Goal: Task Accomplishment & Management: Manage account settings

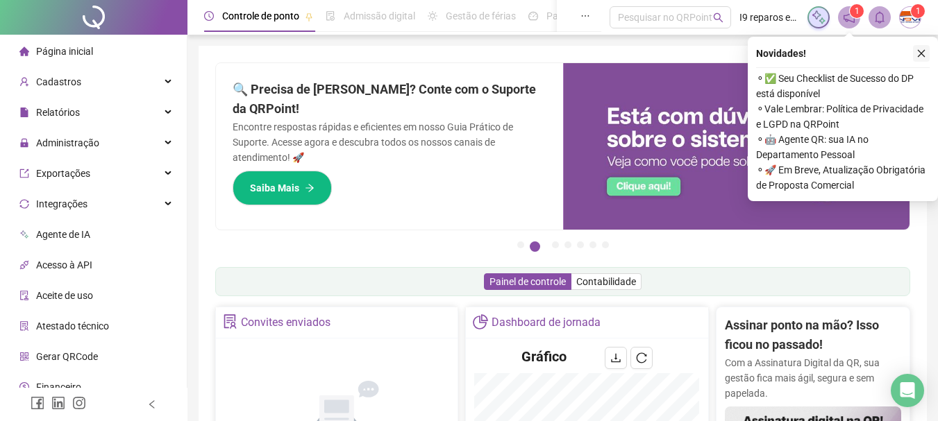
click at [920, 53] on icon "close" at bounding box center [922, 54] width 10 height 10
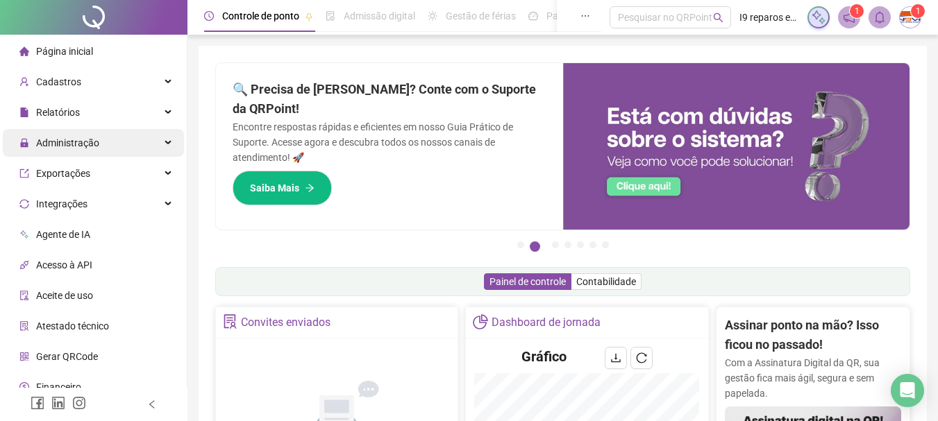
click at [164, 147] on div "Administração" at bounding box center [93, 143] width 181 height 28
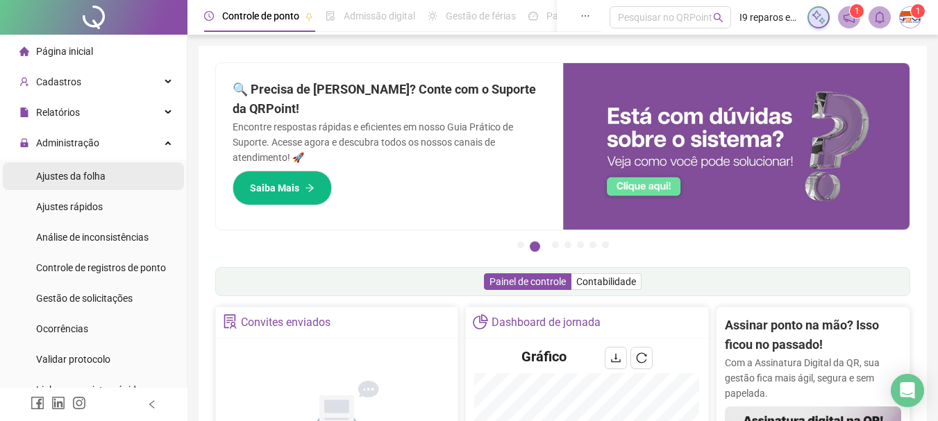
click at [79, 175] on span "Ajustes da folha" at bounding box center [70, 176] width 69 height 11
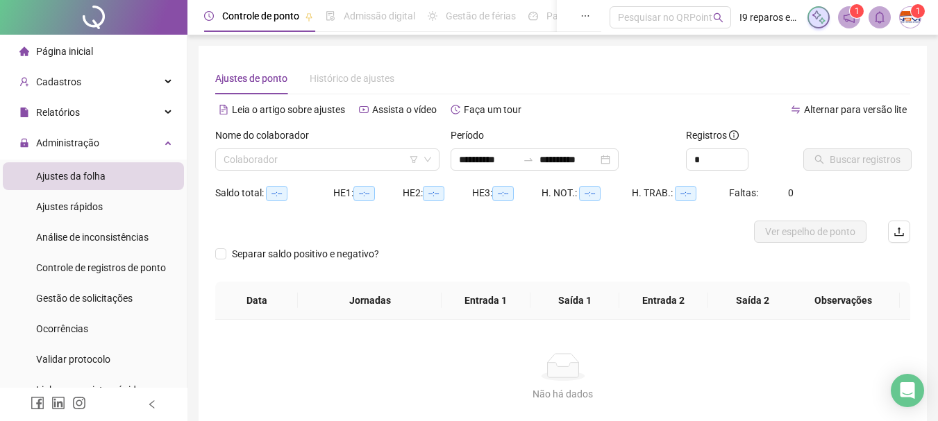
type input "**********"
click at [324, 156] on input "search" at bounding box center [321, 159] width 195 height 21
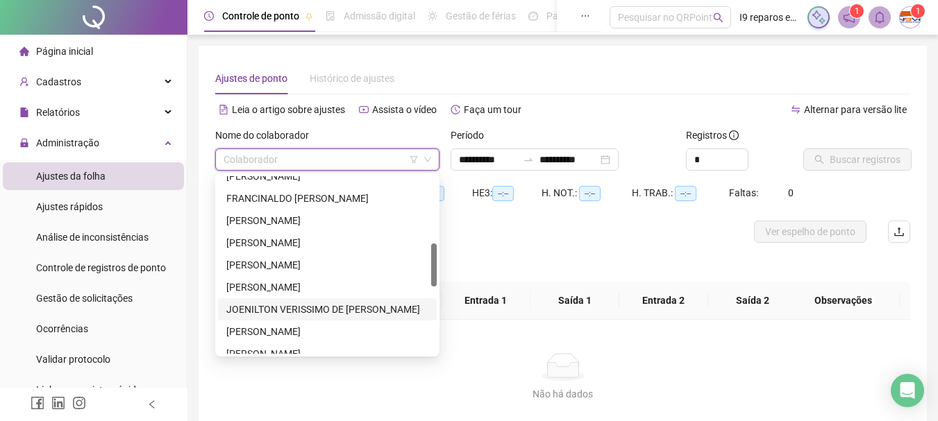
scroll to position [555, 0]
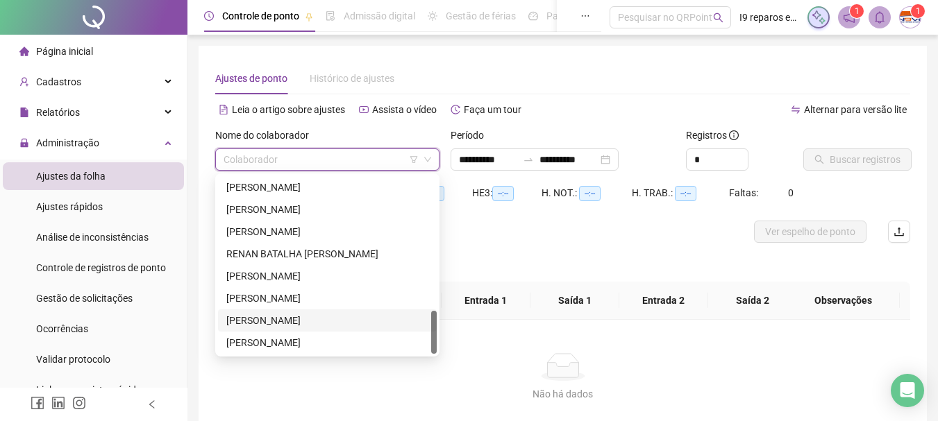
click at [303, 324] on div "[PERSON_NAME]" at bounding box center [327, 320] width 202 height 15
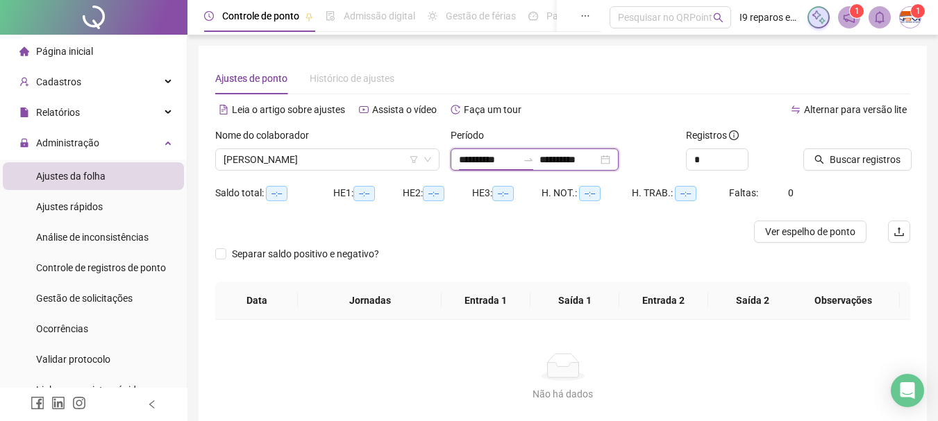
click at [485, 158] on input "**********" at bounding box center [488, 159] width 58 height 15
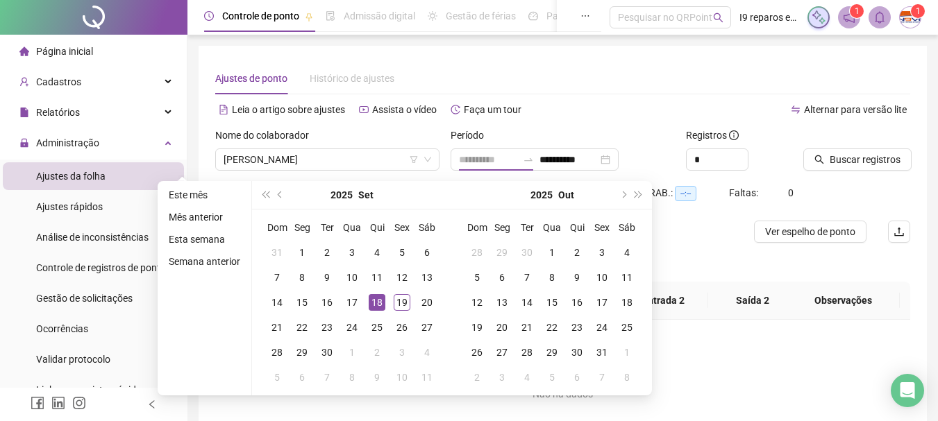
click at [383, 304] on div "18" at bounding box center [377, 302] width 17 height 17
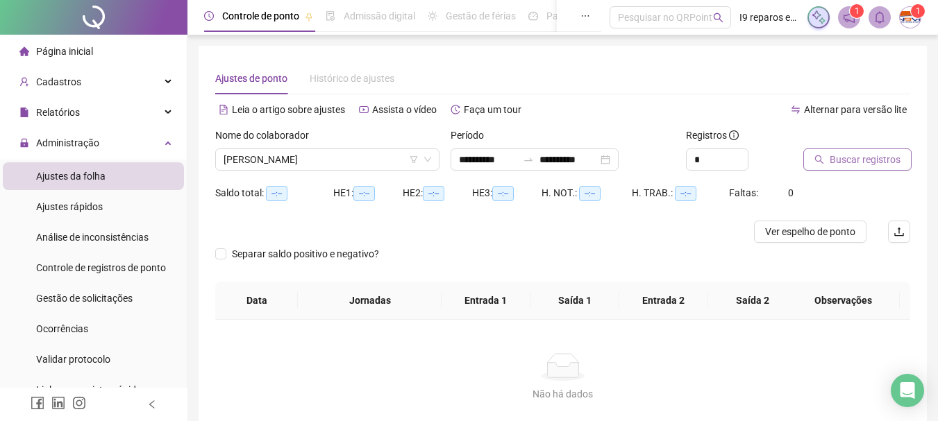
click at [848, 161] on span "Buscar registros" at bounding box center [865, 159] width 71 height 15
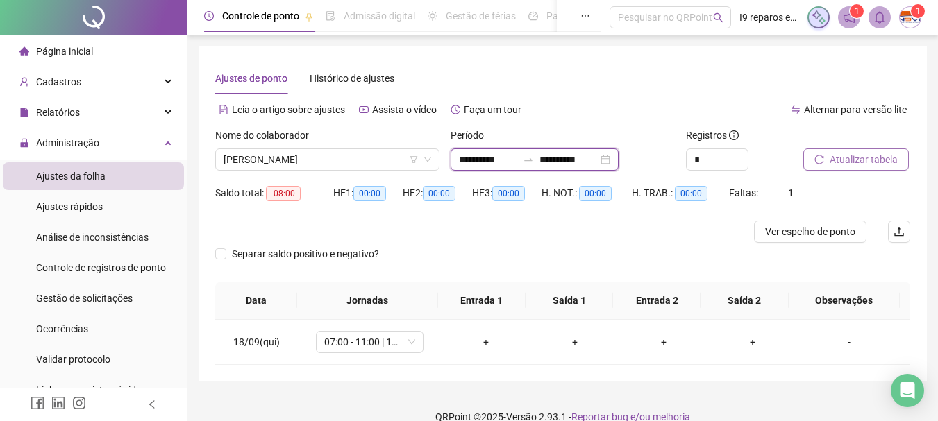
click at [488, 162] on input "**********" at bounding box center [488, 159] width 58 height 15
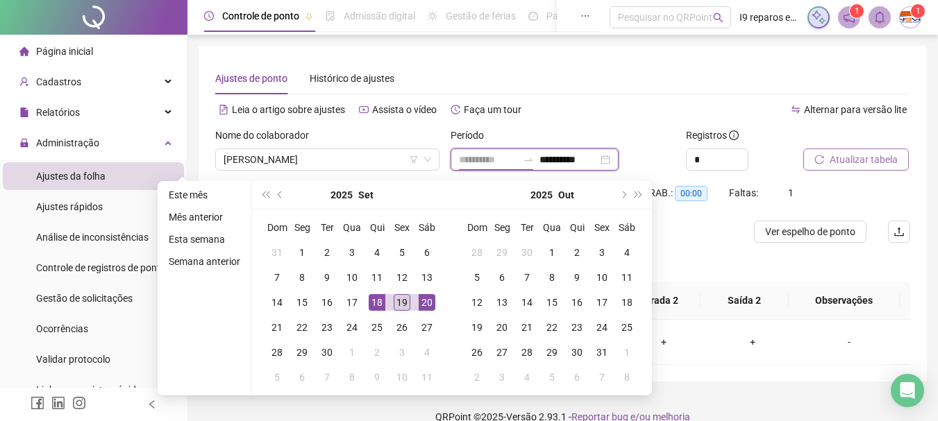
type input "**********"
click at [401, 301] on div "19" at bounding box center [402, 302] width 17 height 17
type input "**********"
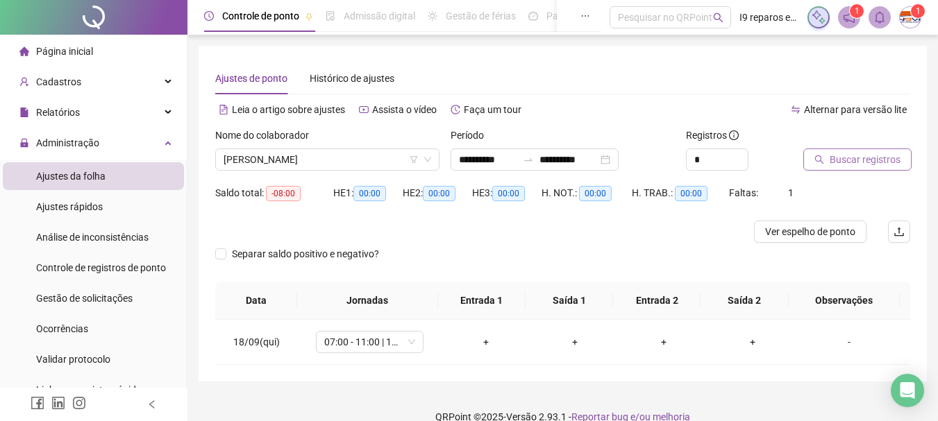
click at [846, 169] on button "Buscar registros" at bounding box center [857, 160] width 108 height 22
click at [494, 344] on icon "mobile" at bounding box center [499, 342] width 10 height 10
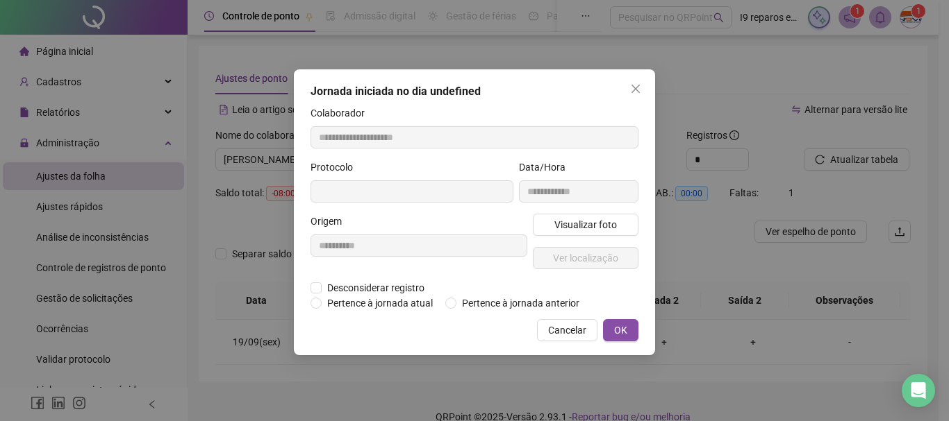
type input "**********"
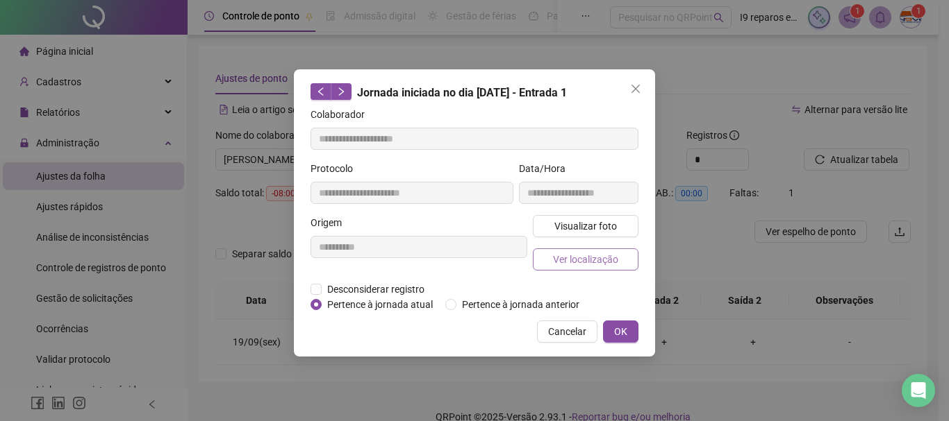
click at [586, 253] on span "Ver localização" at bounding box center [585, 259] width 65 height 15
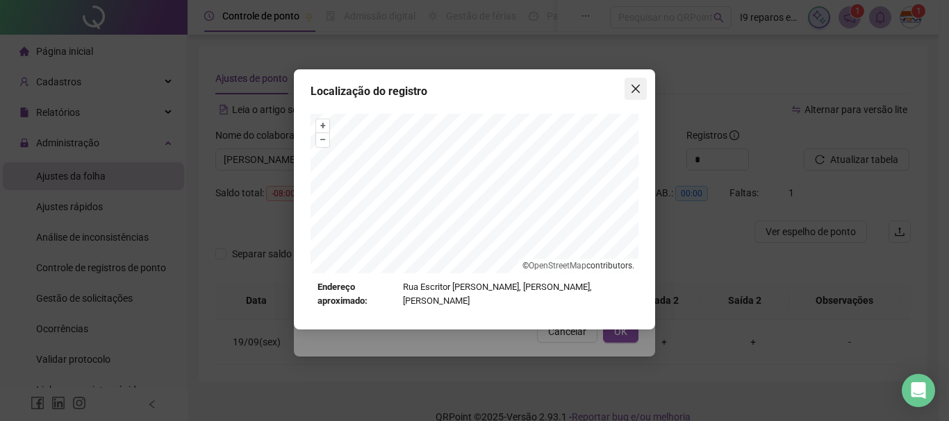
click at [635, 89] on icon "close" at bounding box center [635, 89] width 8 height 8
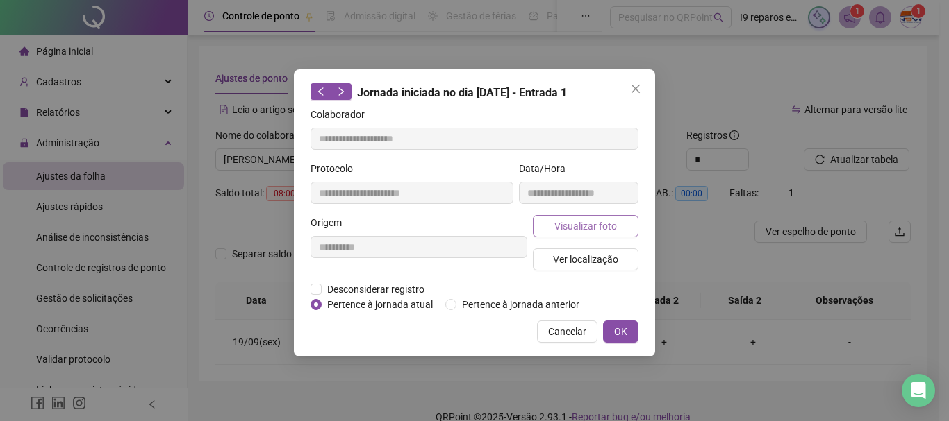
click at [596, 228] on span "Visualizar foto" at bounding box center [585, 226] width 62 height 15
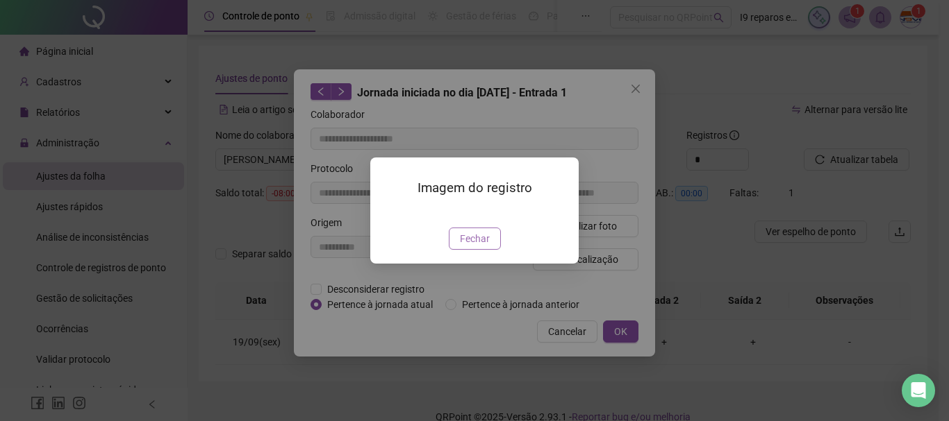
click at [478, 247] on span "Fechar" at bounding box center [475, 238] width 30 height 15
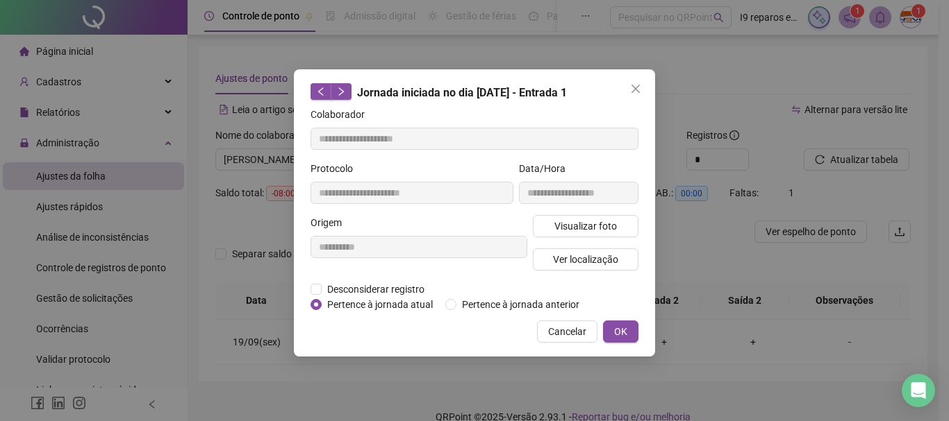
click at [642, 90] on span "Close" at bounding box center [635, 88] width 22 height 11
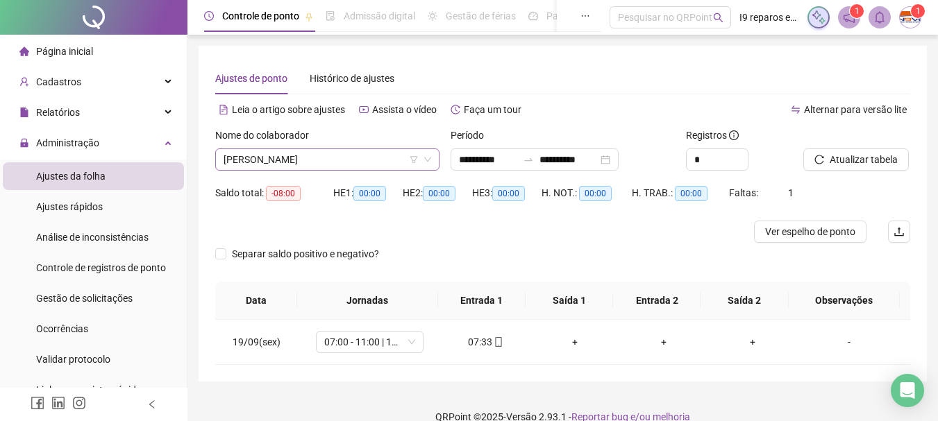
click at [368, 160] on span "[PERSON_NAME]" at bounding box center [328, 159] width 208 height 21
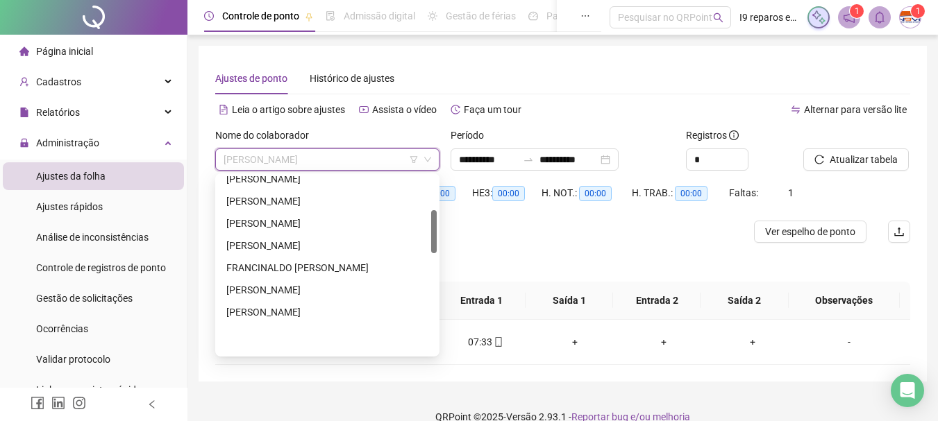
scroll to position [0, 0]
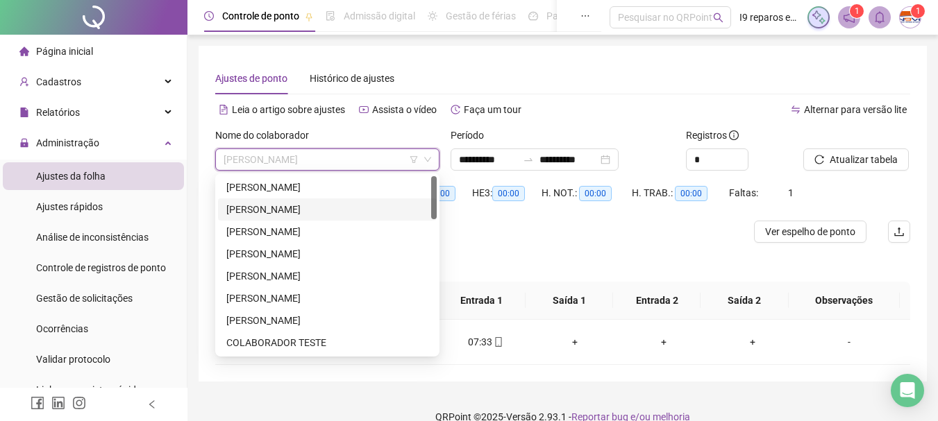
click at [320, 201] on div "[PERSON_NAME]" at bounding box center [327, 210] width 219 height 22
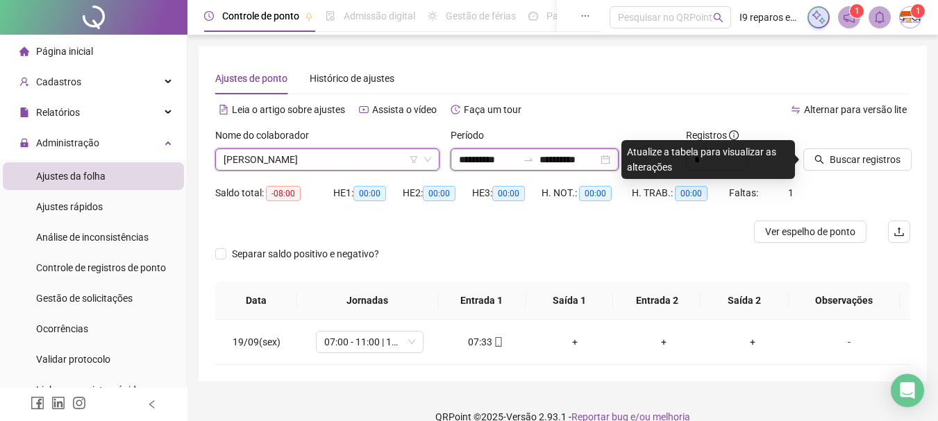
click at [467, 156] on input "**********" at bounding box center [488, 159] width 58 height 15
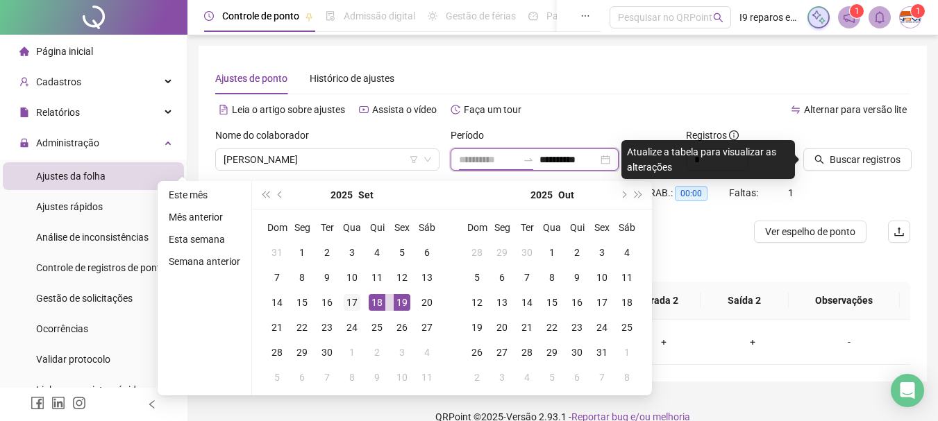
type input "**********"
click at [347, 304] on div "17" at bounding box center [352, 302] width 17 height 17
type input "**********"
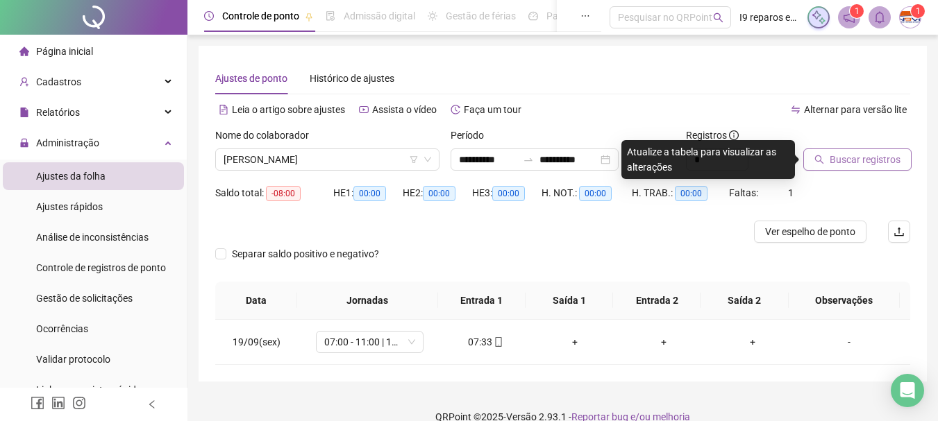
click at [868, 154] on span "Buscar registros" at bounding box center [865, 159] width 71 height 15
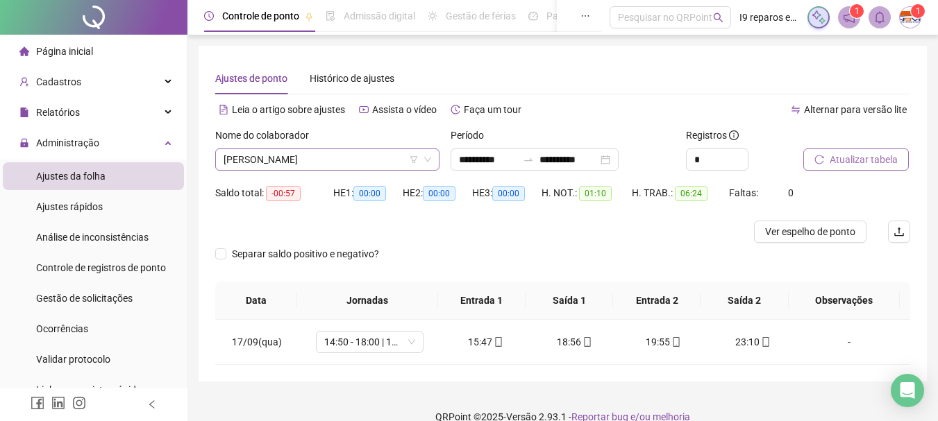
click at [330, 165] on span "[PERSON_NAME]" at bounding box center [328, 159] width 208 height 21
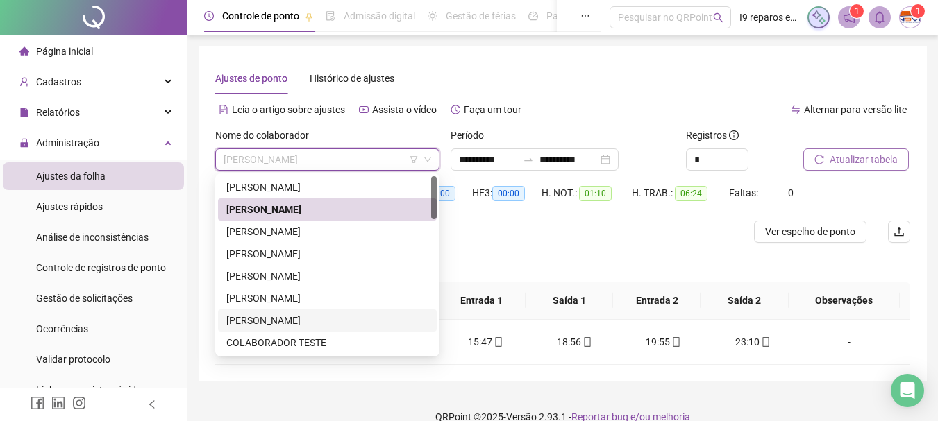
click at [285, 322] on div "[PERSON_NAME]" at bounding box center [327, 320] width 202 height 15
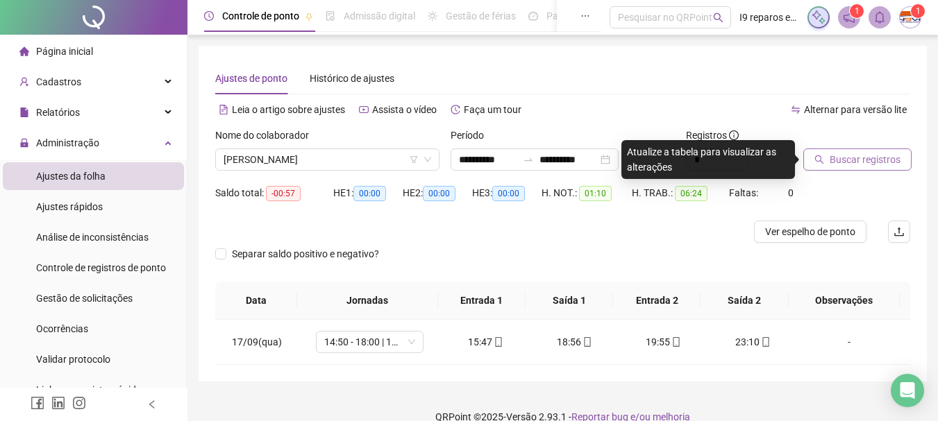
click at [869, 159] on span "Buscar registros" at bounding box center [865, 159] width 71 height 15
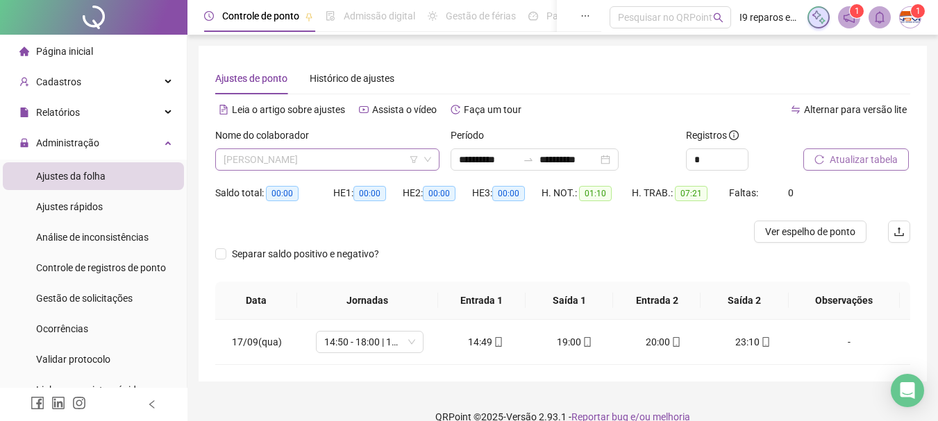
click at [362, 158] on span "[PERSON_NAME]" at bounding box center [328, 159] width 208 height 21
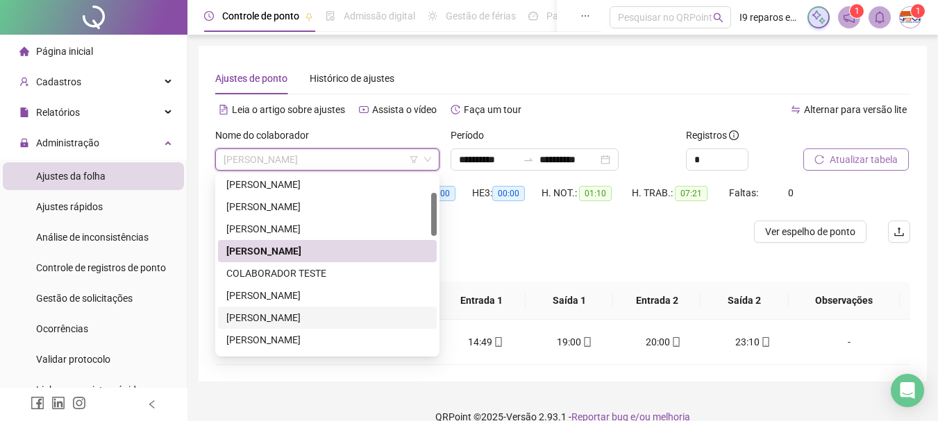
scroll to position [139, 0]
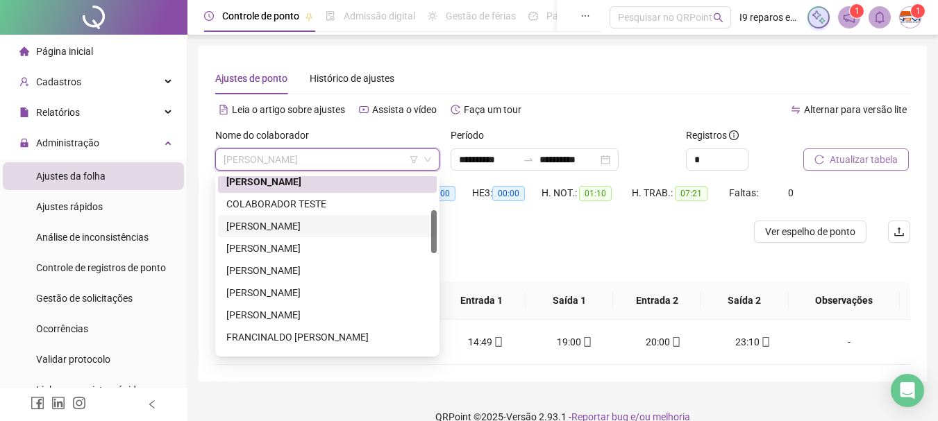
click at [308, 224] on div "[PERSON_NAME]" at bounding box center [327, 226] width 202 height 15
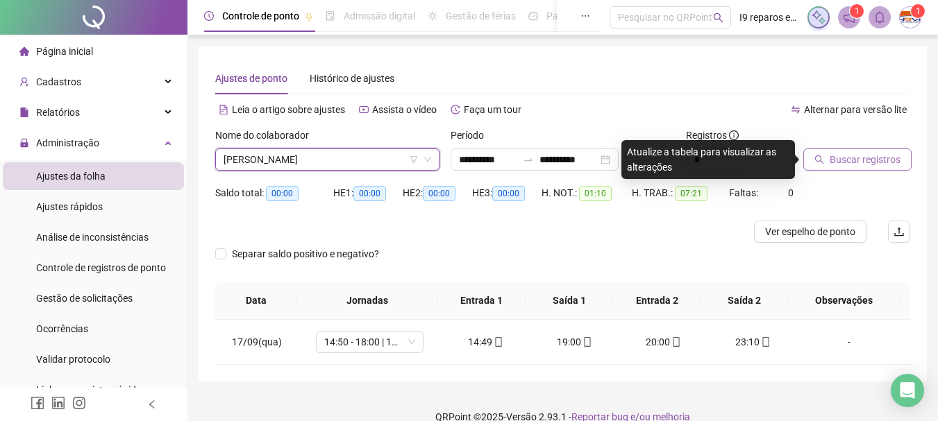
click at [837, 156] on span "Buscar registros" at bounding box center [865, 159] width 71 height 15
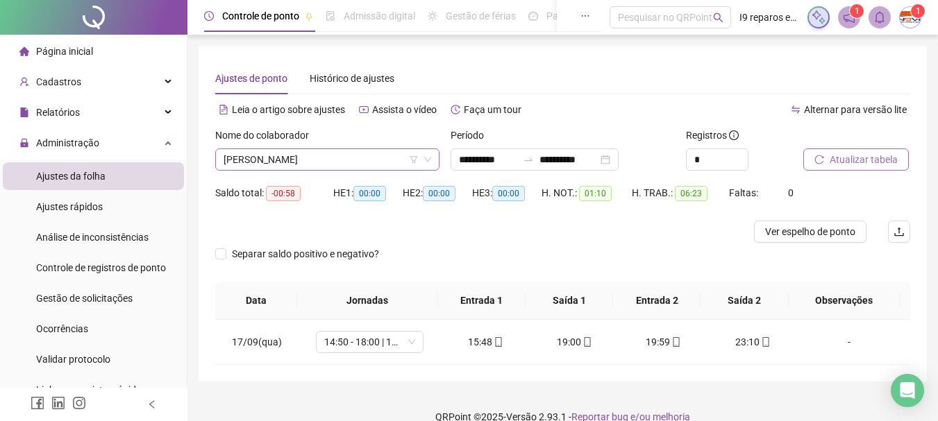
click at [383, 158] on span "[PERSON_NAME]" at bounding box center [328, 159] width 208 height 21
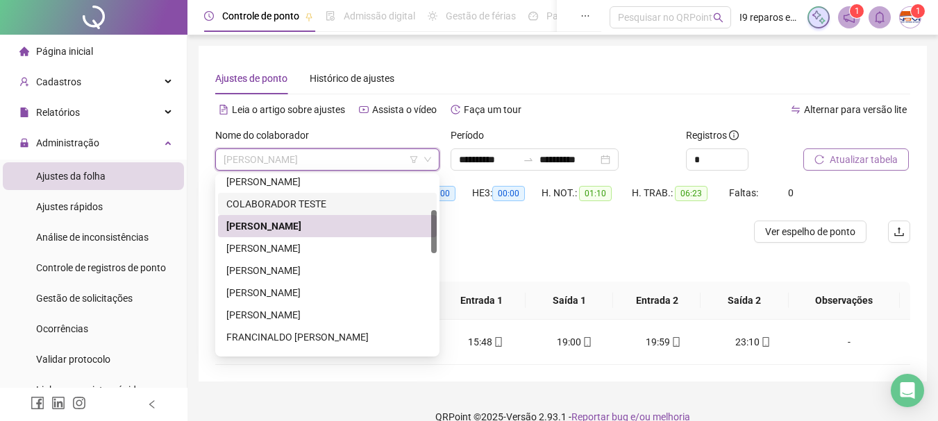
scroll to position [0, 0]
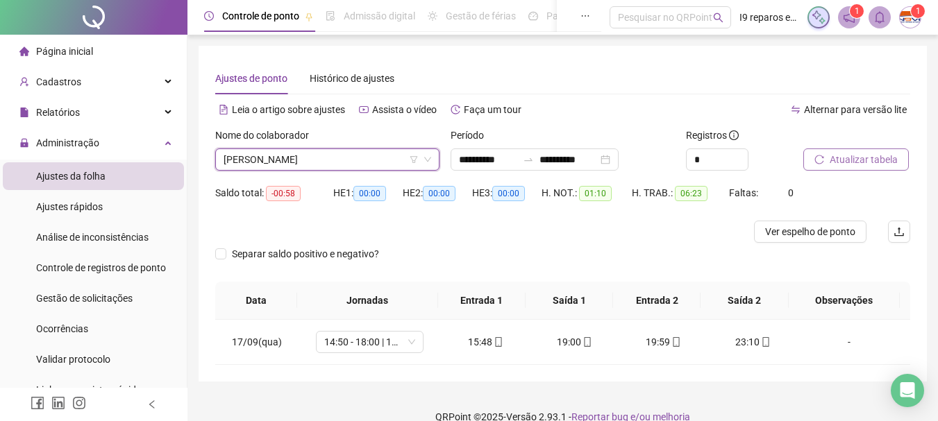
click at [365, 160] on span "[PERSON_NAME]" at bounding box center [328, 159] width 208 height 21
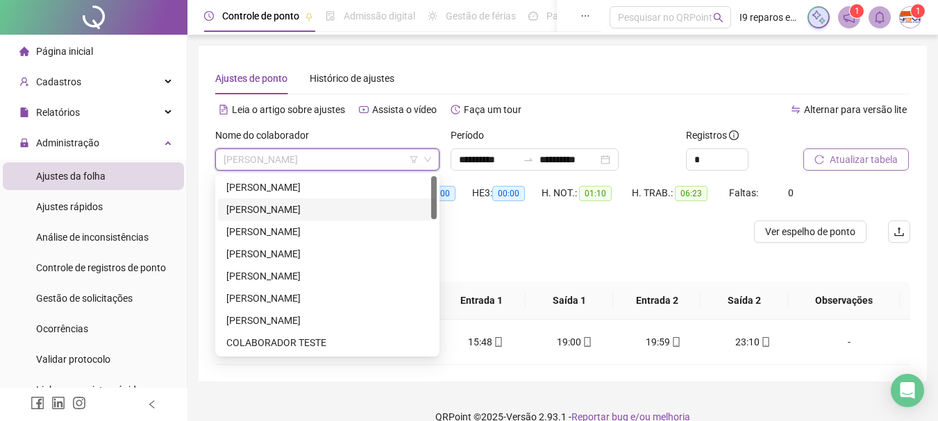
click at [303, 211] on div "[PERSON_NAME]" at bounding box center [327, 209] width 202 height 15
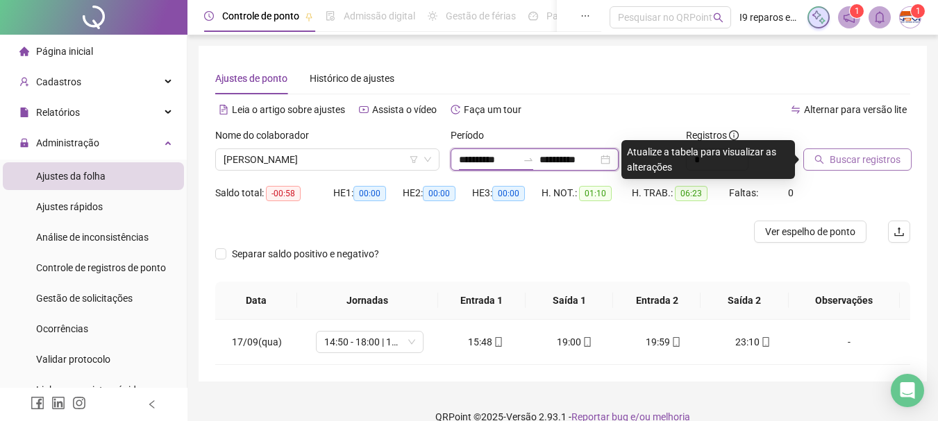
click at [483, 160] on input "**********" at bounding box center [488, 159] width 58 height 15
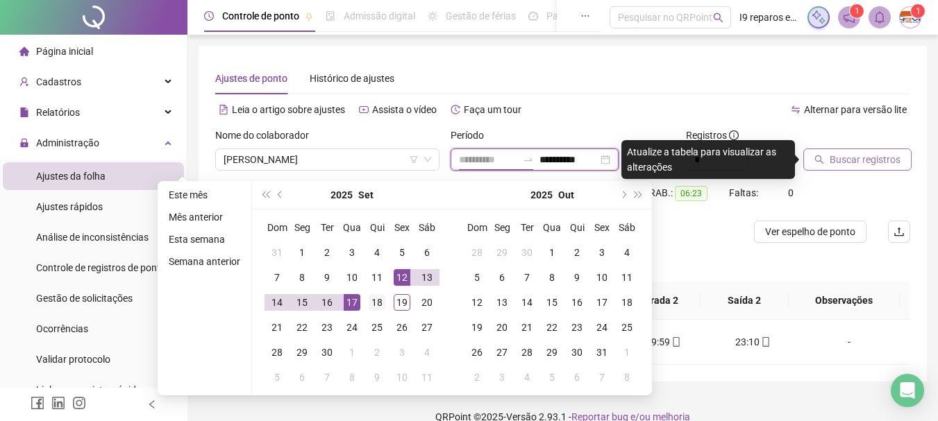
type input "**********"
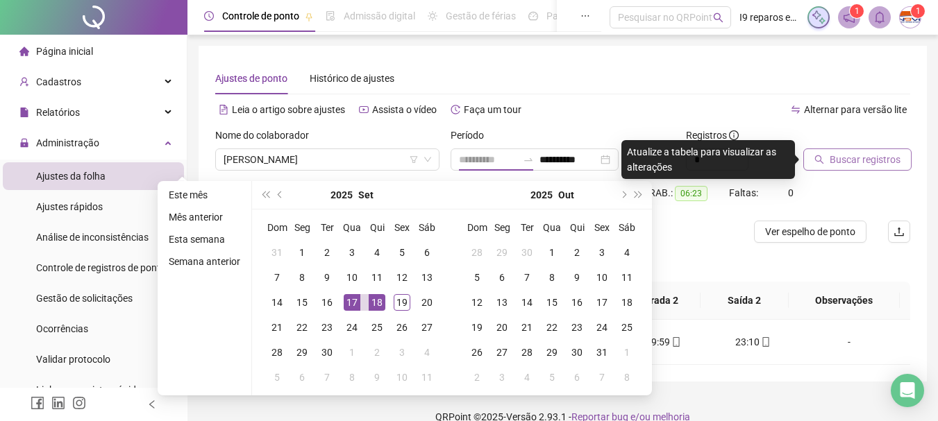
click at [381, 304] on div "18" at bounding box center [377, 302] width 17 height 17
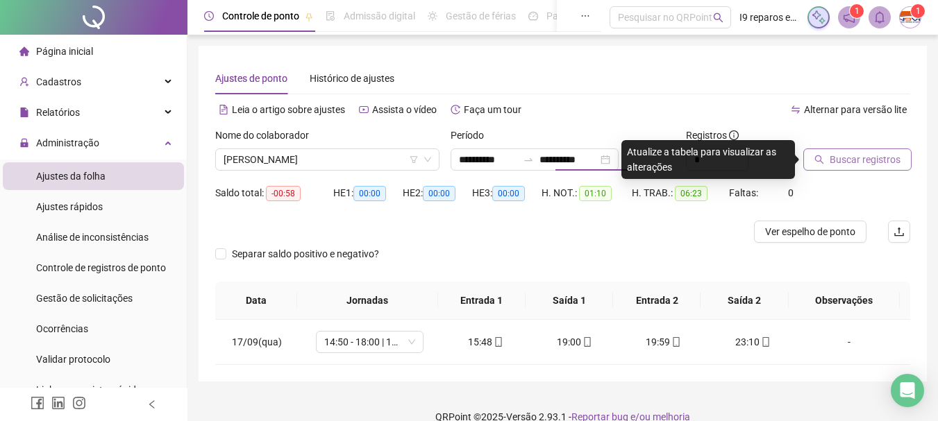
type input "**********"
click at [884, 164] on span "Buscar registros" at bounding box center [865, 159] width 71 height 15
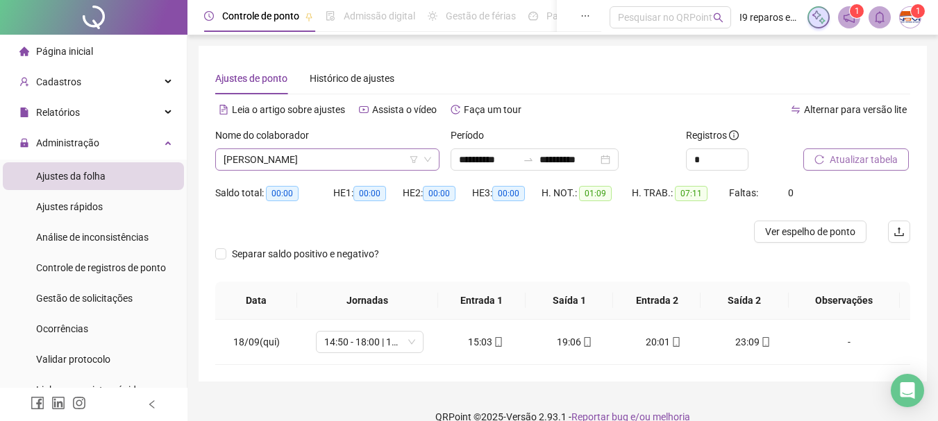
click at [353, 162] on span "[PERSON_NAME]" at bounding box center [328, 159] width 208 height 21
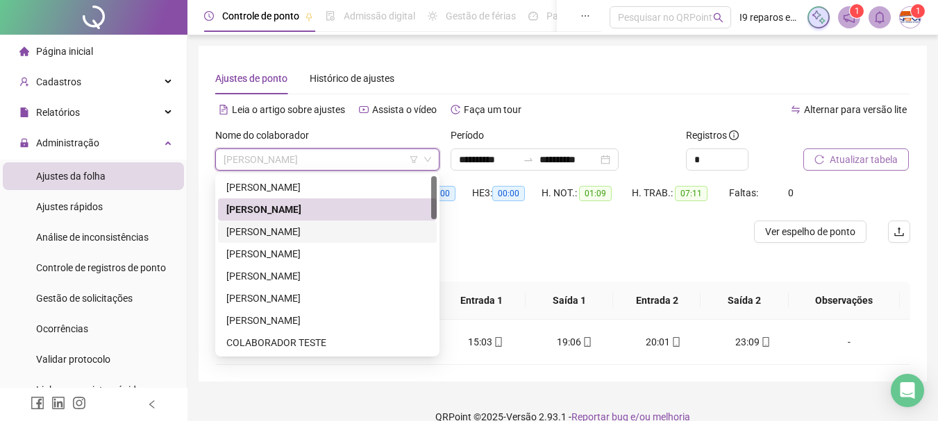
click at [318, 229] on div "[PERSON_NAME]" at bounding box center [327, 231] width 202 height 15
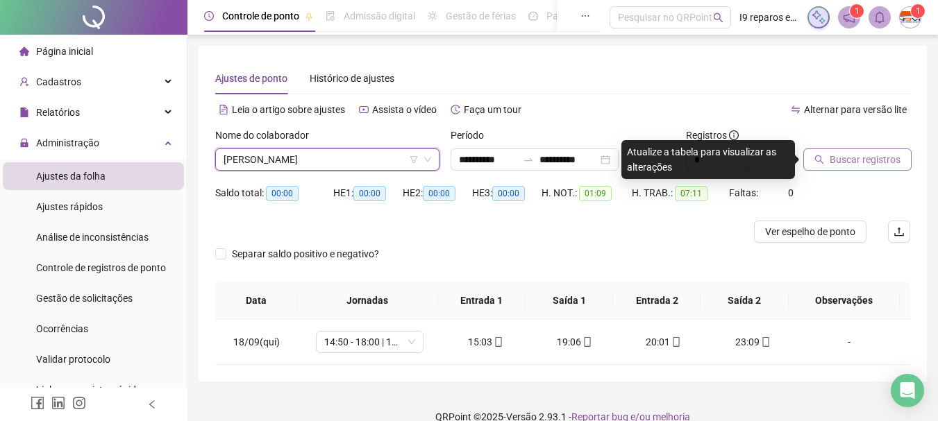
click at [837, 156] on span "Buscar registros" at bounding box center [865, 159] width 71 height 15
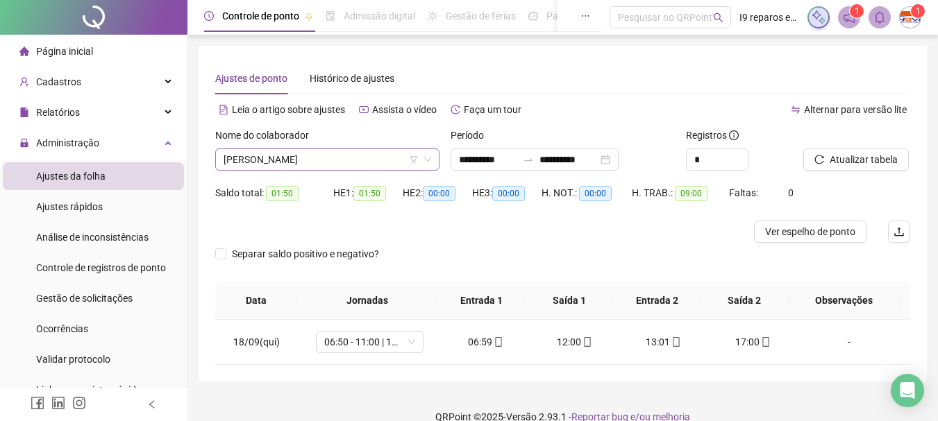
click at [375, 159] on span "[PERSON_NAME]" at bounding box center [328, 159] width 208 height 21
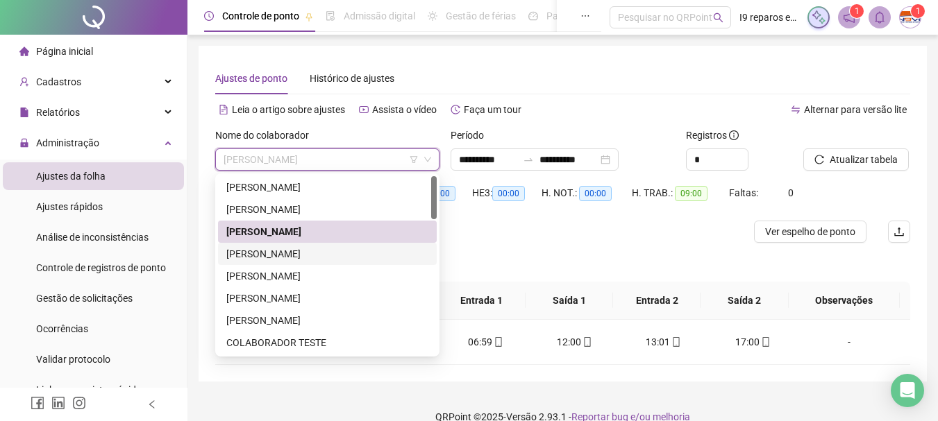
click at [336, 251] on div "[PERSON_NAME]" at bounding box center [327, 254] width 202 height 15
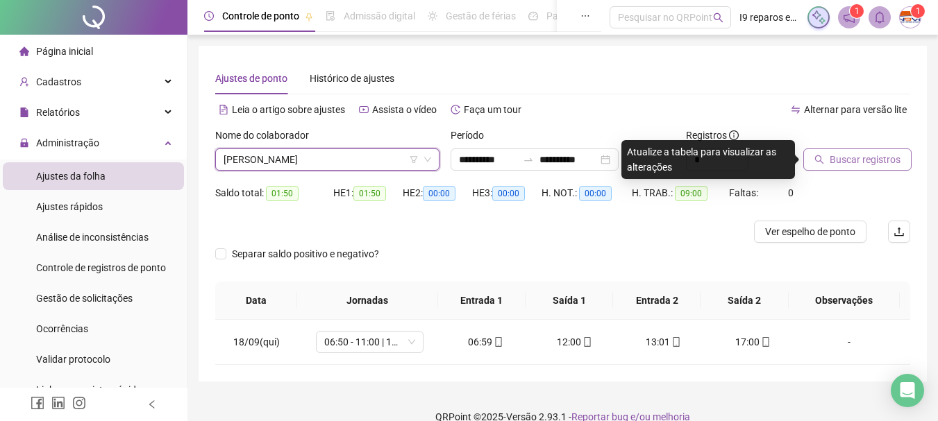
click at [852, 158] on span "Buscar registros" at bounding box center [865, 159] width 71 height 15
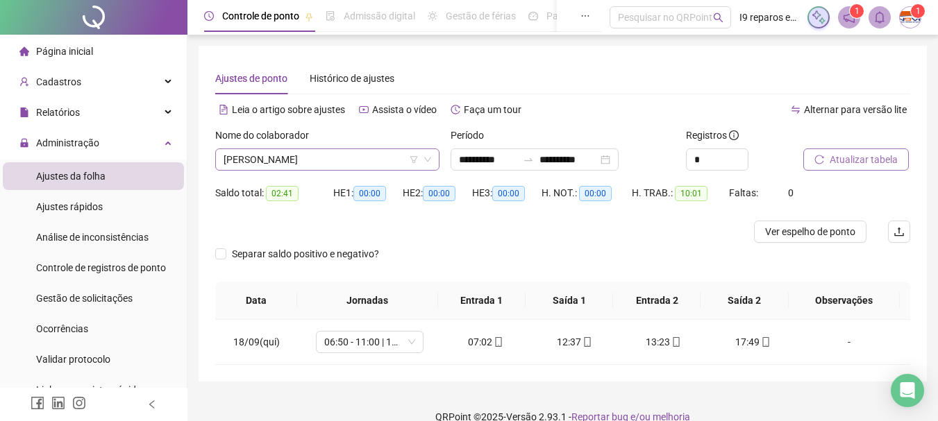
click at [363, 152] on span "[PERSON_NAME]" at bounding box center [328, 159] width 208 height 21
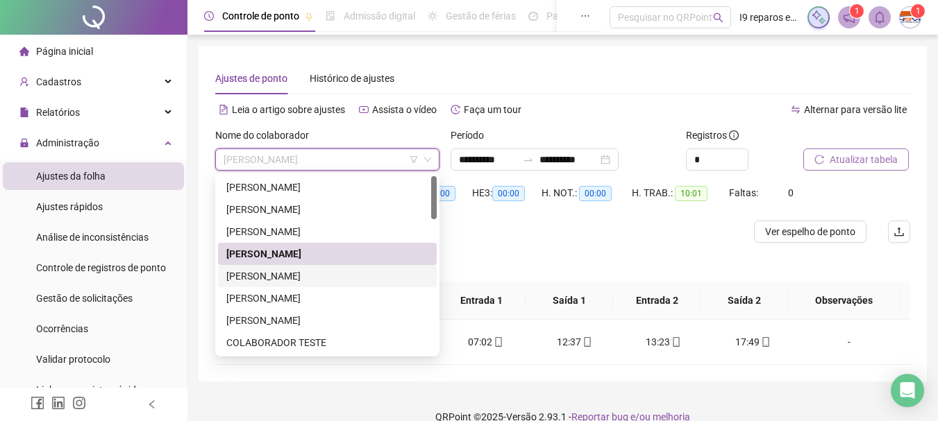
click at [325, 276] on div "[PERSON_NAME]" at bounding box center [327, 276] width 202 height 15
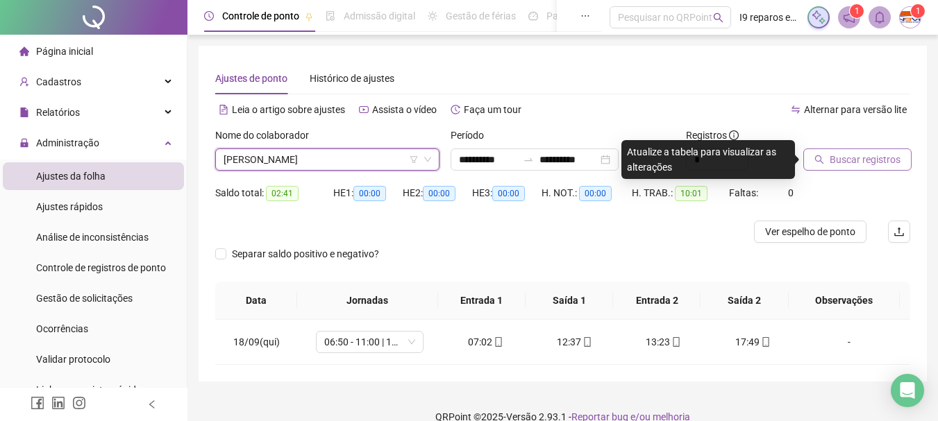
click at [896, 163] on span "Buscar registros" at bounding box center [865, 159] width 71 height 15
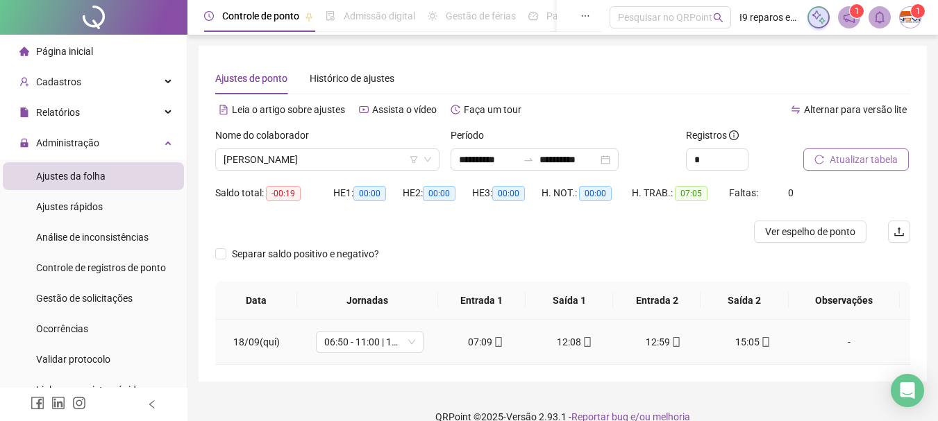
click at [835, 346] on div "-" at bounding box center [849, 342] width 82 height 15
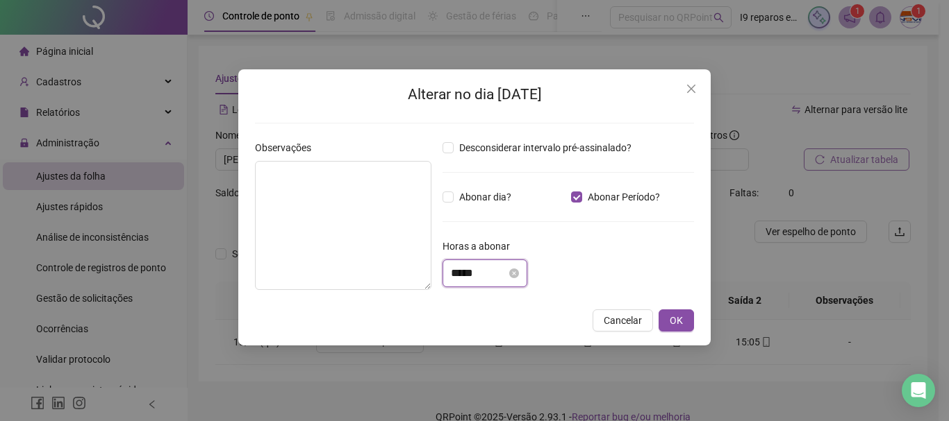
click at [496, 278] on input "*****" at bounding box center [479, 273] width 56 height 17
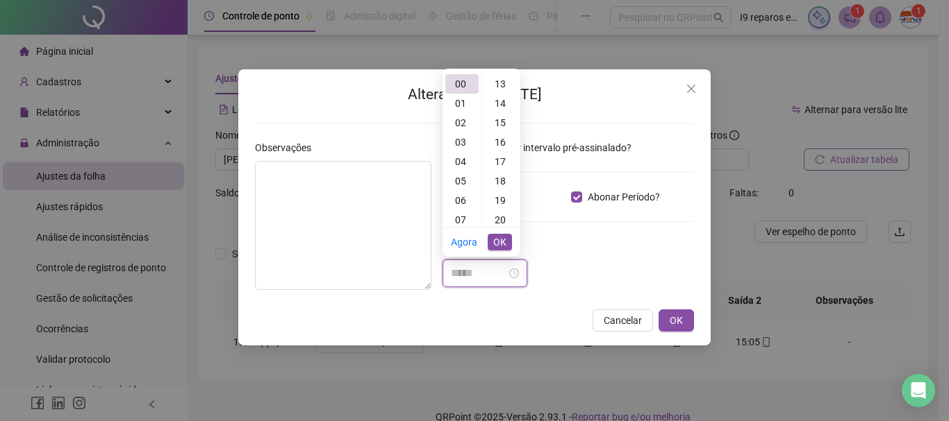
scroll to position [278, 0]
click at [503, 175] on div "19" at bounding box center [501, 175] width 33 height 19
type input "*****"
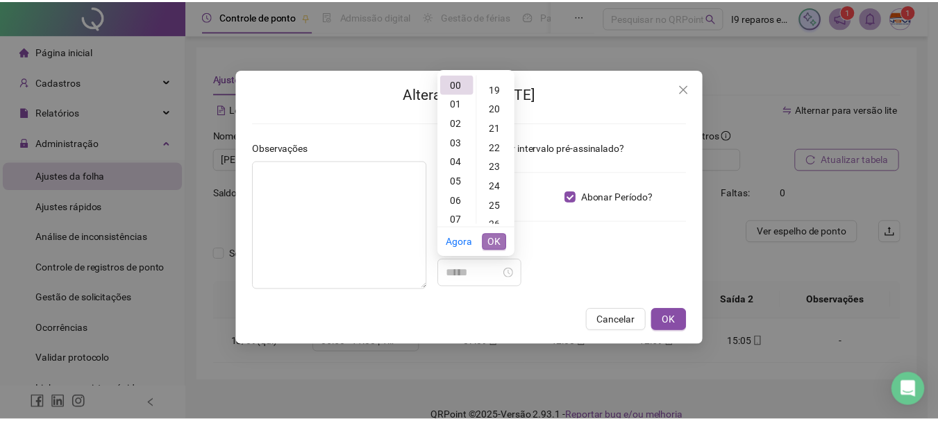
scroll to position [369, 0]
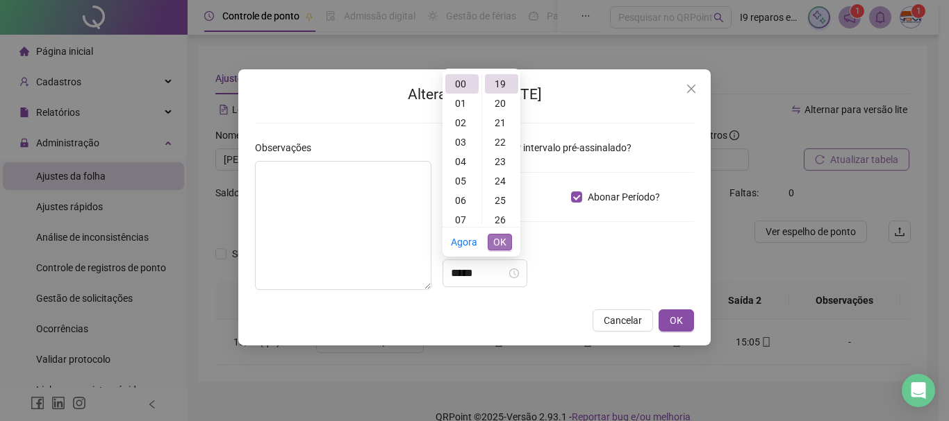
click at [507, 244] on button "OK" at bounding box center [499, 242] width 24 height 17
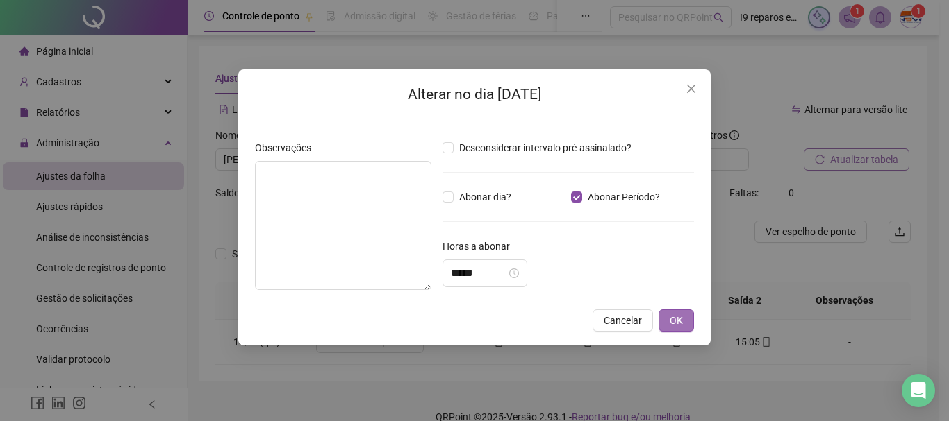
click at [680, 321] on span "OK" at bounding box center [675, 320] width 13 height 15
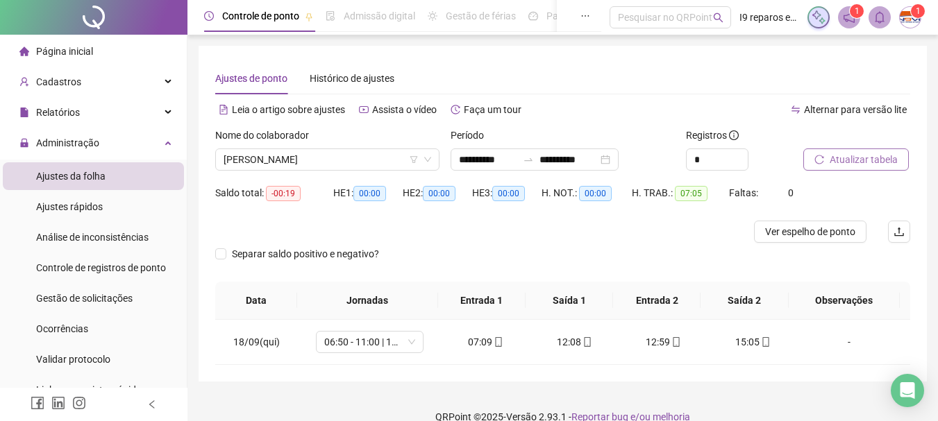
click at [890, 161] on span "Atualizar tabela" at bounding box center [864, 159] width 68 height 15
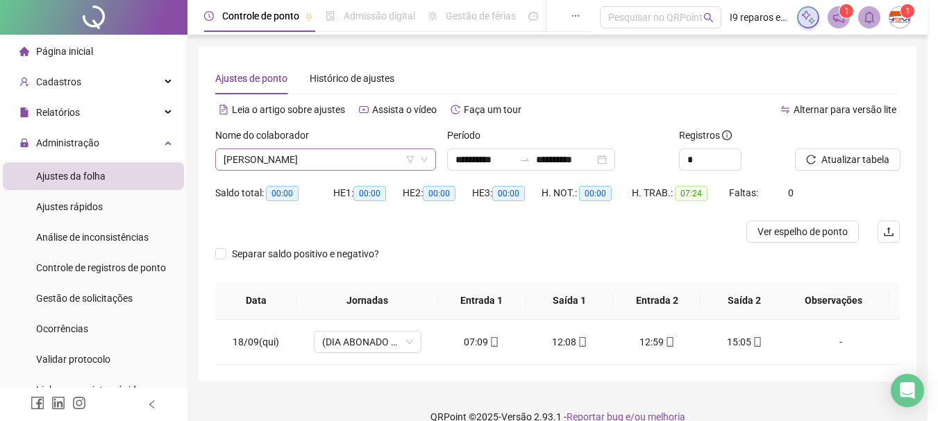
click at [318, 158] on span "[PERSON_NAME]" at bounding box center [326, 159] width 204 height 21
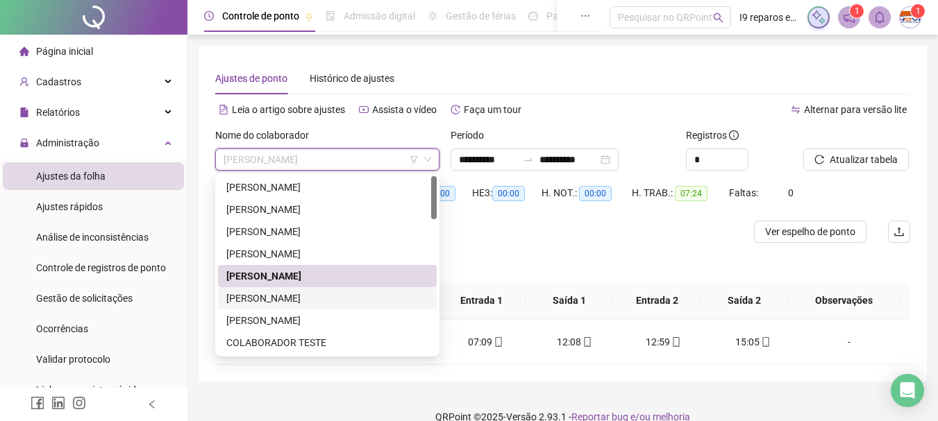
click at [296, 299] on div "[PERSON_NAME]" at bounding box center [327, 298] width 202 height 15
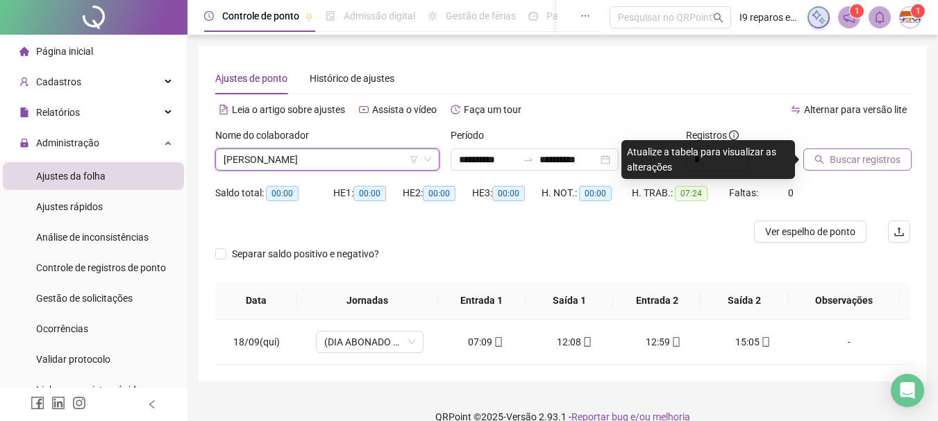
click at [853, 159] on span "Buscar registros" at bounding box center [865, 159] width 71 height 15
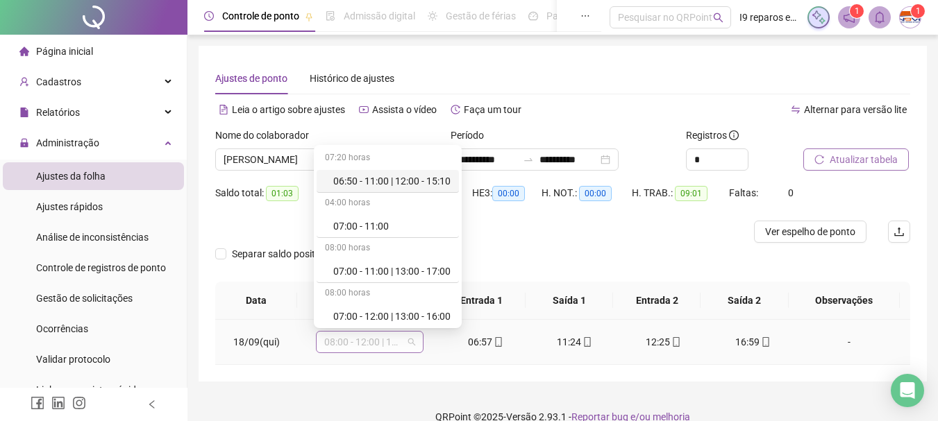
click at [411, 344] on span "08:00 - 12:00 | 13:00 - 17:00" at bounding box center [369, 342] width 91 height 21
click at [401, 269] on div "07:00 - 11:00 | 13:00 - 17:00" at bounding box center [391, 271] width 117 height 15
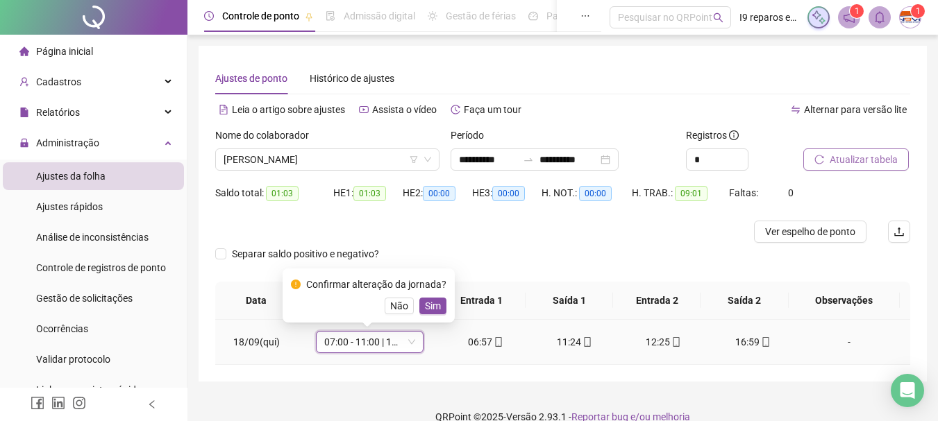
click at [428, 305] on span "Sim" at bounding box center [433, 306] width 16 height 15
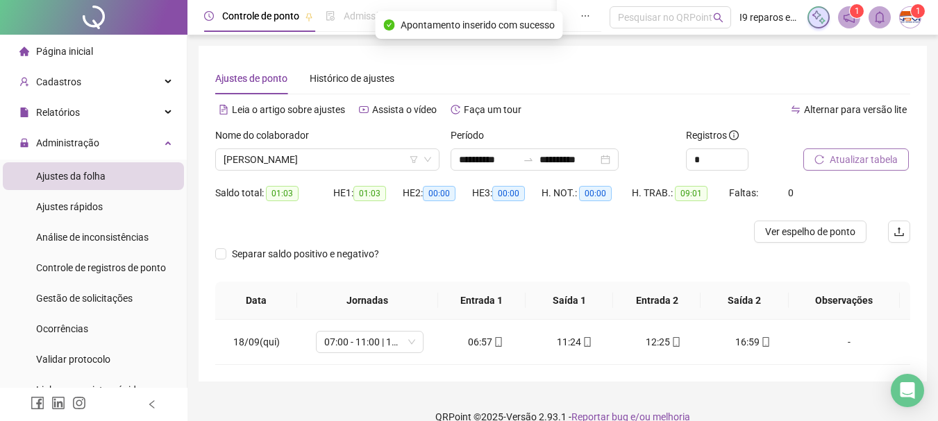
click at [855, 151] on button "Atualizar tabela" at bounding box center [856, 160] width 106 height 22
click at [383, 156] on span "[PERSON_NAME]" at bounding box center [328, 159] width 208 height 21
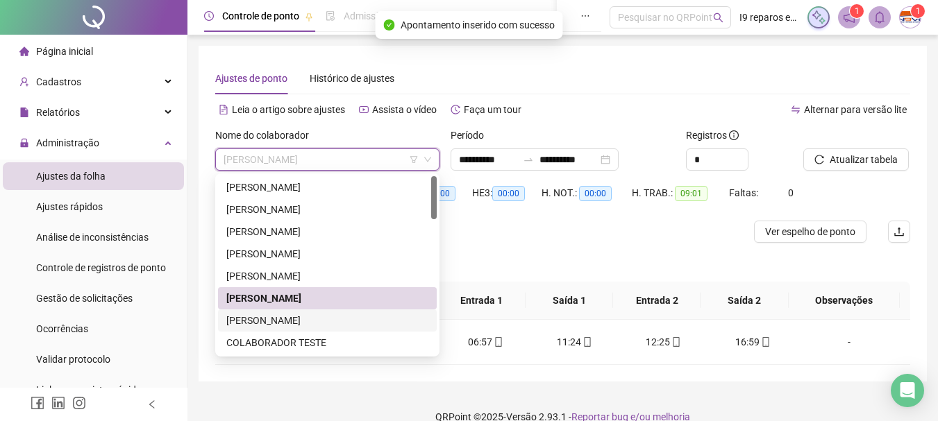
click at [322, 321] on div "[PERSON_NAME]" at bounding box center [327, 320] width 202 height 15
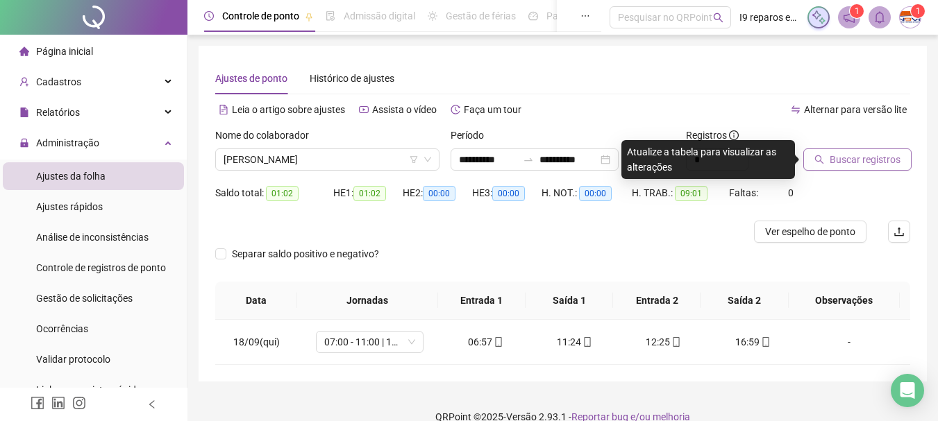
click at [876, 158] on span "Buscar registros" at bounding box center [865, 159] width 71 height 15
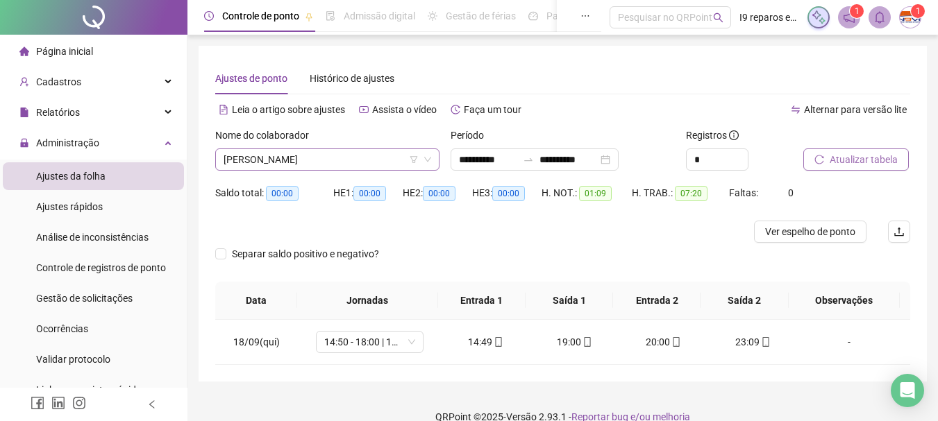
click at [380, 156] on span "[PERSON_NAME]" at bounding box center [328, 159] width 208 height 21
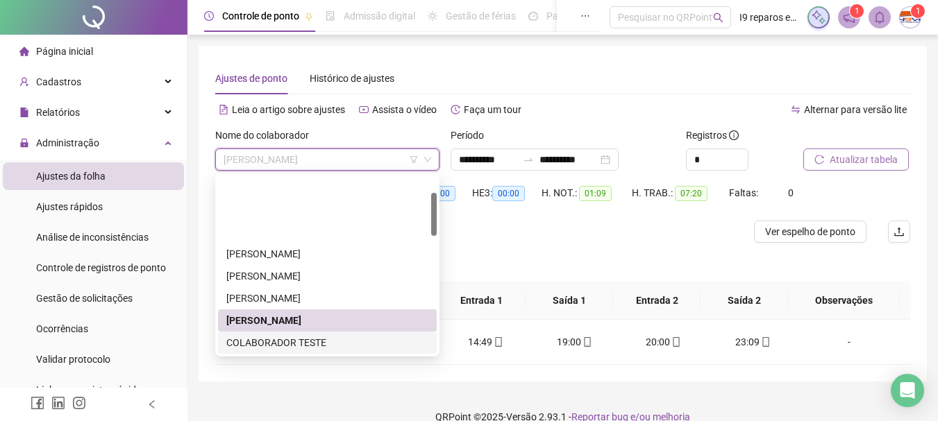
scroll to position [69, 0]
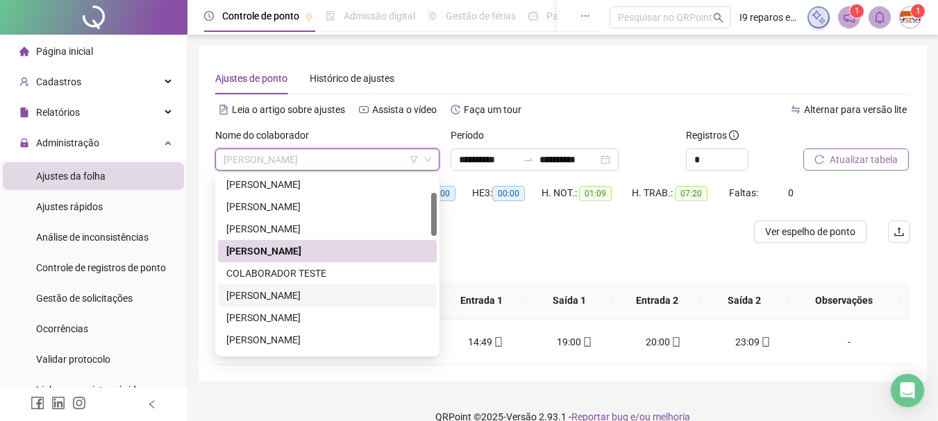
click at [342, 291] on div "[PERSON_NAME]" at bounding box center [327, 295] width 202 height 15
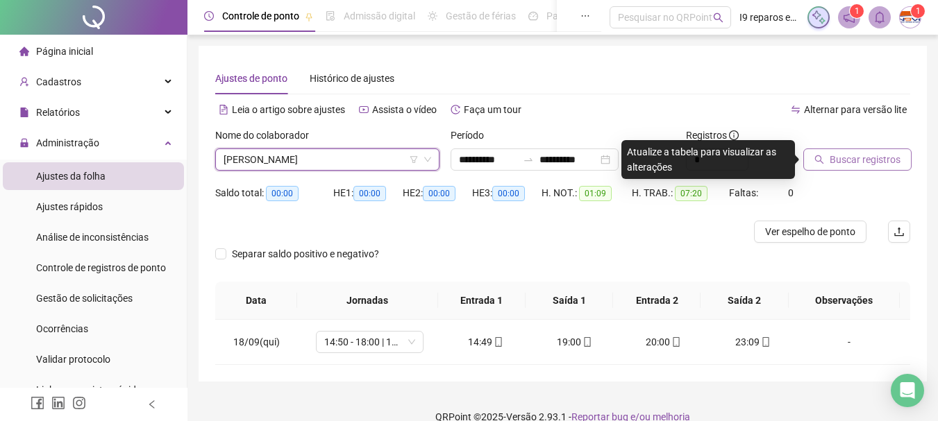
click at [851, 156] on span "Buscar registros" at bounding box center [865, 159] width 71 height 15
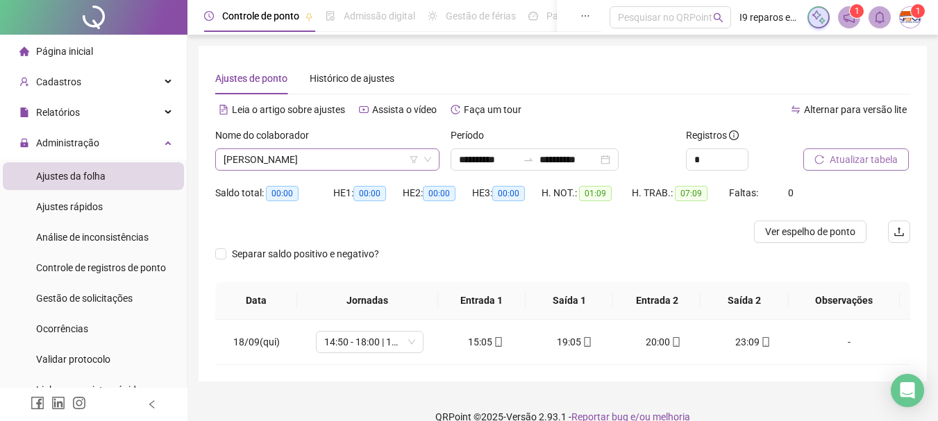
click at [348, 160] on span "[PERSON_NAME]" at bounding box center [328, 159] width 208 height 21
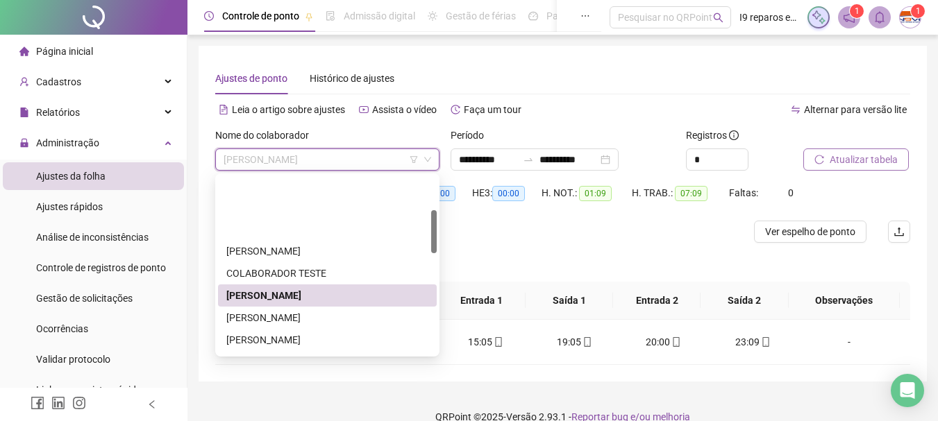
scroll to position [139, 0]
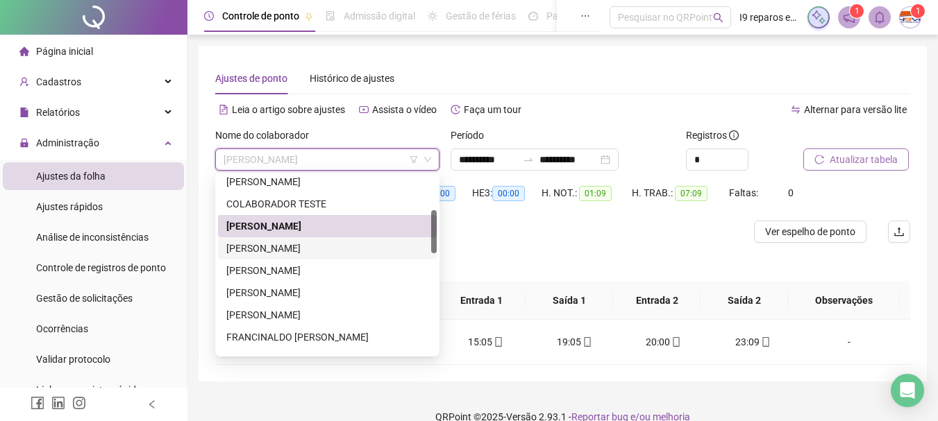
click at [319, 251] on div "[PERSON_NAME]" at bounding box center [327, 248] width 202 height 15
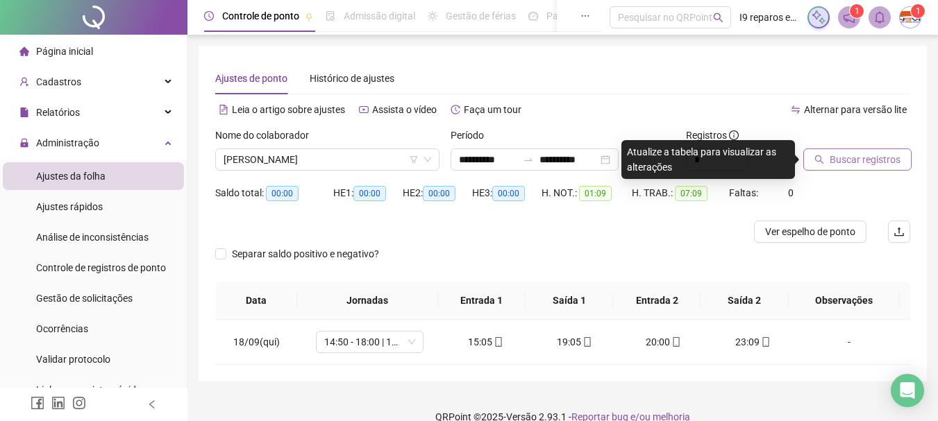
click at [899, 163] on button "Buscar registros" at bounding box center [857, 160] width 108 height 22
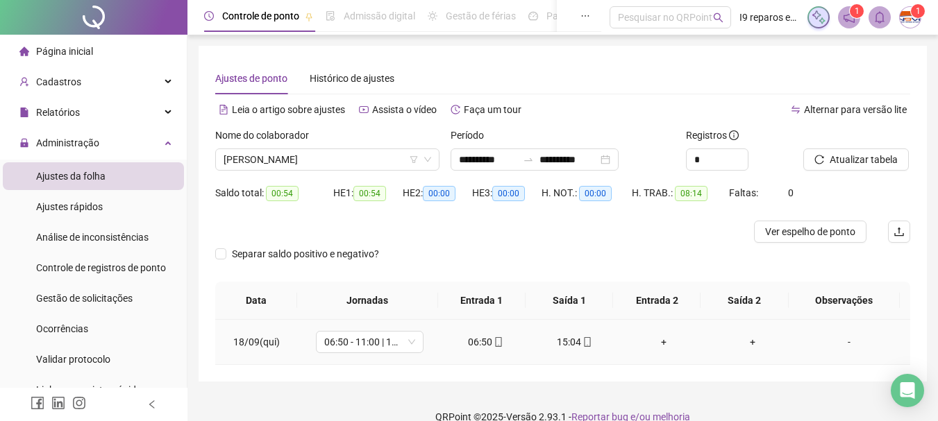
click at [654, 342] on div "+" at bounding box center [663, 342] width 67 height 15
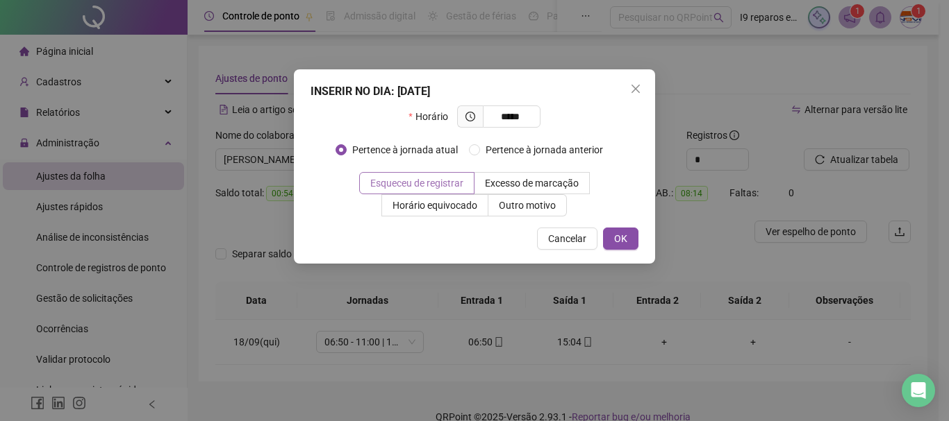
type input "*****"
click at [456, 188] on span "Esqueceu de registrar" at bounding box center [416, 183] width 93 height 11
click at [612, 242] on button "OK" at bounding box center [620, 239] width 35 height 22
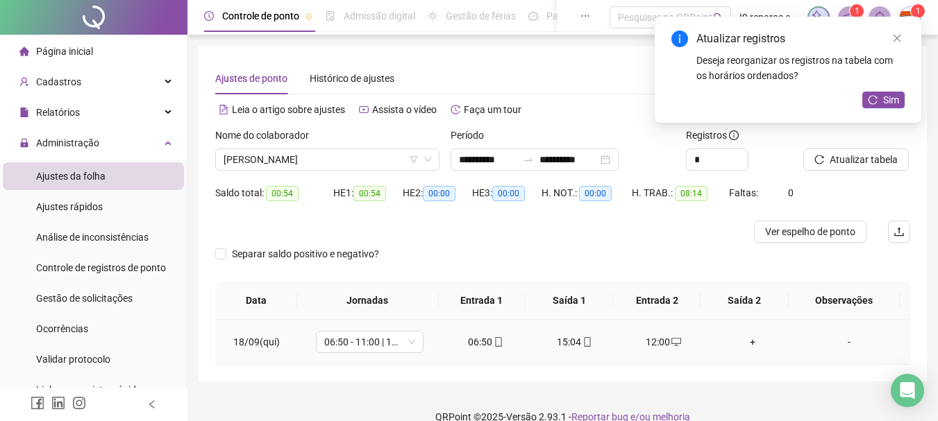
click at [741, 345] on div "+" at bounding box center [752, 342] width 67 height 15
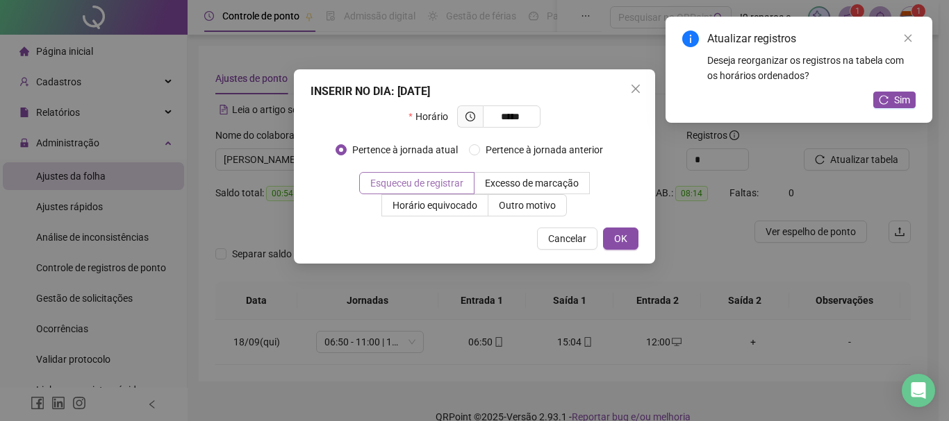
type input "*****"
drag, startPoint x: 457, startPoint y: 185, endPoint x: 575, endPoint y: 202, distance: 119.3
click at [459, 184] on span "Esqueceu de registrar" at bounding box center [416, 183] width 93 height 11
click at [626, 239] on span "OK" at bounding box center [620, 238] width 13 height 15
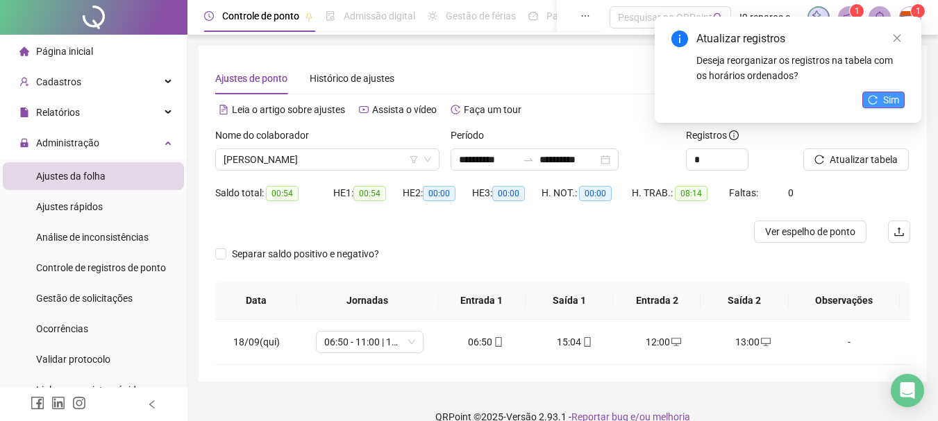
drag, startPoint x: 899, startPoint y: 106, endPoint x: 764, endPoint y: 123, distance: 135.8
click at [899, 104] on button "Sim" at bounding box center [883, 100] width 42 height 17
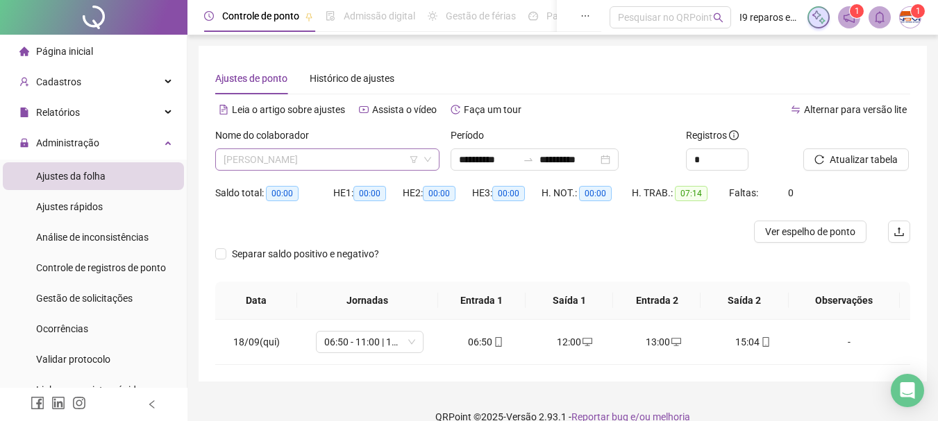
click at [280, 160] on span "[PERSON_NAME]" at bounding box center [328, 159] width 208 height 21
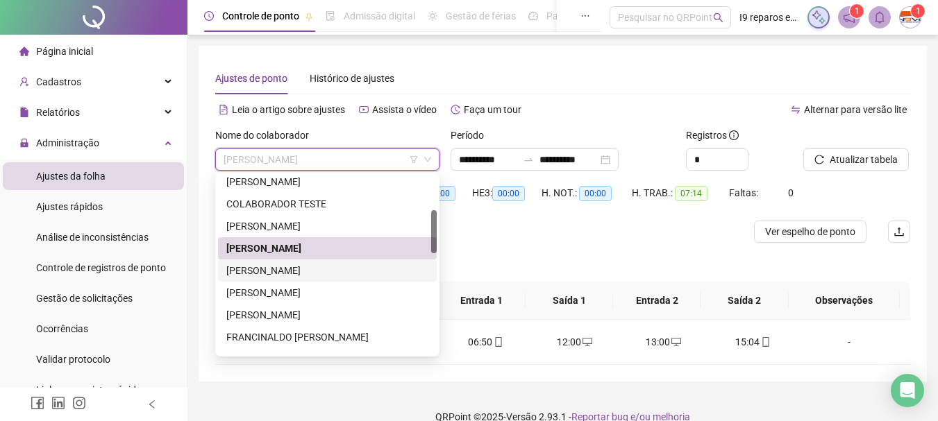
click at [278, 267] on div "[PERSON_NAME]" at bounding box center [327, 270] width 202 height 15
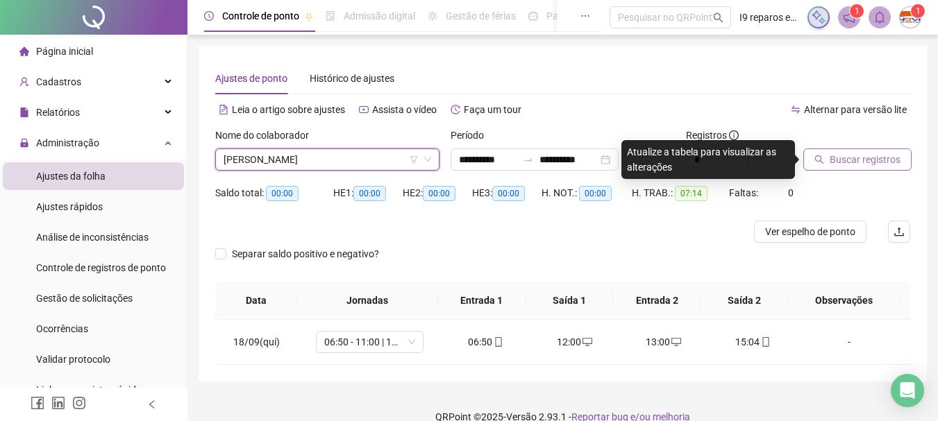
click at [846, 161] on span "Buscar registros" at bounding box center [865, 159] width 71 height 15
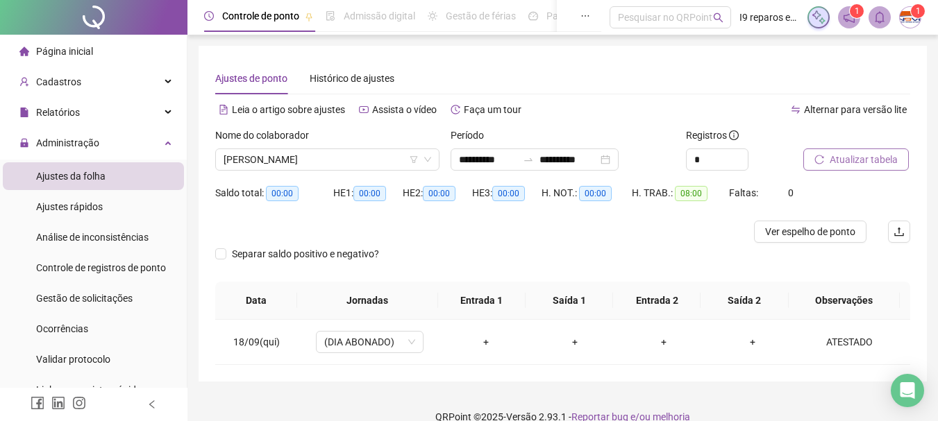
click at [299, 162] on span "[PERSON_NAME]" at bounding box center [328, 159] width 208 height 21
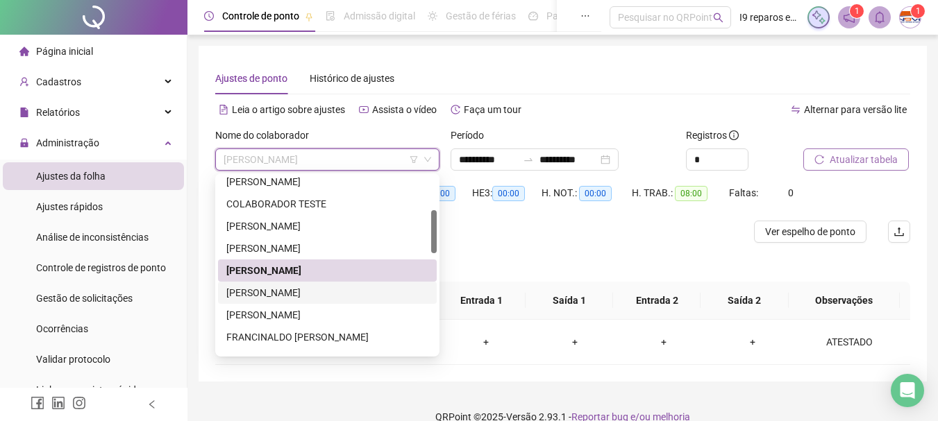
click at [291, 289] on div "[PERSON_NAME]" at bounding box center [327, 292] width 202 height 15
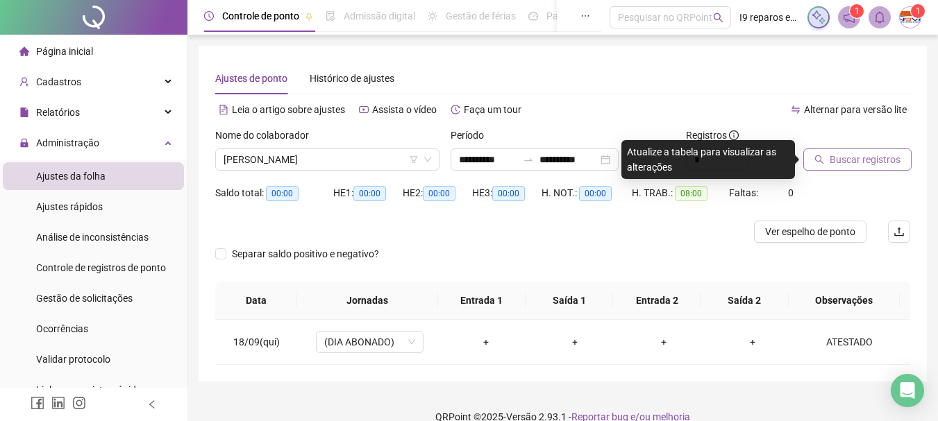
click at [833, 160] on span "Buscar registros" at bounding box center [865, 159] width 71 height 15
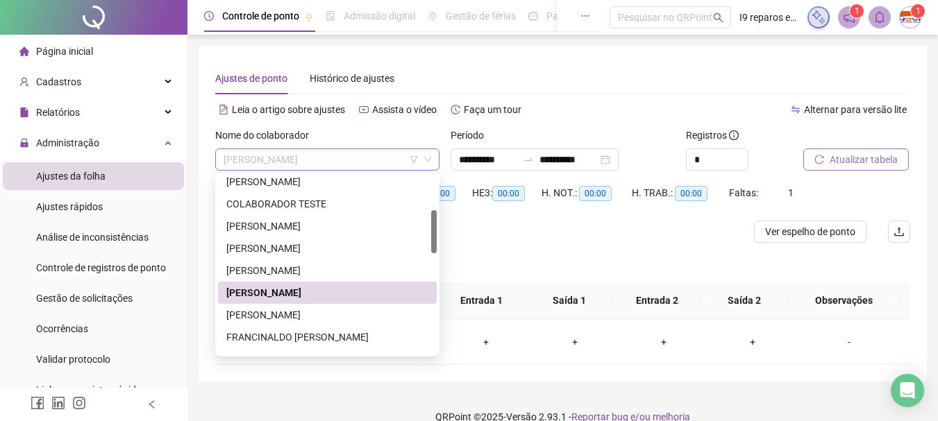
click at [355, 160] on span "[PERSON_NAME]" at bounding box center [328, 159] width 208 height 21
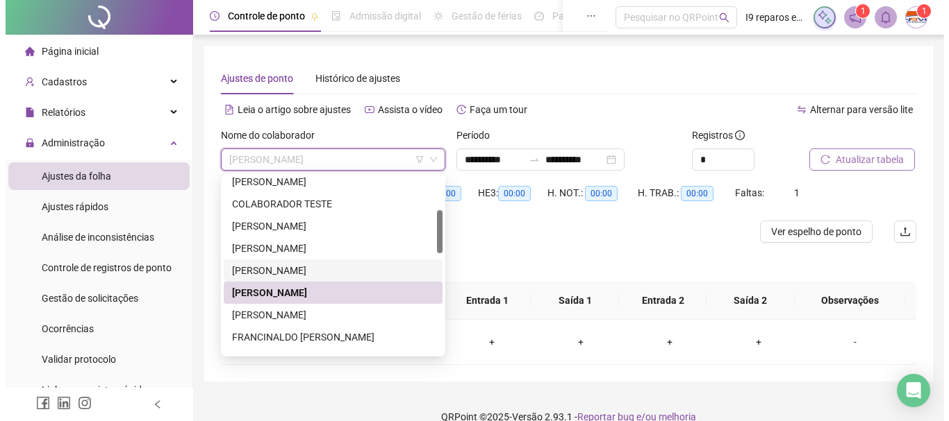
scroll to position [0, 0]
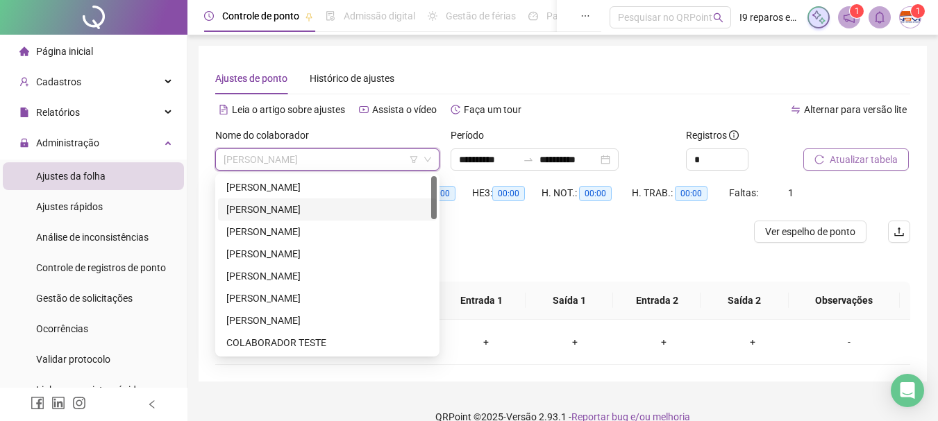
click at [356, 213] on div "[PERSON_NAME]" at bounding box center [327, 209] width 202 height 15
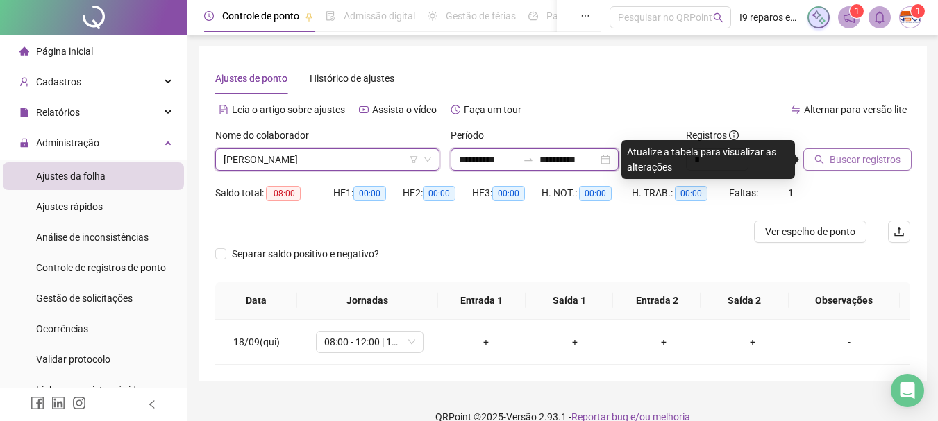
click at [489, 155] on input "**********" at bounding box center [488, 159] width 58 height 15
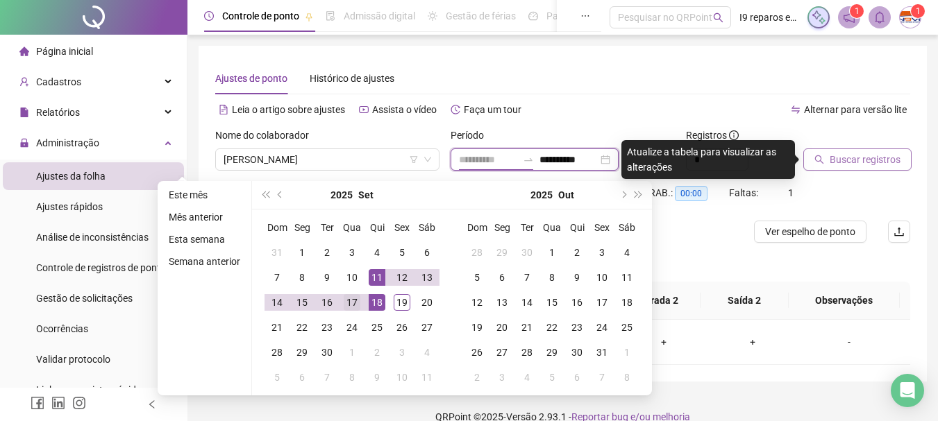
type input "**********"
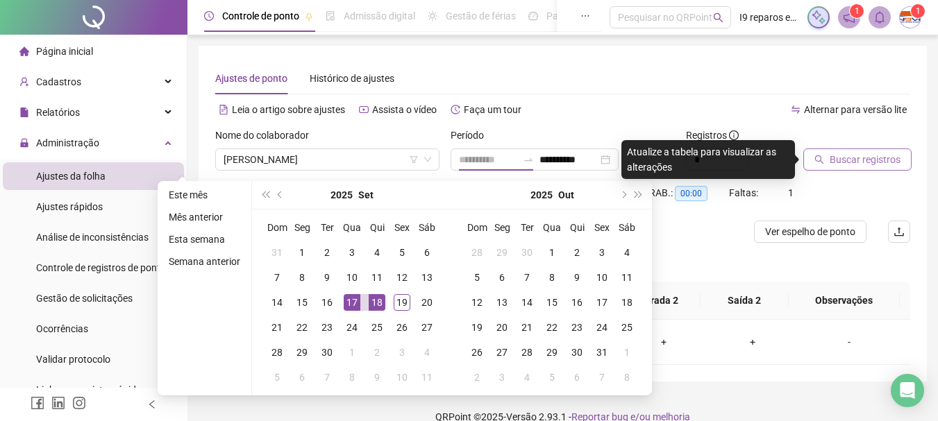
click at [355, 299] on div "17" at bounding box center [352, 302] width 17 height 17
type input "**********"
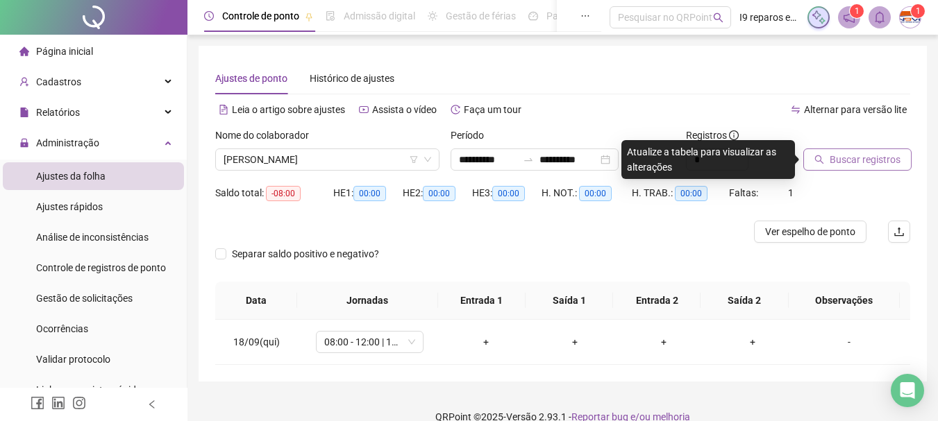
click at [869, 162] on span "Buscar registros" at bounding box center [865, 159] width 71 height 15
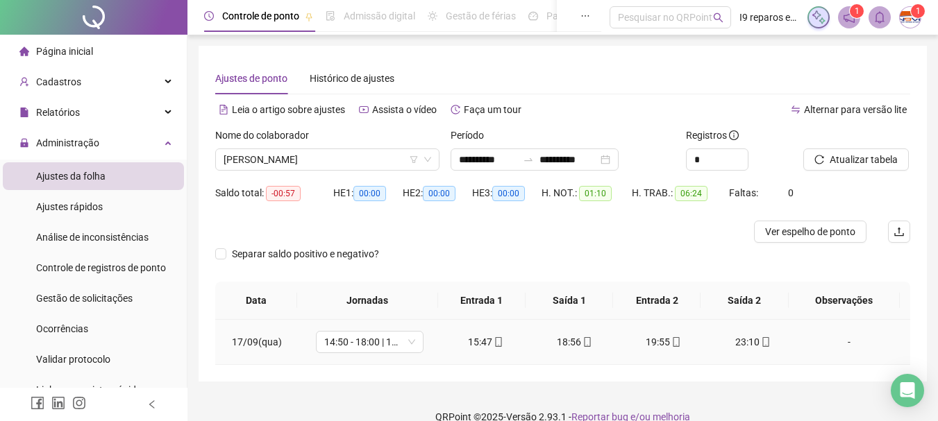
click at [842, 342] on div "-" at bounding box center [849, 342] width 82 height 15
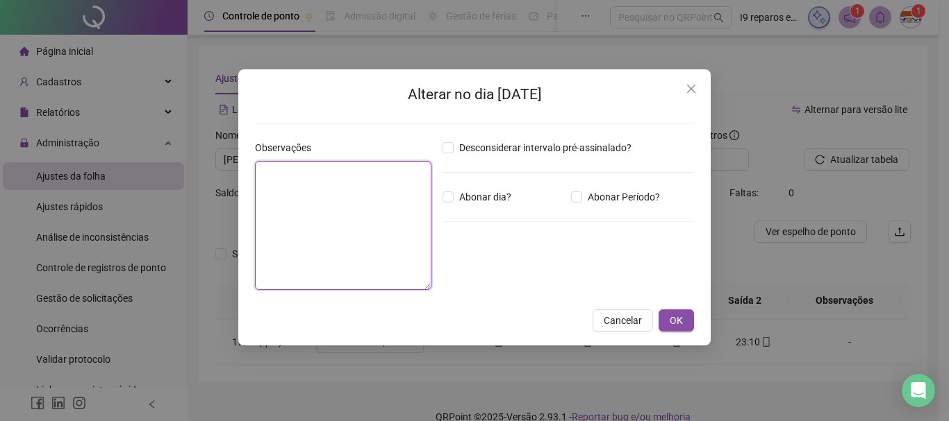
click at [384, 218] on textarea at bounding box center [343, 225] width 176 height 129
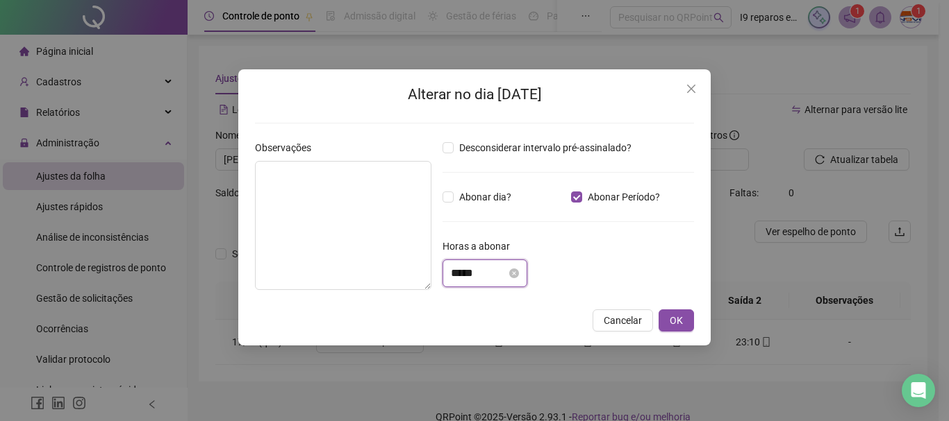
click at [506, 267] on input "*****" at bounding box center [479, 273] width 56 height 17
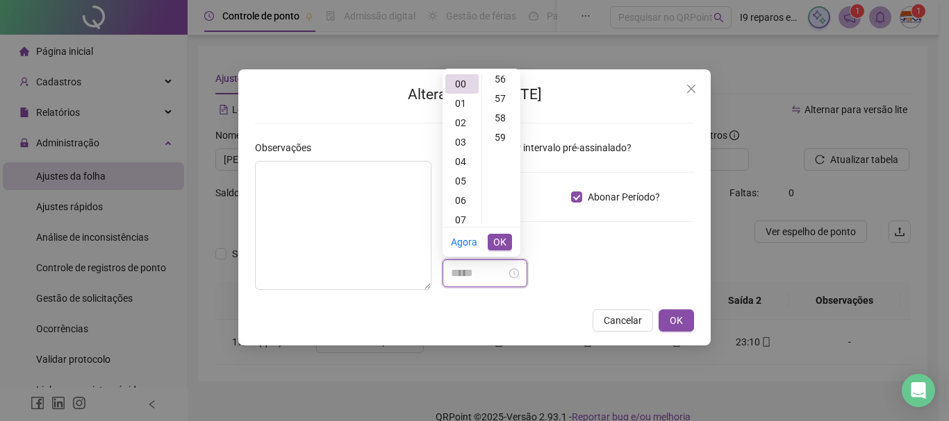
scroll to position [1111, 0]
click at [505, 87] on div "57" at bounding box center [501, 81] width 33 height 19
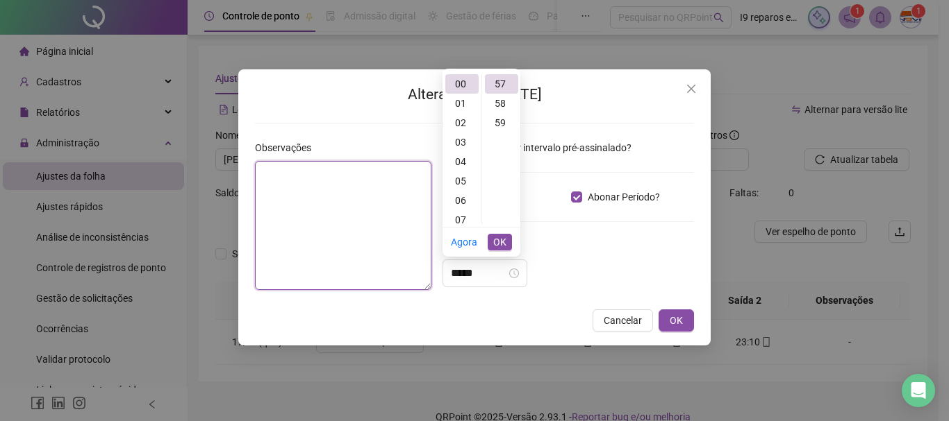
click at [362, 195] on textarea at bounding box center [343, 225] width 176 height 129
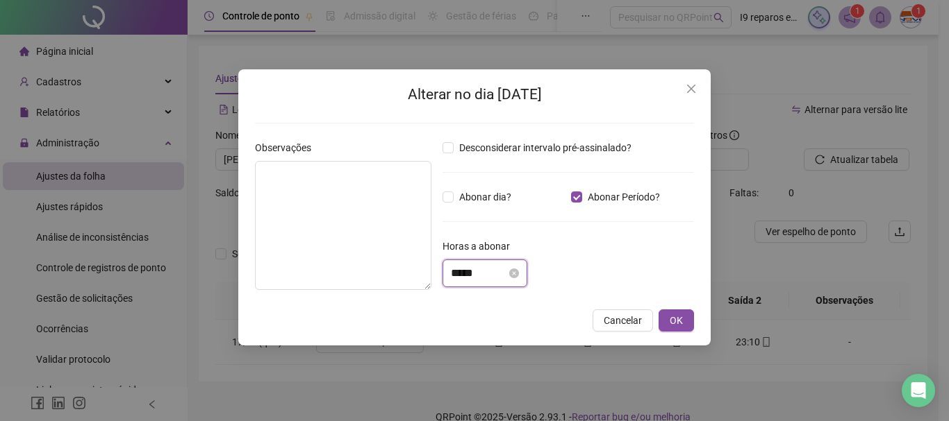
click at [506, 278] on input "*****" at bounding box center [479, 273] width 56 height 17
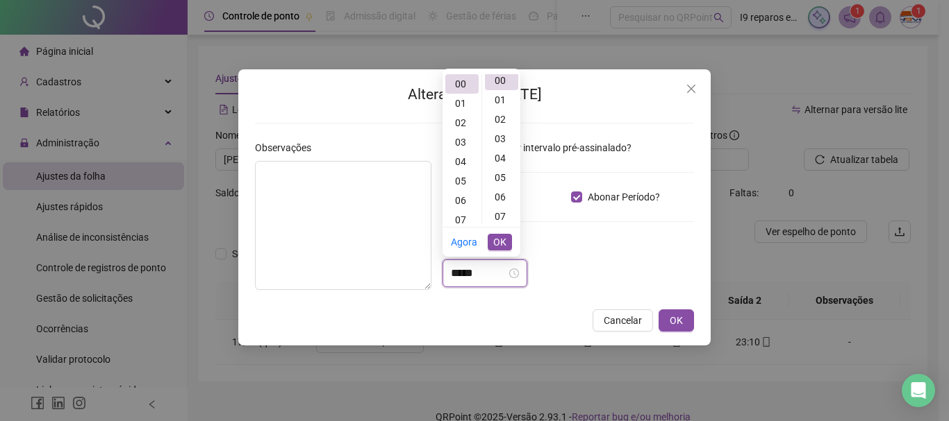
scroll to position [0, 0]
click at [502, 115] on div "57" at bounding box center [501, 114] width 33 height 19
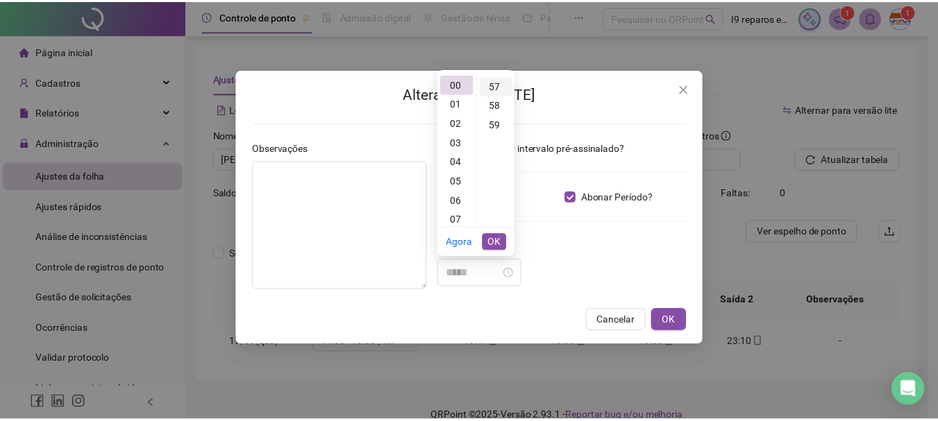
scroll to position [1108, 0]
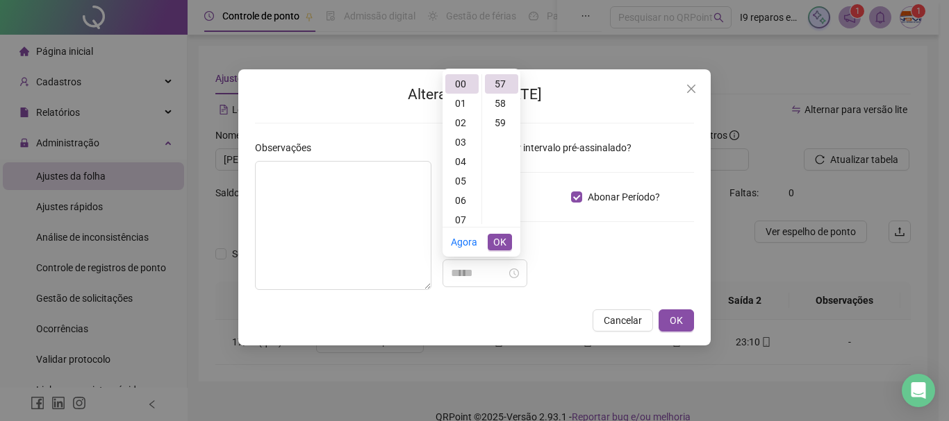
type input "*****"
click at [501, 243] on span "OK" at bounding box center [499, 242] width 13 height 15
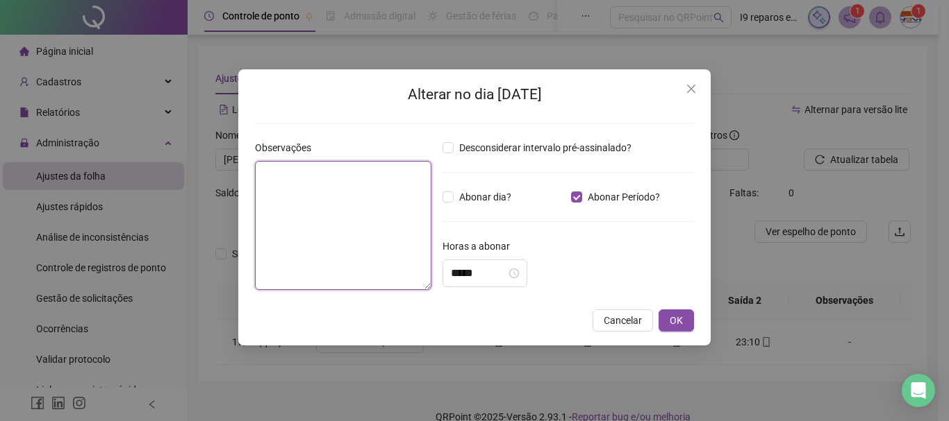
click at [289, 237] on textarea at bounding box center [343, 225] width 176 height 129
drag, startPoint x: 421, startPoint y: 173, endPoint x: 251, endPoint y: 174, distance: 170.1
click at [251, 174] on div "**********" at bounding box center [342, 220] width 187 height 161
type textarea "**********"
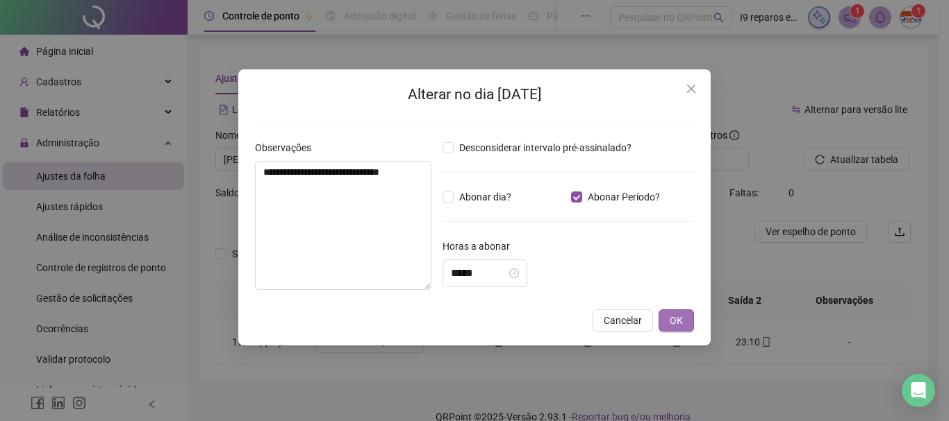
click at [672, 317] on span "OK" at bounding box center [675, 320] width 13 height 15
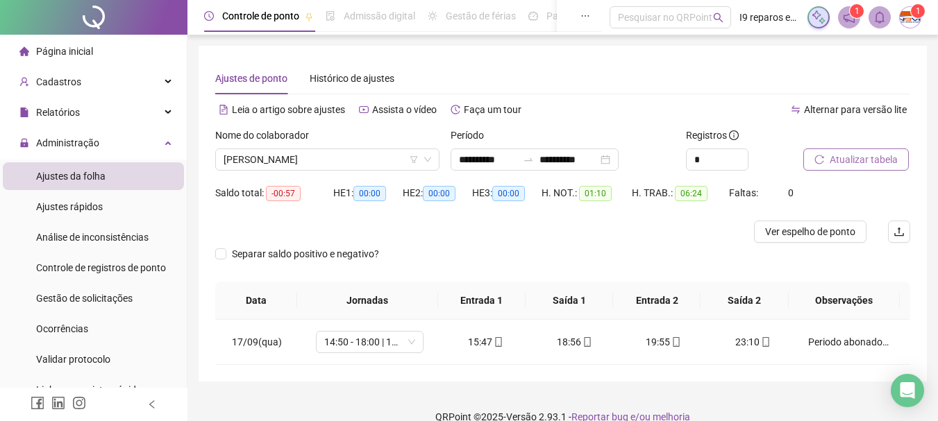
click at [866, 159] on span "Atualizar tabela" at bounding box center [864, 159] width 68 height 15
click at [317, 156] on span "[PERSON_NAME]" at bounding box center [328, 159] width 208 height 21
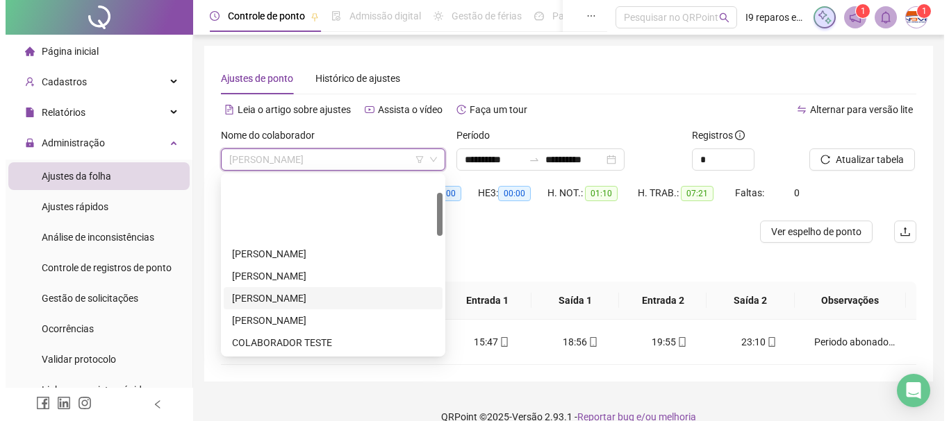
scroll to position [69, 0]
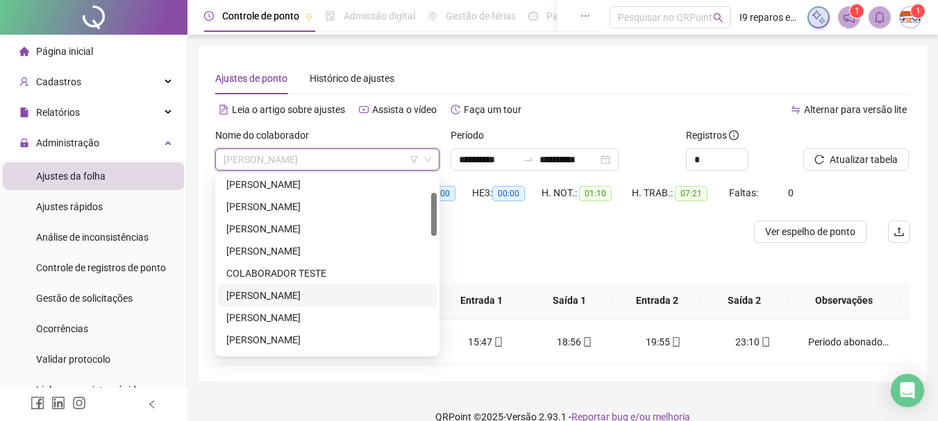
click at [271, 298] on div "[PERSON_NAME]" at bounding box center [327, 295] width 202 height 15
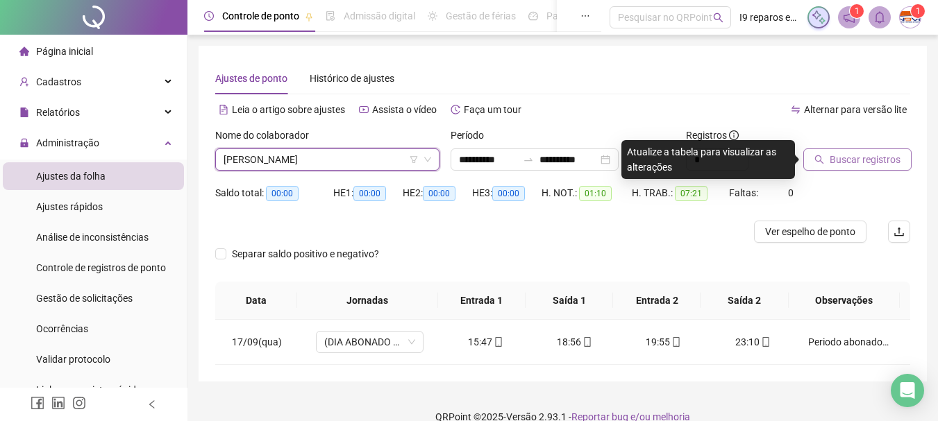
click at [833, 162] on span "Buscar registros" at bounding box center [865, 159] width 71 height 15
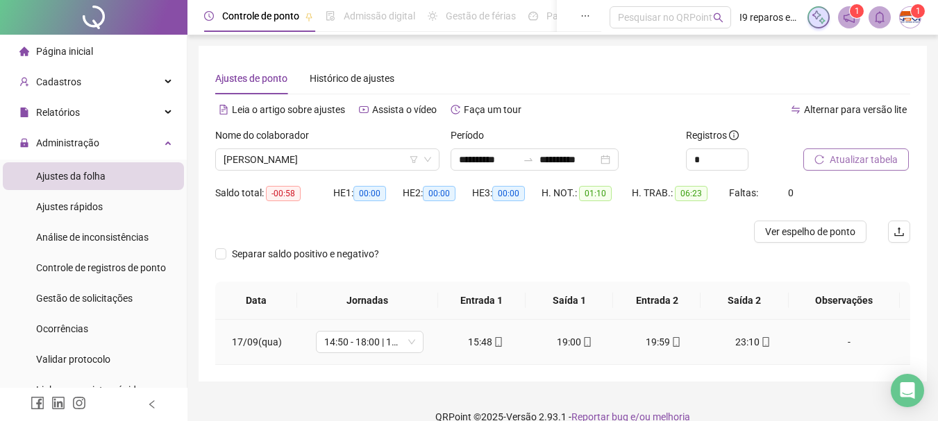
click at [840, 343] on div "-" at bounding box center [849, 342] width 82 height 15
type input "*****"
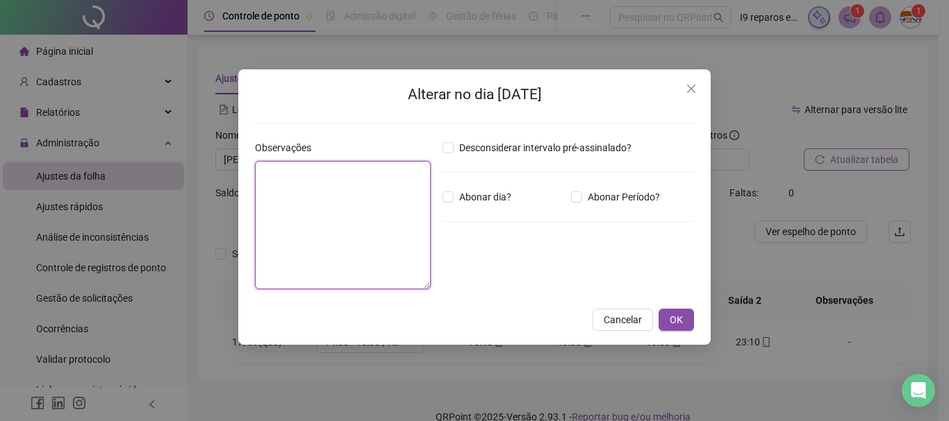
paste textarea "**********"
type textarea "**********"
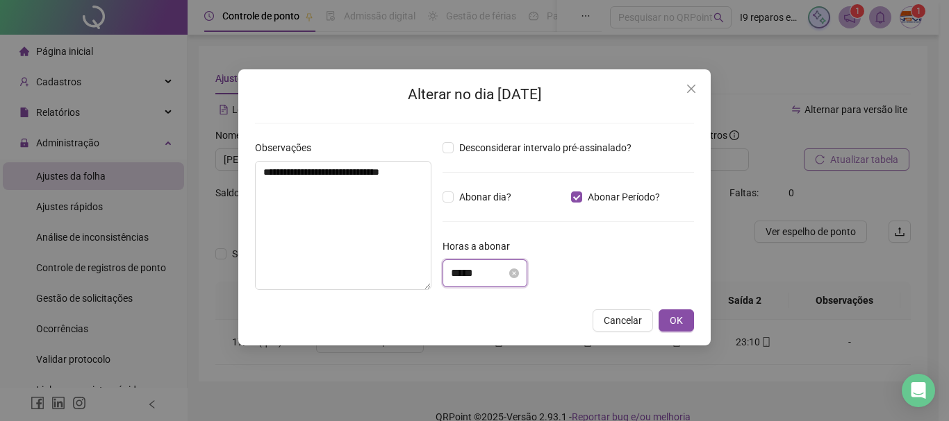
click at [501, 268] on input "*****" at bounding box center [479, 273] width 56 height 17
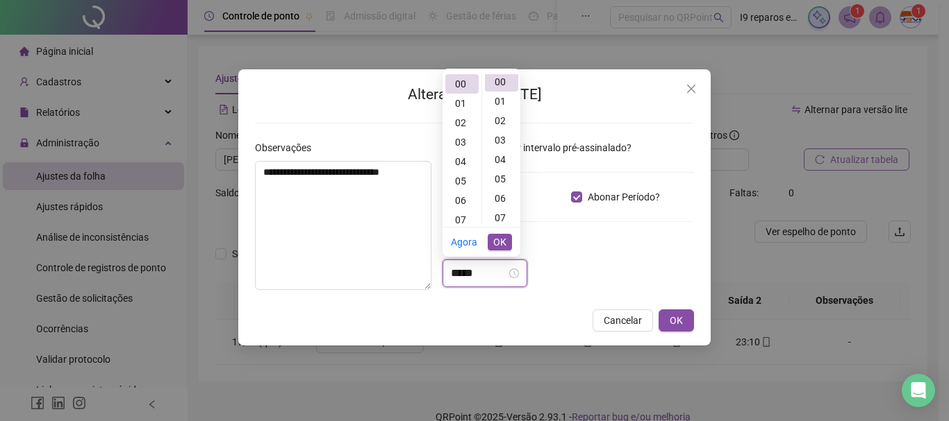
scroll to position [0, 0]
type input "*****"
click at [503, 203] on div "58" at bounding box center [501, 203] width 33 height 19
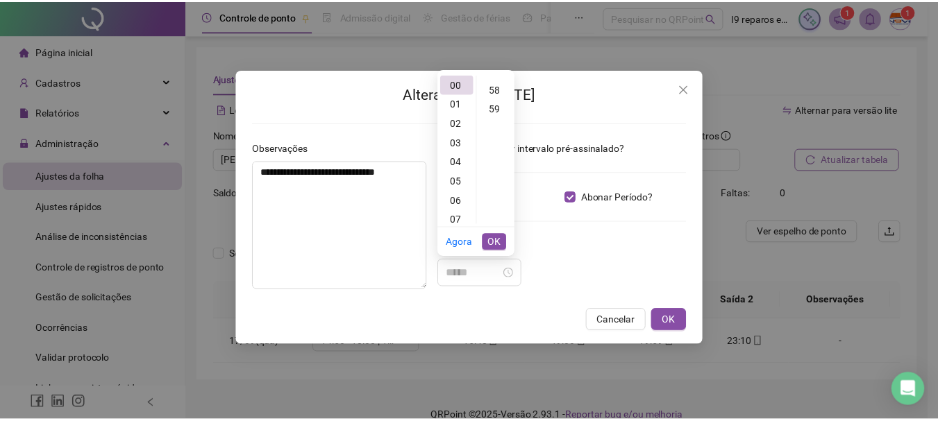
scroll to position [1128, 0]
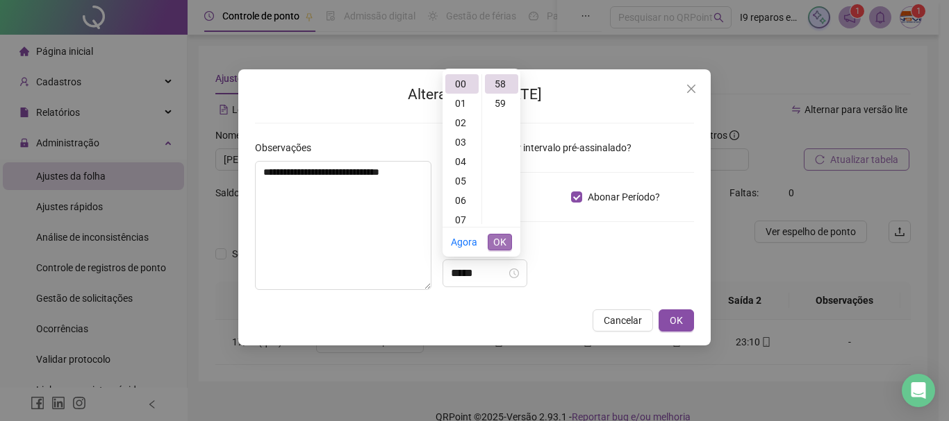
click at [494, 246] on span "OK" at bounding box center [499, 242] width 13 height 15
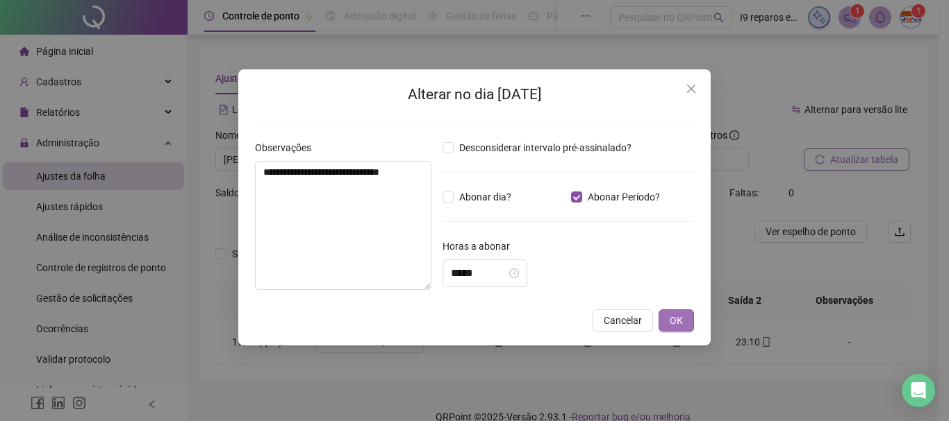
click at [682, 321] on span "OK" at bounding box center [675, 320] width 13 height 15
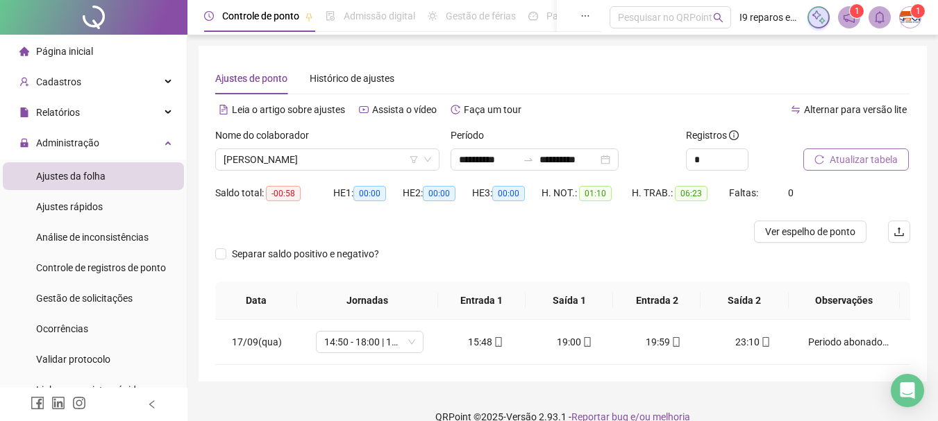
click at [848, 158] on span "Atualizar tabela" at bounding box center [864, 159] width 68 height 15
click at [349, 151] on span "[PERSON_NAME]" at bounding box center [328, 159] width 208 height 21
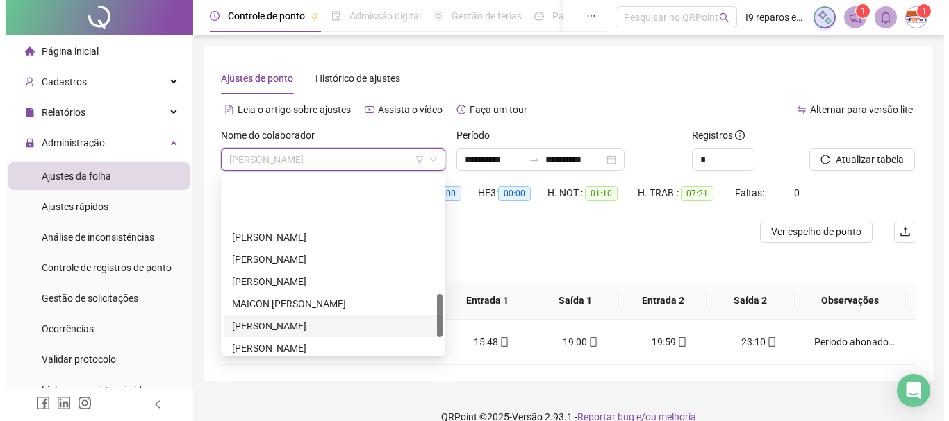
scroll to position [555, 0]
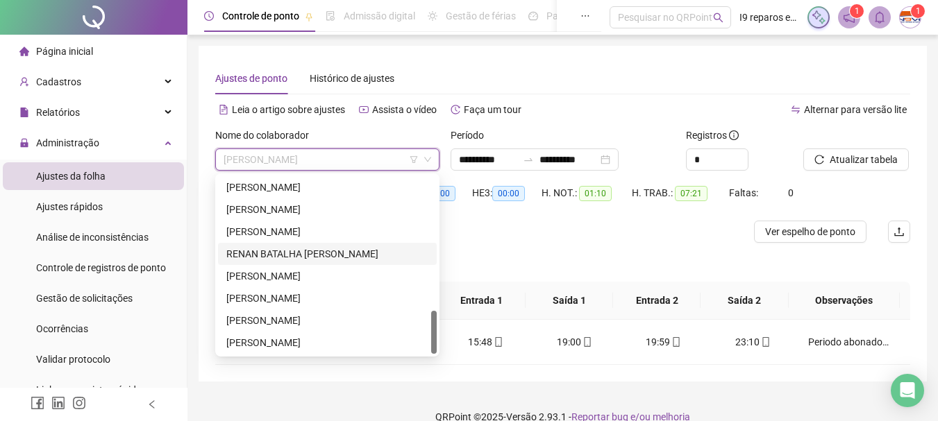
click at [294, 247] on div "RENAN BATALHA [PERSON_NAME]" at bounding box center [327, 254] width 202 height 15
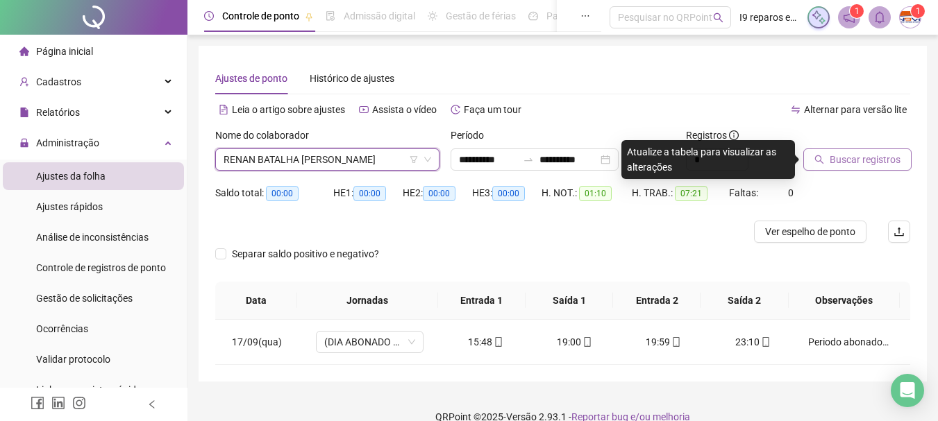
click at [839, 150] on button "Buscar registros" at bounding box center [857, 160] width 108 height 22
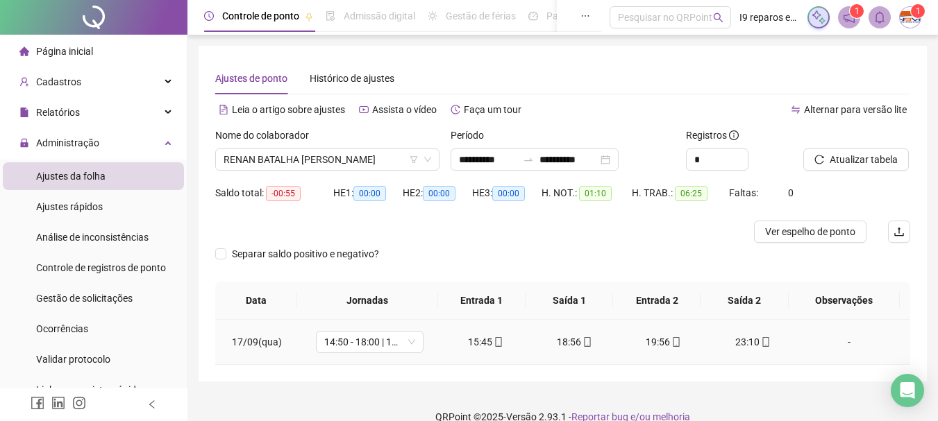
click at [841, 343] on div "-" at bounding box center [849, 342] width 82 height 15
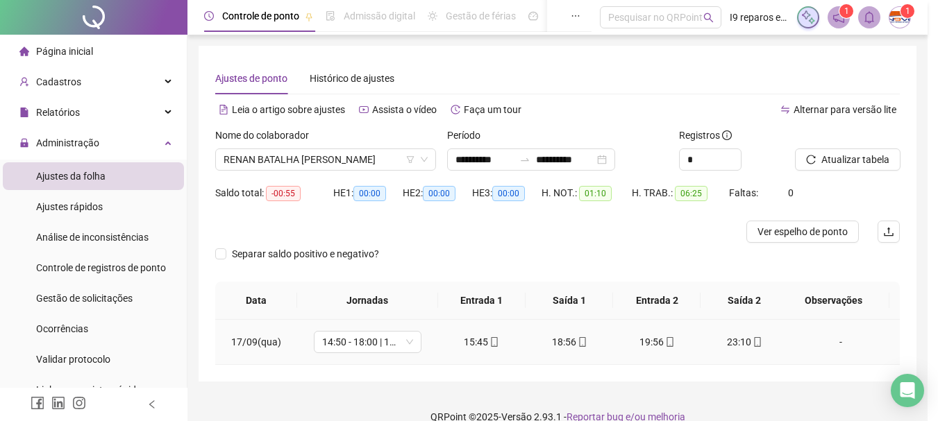
type input "*****"
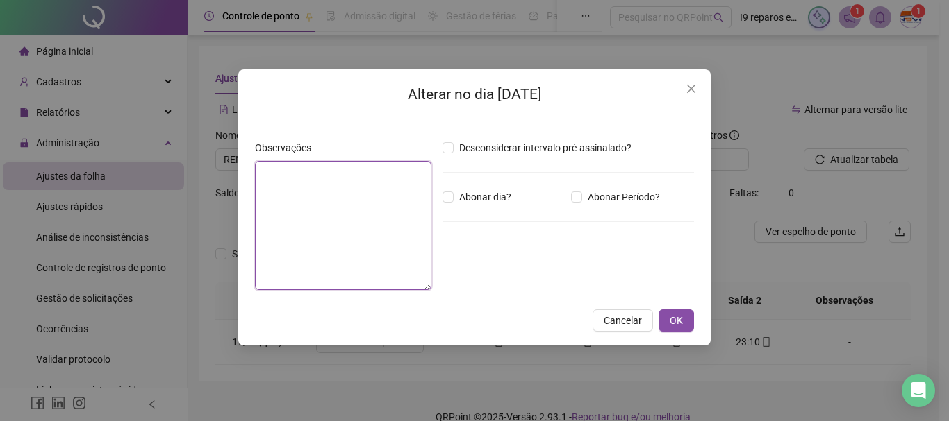
paste textarea "**********"
type textarea "**********"
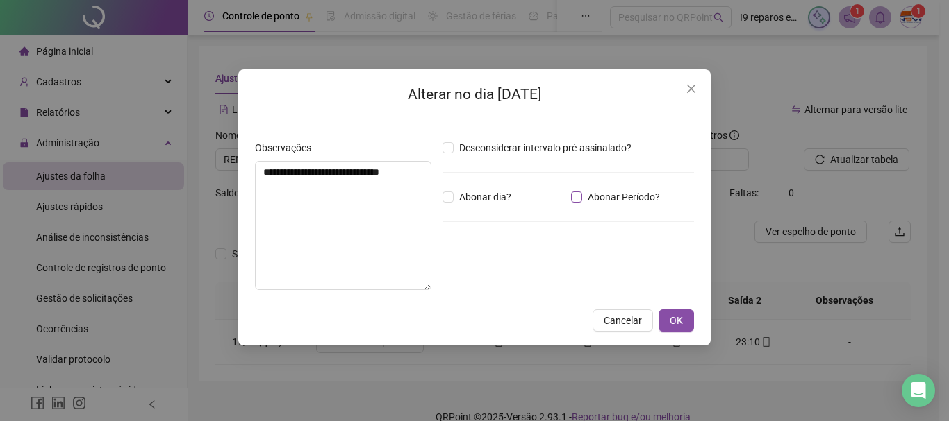
click at [582, 202] on span "Abonar Período?" at bounding box center [623, 197] width 83 height 15
click at [496, 271] on input "*****" at bounding box center [479, 273] width 56 height 17
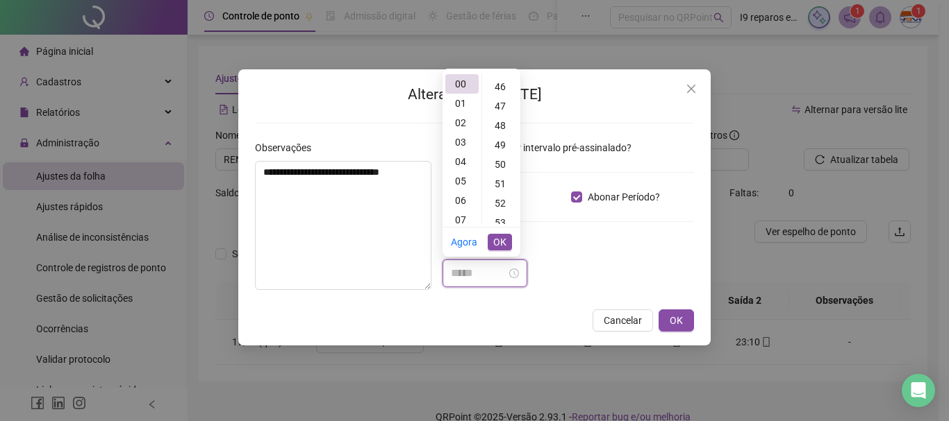
scroll to position [903, 0]
click at [502, 181] on div "55" at bounding box center [501, 181] width 33 height 19
type input "*****"
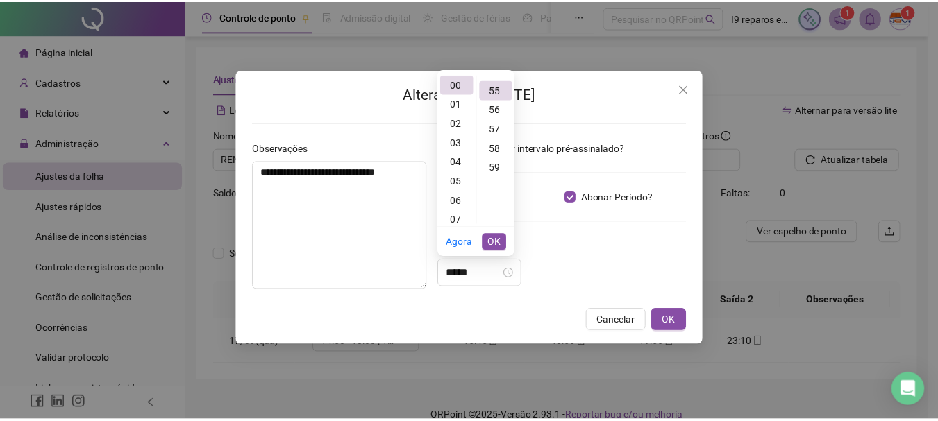
scroll to position [1069, 0]
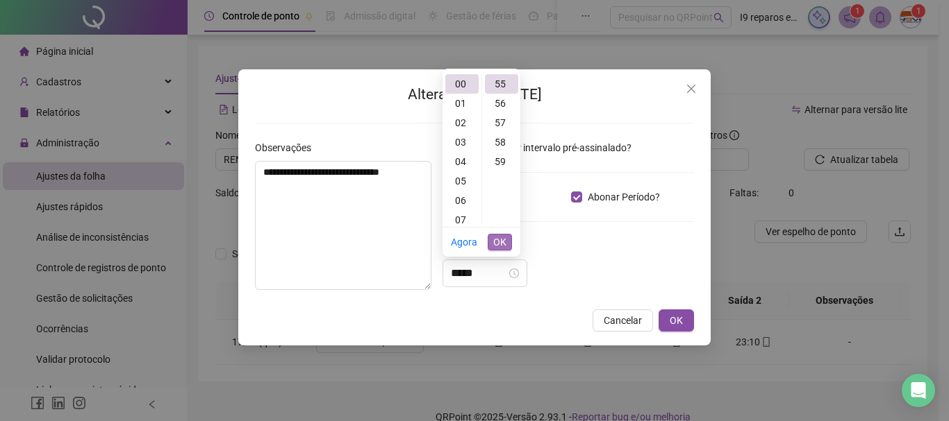
click at [501, 243] on span "OK" at bounding box center [499, 242] width 13 height 15
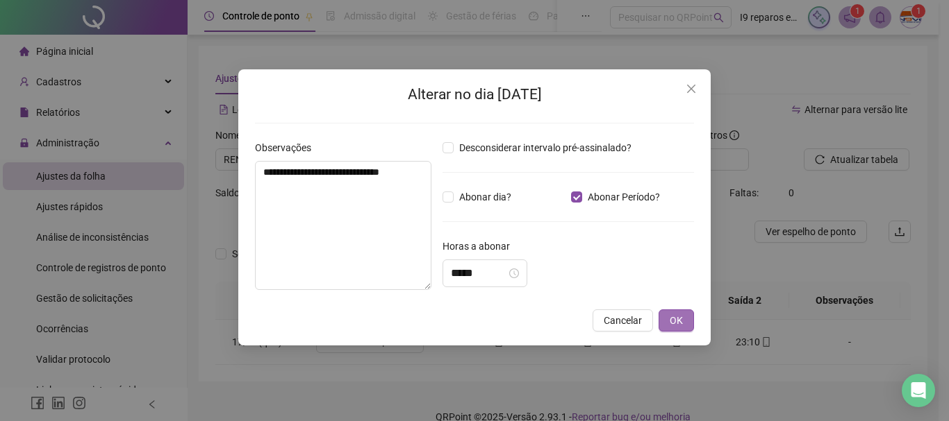
click at [690, 324] on button "OK" at bounding box center [675, 321] width 35 height 22
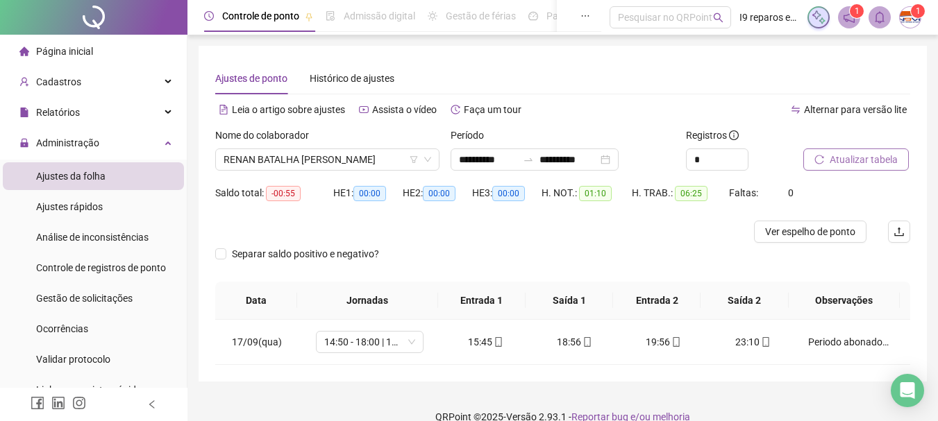
click at [894, 165] on span "Atualizar tabela" at bounding box center [864, 159] width 68 height 15
click at [359, 160] on span "RENAN BATALHA [PERSON_NAME]" at bounding box center [328, 159] width 208 height 21
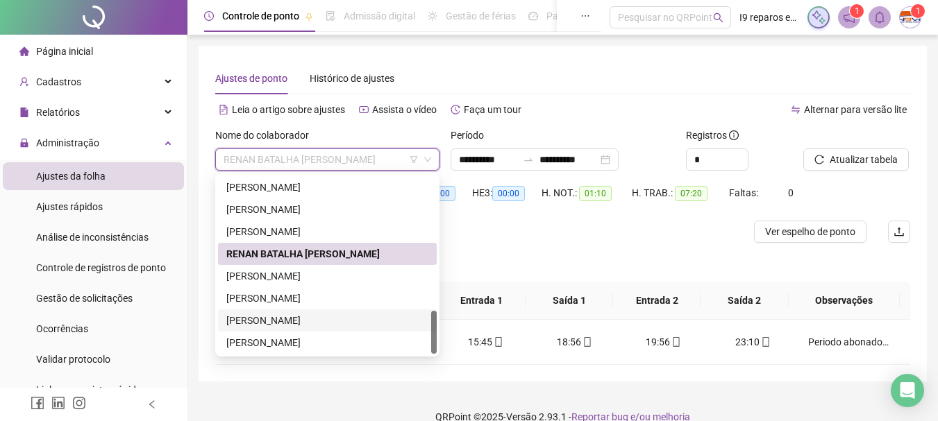
scroll to position [20, 0]
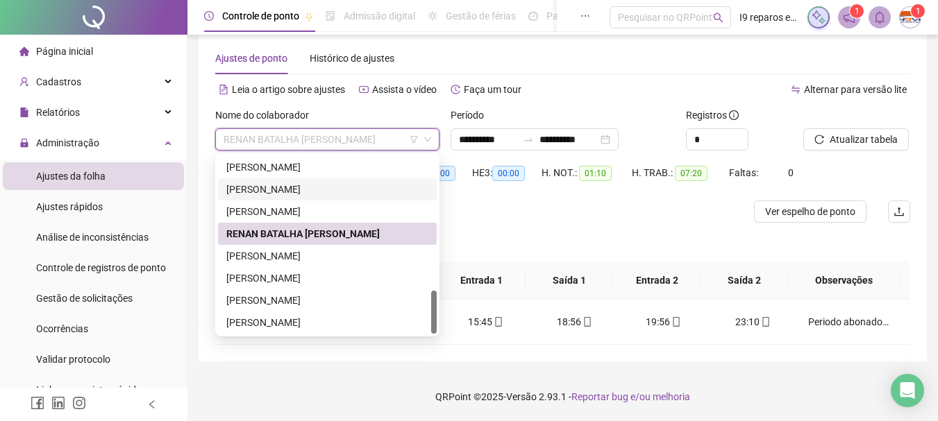
click at [308, 188] on div "[PERSON_NAME]" at bounding box center [327, 189] width 202 height 15
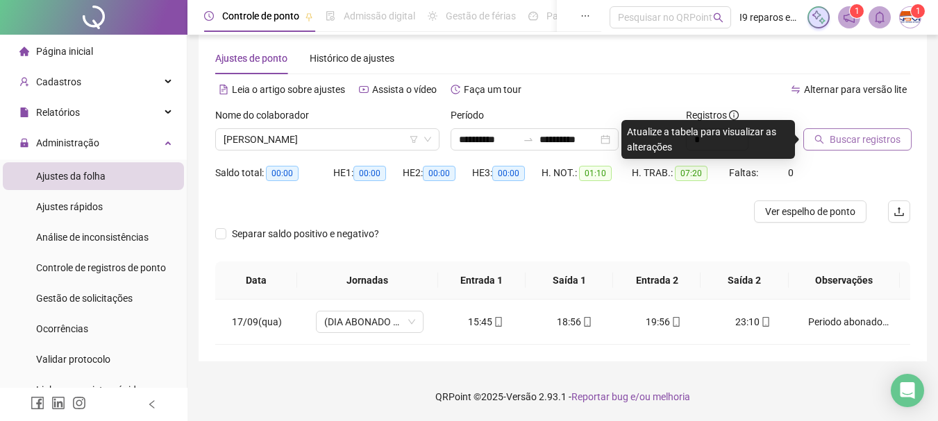
click at [853, 139] on span "Buscar registros" at bounding box center [865, 139] width 71 height 15
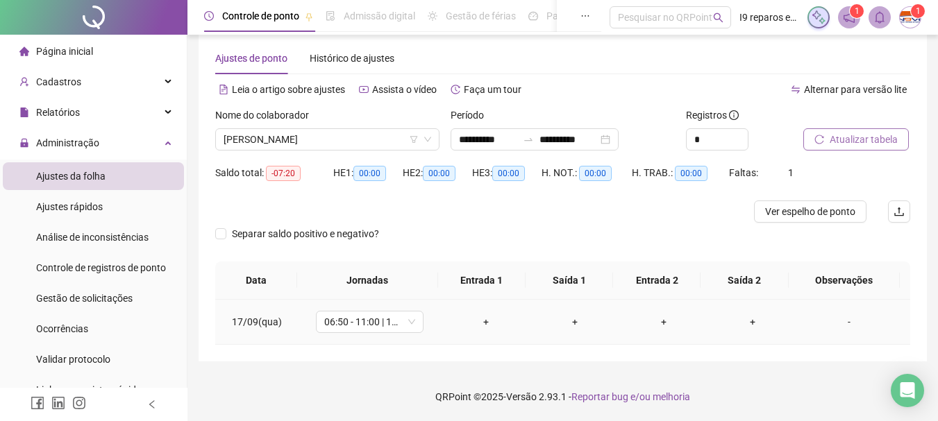
click at [483, 323] on div "+" at bounding box center [486, 322] width 67 height 15
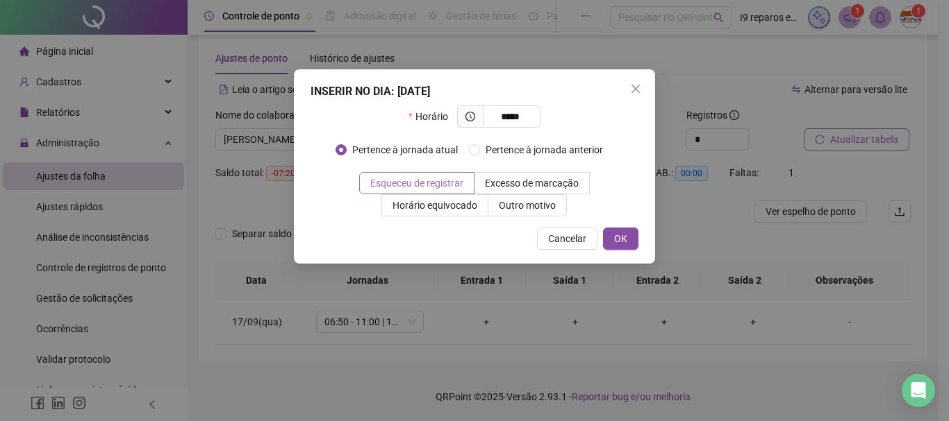
type input "*****"
click at [403, 178] on span "Esqueceu de registrar" at bounding box center [416, 183] width 93 height 11
click at [624, 237] on span "OK" at bounding box center [620, 238] width 13 height 15
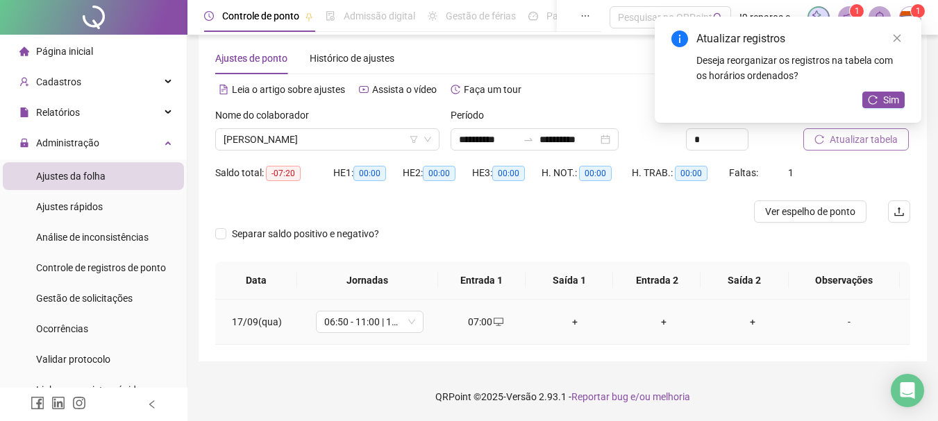
click at [570, 323] on div "+" at bounding box center [575, 322] width 67 height 15
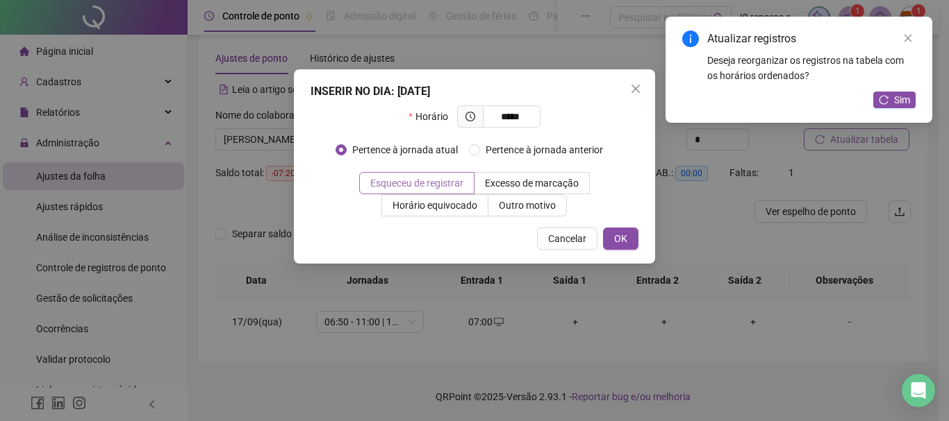
type input "*****"
drag, startPoint x: 446, startPoint y: 178, endPoint x: 485, endPoint y: 185, distance: 39.5
click at [447, 178] on span "Esqueceu de registrar" at bounding box center [416, 183] width 93 height 11
click at [617, 235] on span "OK" at bounding box center [620, 238] width 13 height 15
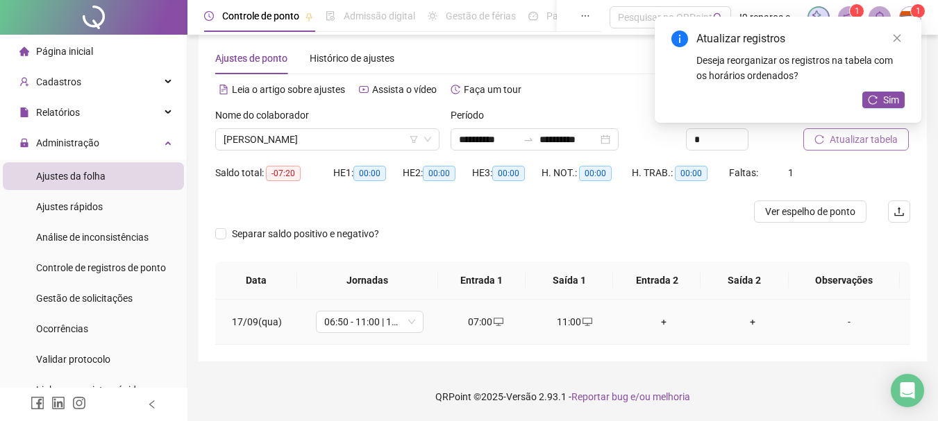
click at [659, 324] on div "+" at bounding box center [663, 322] width 67 height 15
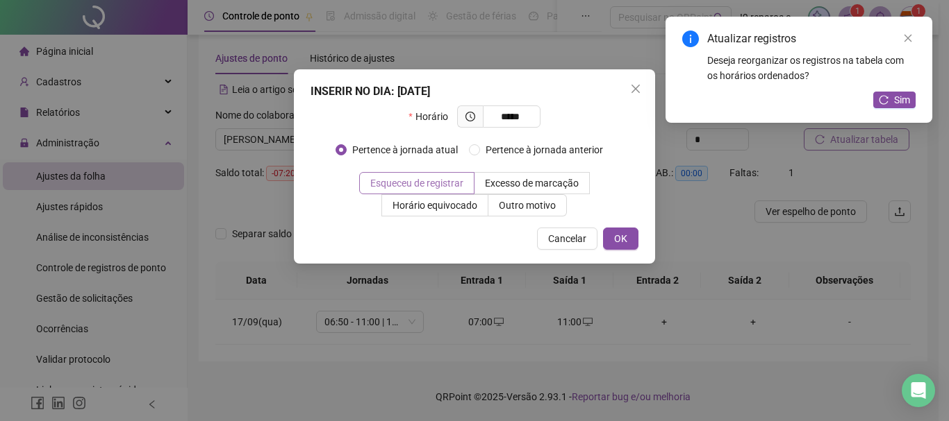
type input "*****"
click at [474, 186] on label "Esqueceu de registrar" at bounding box center [416, 183] width 115 height 22
drag, startPoint x: 624, startPoint y: 235, endPoint x: 637, endPoint y: 247, distance: 17.2
click at [625, 236] on span "OK" at bounding box center [620, 238] width 13 height 15
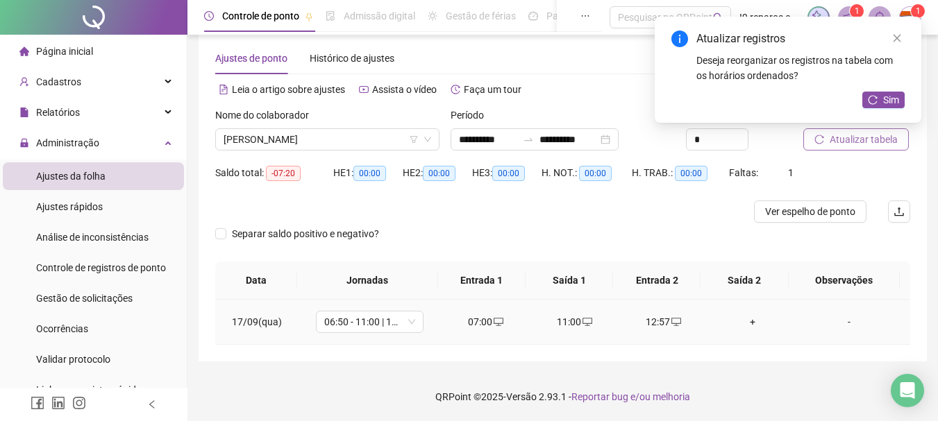
click at [747, 321] on div "+" at bounding box center [752, 322] width 67 height 15
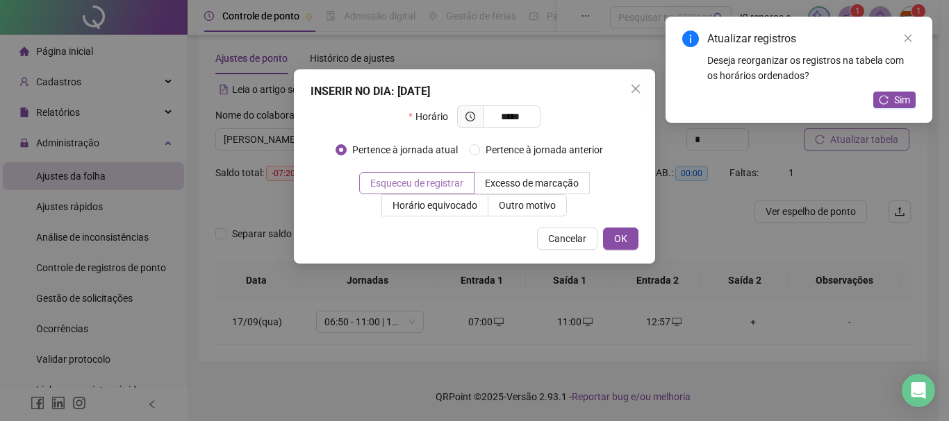
type input "*****"
click at [462, 181] on span "Esqueceu de registrar" at bounding box center [416, 183] width 93 height 11
click at [610, 237] on button "OK" at bounding box center [620, 239] width 35 height 22
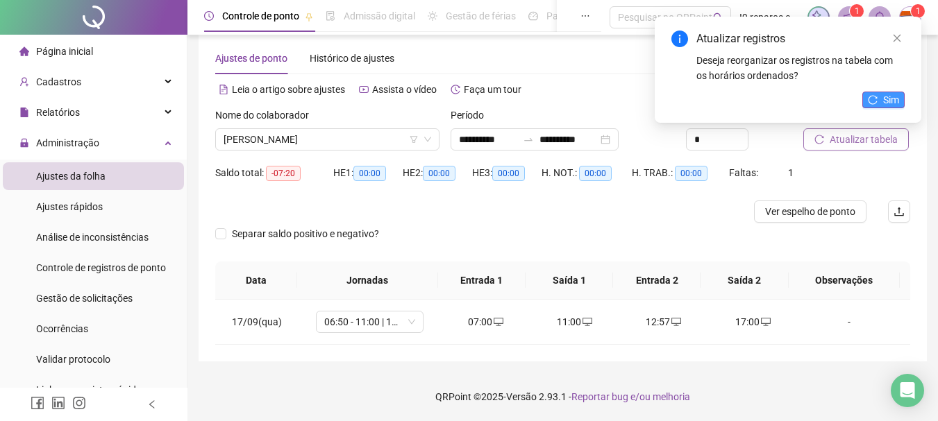
click at [893, 100] on span "Sim" at bounding box center [891, 99] width 16 height 15
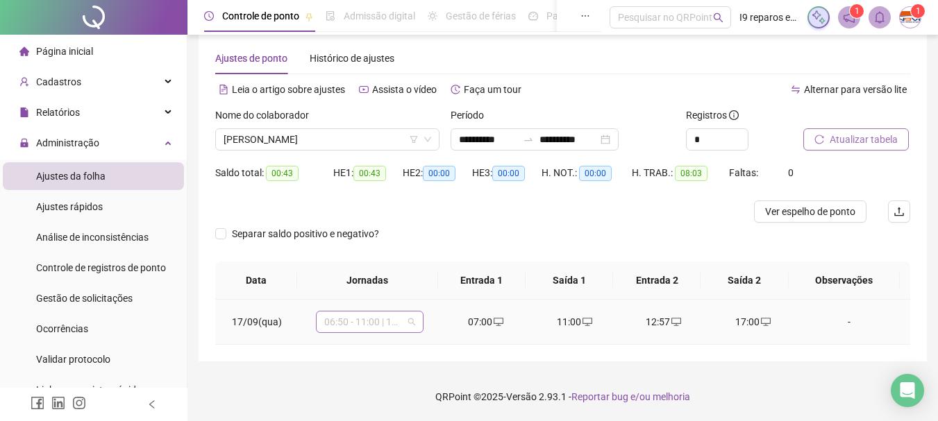
click at [410, 326] on span "06:50 - 11:00 | 12:00 - 15:10" at bounding box center [369, 322] width 91 height 21
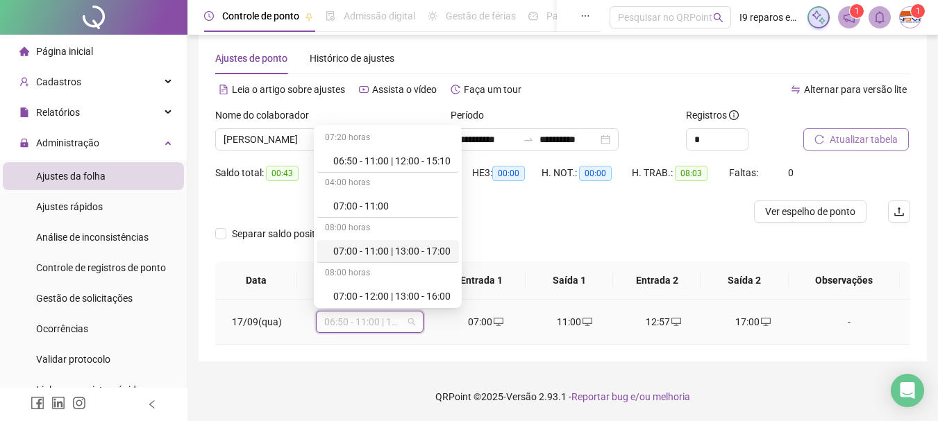
click at [393, 257] on div "07:00 - 11:00 | 13:00 - 17:00" at bounding box center [391, 251] width 117 height 15
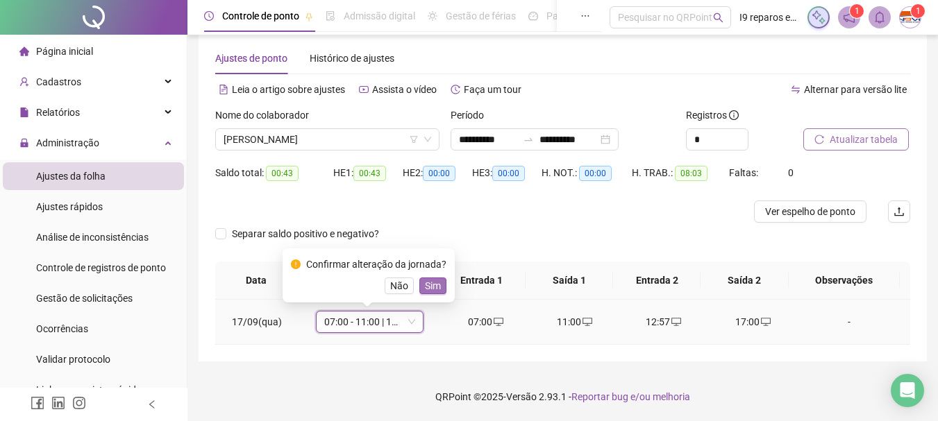
click at [425, 289] on span "Sim" at bounding box center [433, 285] width 16 height 15
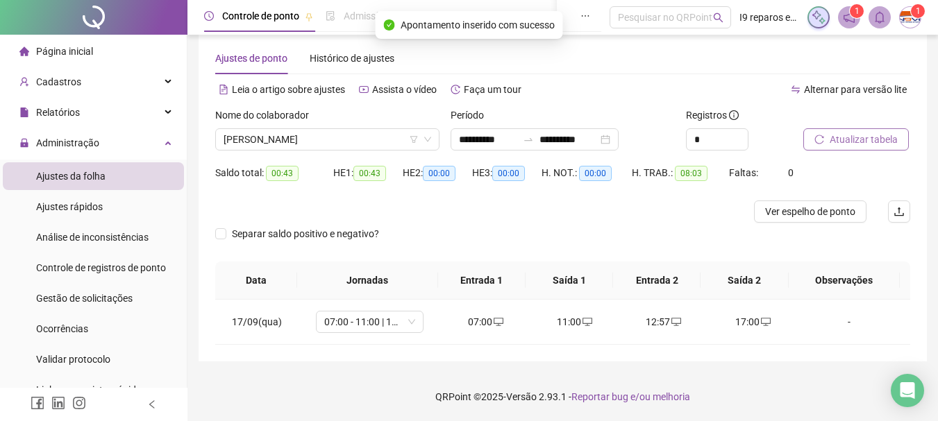
click at [851, 137] on span "Atualizar tabela" at bounding box center [864, 139] width 68 height 15
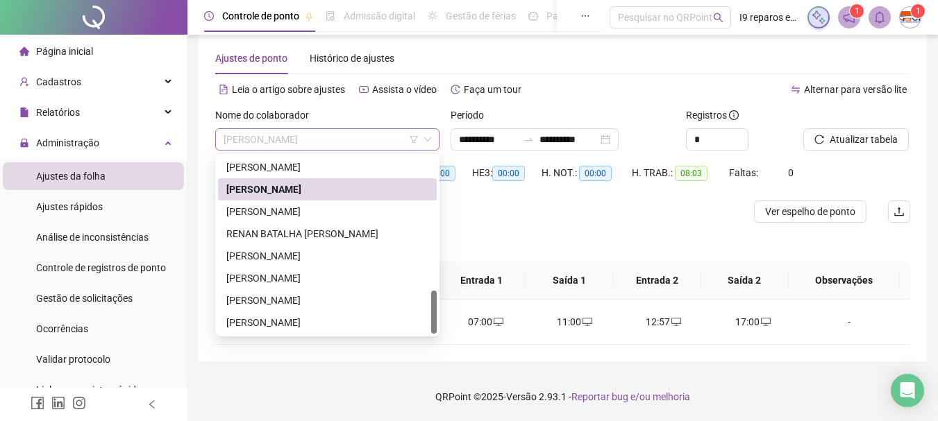
click at [340, 137] on span "[PERSON_NAME]" at bounding box center [328, 139] width 208 height 21
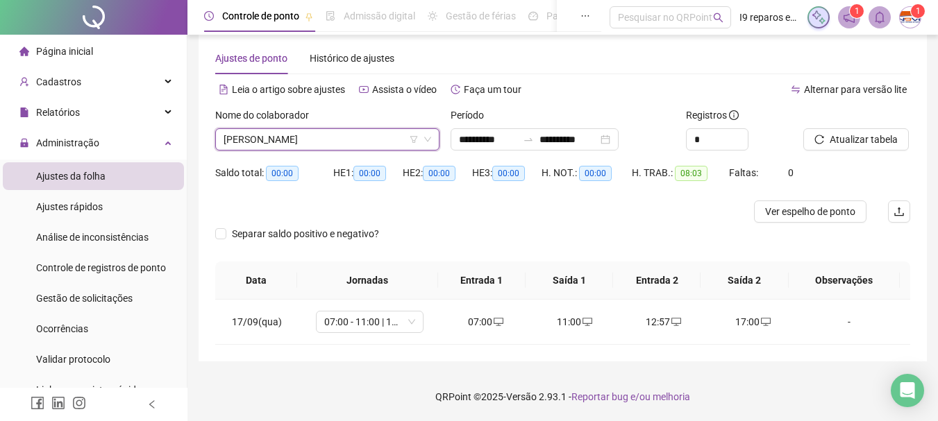
click at [356, 132] on span "[PERSON_NAME]" at bounding box center [328, 139] width 208 height 21
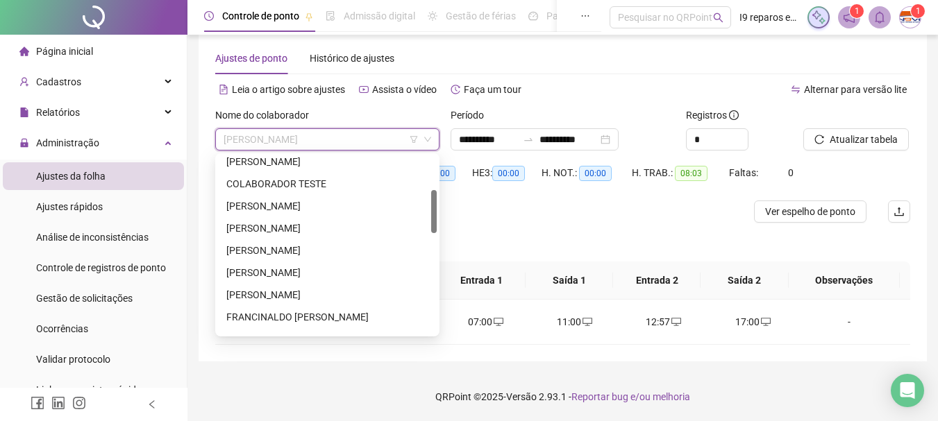
scroll to position [0, 0]
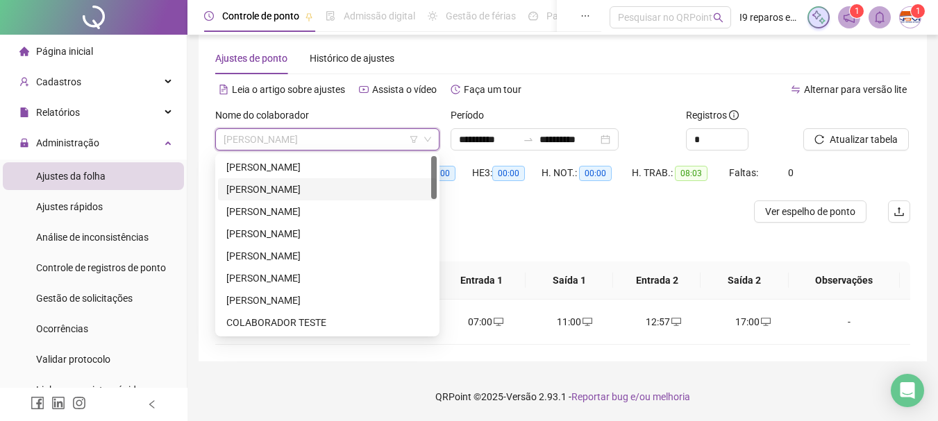
click at [329, 185] on div "[PERSON_NAME]" at bounding box center [327, 189] width 202 height 15
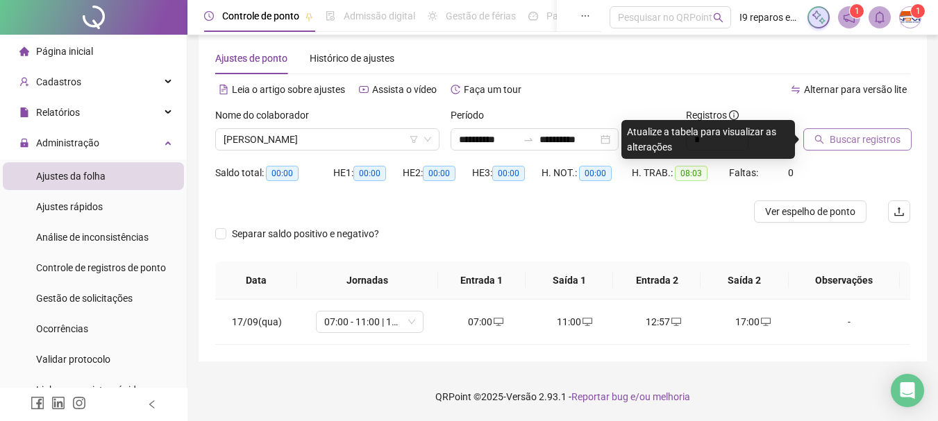
click at [854, 140] on span "Buscar registros" at bounding box center [865, 139] width 71 height 15
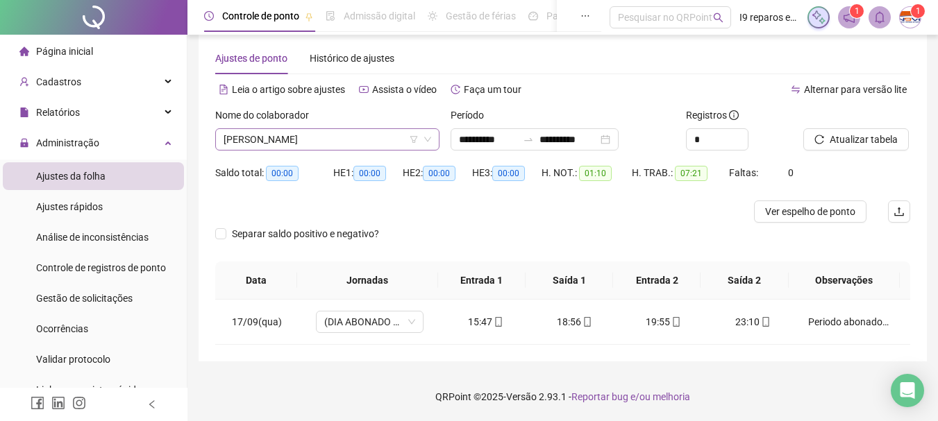
click at [287, 142] on span "[PERSON_NAME]" at bounding box center [328, 139] width 208 height 21
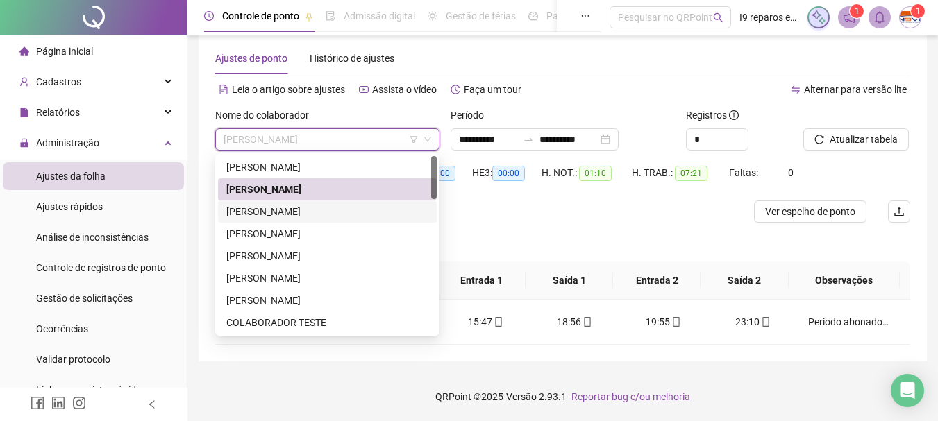
click at [287, 217] on div "[PERSON_NAME]" at bounding box center [327, 211] width 202 height 15
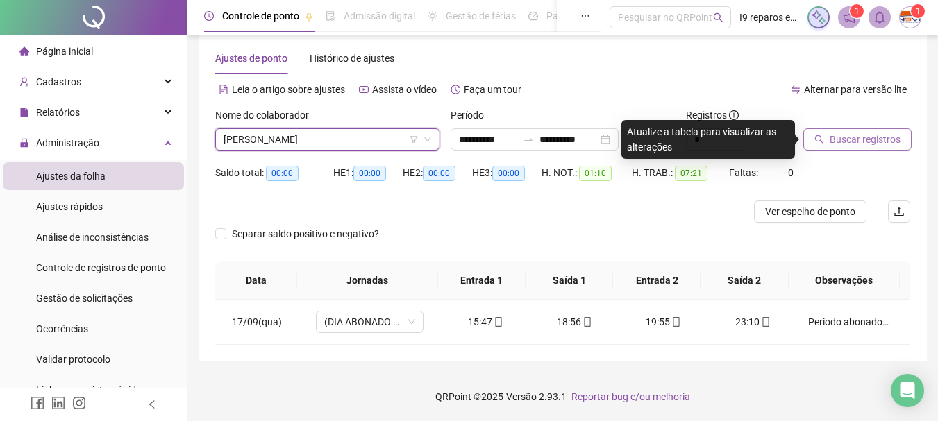
click at [837, 137] on span "Buscar registros" at bounding box center [865, 139] width 71 height 15
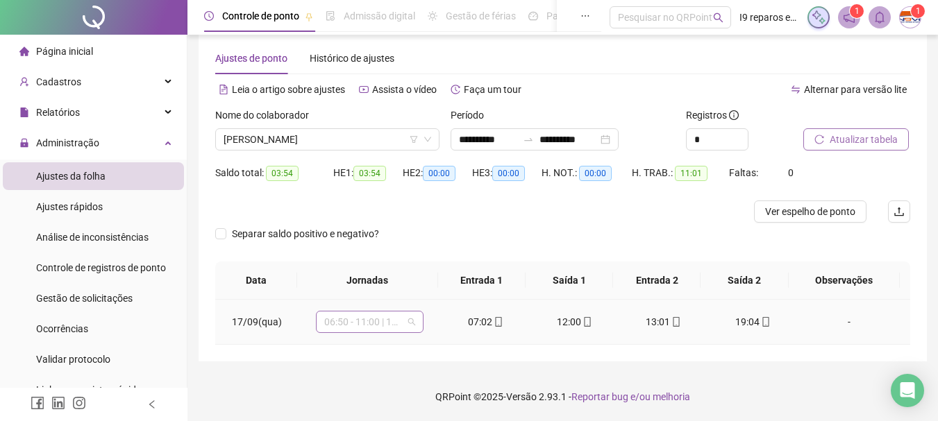
click at [408, 323] on span "06:50 - 11:00 | 12:00 - 15:10" at bounding box center [369, 322] width 91 height 21
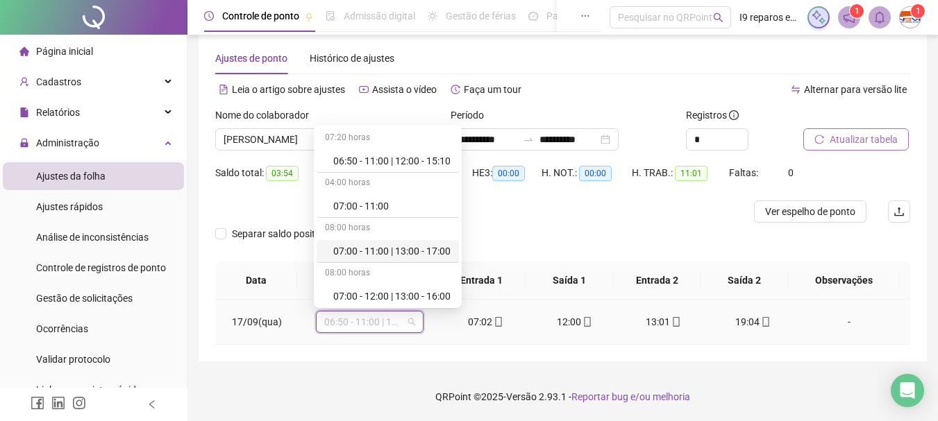
click at [404, 250] on div "07:00 - 11:00 | 13:00 - 17:00" at bounding box center [391, 251] width 117 height 15
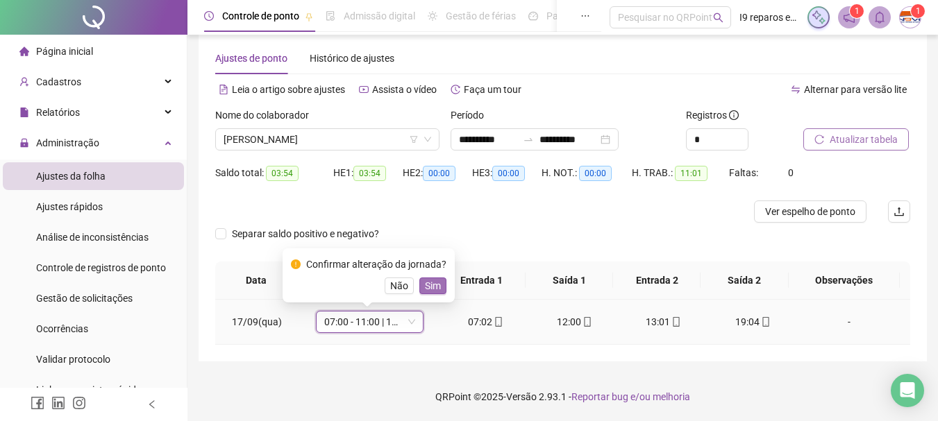
click at [433, 293] on span "Sim" at bounding box center [433, 285] width 16 height 15
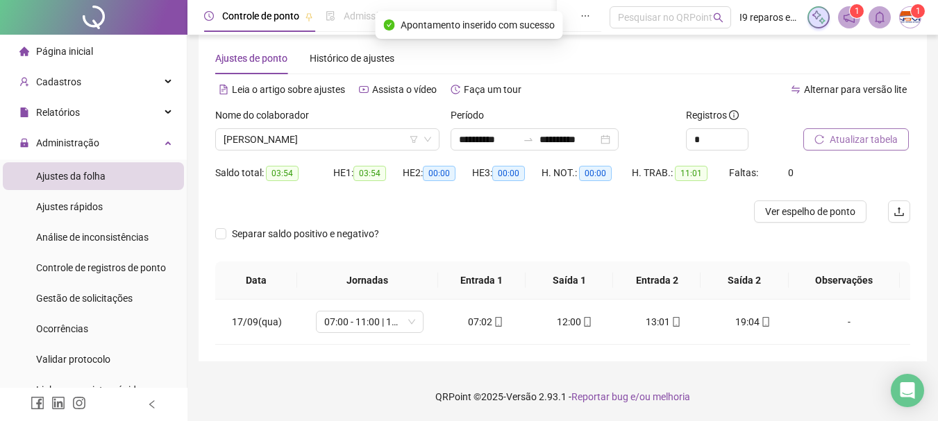
click at [862, 137] on span "Atualizar tabela" at bounding box center [864, 139] width 68 height 15
click at [345, 147] on span "[PERSON_NAME]" at bounding box center [328, 139] width 208 height 21
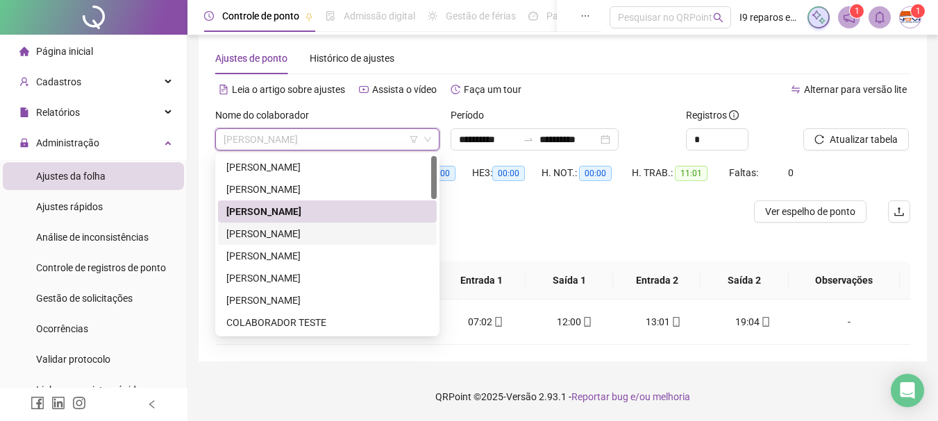
click at [306, 233] on div "[PERSON_NAME]" at bounding box center [327, 233] width 202 height 15
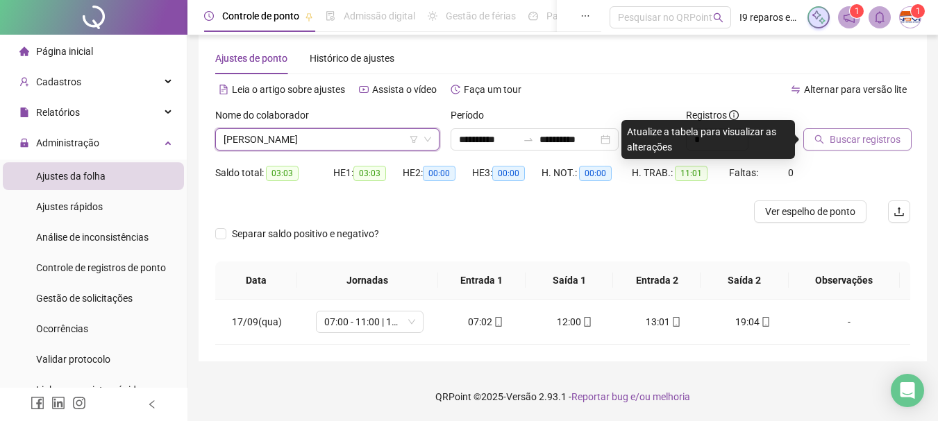
click at [841, 135] on span "Buscar registros" at bounding box center [865, 139] width 71 height 15
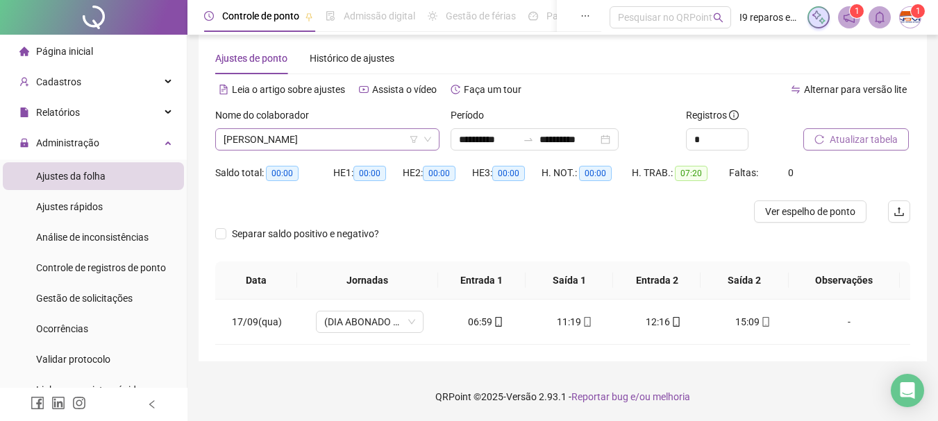
click at [359, 137] on span "[PERSON_NAME]" at bounding box center [328, 139] width 208 height 21
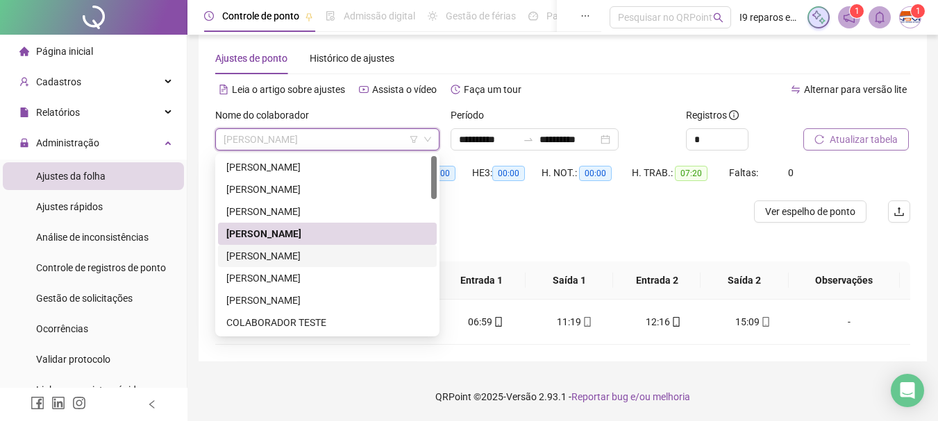
click at [304, 258] on div "[PERSON_NAME]" at bounding box center [327, 256] width 202 height 15
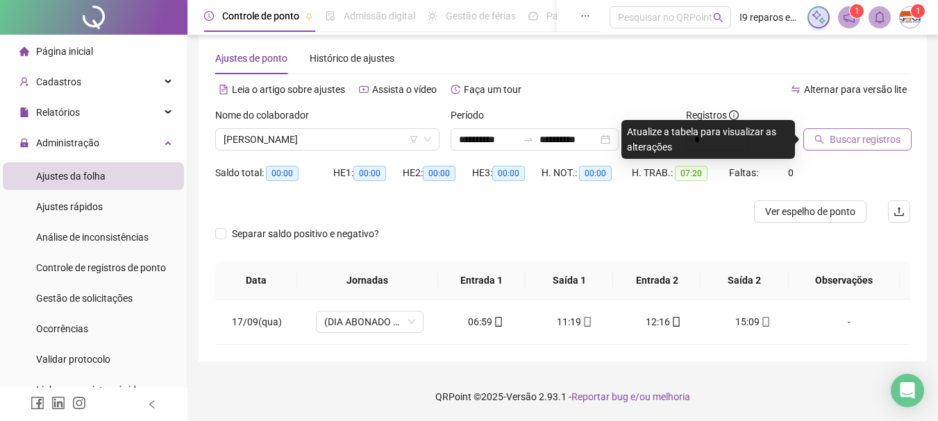
click at [860, 140] on span "Buscar registros" at bounding box center [865, 139] width 71 height 15
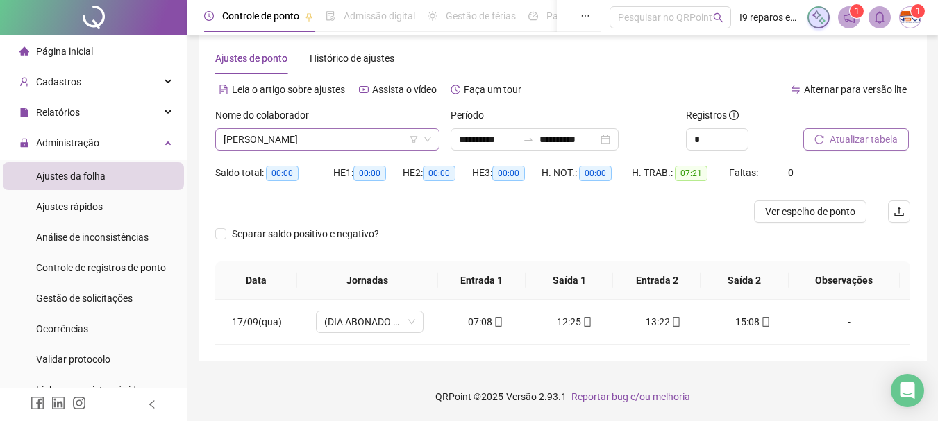
click at [350, 149] on span "[PERSON_NAME]" at bounding box center [328, 139] width 208 height 21
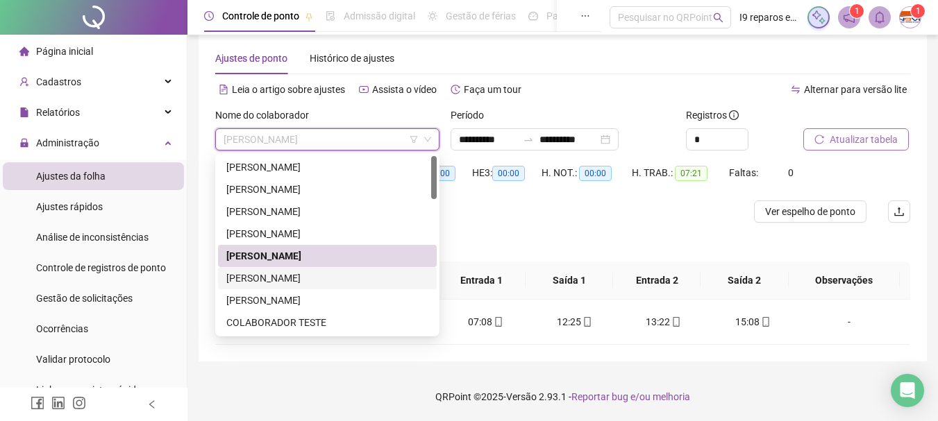
click at [326, 276] on div "[PERSON_NAME]" at bounding box center [327, 278] width 202 height 15
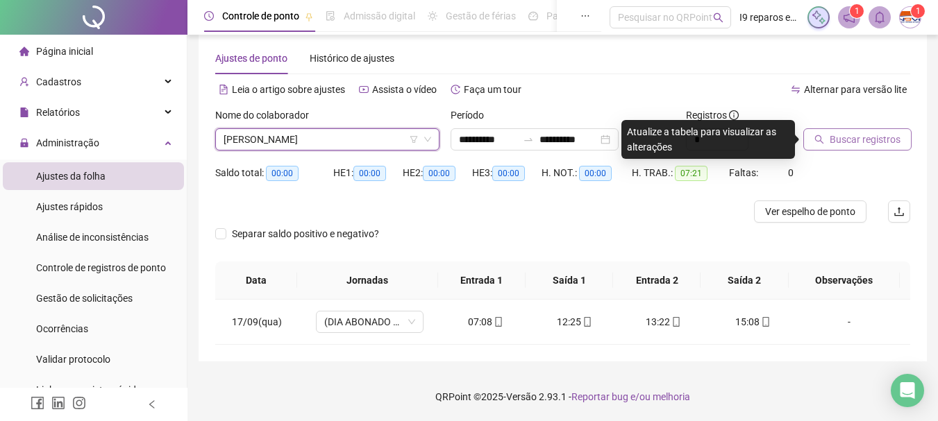
click at [846, 137] on span "Buscar registros" at bounding box center [865, 139] width 71 height 15
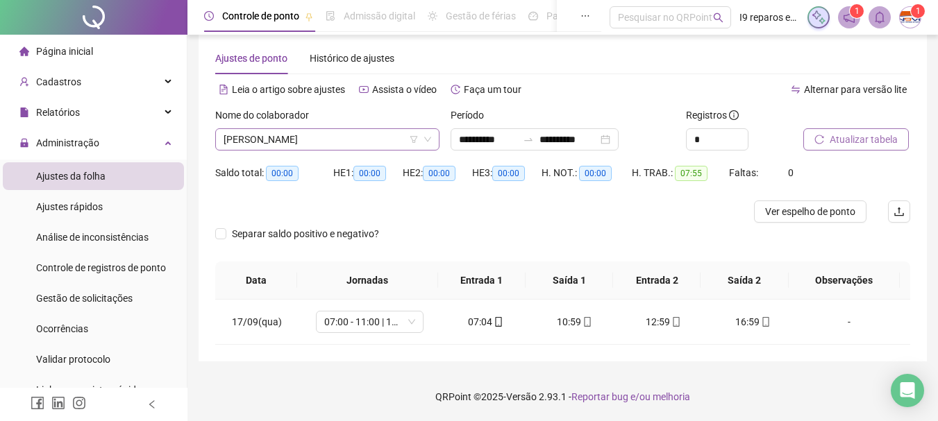
click at [334, 135] on span "[PERSON_NAME]" at bounding box center [328, 139] width 208 height 21
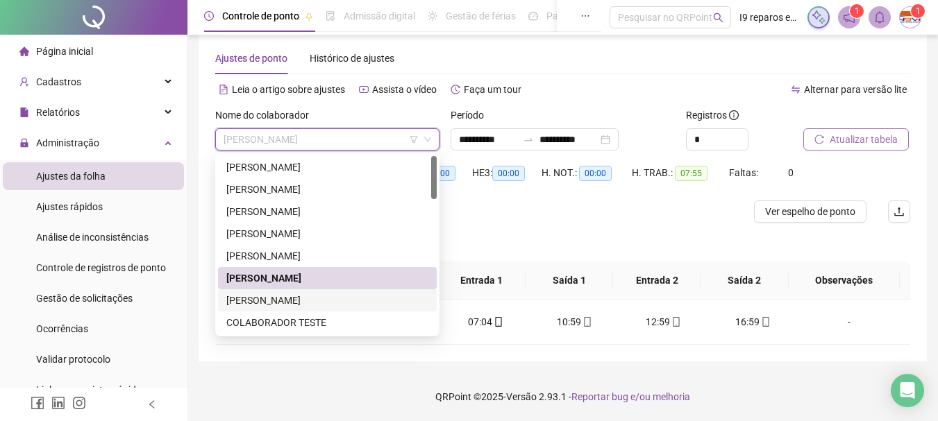
click at [339, 303] on div "[PERSON_NAME]" at bounding box center [327, 300] width 202 height 15
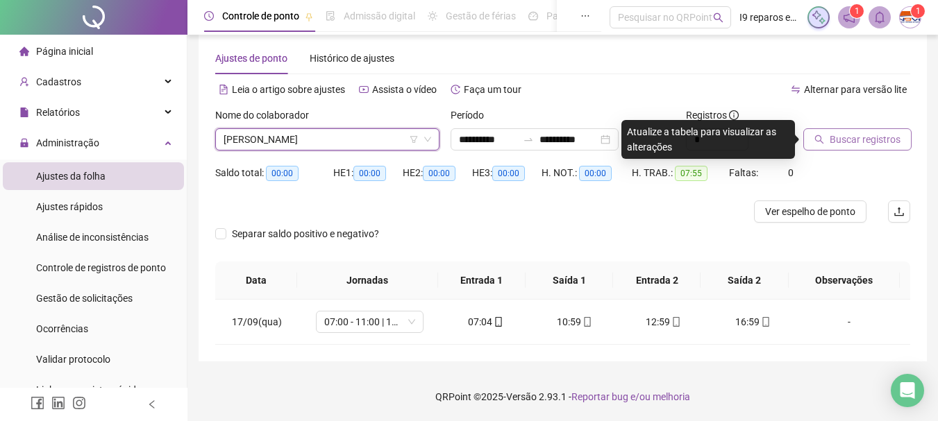
click at [847, 136] on span "Buscar registros" at bounding box center [865, 139] width 71 height 15
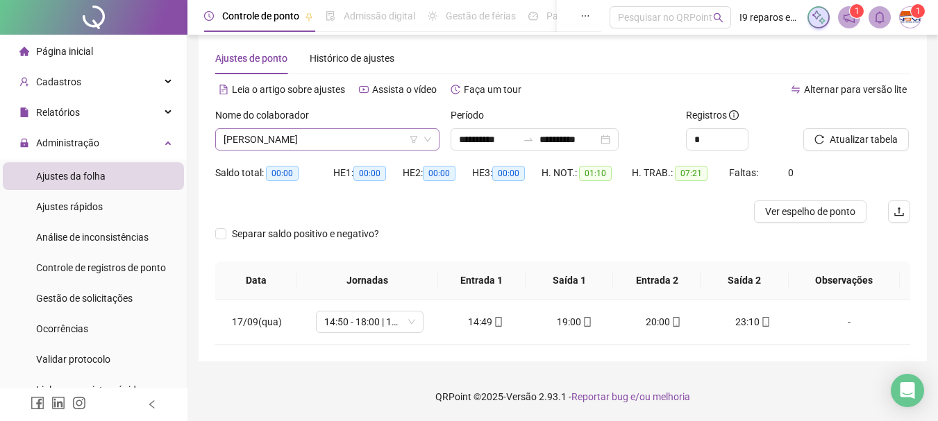
click at [299, 144] on span "[PERSON_NAME]" at bounding box center [328, 139] width 208 height 21
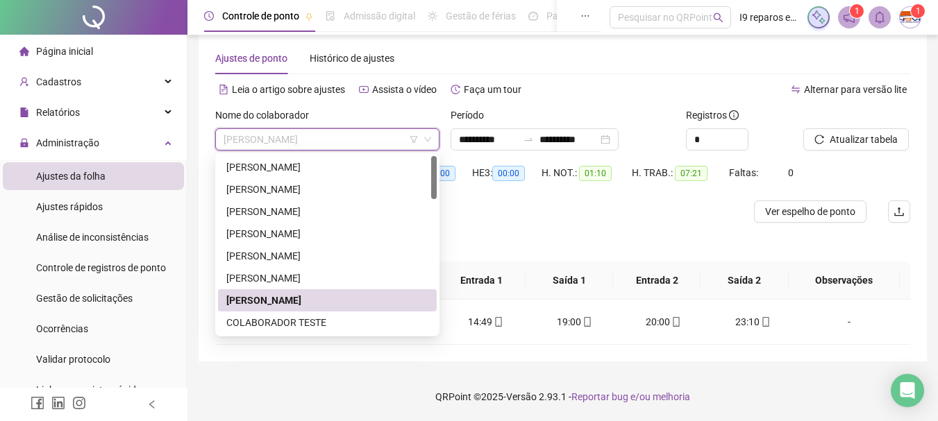
scroll to position [69, 0]
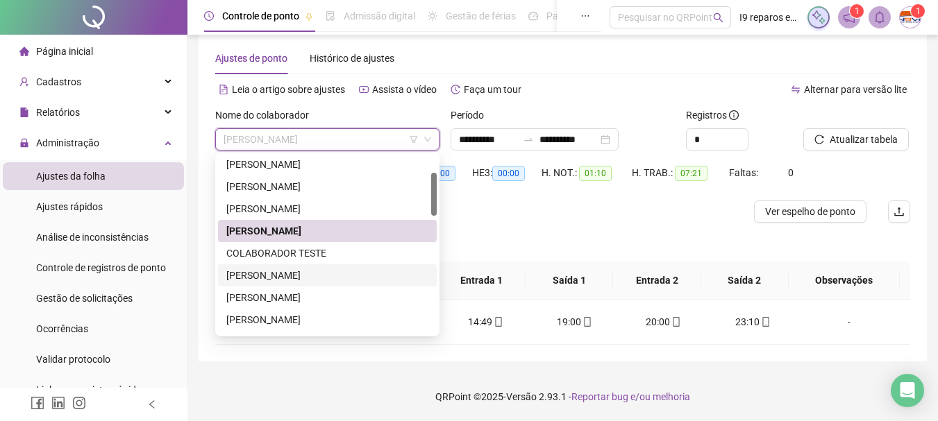
click at [283, 278] on div "[PERSON_NAME]" at bounding box center [327, 275] width 202 height 15
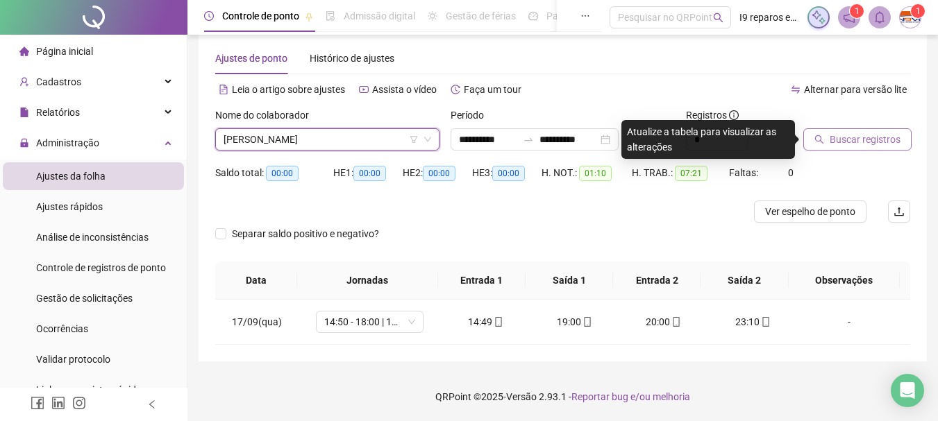
click at [838, 142] on span "Buscar registros" at bounding box center [865, 139] width 71 height 15
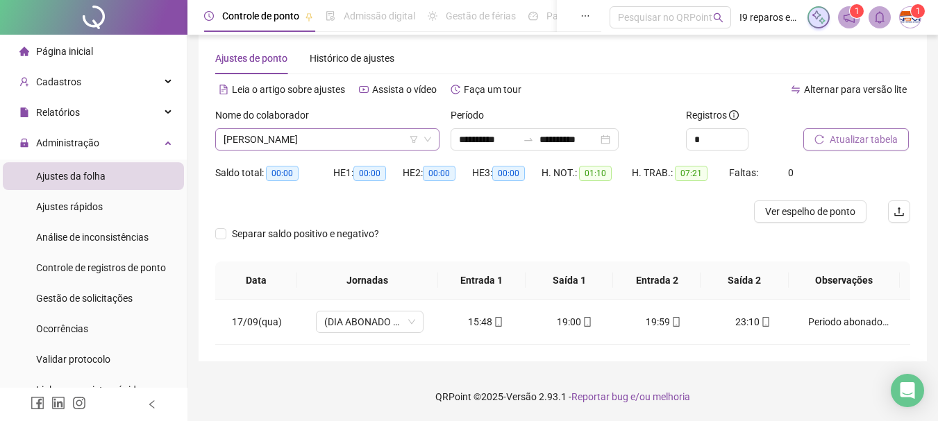
click at [266, 140] on span "[PERSON_NAME]" at bounding box center [328, 139] width 208 height 21
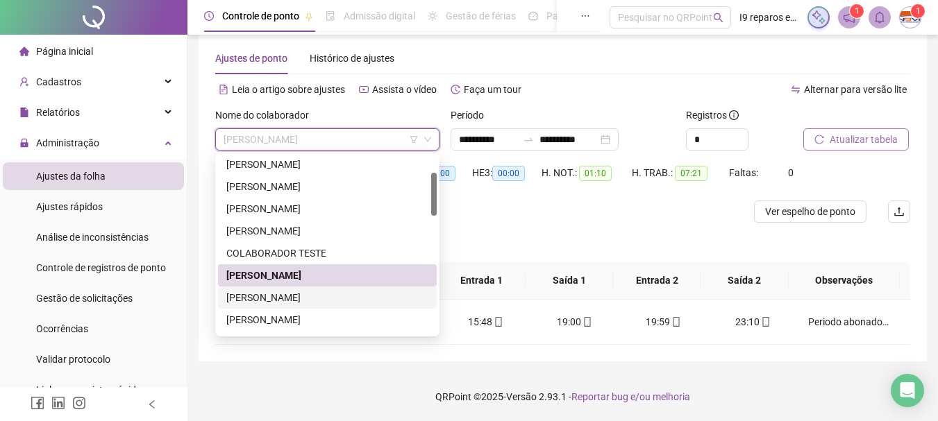
drag, startPoint x: 269, startPoint y: 296, endPoint x: 327, endPoint y: 287, distance: 58.2
click at [271, 296] on div "[PERSON_NAME]" at bounding box center [327, 297] width 202 height 15
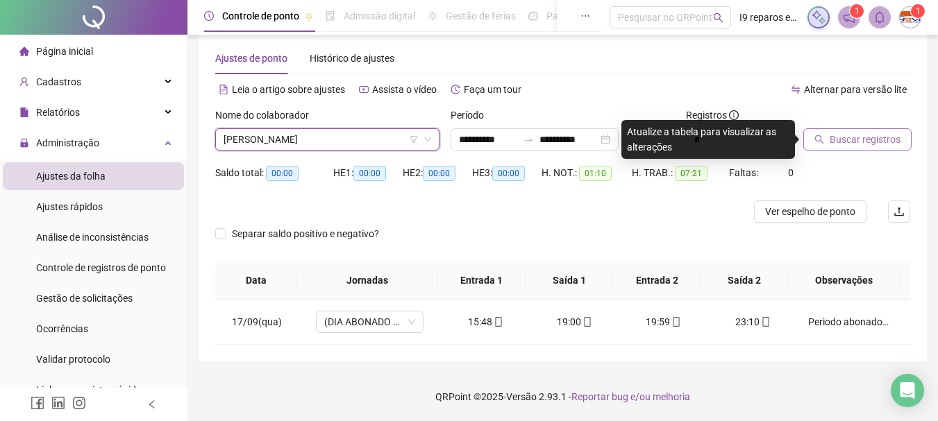
click at [872, 144] on span "Buscar registros" at bounding box center [865, 139] width 71 height 15
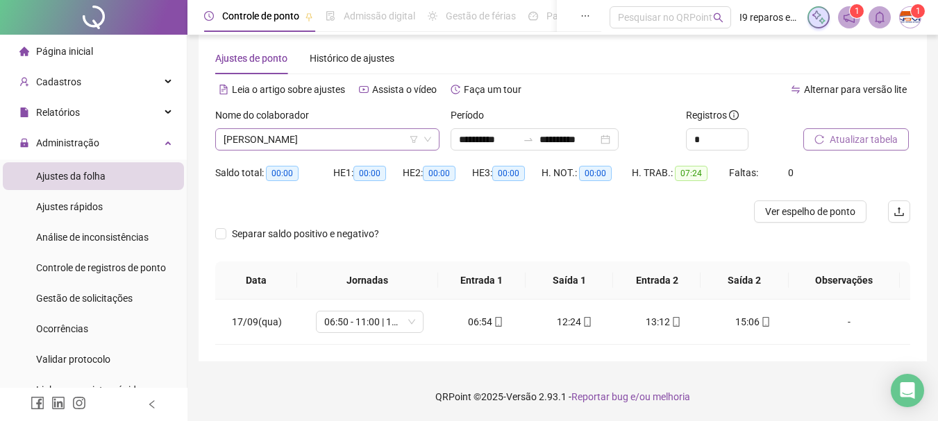
click at [328, 149] on span "[PERSON_NAME]" at bounding box center [328, 139] width 208 height 21
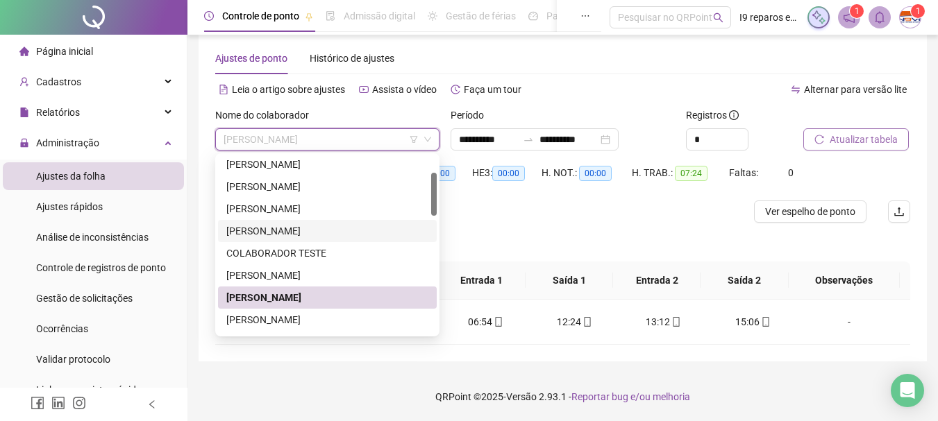
scroll to position [139, 0]
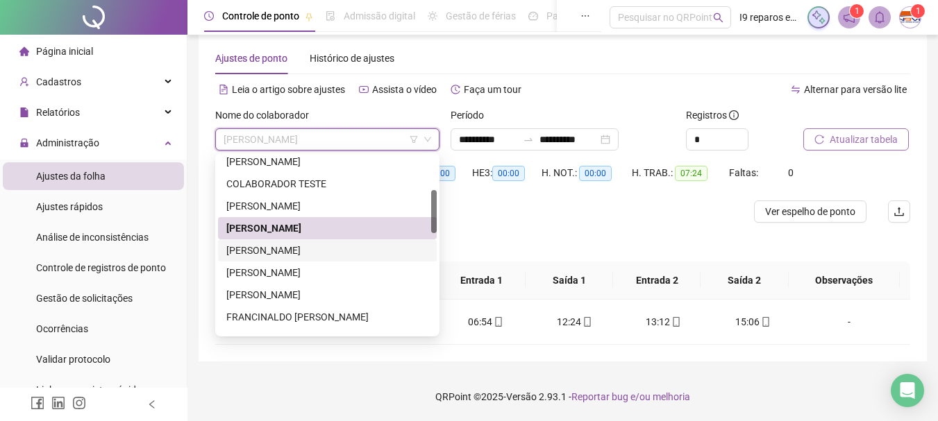
click at [312, 251] on div "[PERSON_NAME]" at bounding box center [327, 250] width 202 height 15
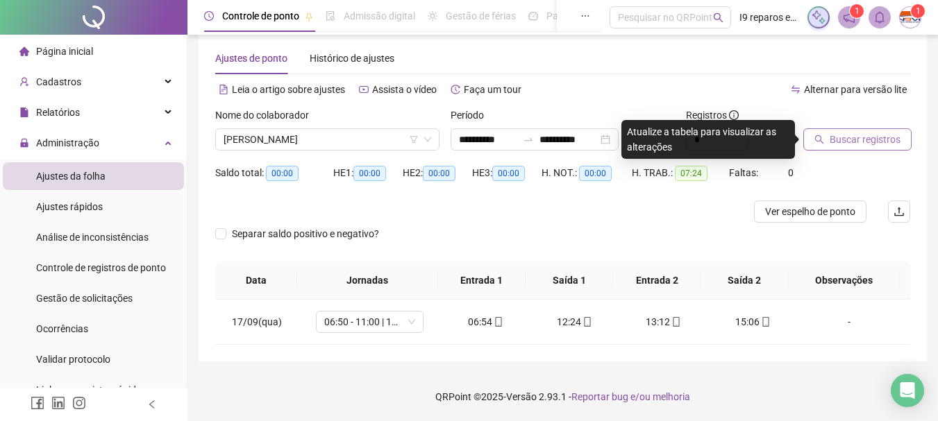
click at [861, 140] on span "Buscar registros" at bounding box center [865, 139] width 71 height 15
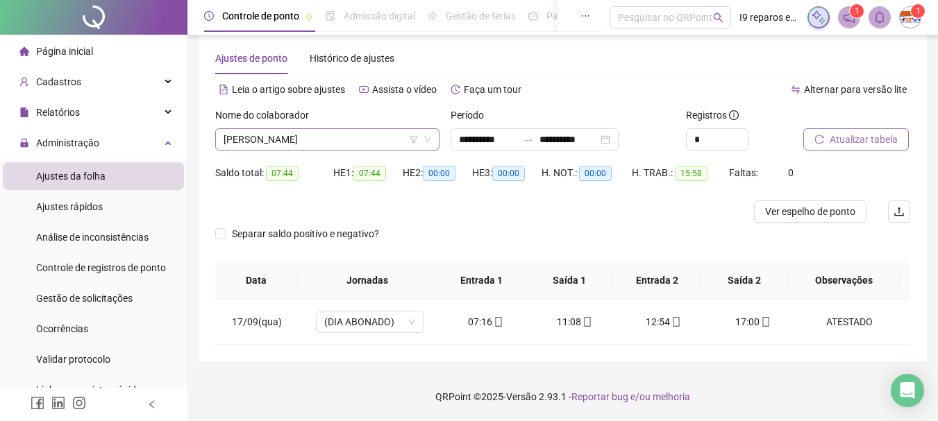
click at [356, 135] on span "[PERSON_NAME]" at bounding box center [328, 139] width 208 height 21
click at [377, 138] on span "[PERSON_NAME]" at bounding box center [328, 139] width 208 height 21
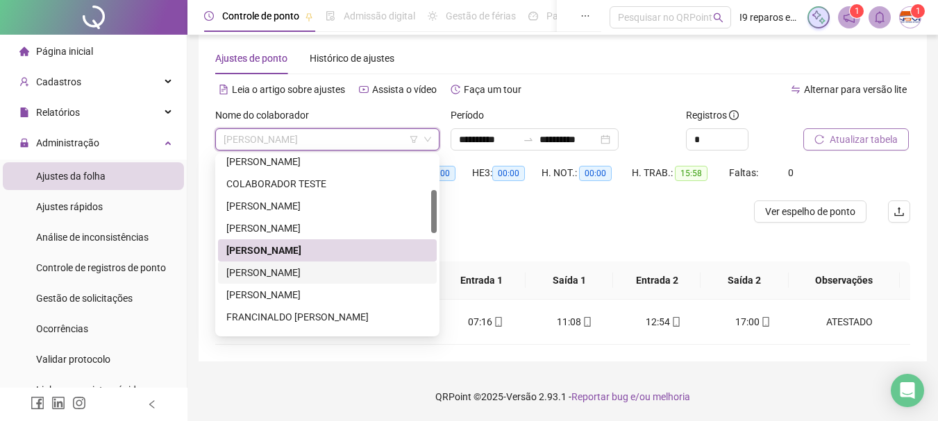
click at [335, 274] on div "[PERSON_NAME]" at bounding box center [327, 272] width 202 height 15
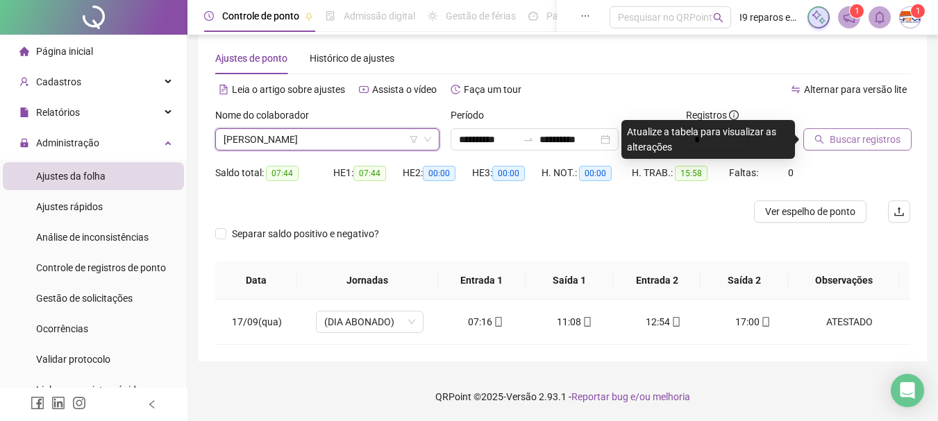
click at [858, 145] on span "Buscar registros" at bounding box center [865, 139] width 71 height 15
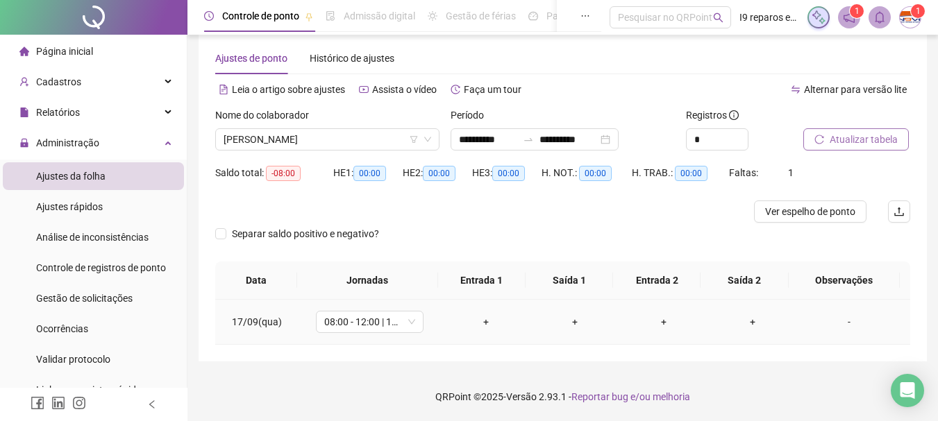
click at [478, 321] on div "+" at bounding box center [486, 322] width 67 height 15
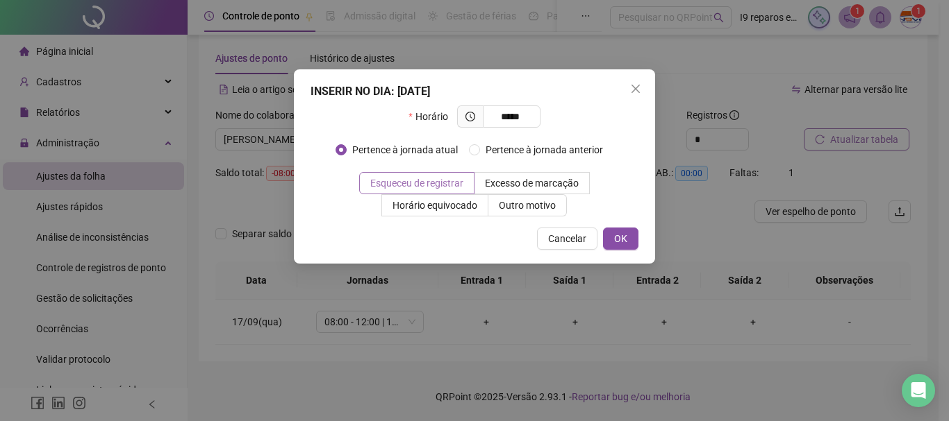
type input "*****"
click at [446, 186] on span "Esqueceu de registrar" at bounding box center [416, 183] width 93 height 11
drag, startPoint x: 628, startPoint y: 224, endPoint x: 608, endPoint y: 249, distance: 32.2
click at [627, 224] on div "INSERIR NO DIA : [DATE] Horário ***** Pertence à jornada atual Pertence à jorna…" at bounding box center [474, 166] width 361 height 194
click at [617, 237] on span "OK" at bounding box center [620, 238] width 13 height 15
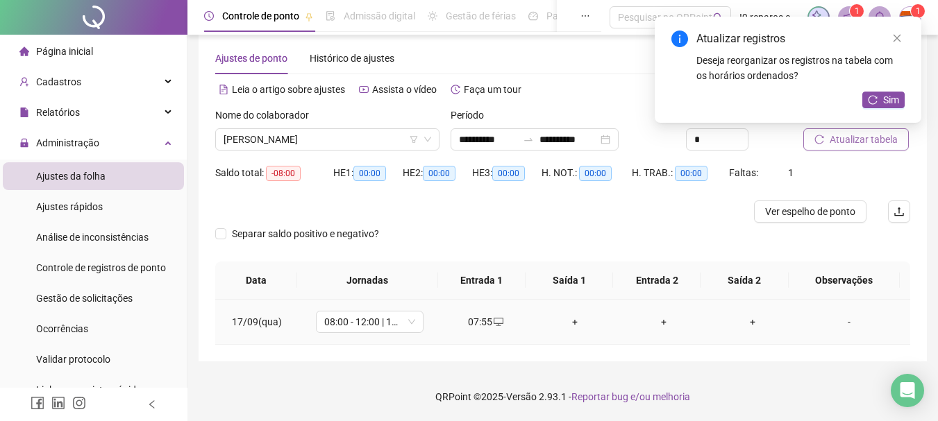
click at [572, 323] on div "+" at bounding box center [575, 322] width 67 height 15
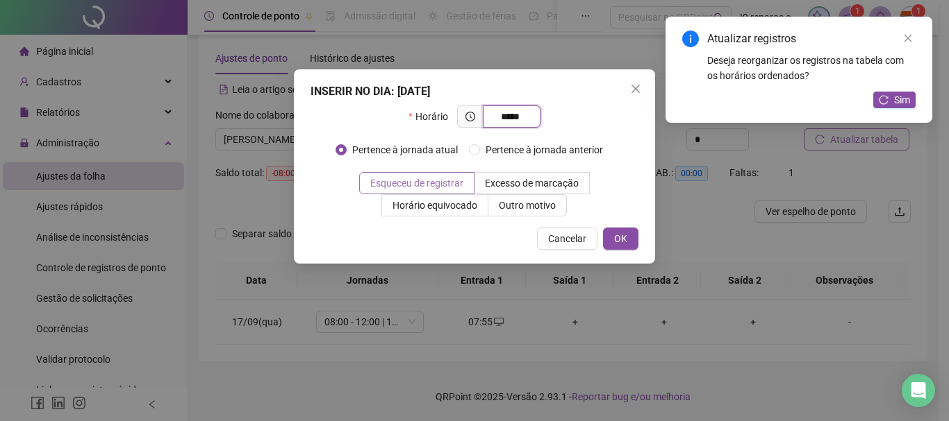
type input "*****"
click at [467, 176] on span at bounding box center [417, 183] width 114 height 21
click at [615, 237] on span "OK" at bounding box center [620, 238] width 13 height 15
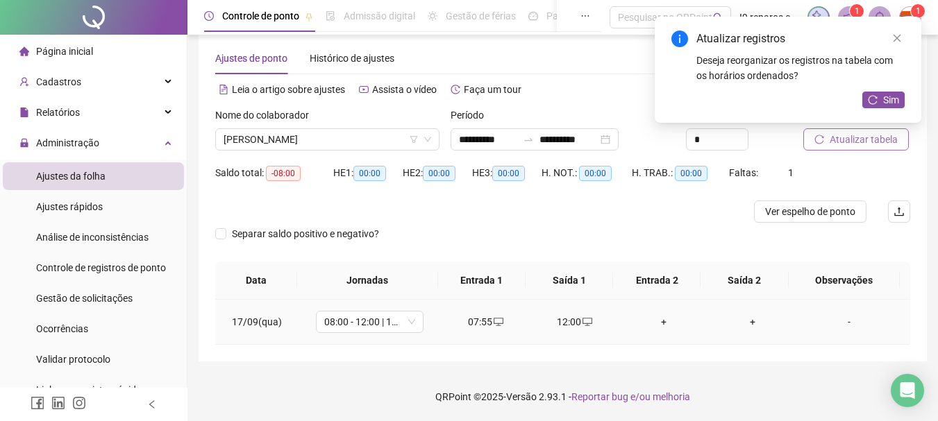
click at [660, 327] on div "+" at bounding box center [663, 322] width 67 height 15
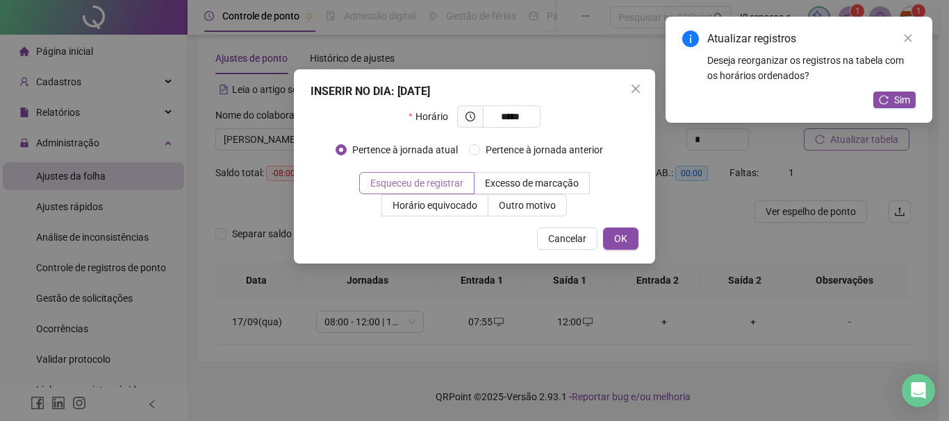
type input "*****"
click at [442, 187] on span "Esqueceu de registrar" at bounding box center [416, 183] width 93 height 11
click at [616, 237] on span "OK" at bounding box center [620, 238] width 13 height 15
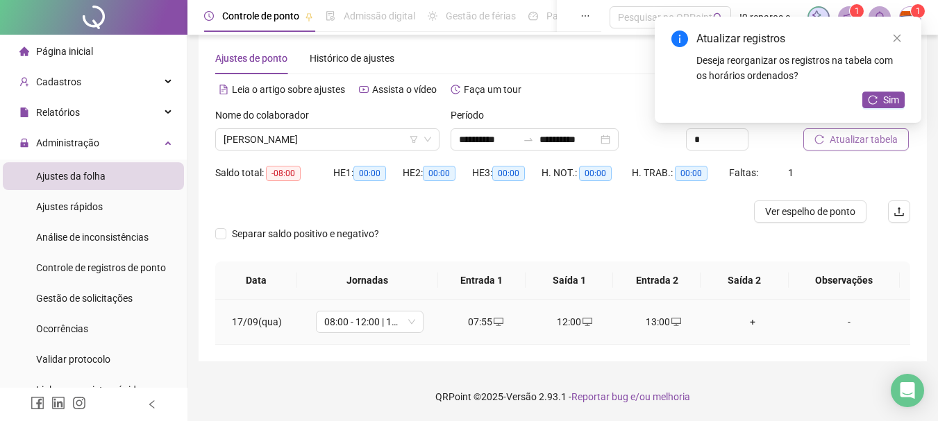
click at [747, 321] on div "+" at bounding box center [752, 322] width 67 height 15
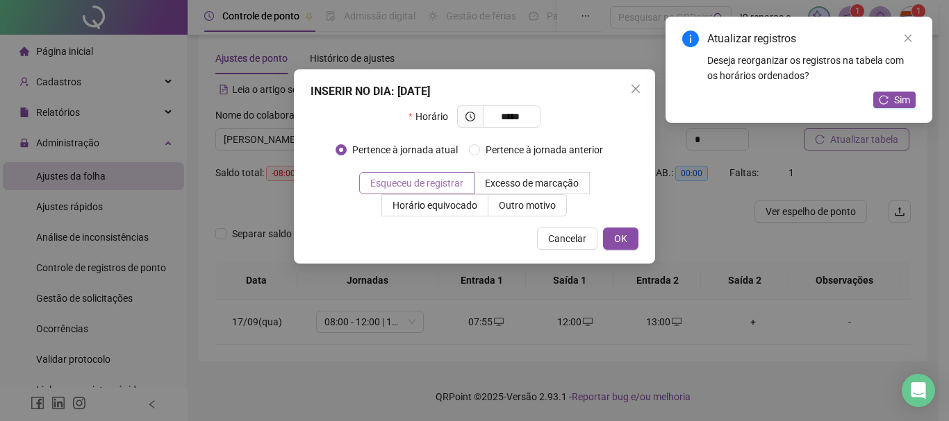
type input "*****"
drag, startPoint x: 458, startPoint y: 178, endPoint x: 562, endPoint y: 212, distance: 109.4
click at [460, 178] on span "Esqueceu de registrar" at bounding box center [416, 183] width 93 height 11
drag, startPoint x: 619, startPoint y: 239, endPoint x: 639, endPoint y: 228, distance: 23.0
click at [619, 239] on span "OK" at bounding box center [620, 238] width 13 height 15
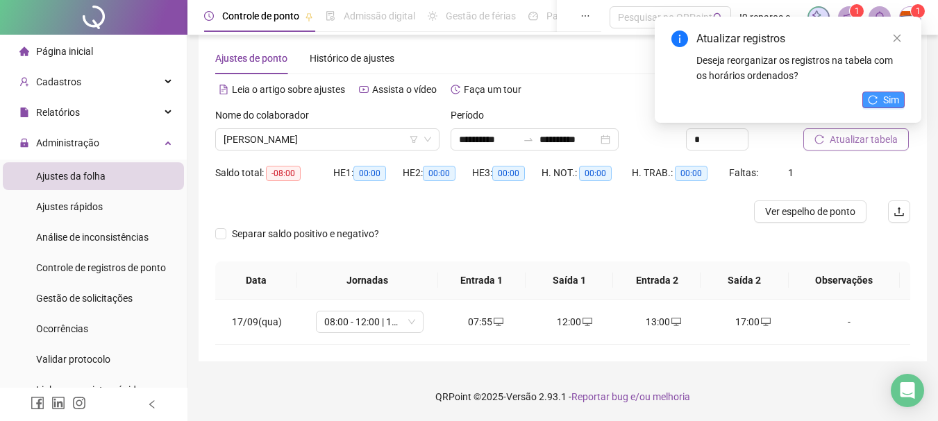
click at [884, 103] on span "Sim" at bounding box center [891, 99] width 16 height 15
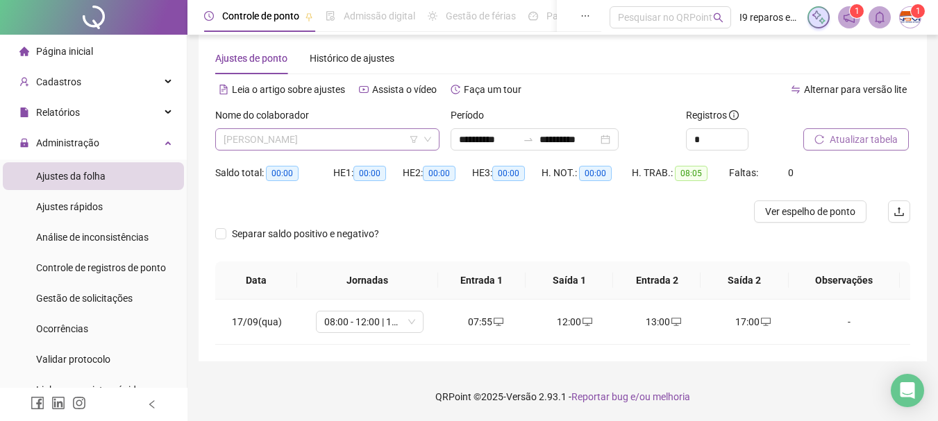
drag, startPoint x: 342, startPoint y: 133, endPoint x: 333, endPoint y: 168, distance: 36.1
click at [342, 133] on span "[PERSON_NAME]" at bounding box center [328, 139] width 208 height 21
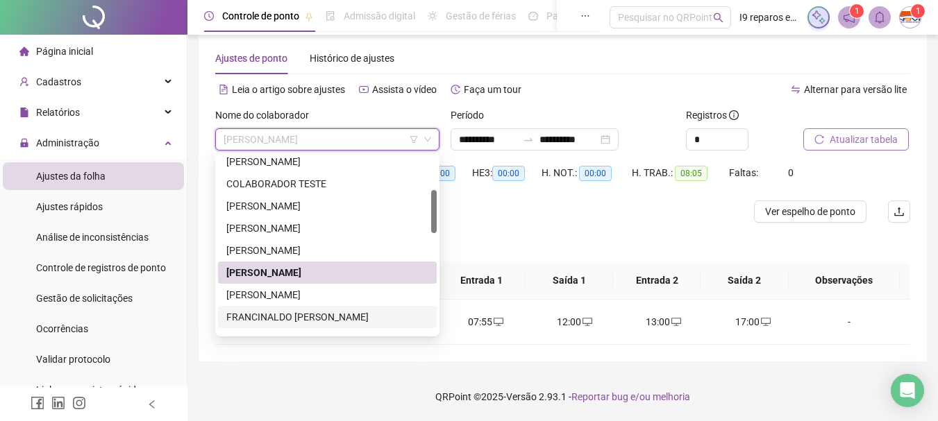
drag, startPoint x: 300, startPoint y: 298, endPoint x: 340, endPoint y: 287, distance: 41.1
click at [301, 296] on div "[PERSON_NAME]" at bounding box center [327, 294] width 202 height 15
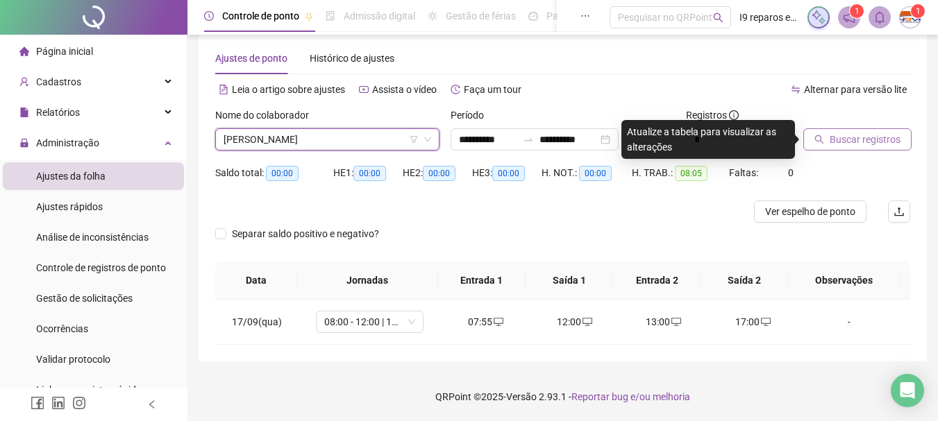
click at [858, 140] on span "Buscar registros" at bounding box center [865, 139] width 71 height 15
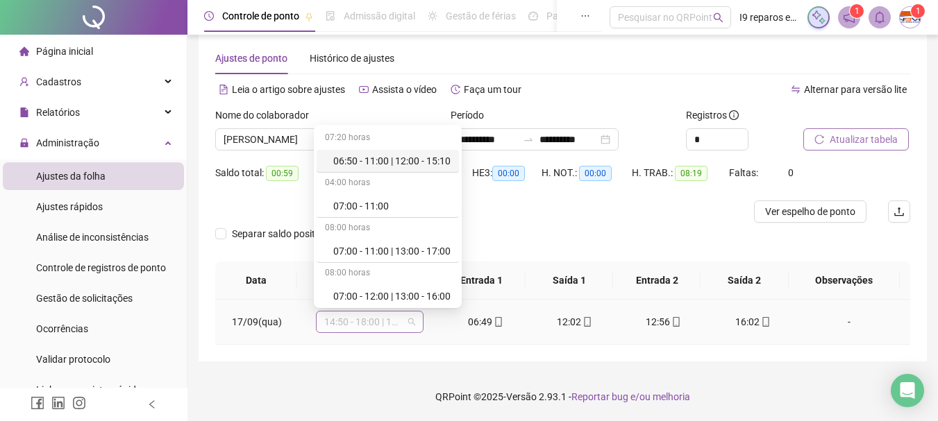
click at [411, 326] on span "14:50 - 18:00 | 19:00 - 23:10" at bounding box center [369, 322] width 91 height 21
click at [404, 255] on div "07:00 - 11:00 | 13:00 - 17:00" at bounding box center [391, 251] width 117 height 15
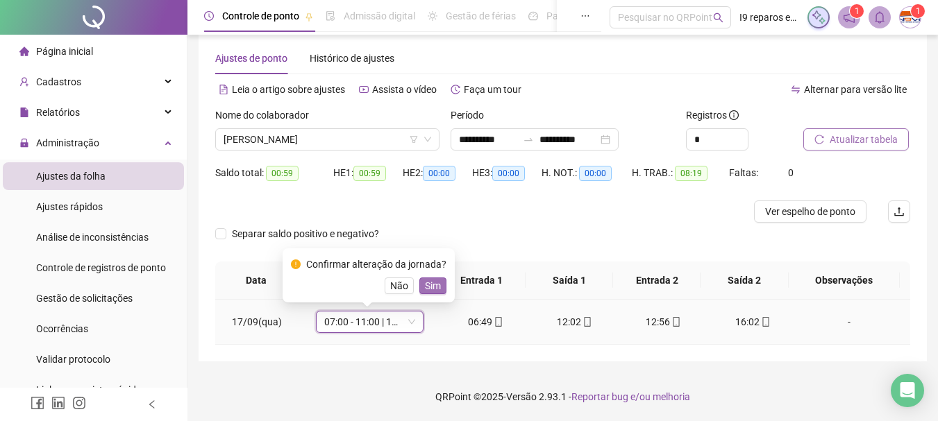
click at [437, 286] on span "Sim" at bounding box center [433, 285] width 16 height 15
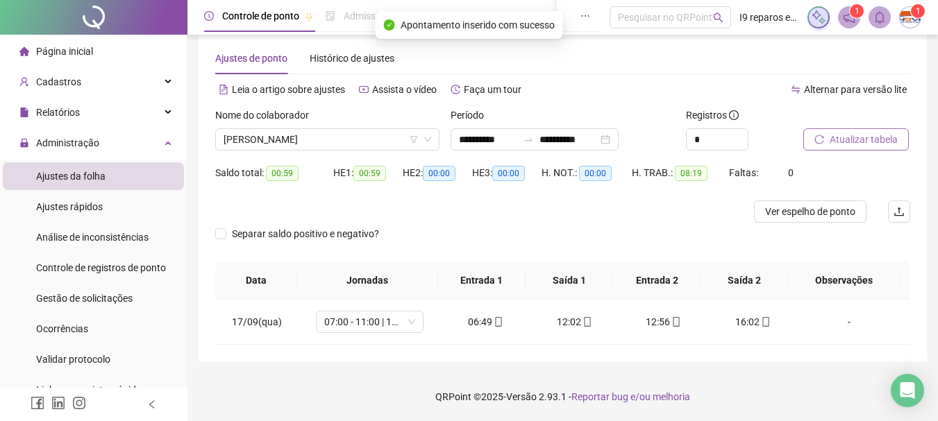
click at [896, 139] on span "Atualizar tabela" at bounding box center [864, 139] width 68 height 15
click at [408, 326] on span "07:00 - 11:00 | 13:00 - 17:00" at bounding box center [369, 322] width 91 height 21
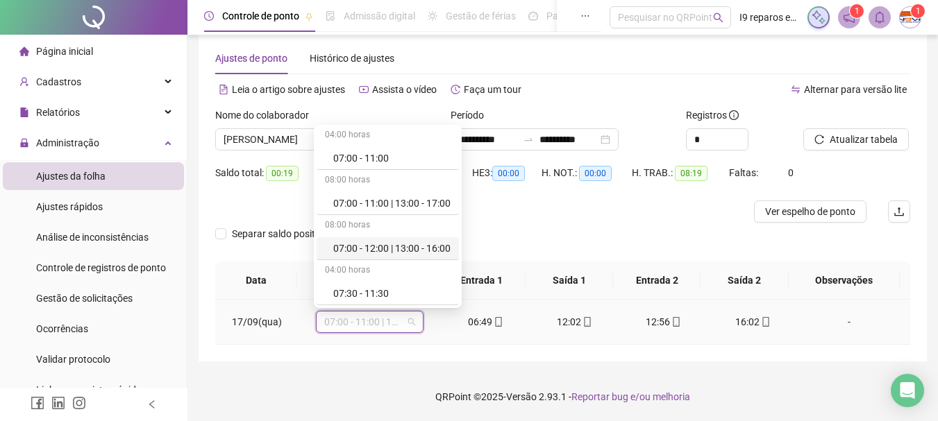
scroll to position [69, 0]
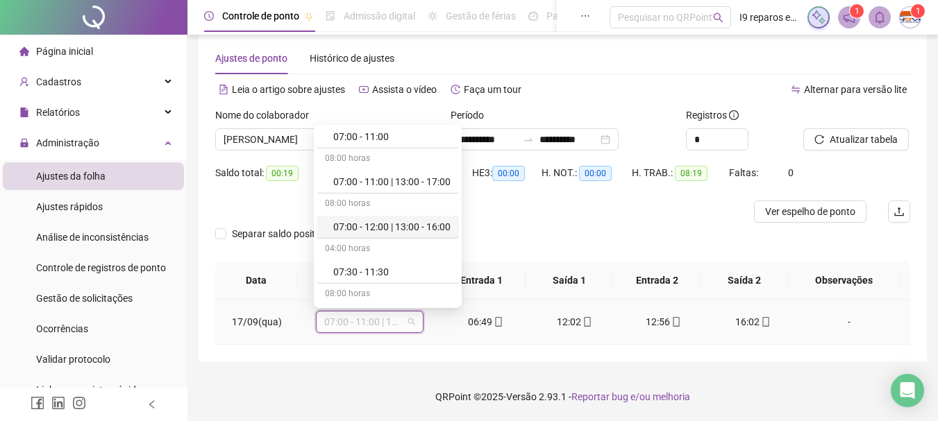
click at [406, 226] on div "07:00 - 12:00 | 13:00 - 16:00" at bounding box center [391, 226] width 117 height 15
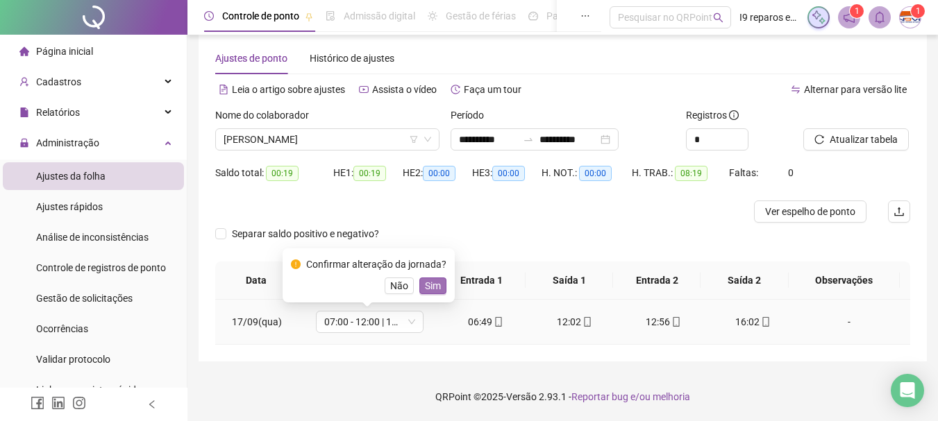
click at [434, 292] on span "Sim" at bounding box center [433, 285] width 16 height 15
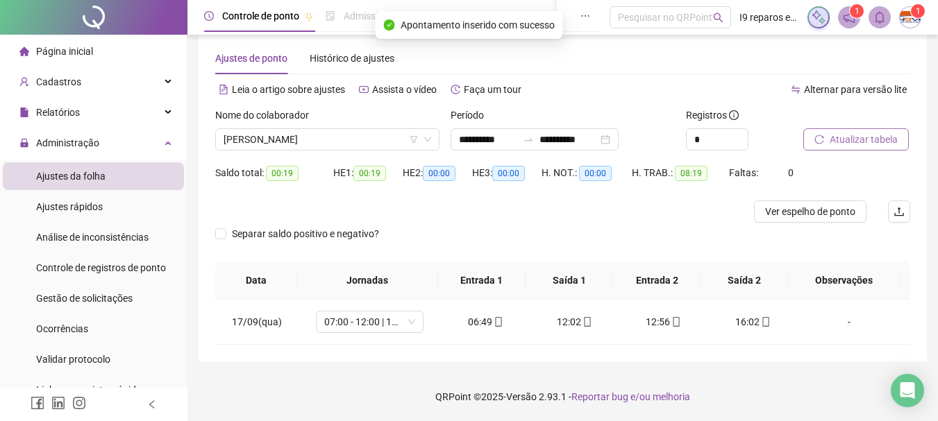
click at [897, 139] on button "Atualizar tabela" at bounding box center [856, 139] width 106 height 22
click at [366, 121] on div "Nome do colaborador" at bounding box center [327, 118] width 224 height 21
click at [366, 140] on span "[PERSON_NAME]" at bounding box center [328, 139] width 208 height 21
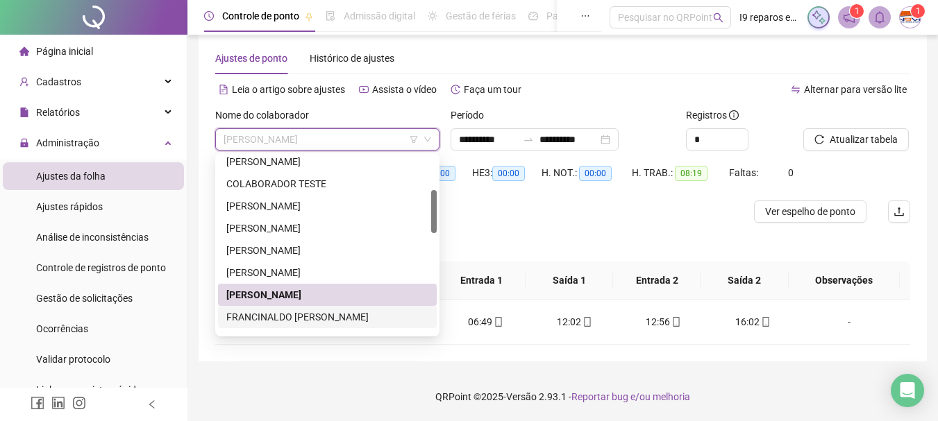
click at [351, 312] on div "FRANCINALDO [PERSON_NAME]" at bounding box center [327, 317] width 202 height 15
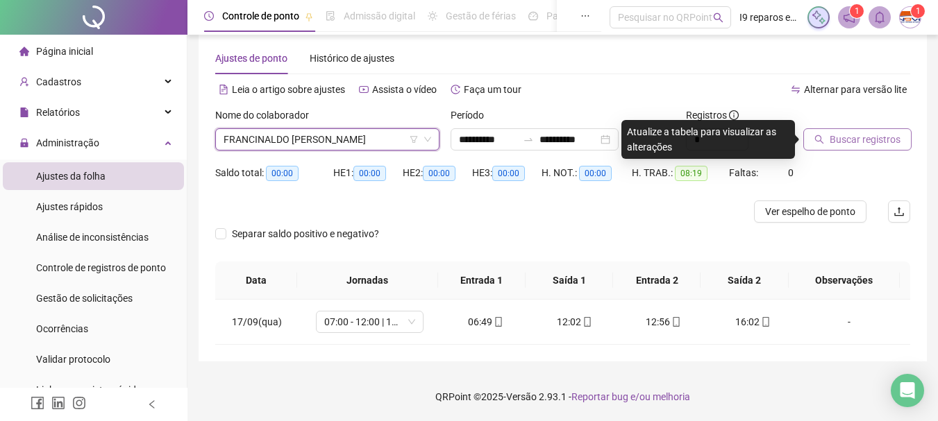
click at [869, 133] on span "Buscar registros" at bounding box center [865, 139] width 71 height 15
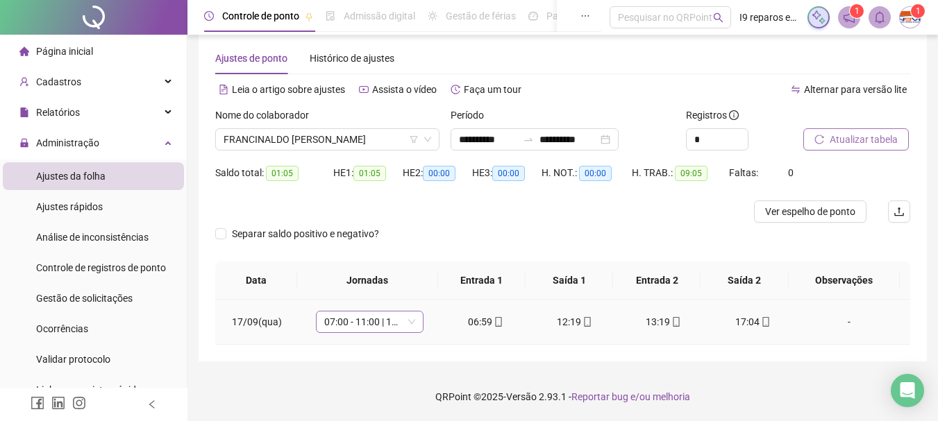
click at [409, 326] on span "07:00 - 11:00 | 13:00 - 17:00" at bounding box center [369, 322] width 91 height 21
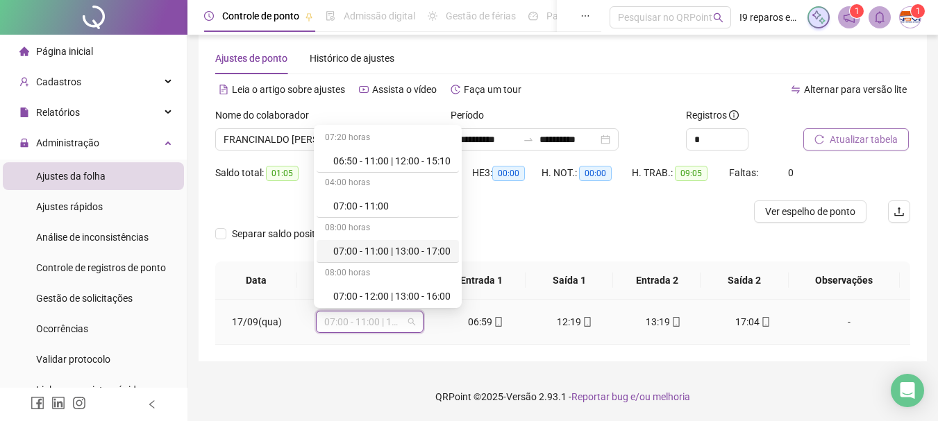
click at [405, 260] on div "07:00 - 11:00 | 13:00 - 17:00" at bounding box center [388, 251] width 142 height 23
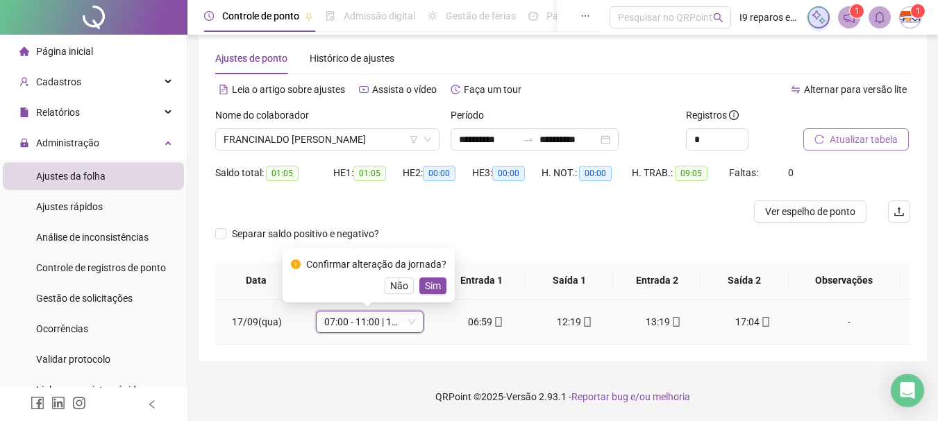
click at [419, 290] on button "Sim" at bounding box center [432, 286] width 27 height 17
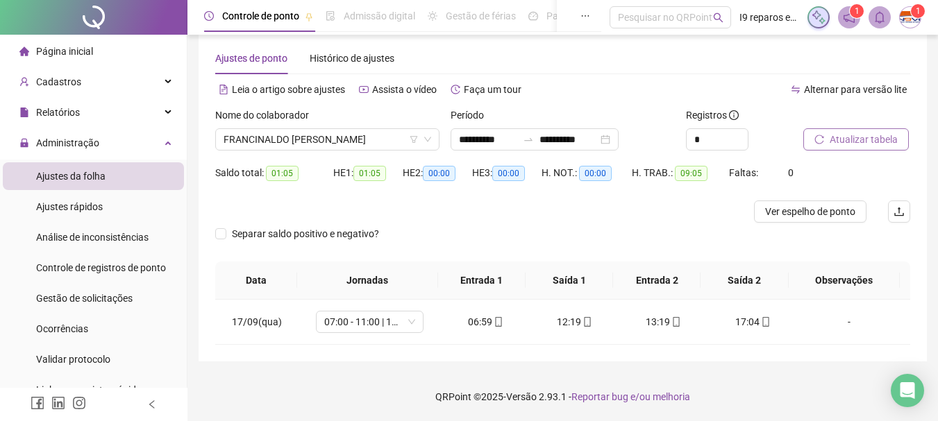
click at [855, 140] on span "Atualizar tabela" at bounding box center [864, 139] width 68 height 15
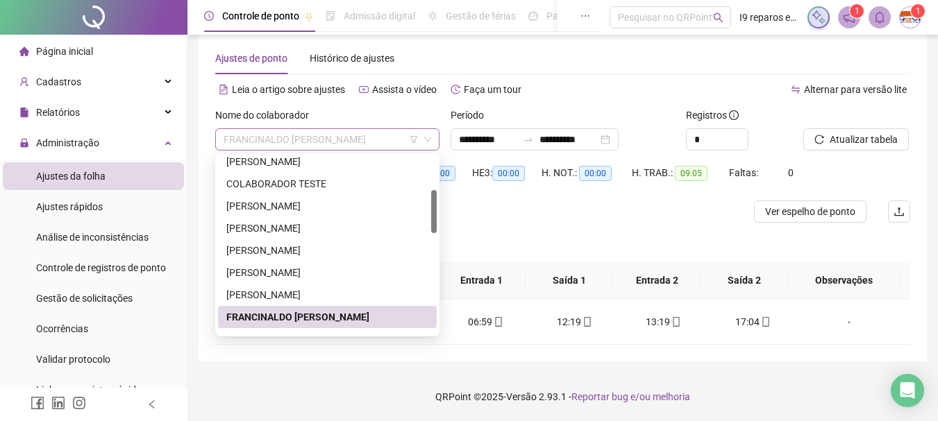
click at [326, 141] on span "FRANCINALDO [PERSON_NAME]" at bounding box center [328, 139] width 208 height 21
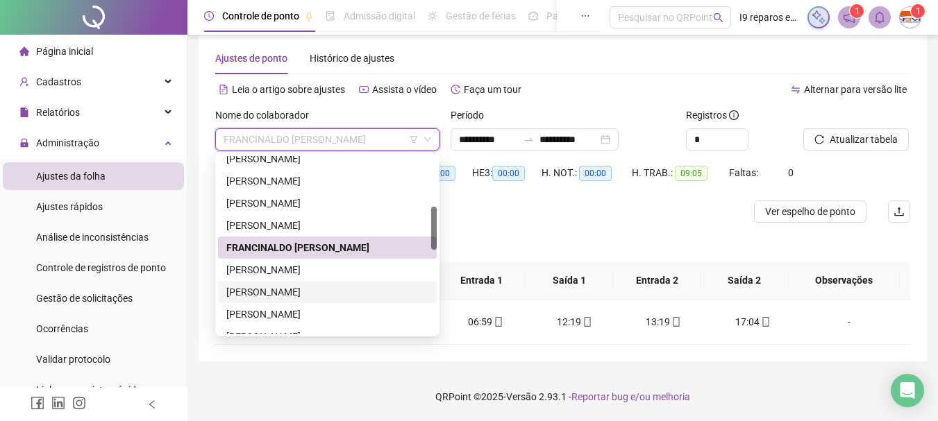
click at [313, 291] on div "[PERSON_NAME]" at bounding box center [327, 292] width 202 height 15
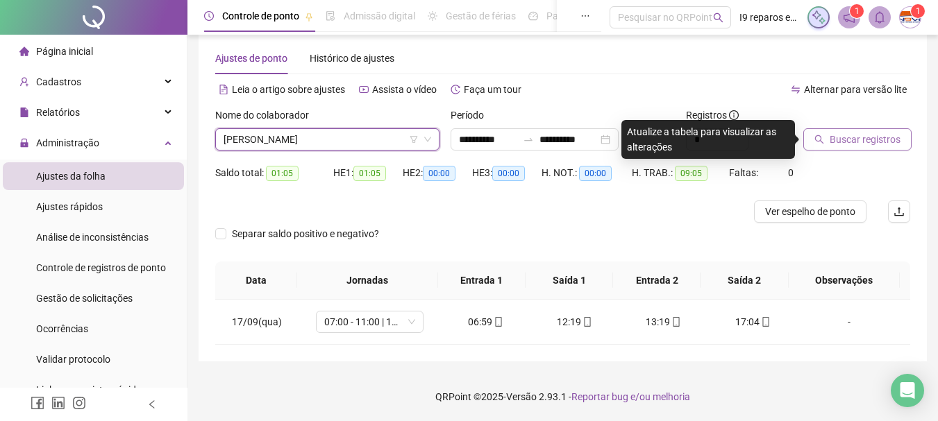
click at [844, 137] on span "Buscar registros" at bounding box center [865, 139] width 71 height 15
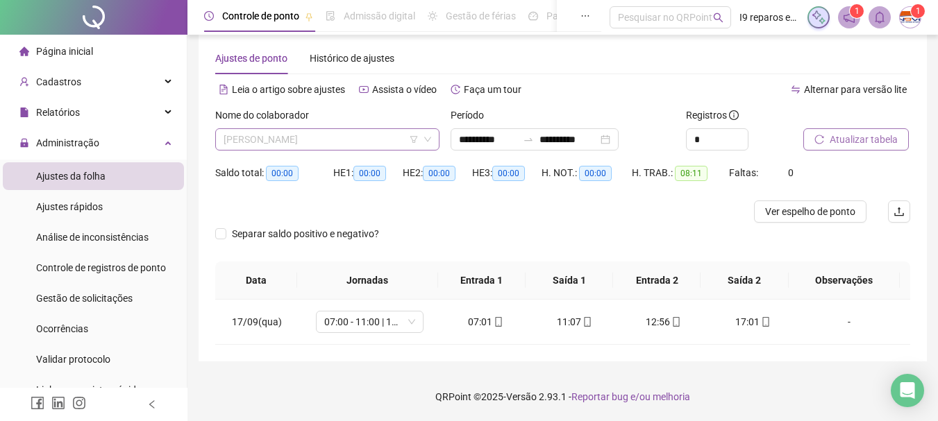
click at [355, 142] on span "[PERSON_NAME]" at bounding box center [328, 139] width 208 height 21
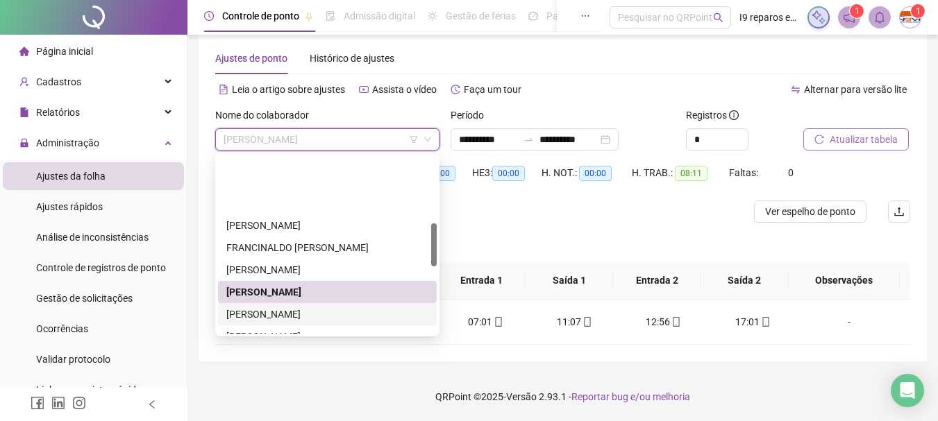
scroll to position [278, 0]
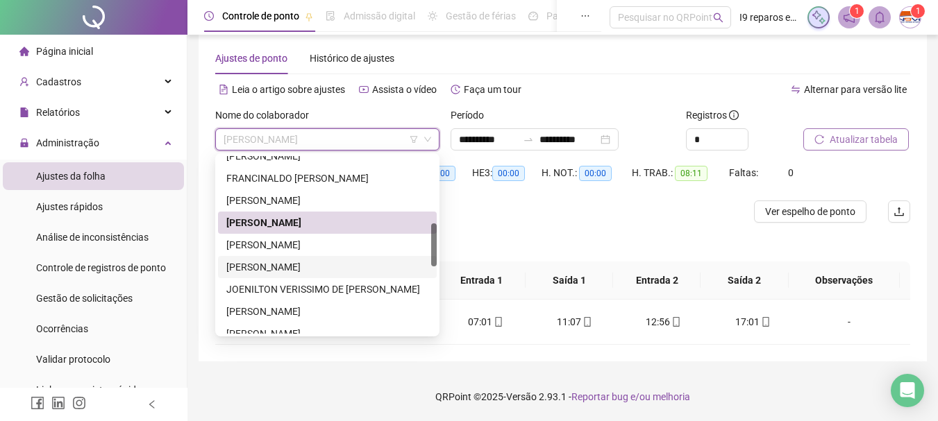
click at [287, 274] on div "[PERSON_NAME]" at bounding box center [327, 267] width 202 height 15
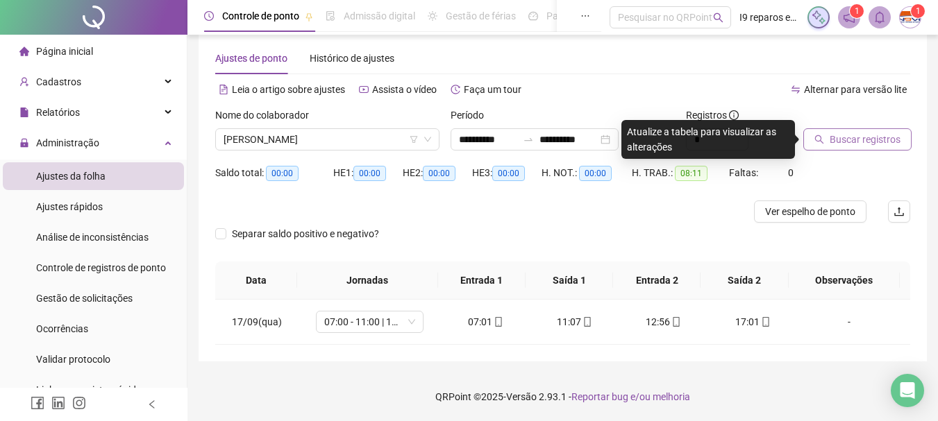
click at [871, 137] on span "Buscar registros" at bounding box center [865, 139] width 71 height 15
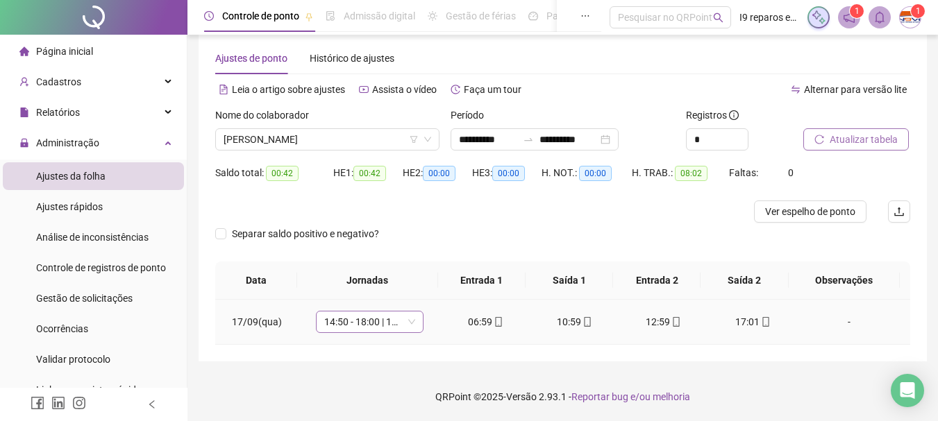
click at [412, 324] on span "14:50 - 18:00 | 19:00 - 23:10" at bounding box center [369, 322] width 91 height 21
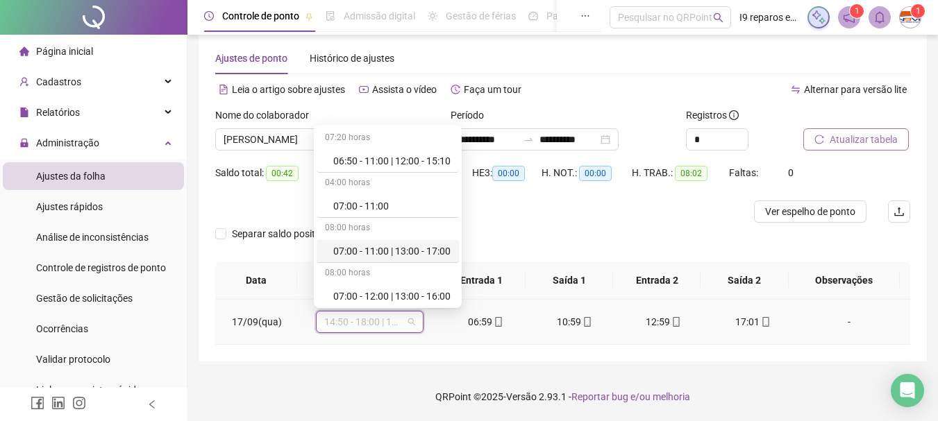
click at [396, 253] on div "07:00 - 11:00 | 13:00 - 17:00" at bounding box center [391, 251] width 117 height 15
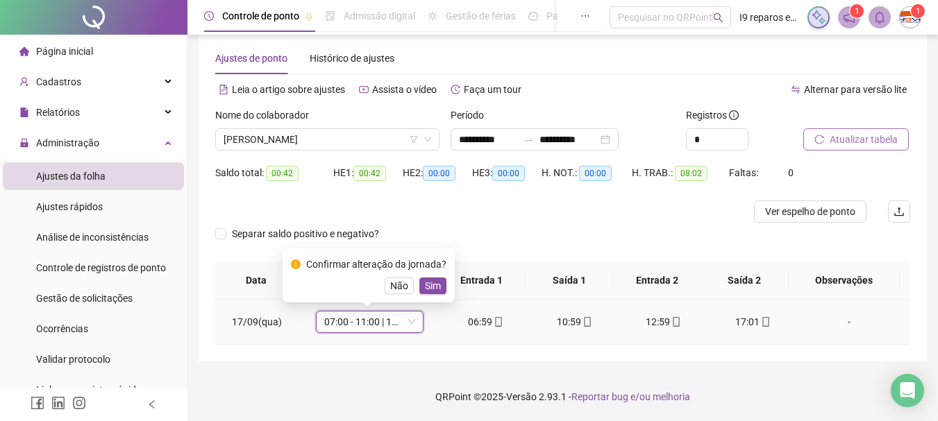
click at [431, 297] on div "Confirmar alteração da jornada? Não Sim" at bounding box center [369, 276] width 172 height 54
click at [431, 289] on span "Sim" at bounding box center [433, 285] width 16 height 15
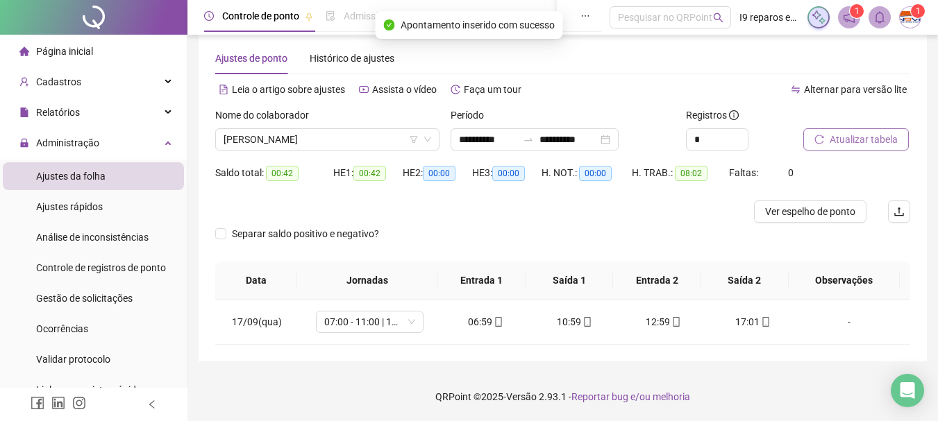
click at [843, 140] on span "Atualizar tabela" at bounding box center [864, 139] width 68 height 15
click at [344, 139] on span "[PERSON_NAME]" at bounding box center [328, 139] width 208 height 21
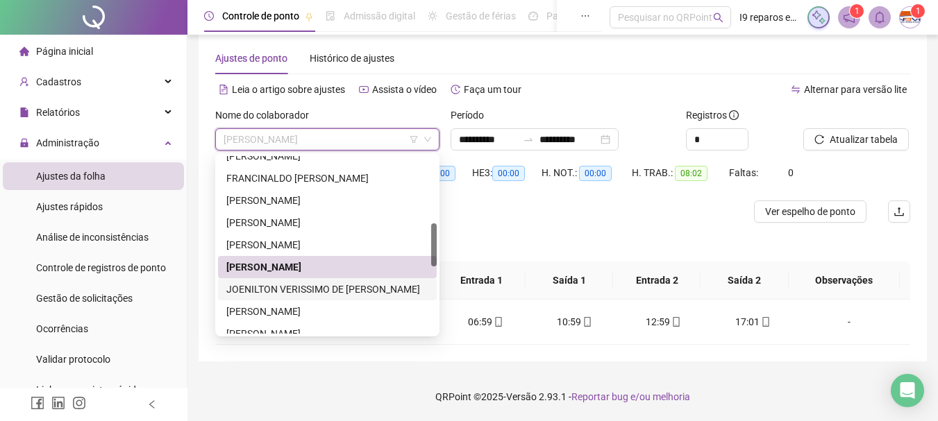
click at [346, 293] on div "JOENILTON VERISSIMO DE [PERSON_NAME]" at bounding box center [327, 289] width 202 height 15
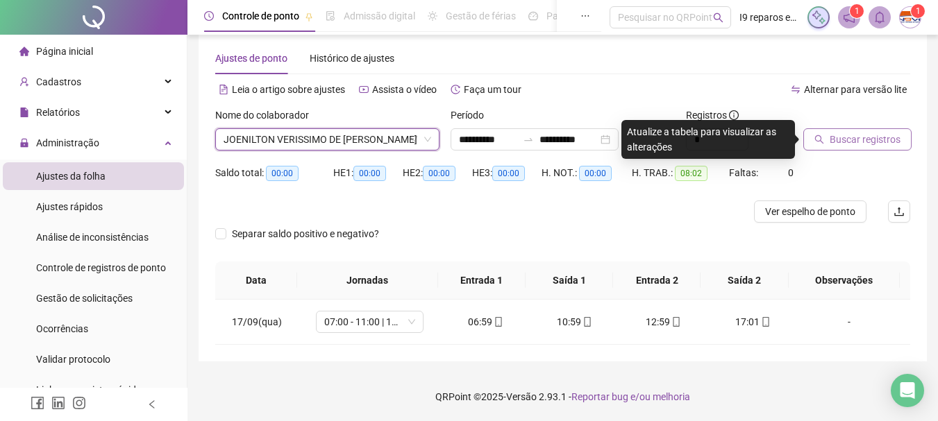
click at [860, 144] on span "Buscar registros" at bounding box center [865, 139] width 71 height 15
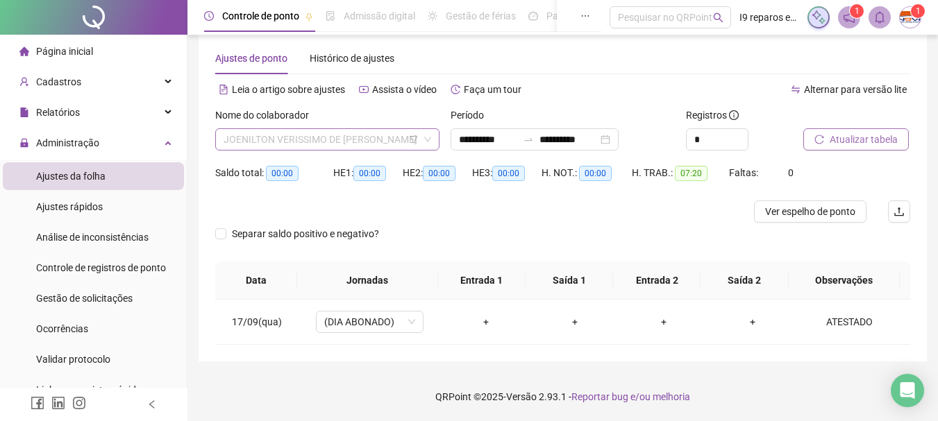
click at [307, 137] on span "JOENILTON VERISSIMO DE [PERSON_NAME]" at bounding box center [328, 139] width 208 height 21
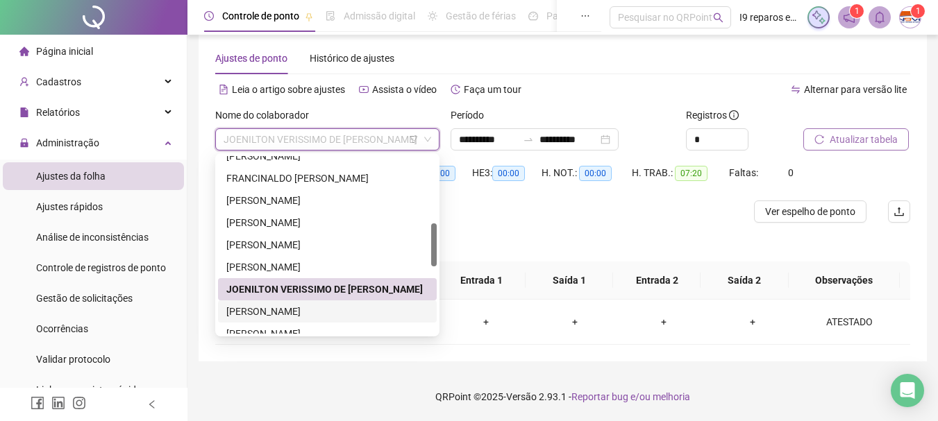
click at [307, 308] on div "[PERSON_NAME]" at bounding box center [327, 311] width 202 height 15
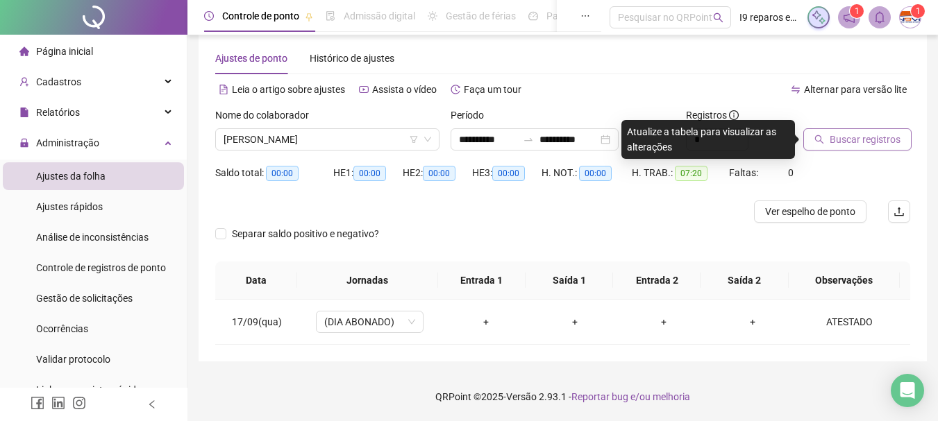
click at [865, 134] on span "Buscar registros" at bounding box center [865, 139] width 71 height 15
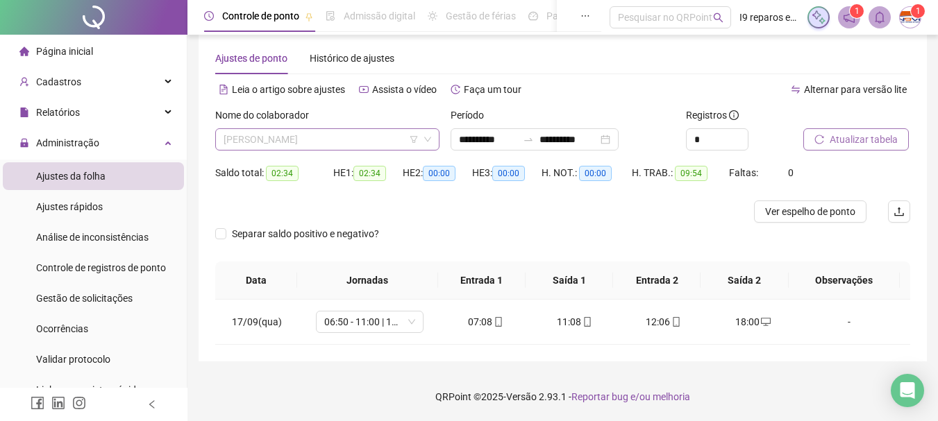
click at [376, 131] on span "[PERSON_NAME]" at bounding box center [328, 139] width 208 height 21
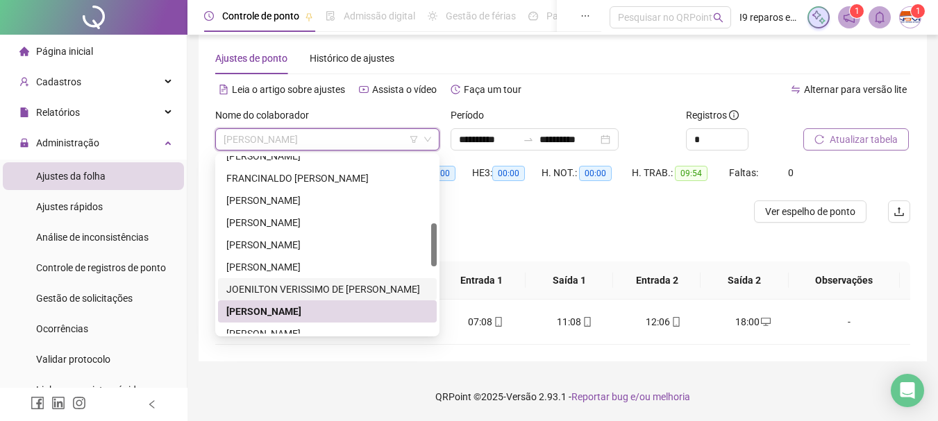
scroll to position [347, 0]
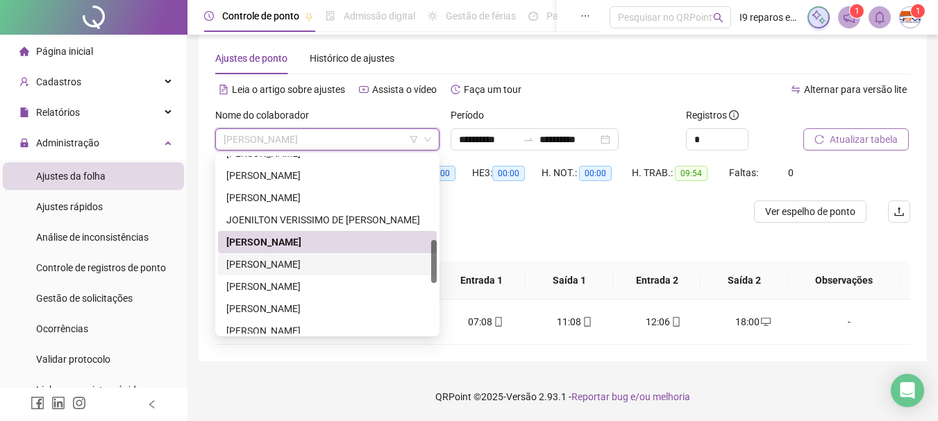
click at [325, 266] on div "[PERSON_NAME]" at bounding box center [327, 264] width 202 height 15
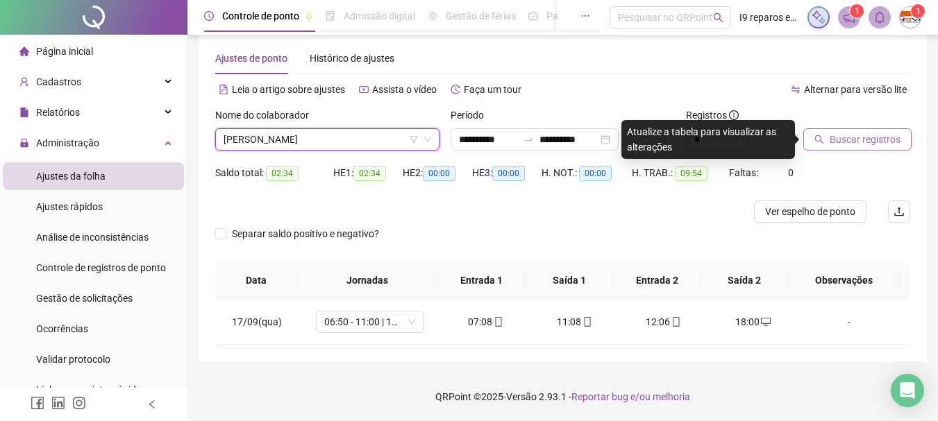
click at [846, 139] on span "Buscar registros" at bounding box center [865, 139] width 71 height 15
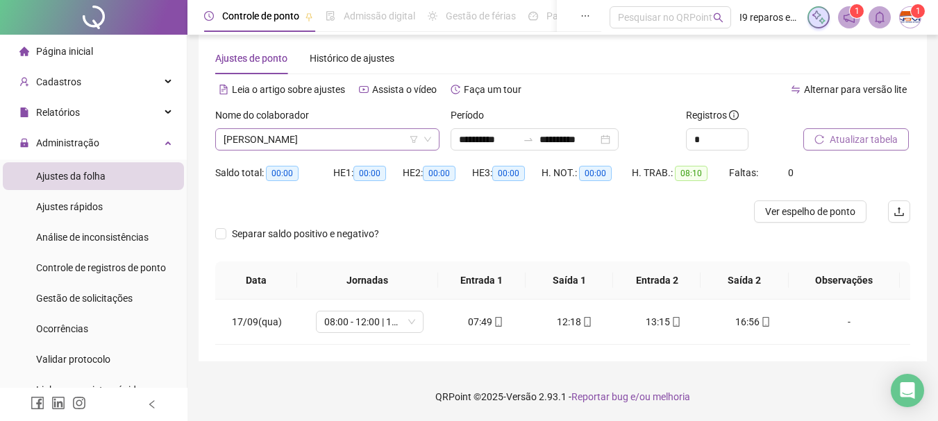
click at [370, 141] on span "[PERSON_NAME]" at bounding box center [328, 139] width 208 height 21
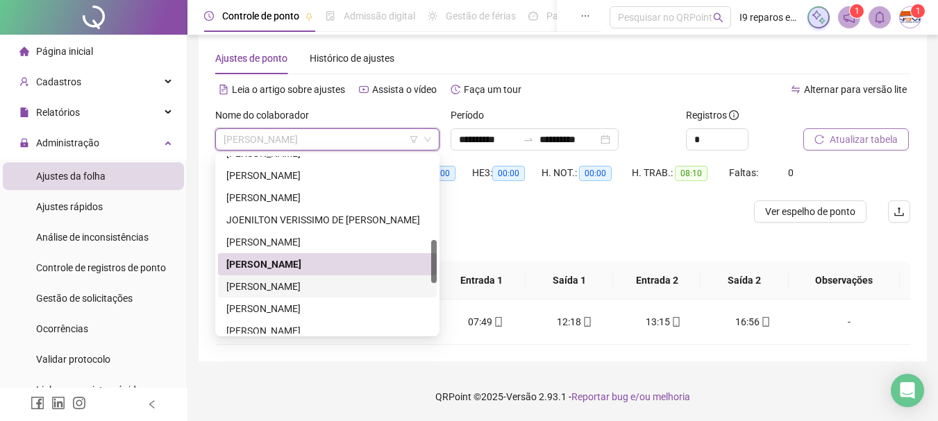
drag, startPoint x: 293, startPoint y: 285, endPoint x: 494, endPoint y: 230, distance: 208.9
click at [294, 285] on div "[PERSON_NAME]" at bounding box center [327, 286] width 202 height 15
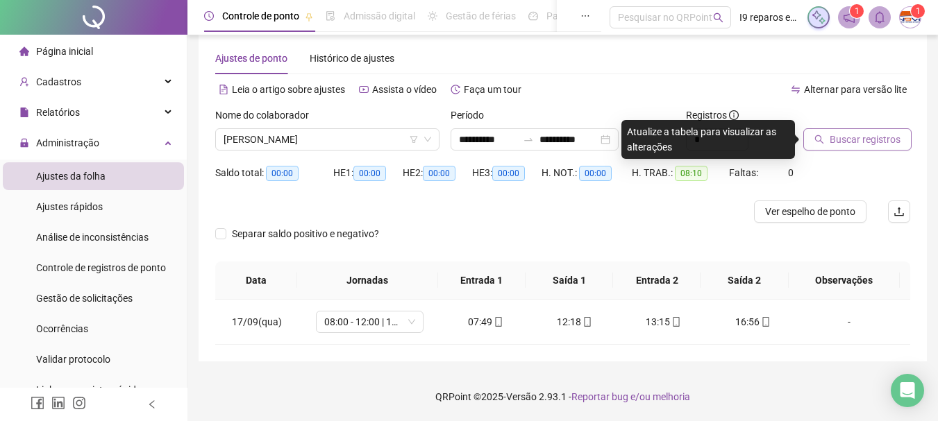
click at [880, 145] on span "Buscar registros" at bounding box center [865, 139] width 71 height 15
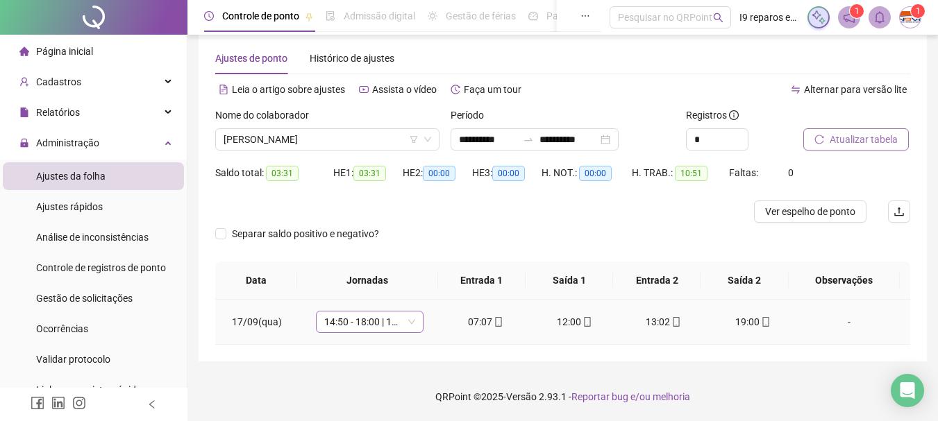
click at [408, 322] on span "14:50 - 18:00 | 19:00 - 23:10" at bounding box center [369, 322] width 91 height 21
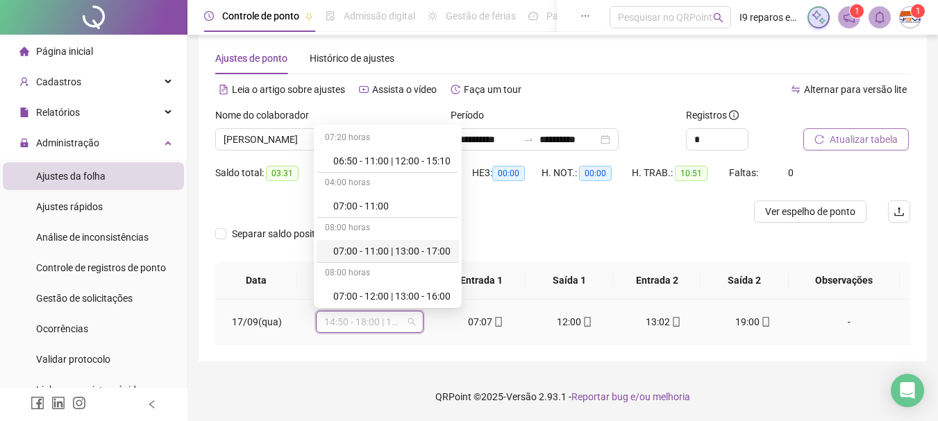
click at [410, 247] on div "07:00 - 11:00 | 13:00 - 17:00" at bounding box center [391, 251] width 117 height 15
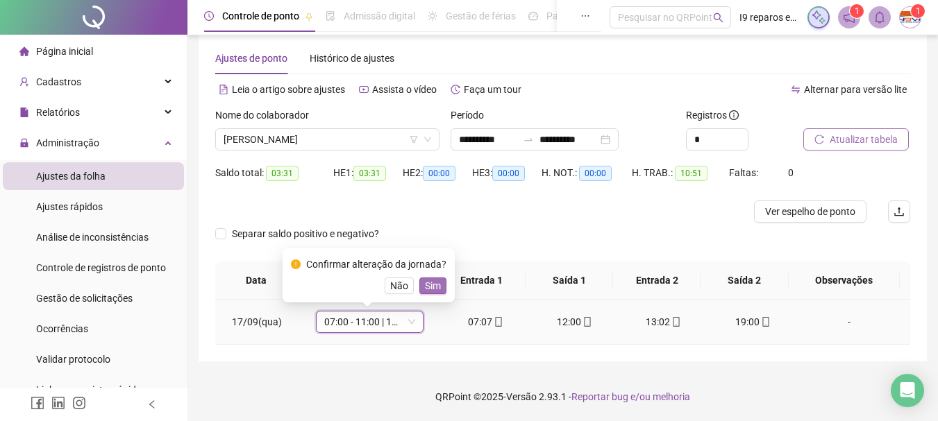
click at [435, 287] on span "Sim" at bounding box center [433, 285] width 16 height 15
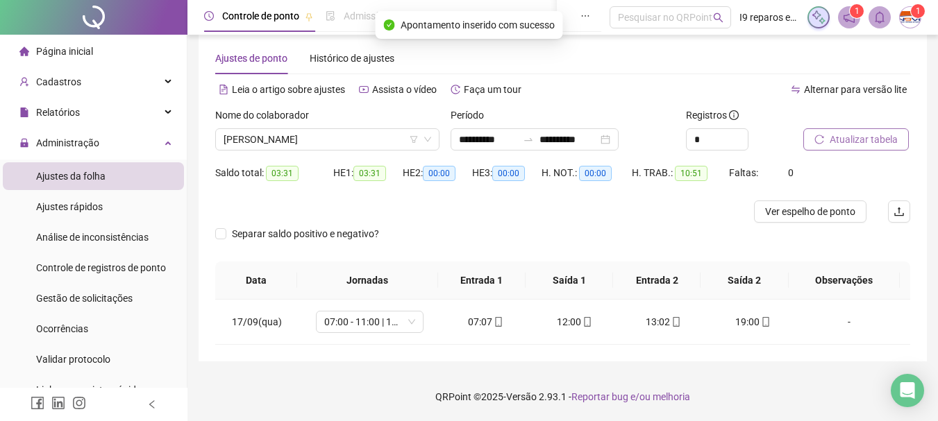
click at [832, 141] on span "Atualizar tabela" at bounding box center [864, 139] width 68 height 15
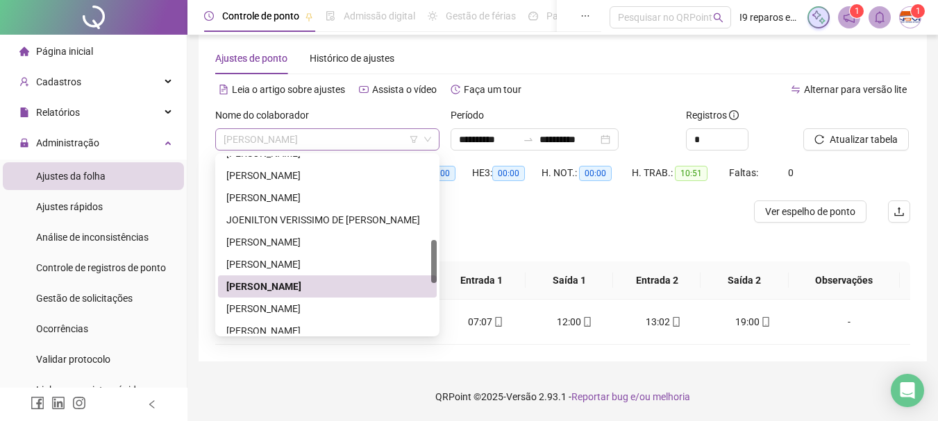
click at [334, 144] on span "[PERSON_NAME]" at bounding box center [328, 139] width 208 height 21
click at [288, 309] on div "[PERSON_NAME]" at bounding box center [327, 308] width 202 height 15
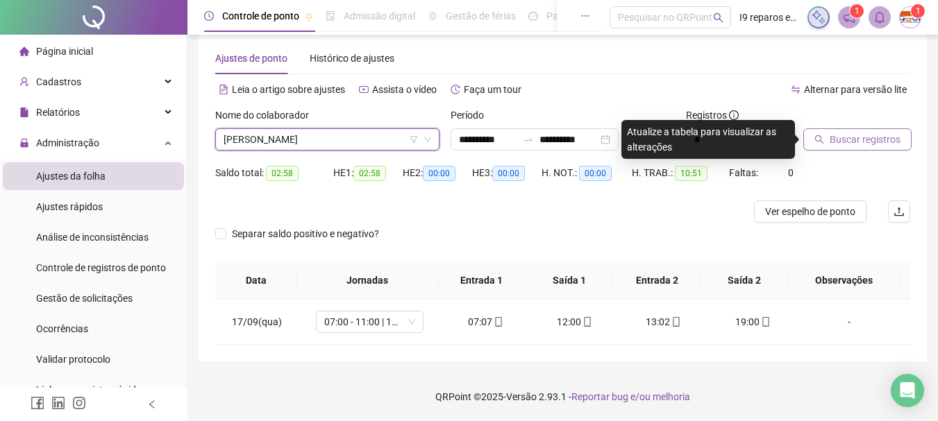
click at [840, 136] on span "Buscar registros" at bounding box center [865, 139] width 71 height 15
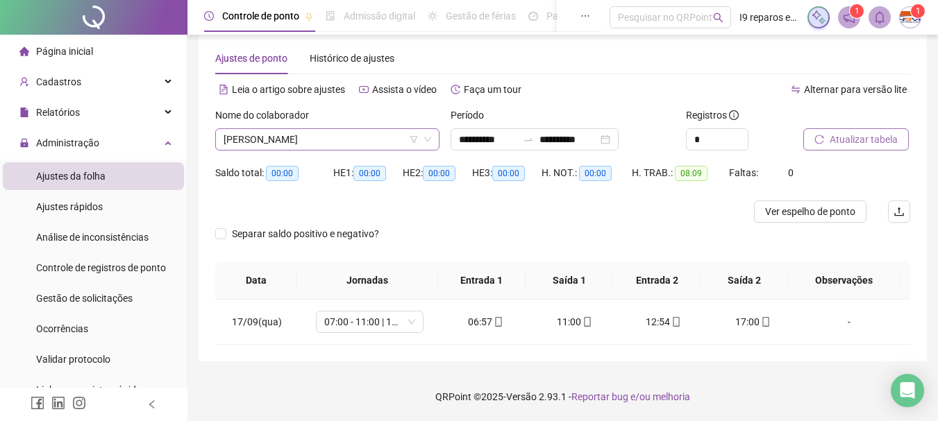
click at [359, 132] on span "[PERSON_NAME]" at bounding box center [328, 139] width 208 height 21
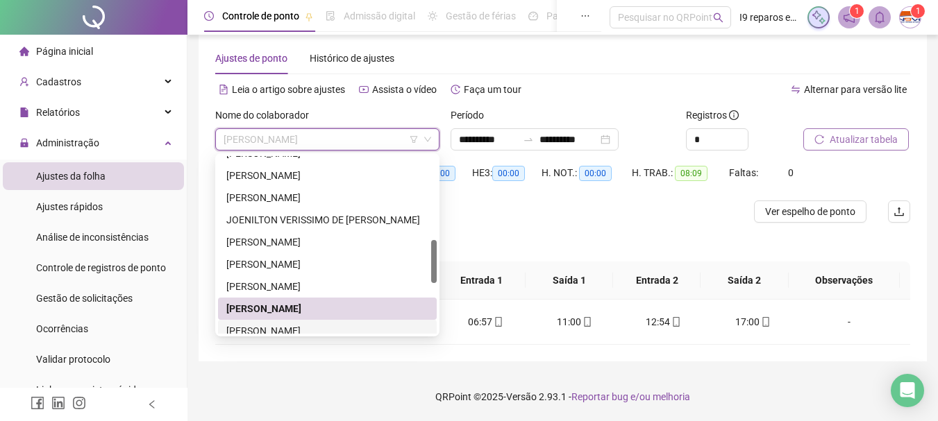
scroll to position [417, 0]
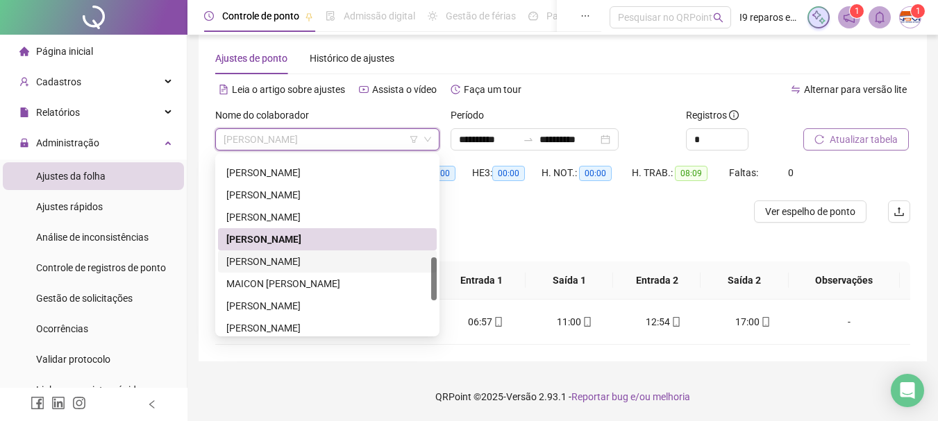
click at [325, 256] on div "[PERSON_NAME]" at bounding box center [327, 261] width 202 height 15
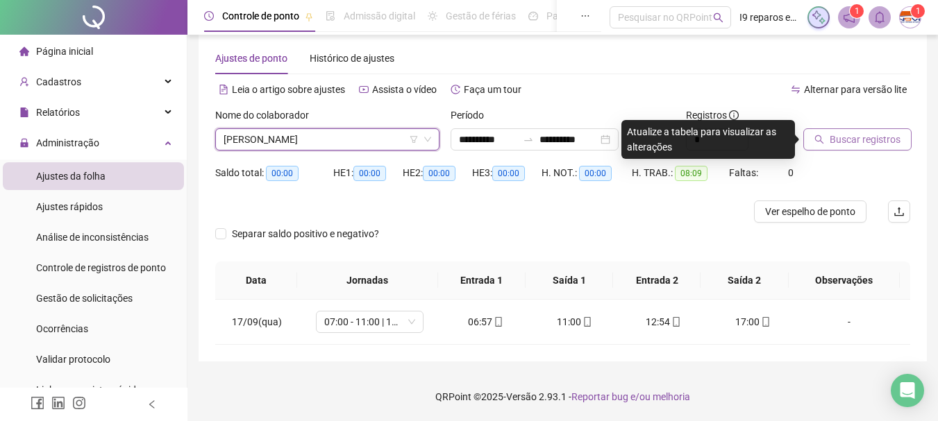
click at [851, 132] on span "Buscar registros" at bounding box center [865, 139] width 71 height 15
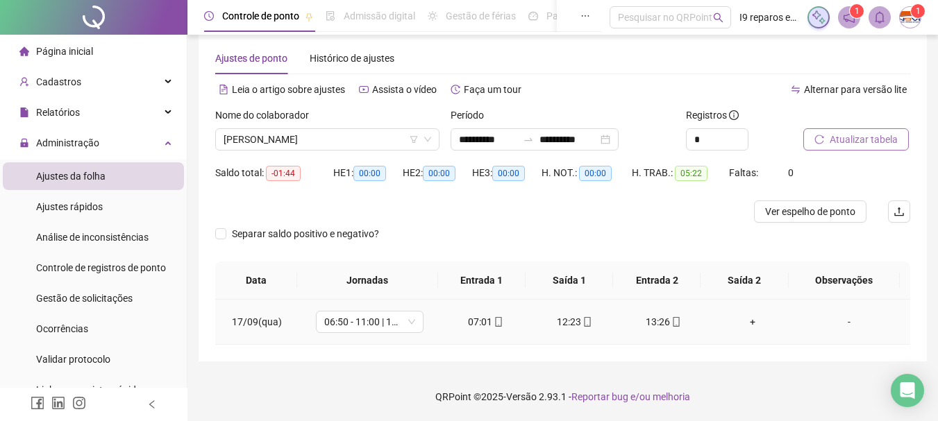
click at [744, 321] on div "+" at bounding box center [752, 322] width 67 height 15
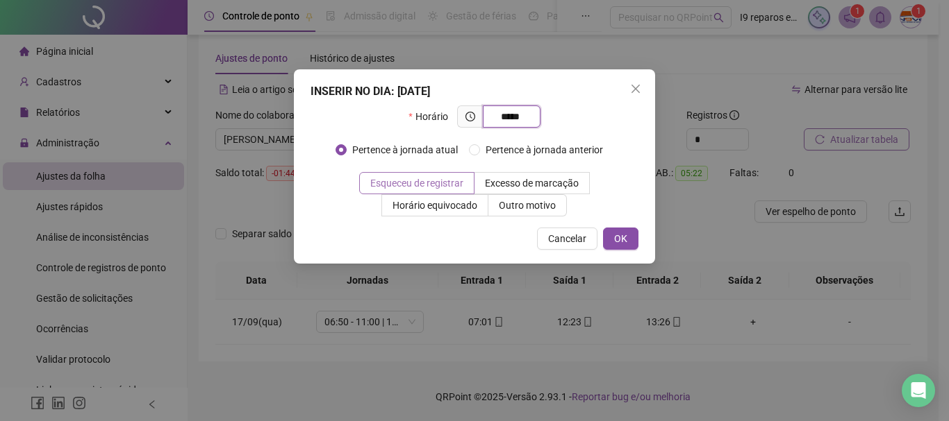
type input "*****"
click at [460, 187] on span "Esqueceu de registrar" at bounding box center [416, 183] width 93 height 11
click at [624, 238] on span "OK" at bounding box center [620, 238] width 13 height 15
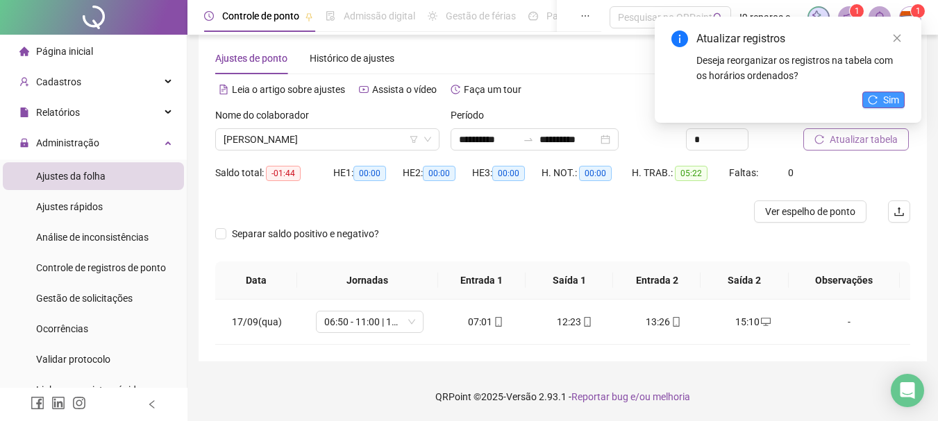
click at [894, 98] on span "Sim" at bounding box center [891, 99] width 16 height 15
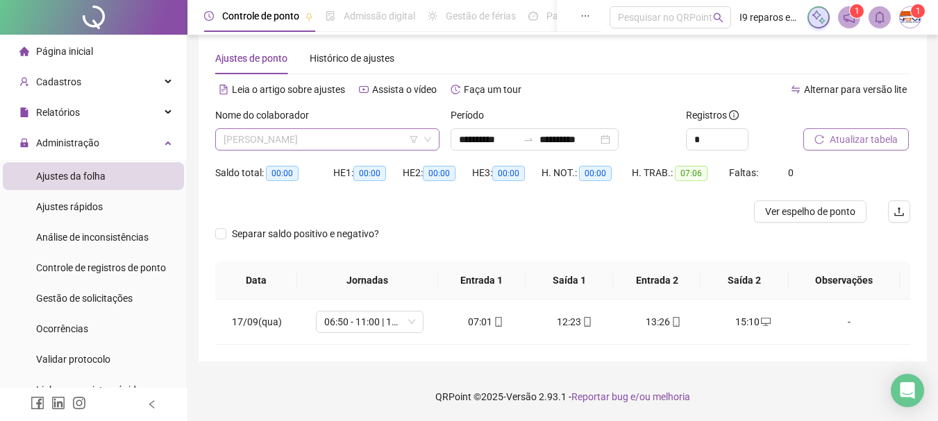
click at [300, 134] on span "[PERSON_NAME]" at bounding box center [328, 139] width 208 height 21
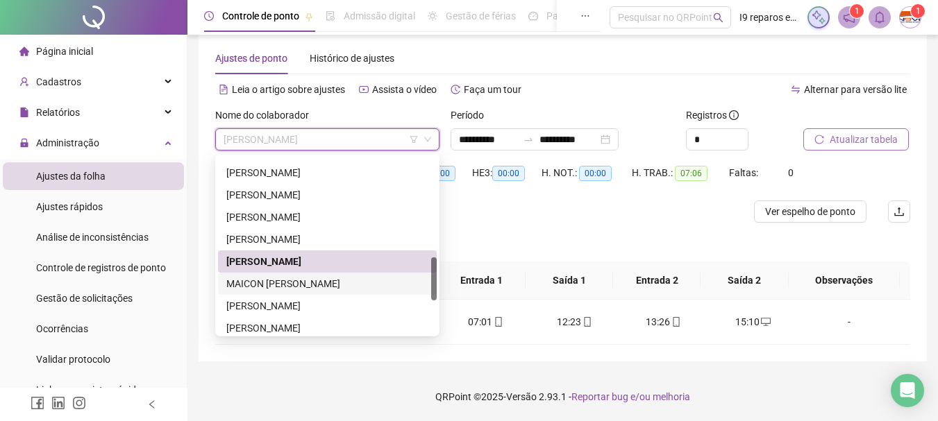
click at [359, 281] on div "MAICON [PERSON_NAME]" at bounding box center [327, 283] width 202 height 15
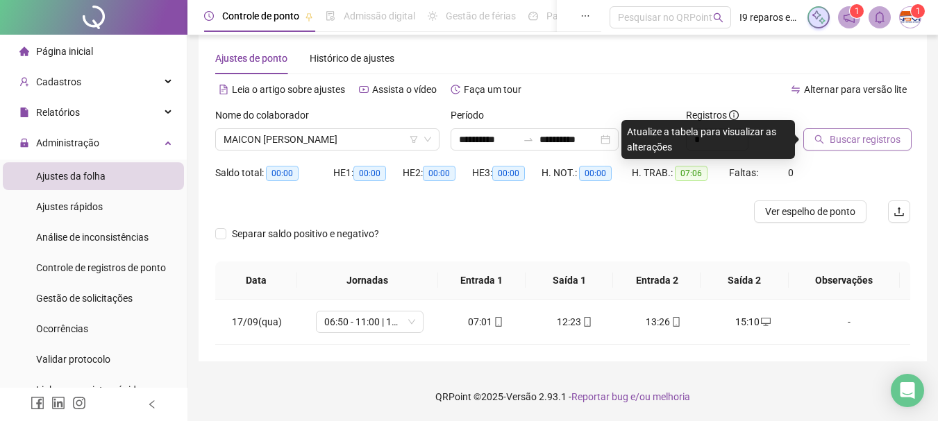
click at [851, 143] on span "Buscar registros" at bounding box center [865, 139] width 71 height 15
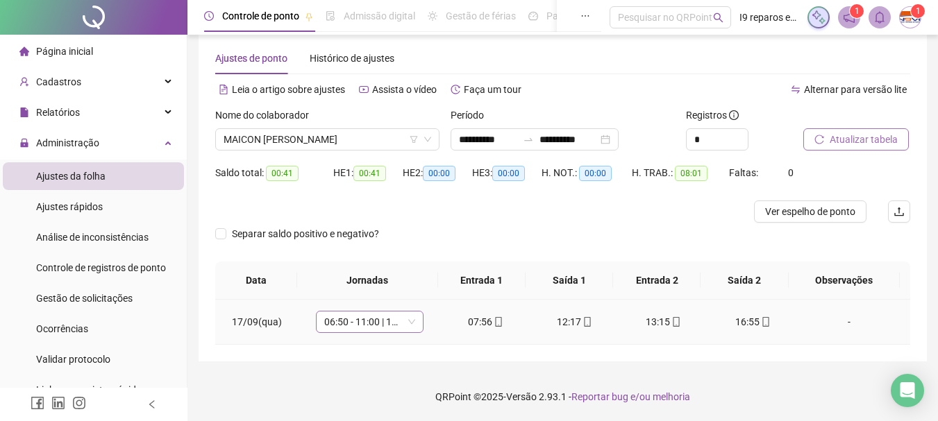
click at [419, 324] on div "06:50 - 11:00 | 12:00 - 15:10" at bounding box center [370, 322] width 108 height 22
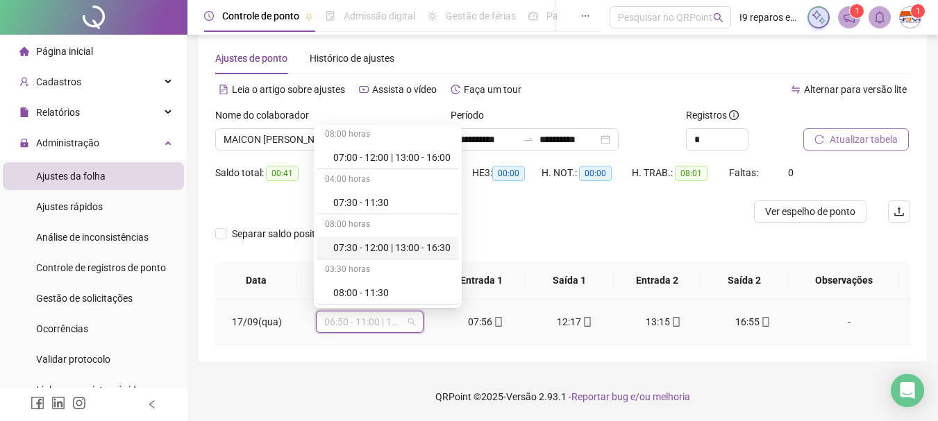
scroll to position [208, 0]
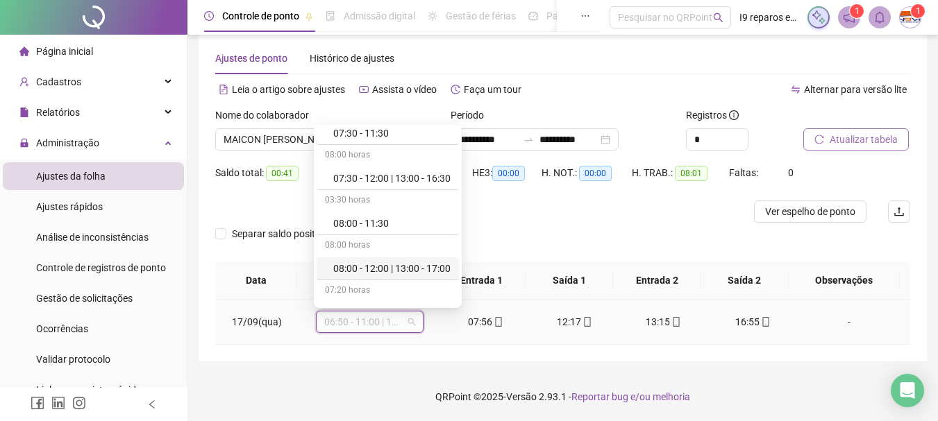
click at [388, 274] on div "08:00 - 12:00 | 13:00 - 17:00" at bounding box center [391, 268] width 117 height 15
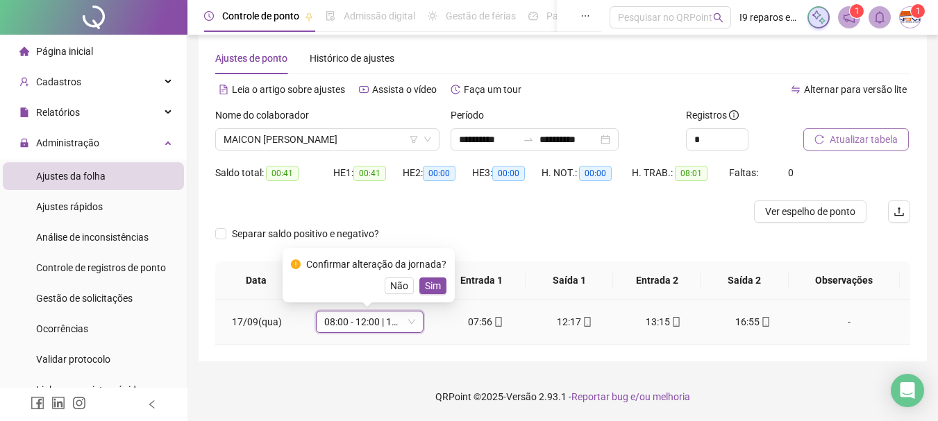
drag, startPoint x: 431, startPoint y: 281, endPoint x: 462, endPoint y: 275, distance: 32.4
click at [431, 281] on span "Sim" at bounding box center [433, 285] width 16 height 15
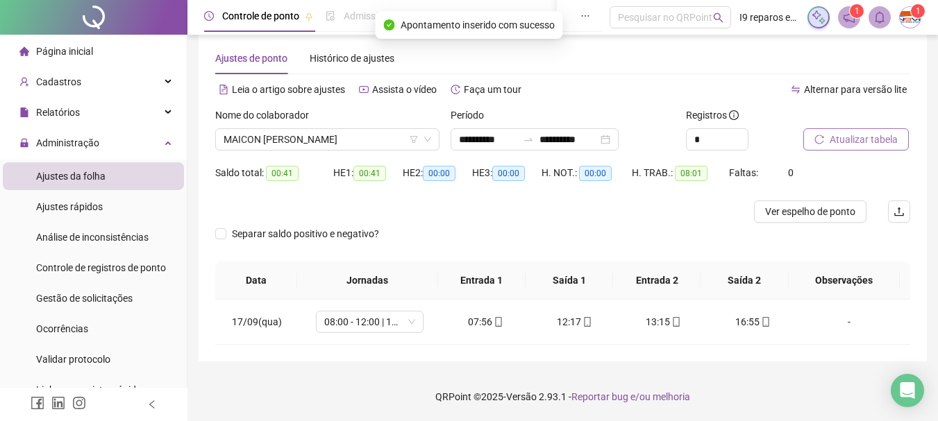
click at [827, 133] on button "Atualizar tabela" at bounding box center [856, 139] width 106 height 22
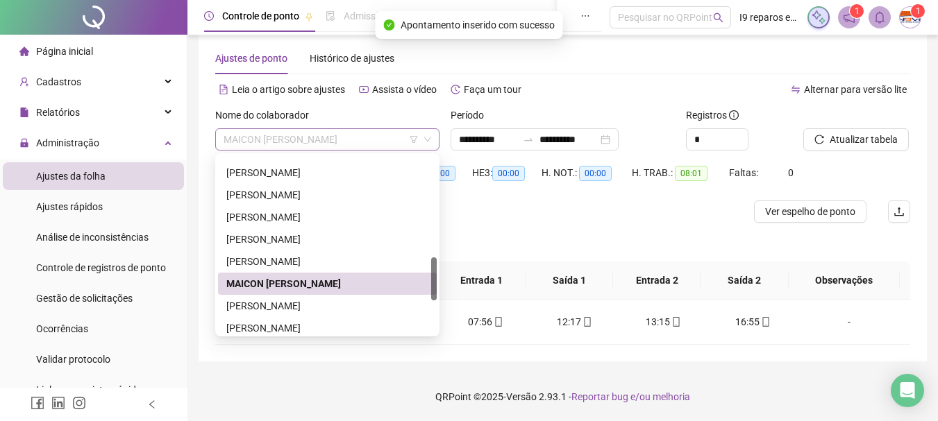
click at [335, 136] on span "MAICON [PERSON_NAME]" at bounding box center [328, 139] width 208 height 21
click at [325, 306] on div "[PERSON_NAME]" at bounding box center [327, 306] width 202 height 15
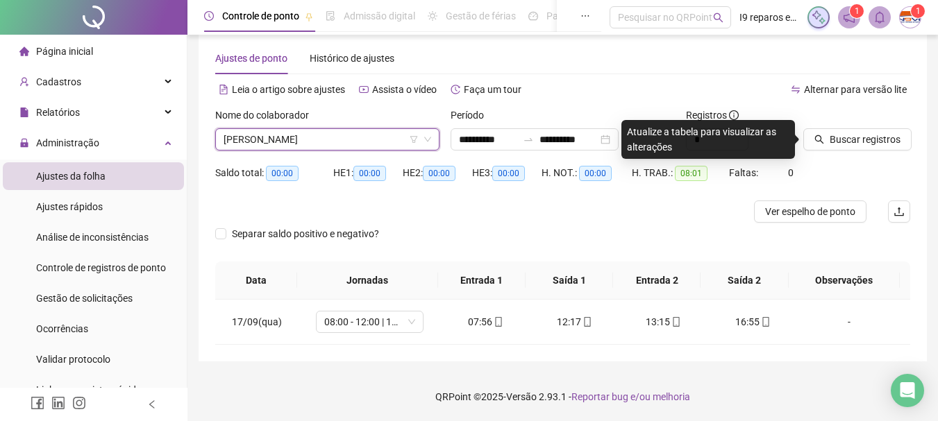
click at [864, 137] on span "Buscar registros" at bounding box center [865, 139] width 71 height 15
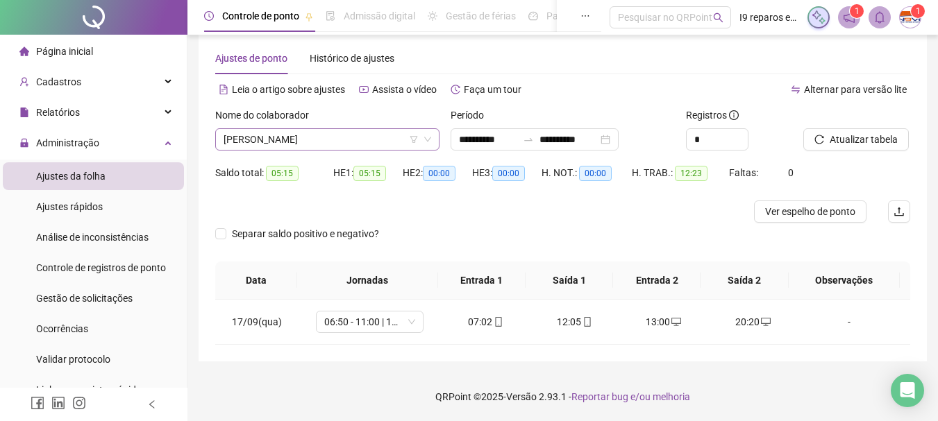
click at [293, 143] on span "[PERSON_NAME]" at bounding box center [328, 139] width 208 height 21
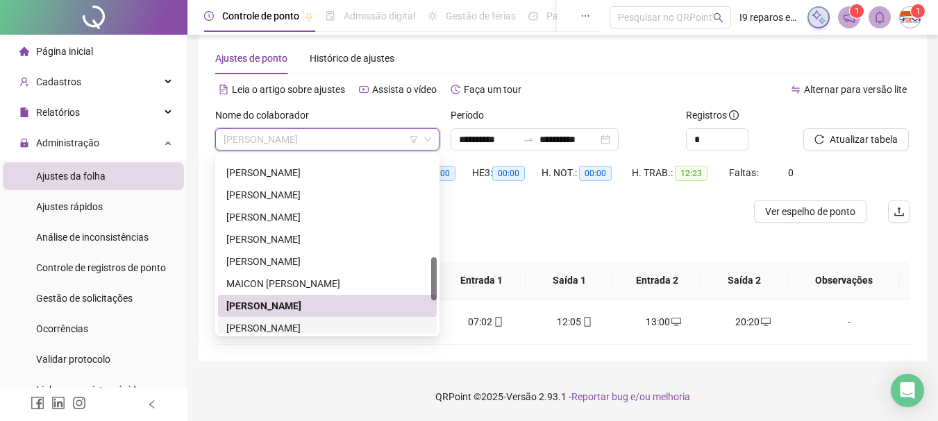
click at [266, 325] on div "[PERSON_NAME]" at bounding box center [327, 328] width 202 height 15
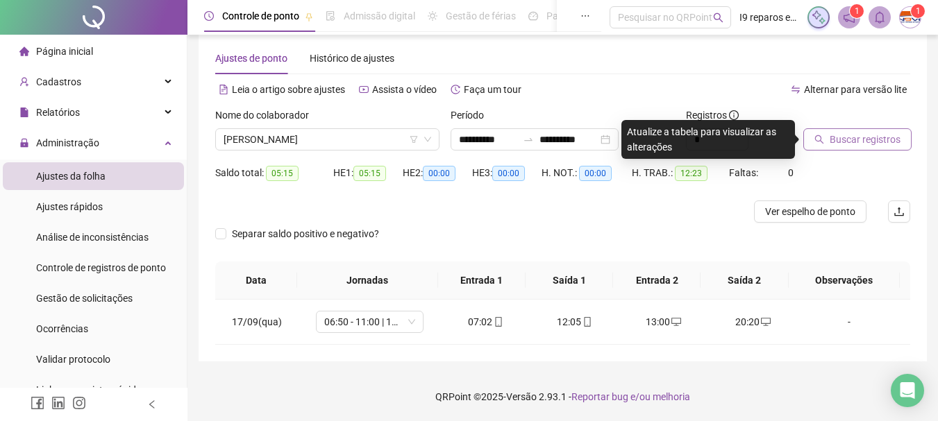
click at [844, 137] on span "Buscar registros" at bounding box center [865, 139] width 71 height 15
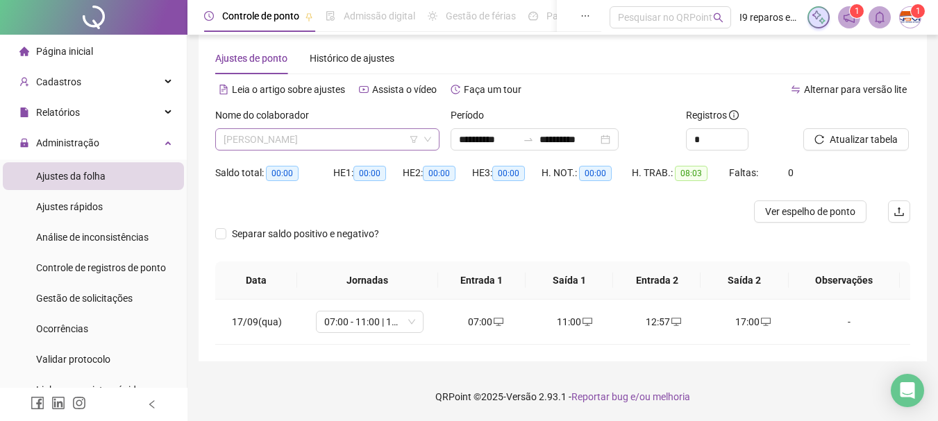
click at [340, 142] on span "[PERSON_NAME]" at bounding box center [328, 139] width 208 height 21
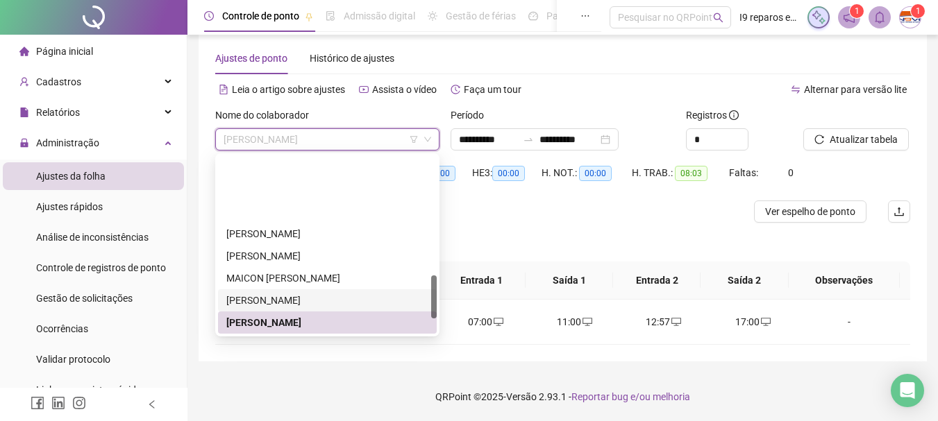
scroll to position [492, 0]
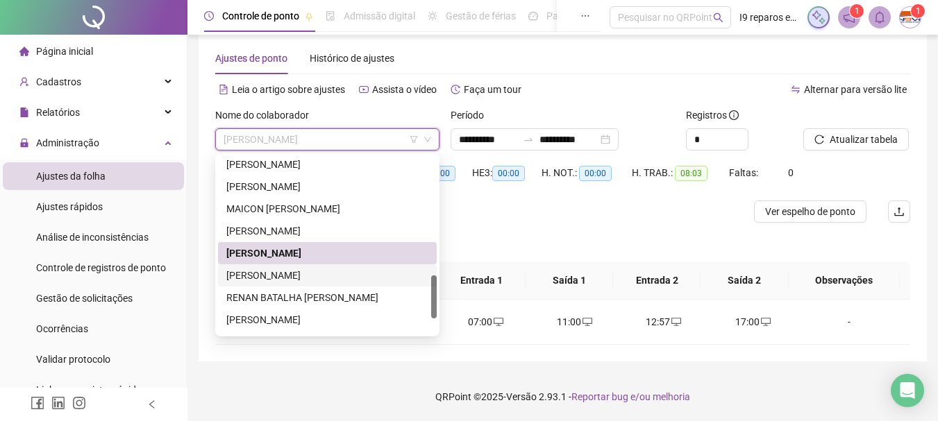
click at [321, 266] on div "[PERSON_NAME]" at bounding box center [327, 276] width 219 height 22
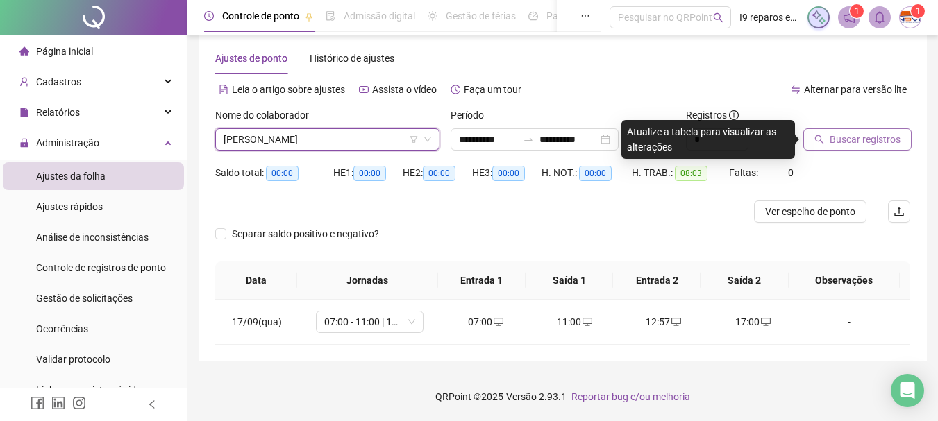
click at [903, 136] on button "Buscar registros" at bounding box center [857, 139] width 108 height 22
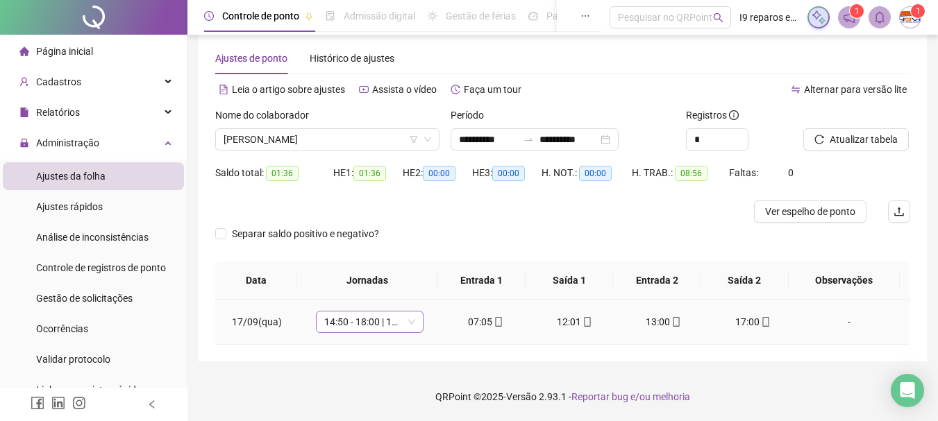
click at [414, 324] on div "14:50 - 18:00 | 19:00 - 23:10" at bounding box center [370, 322] width 108 height 22
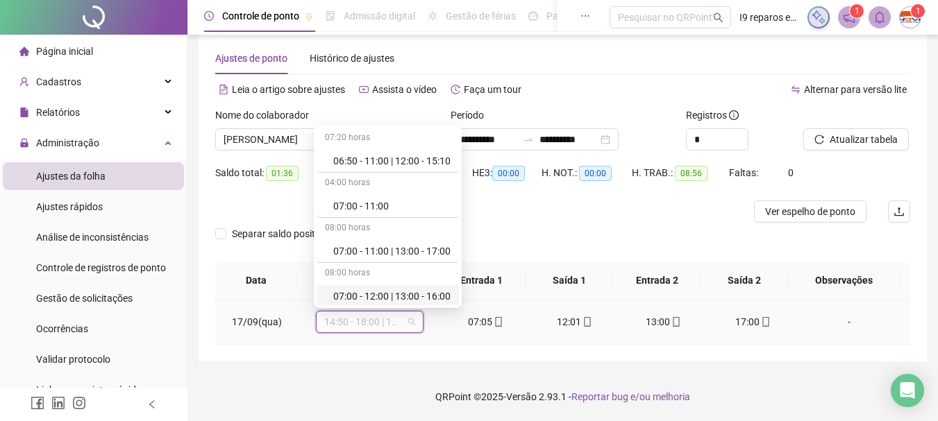
click at [406, 251] on div "07:00 - 11:00 | 13:00 - 17:00" at bounding box center [391, 251] width 117 height 15
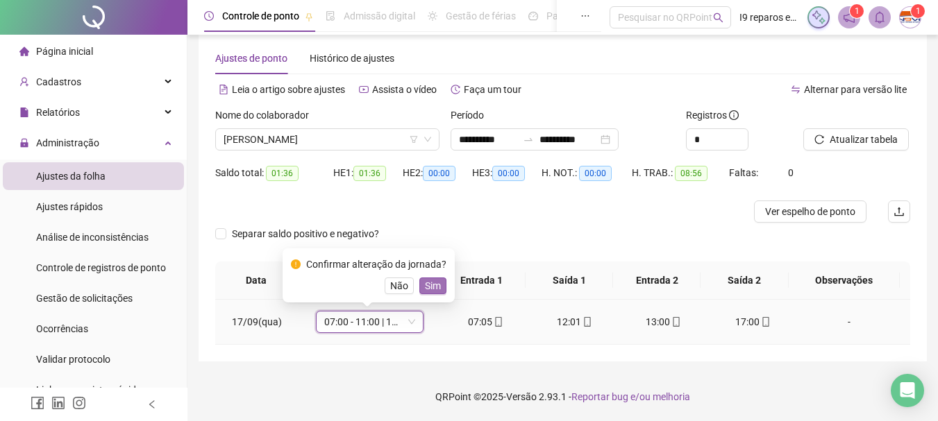
drag, startPoint x: 429, startPoint y: 290, endPoint x: 450, endPoint y: 280, distance: 23.0
click at [431, 288] on span "Sim" at bounding box center [433, 285] width 16 height 15
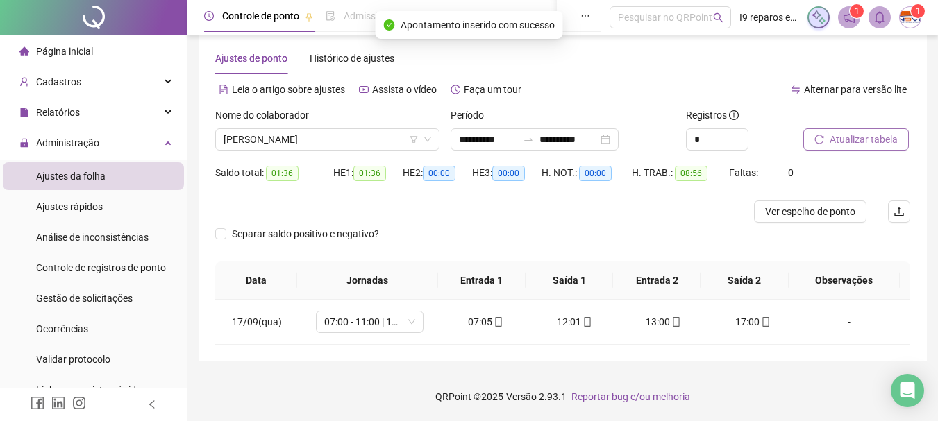
click at [858, 134] on span "Atualizar tabela" at bounding box center [864, 139] width 68 height 15
click at [331, 137] on span "[PERSON_NAME]" at bounding box center [328, 139] width 208 height 21
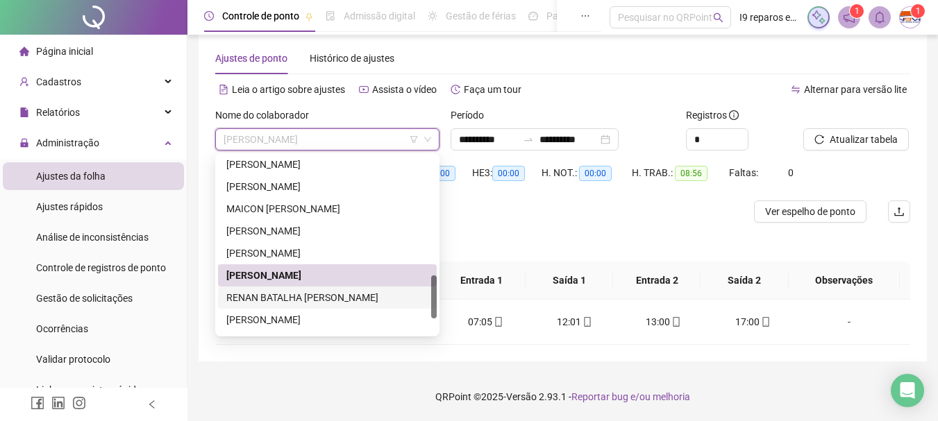
click at [324, 293] on div "RENAN BATALHA [PERSON_NAME]" at bounding box center [327, 297] width 202 height 15
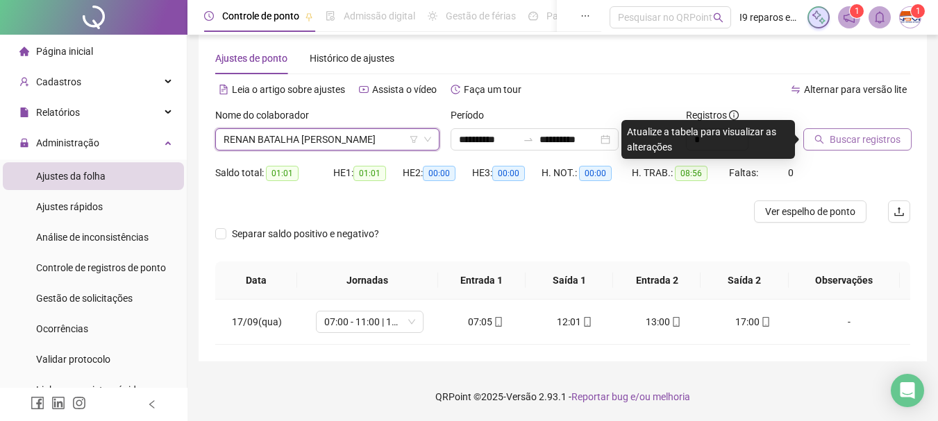
click at [887, 141] on span "Buscar registros" at bounding box center [865, 139] width 71 height 15
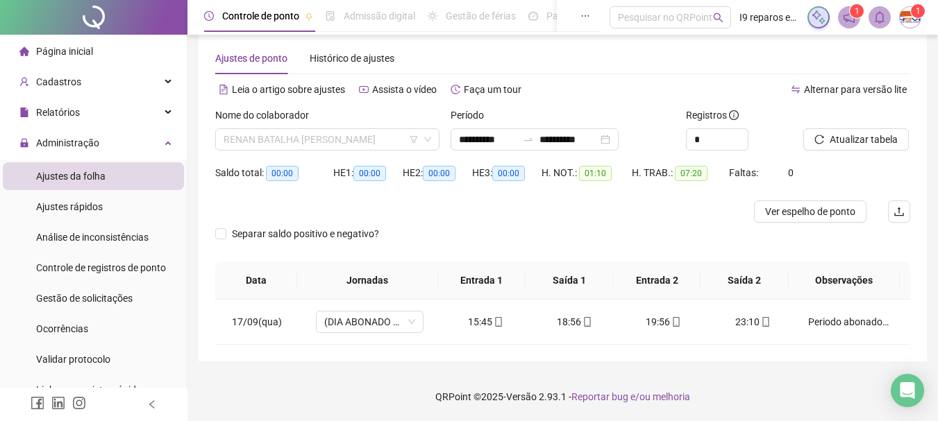
drag, startPoint x: 373, startPoint y: 140, endPoint x: 362, endPoint y: 154, distance: 17.9
click at [373, 138] on span "RENAN BATALHA [PERSON_NAME]" at bounding box center [328, 139] width 208 height 21
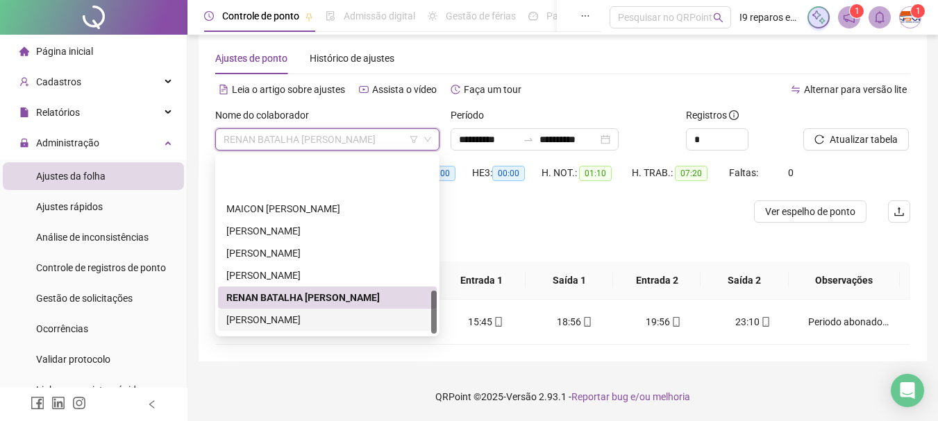
scroll to position [555, 0]
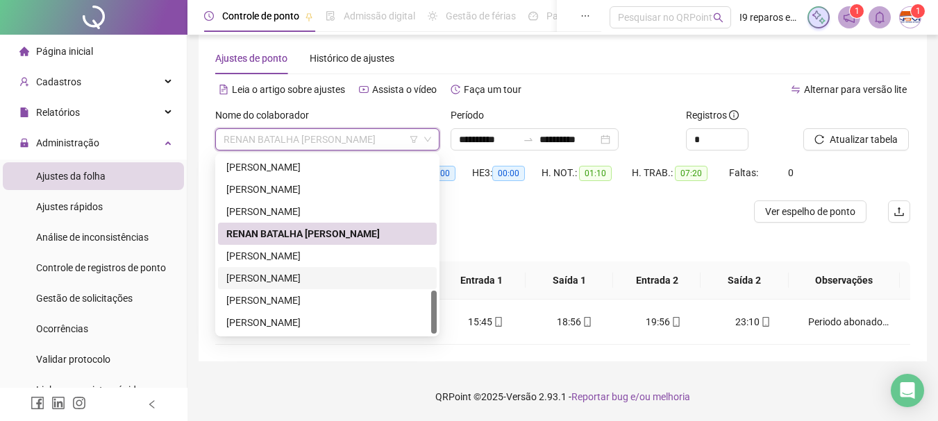
click at [296, 278] on div "[PERSON_NAME]" at bounding box center [327, 278] width 202 height 15
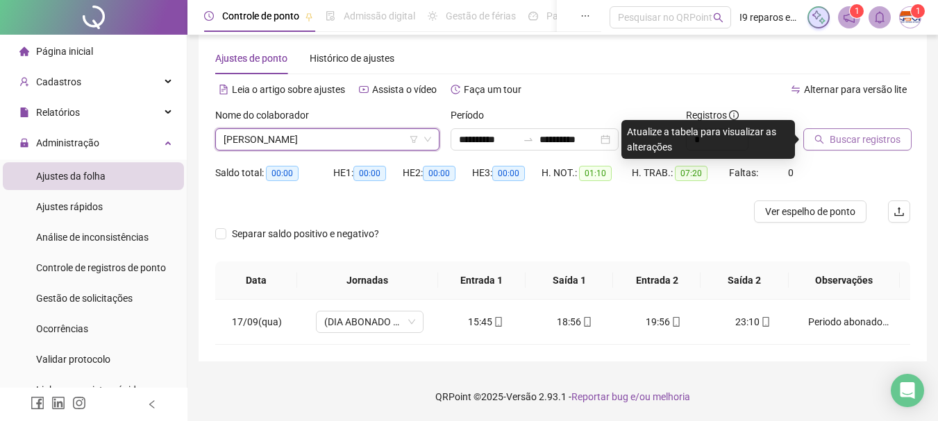
click at [871, 145] on span "Buscar registros" at bounding box center [865, 139] width 71 height 15
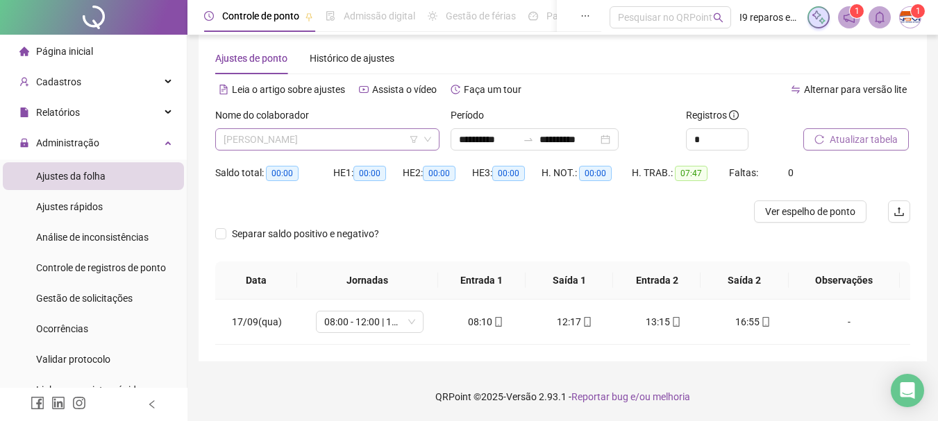
click at [362, 137] on span "[PERSON_NAME]" at bounding box center [328, 139] width 208 height 21
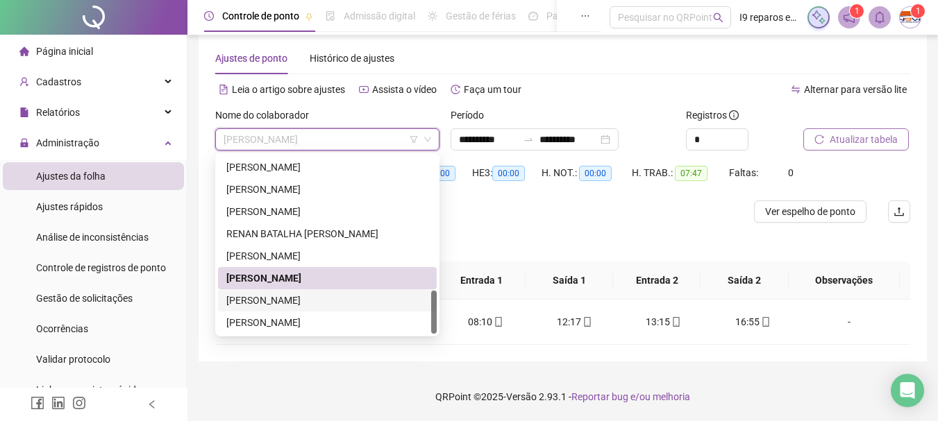
click at [314, 303] on div "[PERSON_NAME]" at bounding box center [327, 300] width 202 height 15
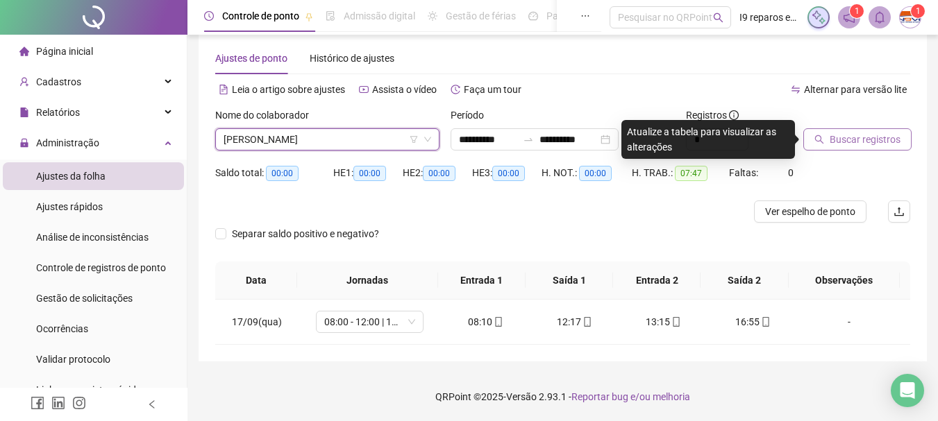
click at [335, 141] on span "[PERSON_NAME]" at bounding box center [328, 139] width 208 height 21
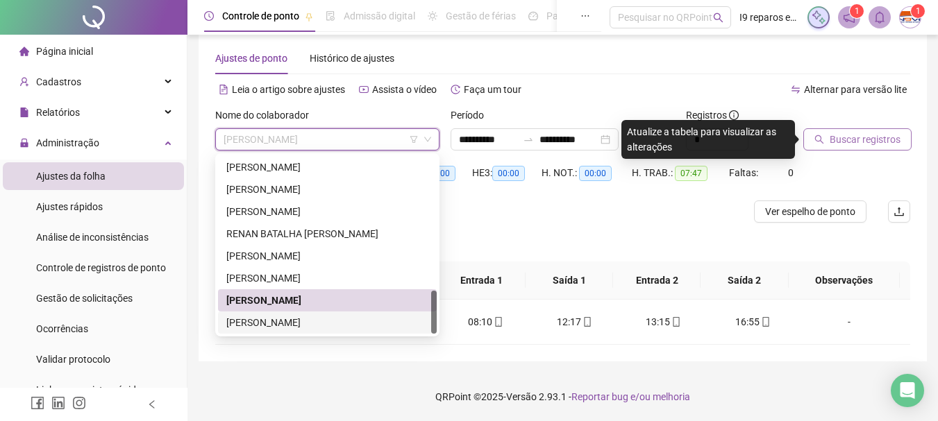
click at [331, 324] on div "[PERSON_NAME]" at bounding box center [327, 322] width 202 height 15
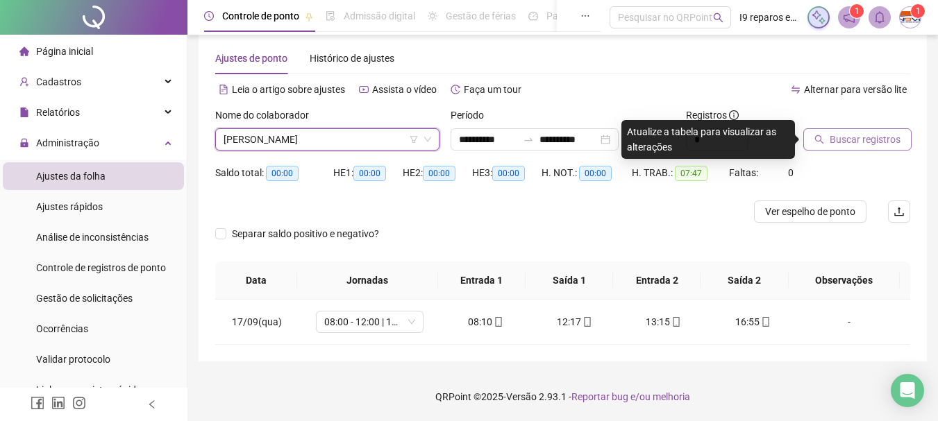
click at [871, 138] on span "Buscar registros" at bounding box center [865, 139] width 71 height 15
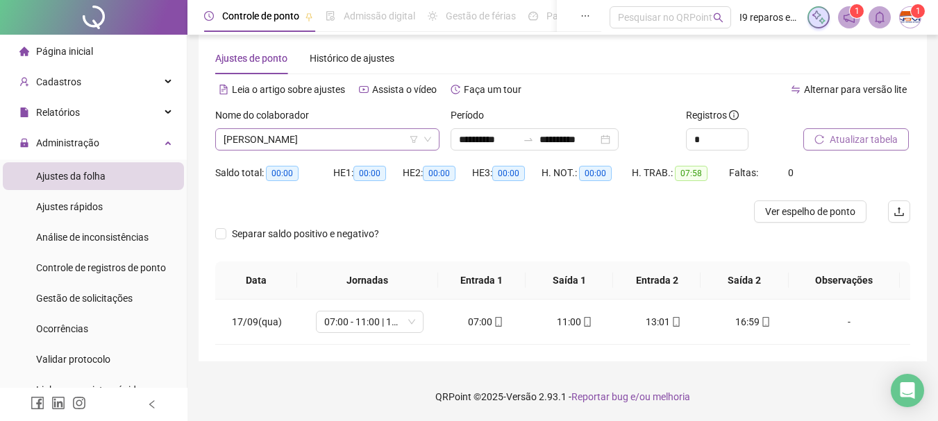
click at [278, 142] on span "[PERSON_NAME]" at bounding box center [328, 139] width 208 height 21
click at [461, 139] on input "**********" at bounding box center [488, 139] width 58 height 15
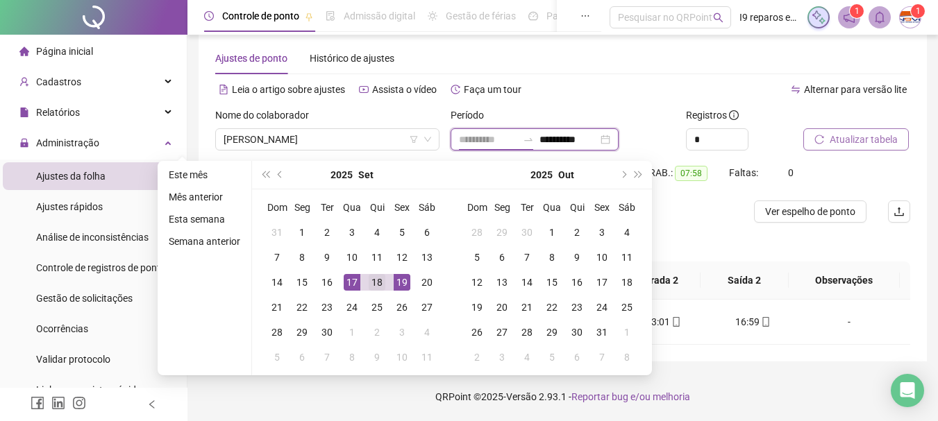
type input "**********"
click at [371, 287] on div "18" at bounding box center [377, 282] width 17 height 17
type input "**********"
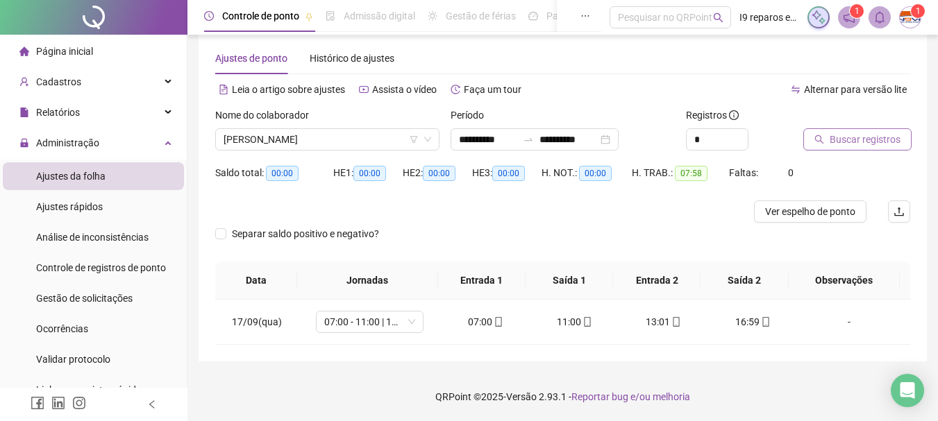
click at [831, 145] on span "Buscar registros" at bounding box center [865, 139] width 71 height 15
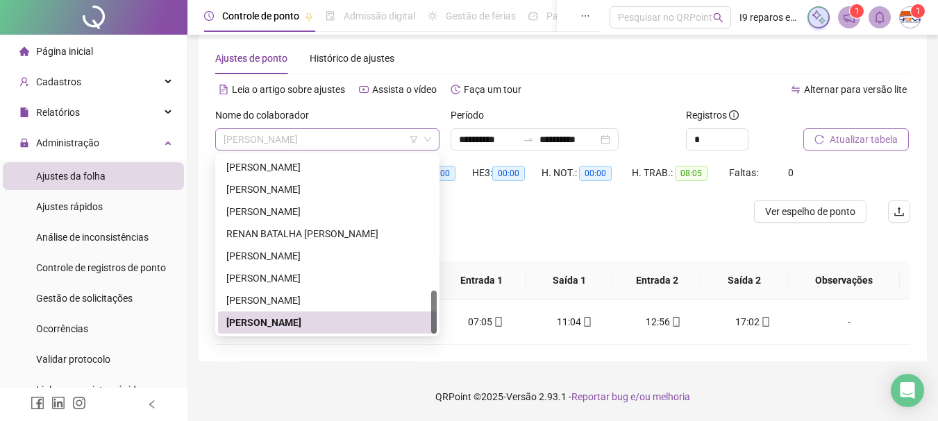
click at [368, 142] on span "[PERSON_NAME]" at bounding box center [328, 139] width 208 height 21
drag, startPoint x: 315, startPoint y: 272, endPoint x: 323, endPoint y: 267, distance: 10.0
click at [315, 271] on div "[PERSON_NAME]" at bounding box center [327, 278] width 202 height 15
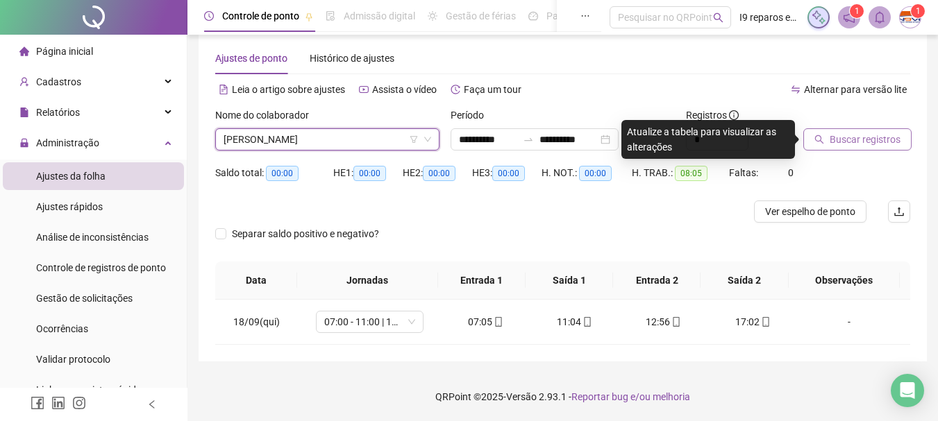
click at [867, 133] on span "Buscar registros" at bounding box center [865, 139] width 71 height 15
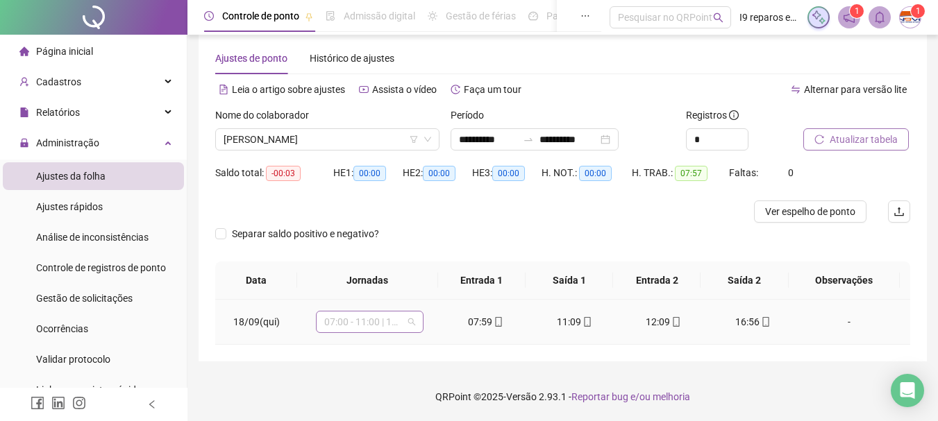
click at [412, 324] on span "07:00 - 11:00 | 13:00 - 17:00" at bounding box center [369, 322] width 91 height 21
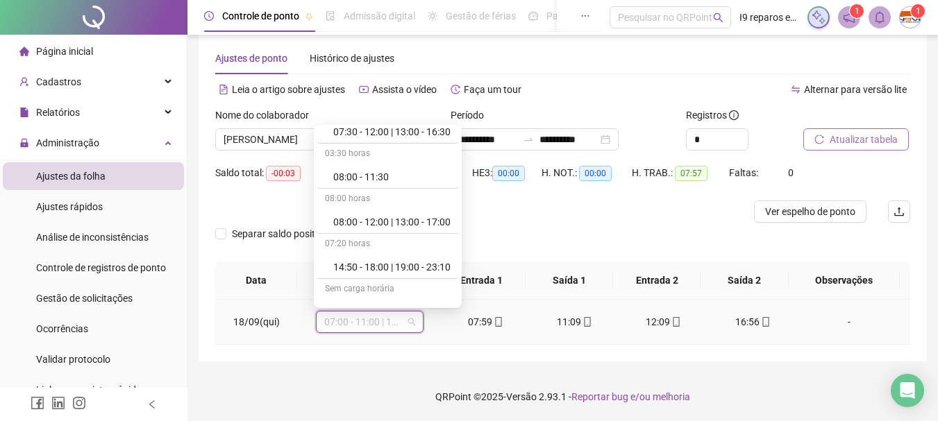
scroll to position [278, 0]
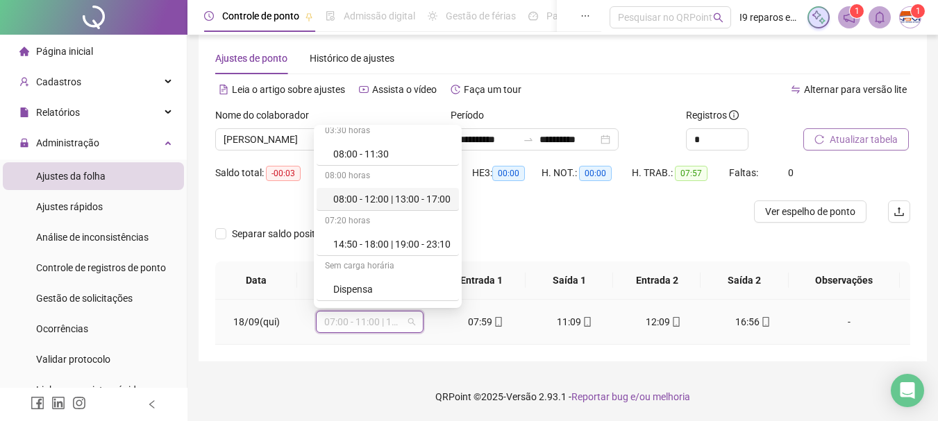
click at [399, 203] on div "08:00 - 12:00 | 13:00 - 17:00" at bounding box center [391, 199] width 117 height 15
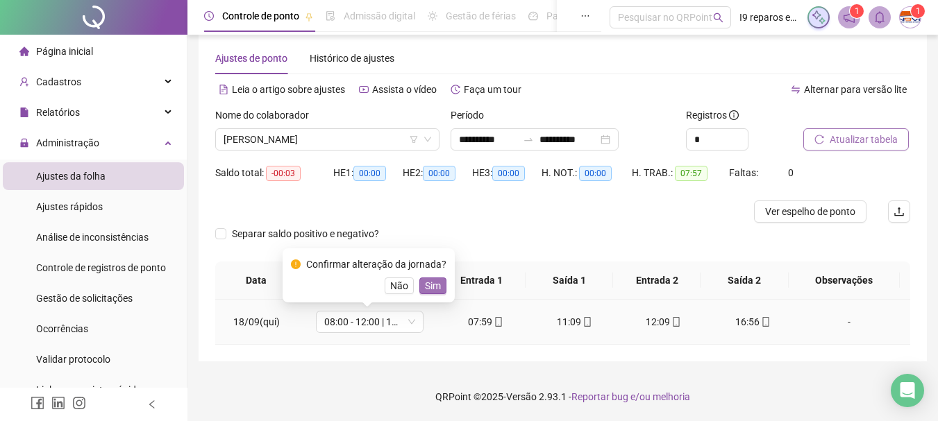
click at [429, 290] on span "Sim" at bounding box center [433, 285] width 16 height 15
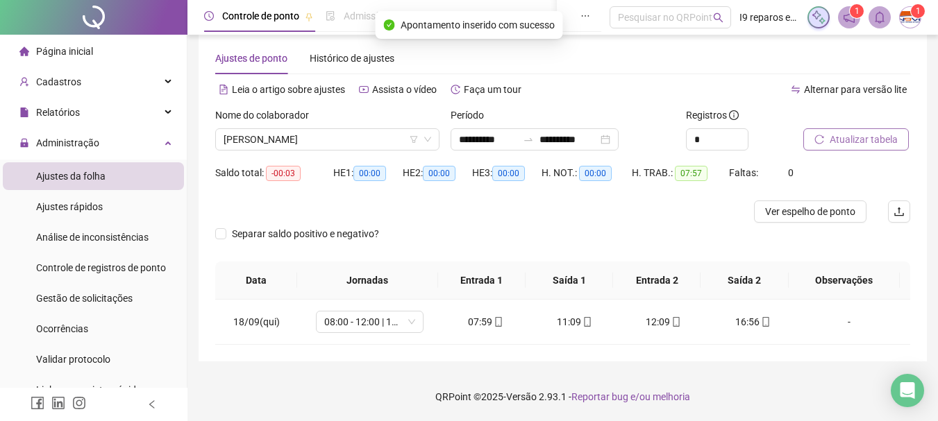
click at [858, 142] on span "Atualizar tabela" at bounding box center [864, 139] width 68 height 15
click at [341, 143] on span "[PERSON_NAME]" at bounding box center [328, 139] width 208 height 21
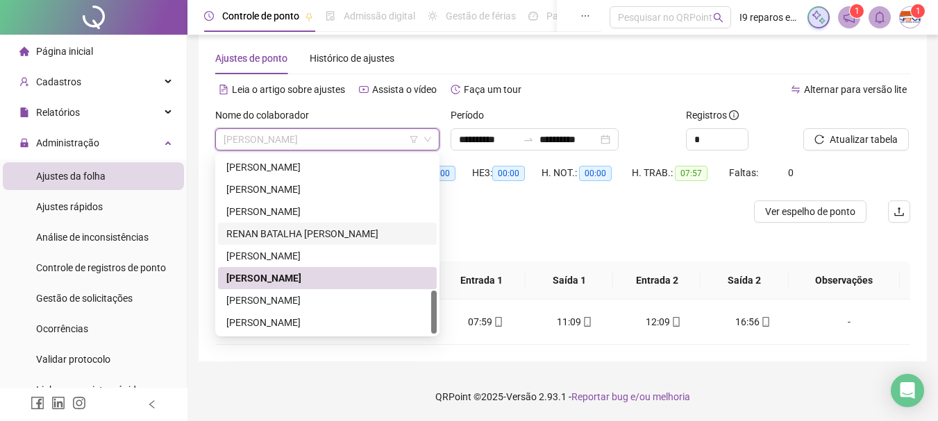
click at [295, 237] on div "RENAN BATALHA [PERSON_NAME]" at bounding box center [327, 233] width 202 height 15
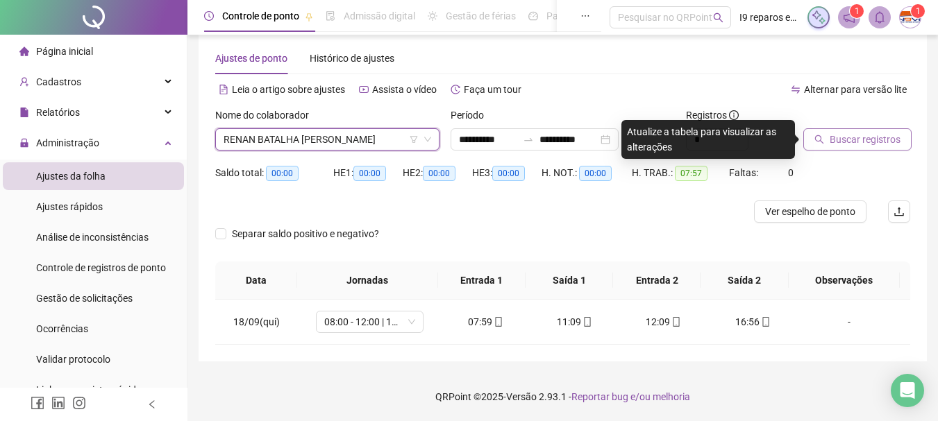
click at [845, 135] on span "Buscar registros" at bounding box center [865, 139] width 71 height 15
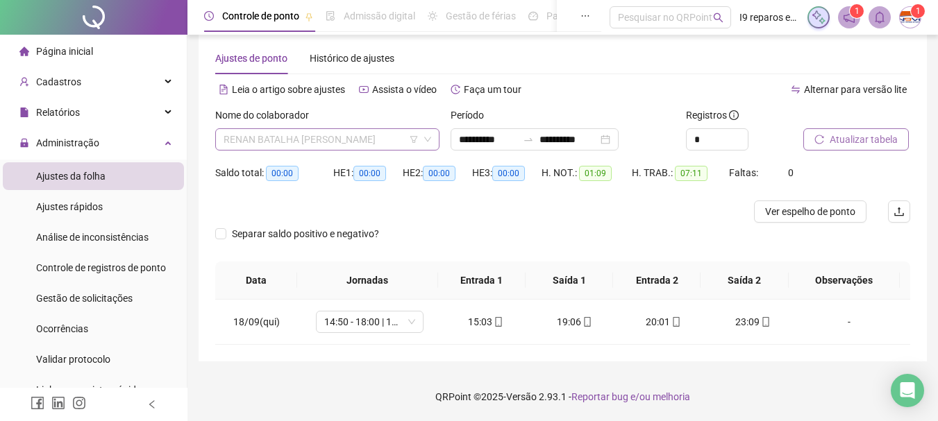
click at [346, 140] on span "RENAN BATALHA [PERSON_NAME]" at bounding box center [328, 139] width 208 height 21
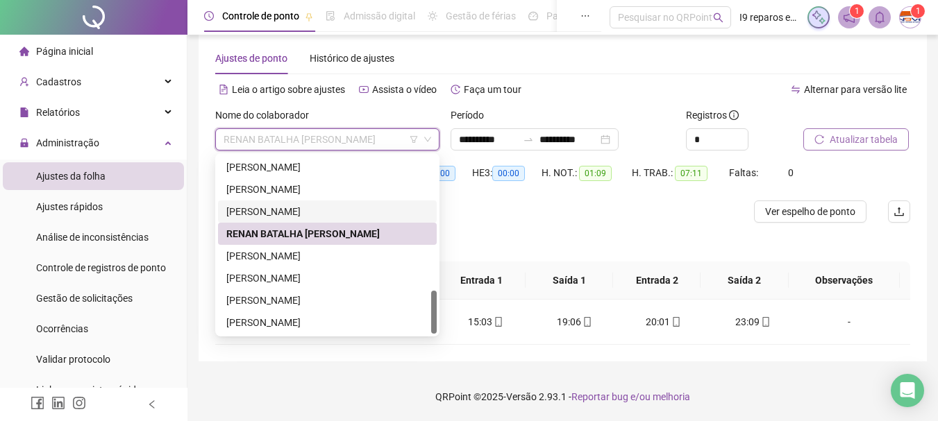
click at [290, 216] on div "[PERSON_NAME]" at bounding box center [327, 211] width 202 height 15
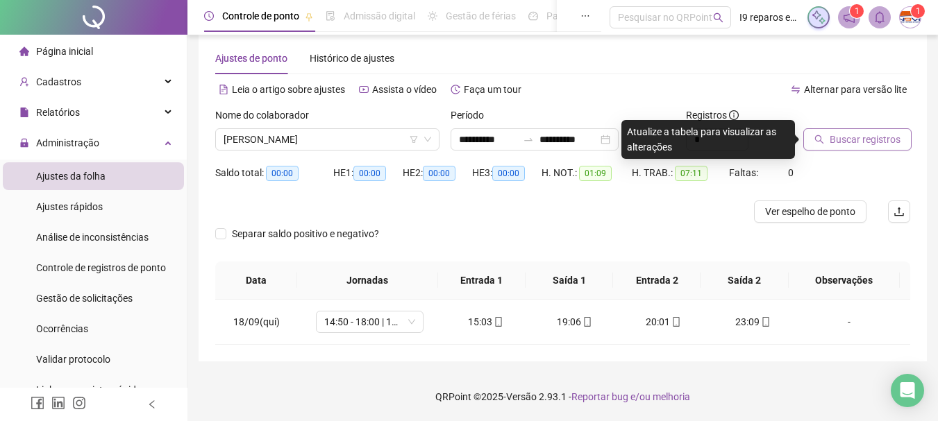
click at [853, 135] on span "Buscar registros" at bounding box center [865, 139] width 71 height 15
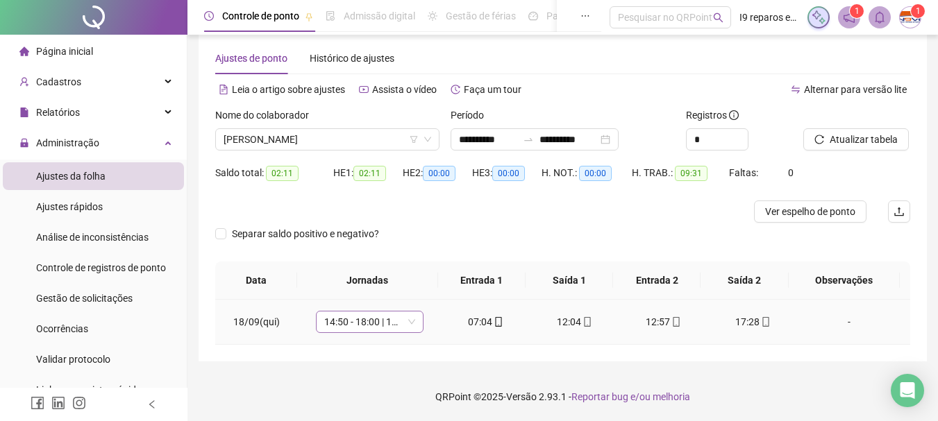
click at [415, 319] on div "14:50 - 18:00 | 19:00 - 23:10" at bounding box center [370, 322] width 108 height 22
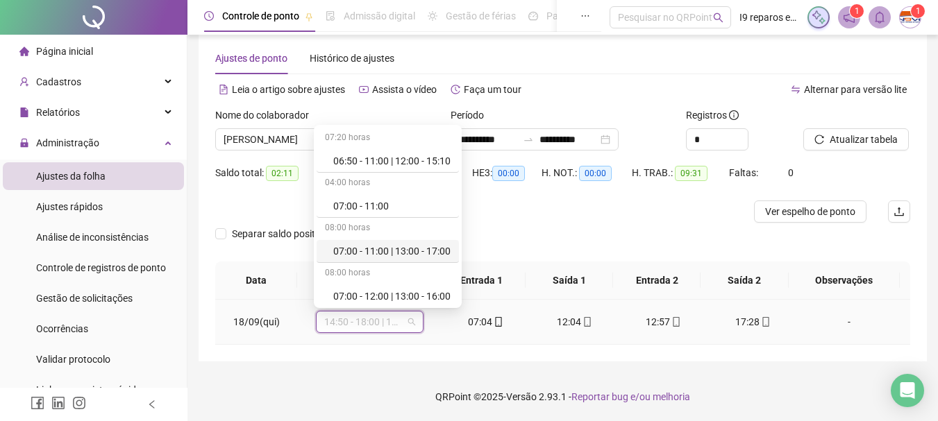
click at [404, 255] on div "07:00 - 11:00 | 13:00 - 17:00" at bounding box center [391, 251] width 117 height 15
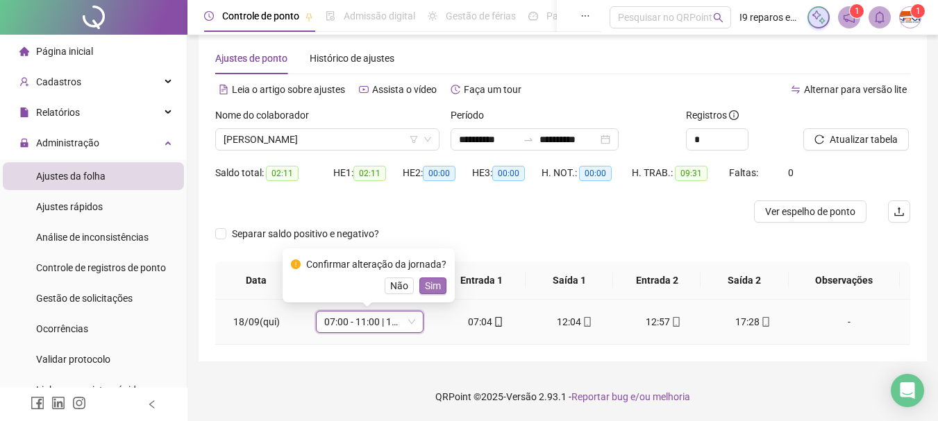
drag, startPoint x: 429, startPoint y: 281, endPoint x: 617, endPoint y: 215, distance: 199.6
click at [433, 279] on span "Sim" at bounding box center [433, 285] width 16 height 15
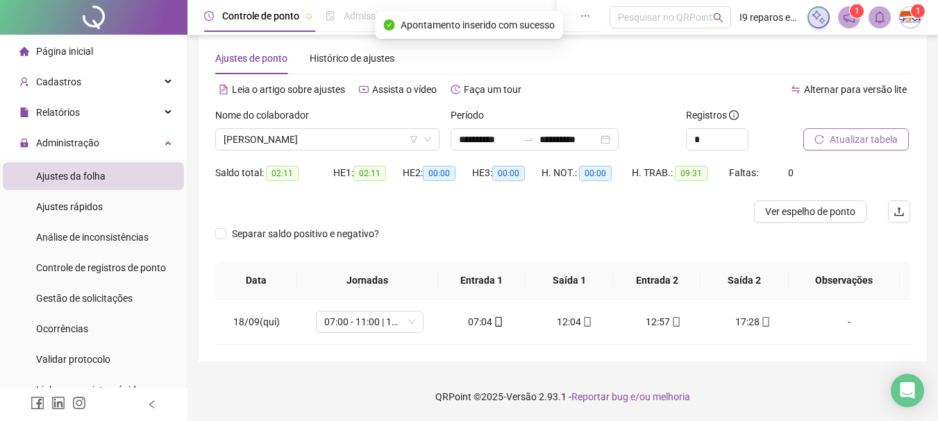
click at [850, 137] on span "Atualizar tabela" at bounding box center [864, 139] width 68 height 15
click at [362, 135] on span "[PERSON_NAME]" at bounding box center [328, 139] width 208 height 21
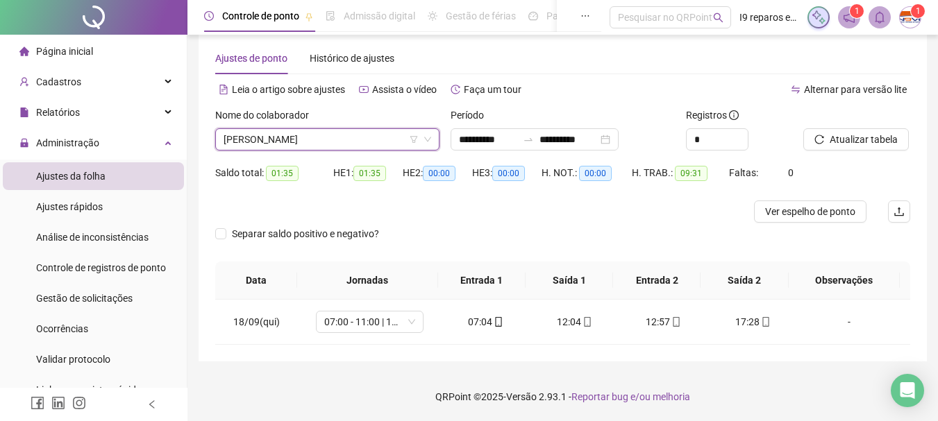
click at [367, 135] on span "[PERSON_NAME]" at bounding box center [328, 139] width 208 height 21
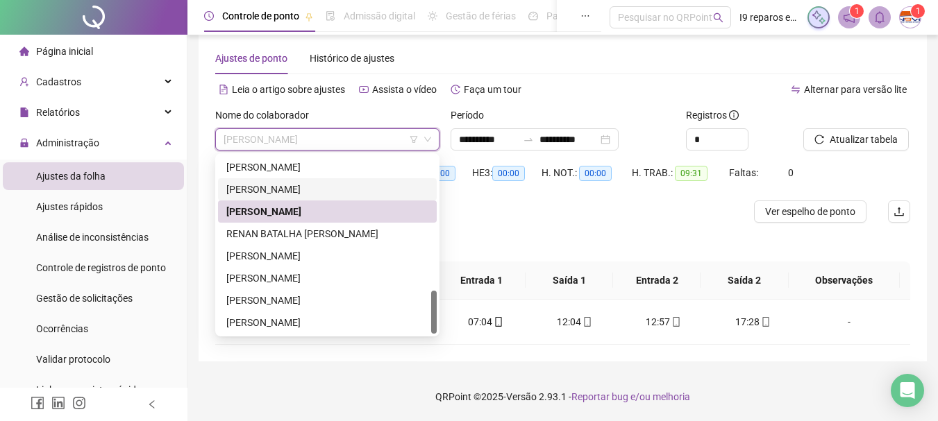
click at [319, 187] on div "[PERSON_NAME]" at bounding box center [327, 189] width 202 height 15
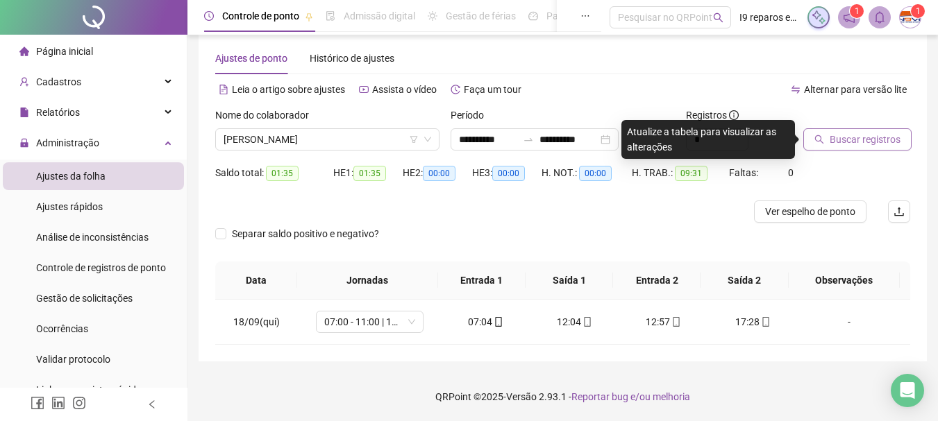
click at [882, 141] on span "Buscar registros" at bounding box center [865, 139] width 71 height 15
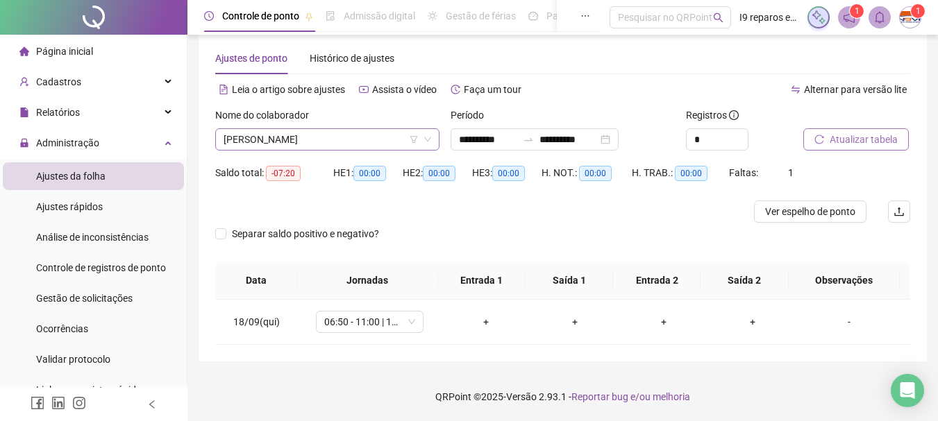
click at [370, 142] on span "[PERSON_NAME]" at bounding box center [328, 139] width 208 height 21
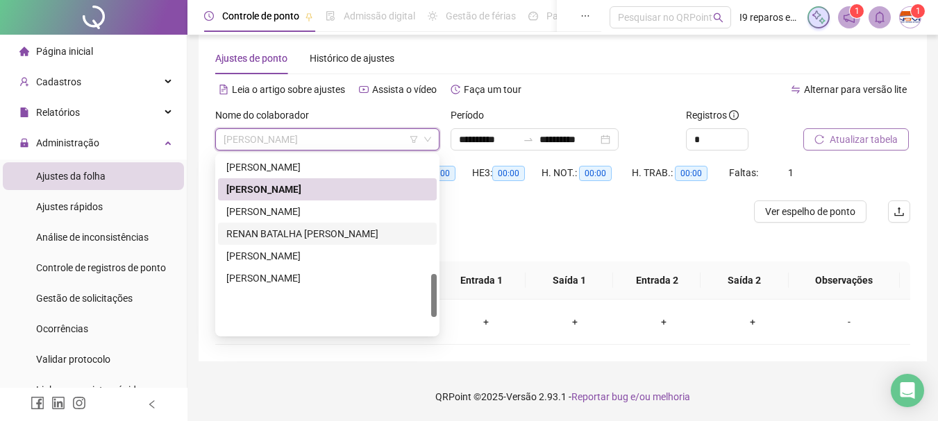
scroll to position [486, 0]
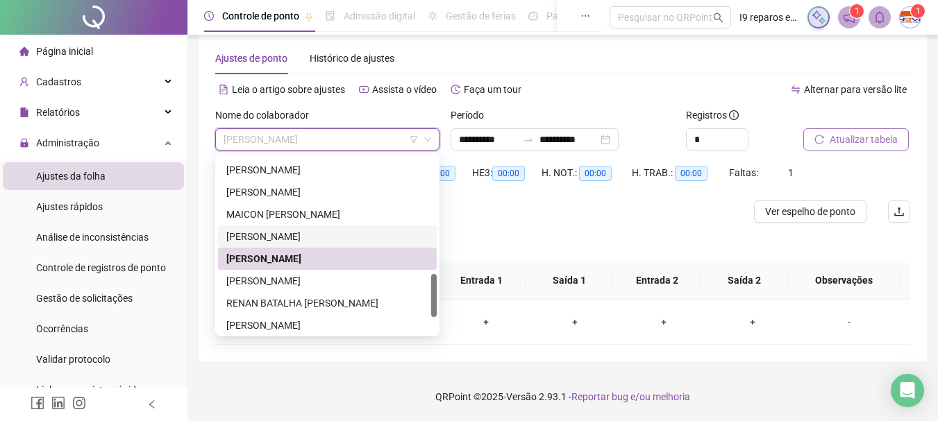
click at [312, 236] on div "[PERSON_NAME]" at bounding box center [327, 236] width 202 height 15
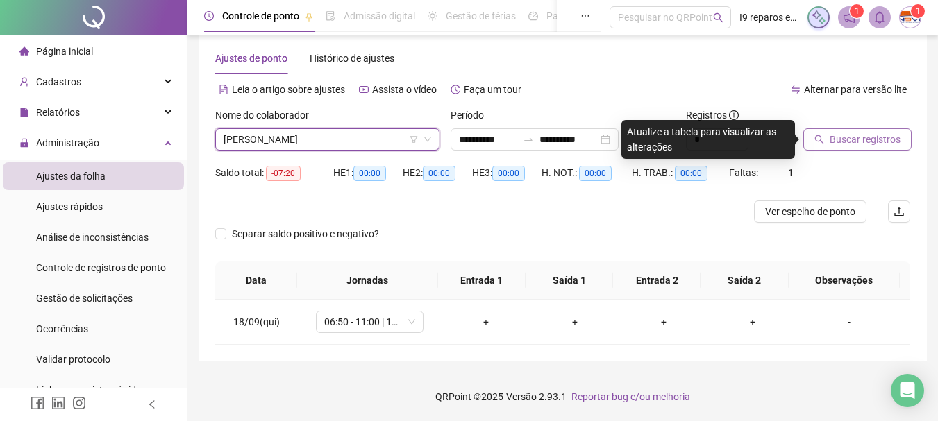
click at [899, 142] on button "Buscar registros" at bounding box center [857, 139] width 108 height 22
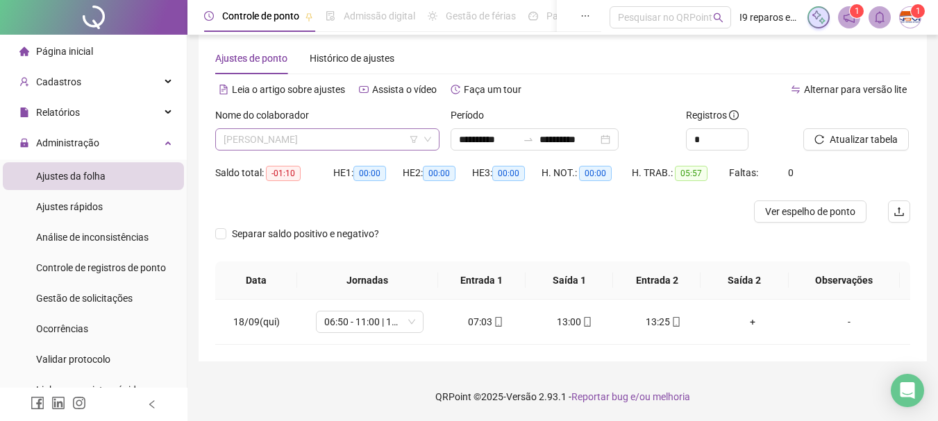
click at [350, 138] on span "[PERSON_NAME]" at bounding box center [328, 139] width 208 height 21
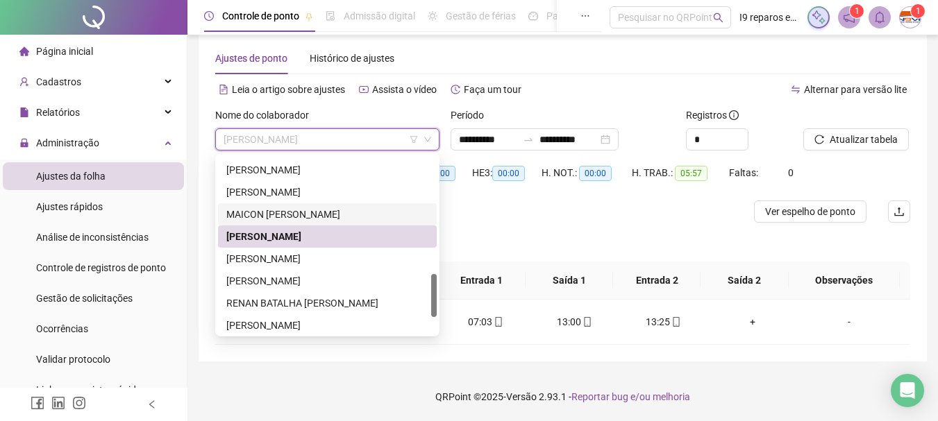
click at [310, 211] on div "MAICON [PERSON_NAME]" at bounding box center [327, 214] width 202 height 15
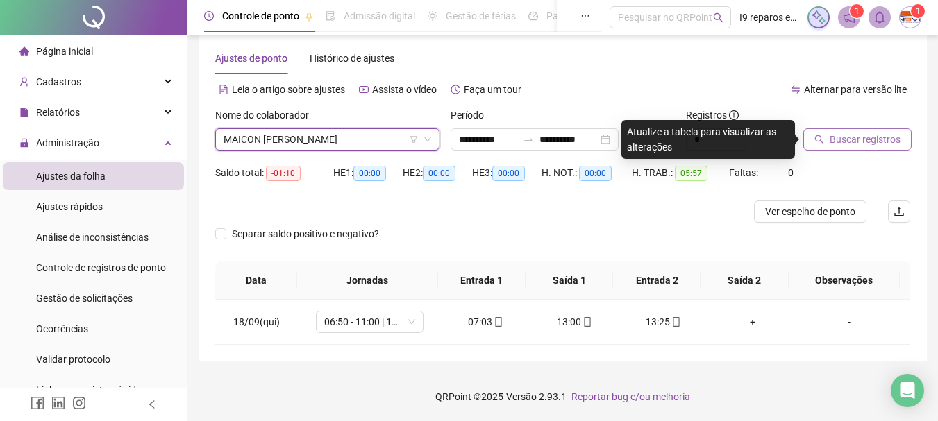
click at [866, 142] on span "Buscar registros" at bounding box center [865, 139] width 71 height 15
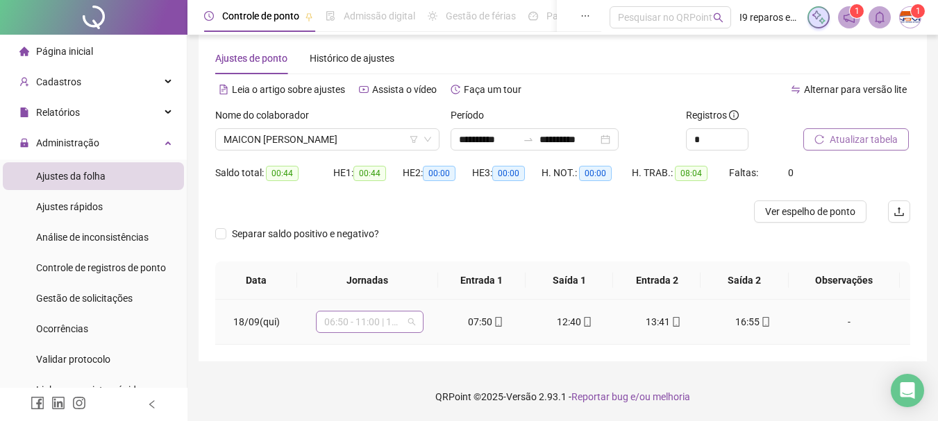
click at [406, 326] on span "06:50 - 11:00 | 12:00 - 15:10" at bounding box center [369, 322] width 91 height 21
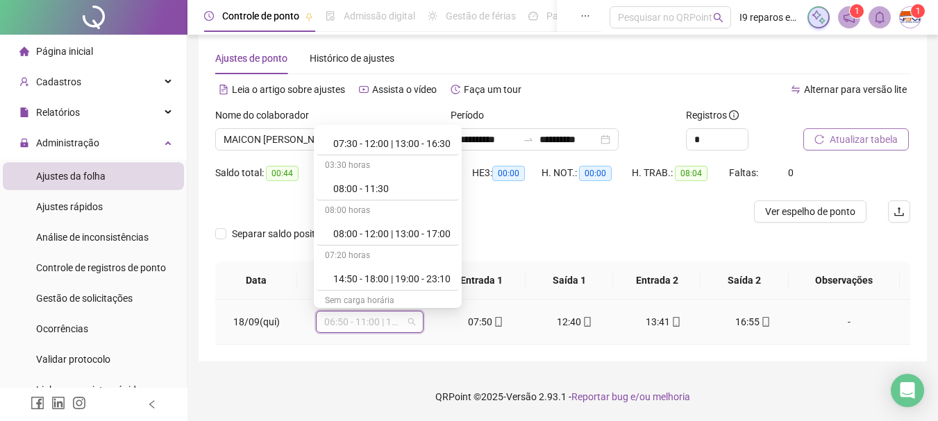
scroll to position [278, 0]
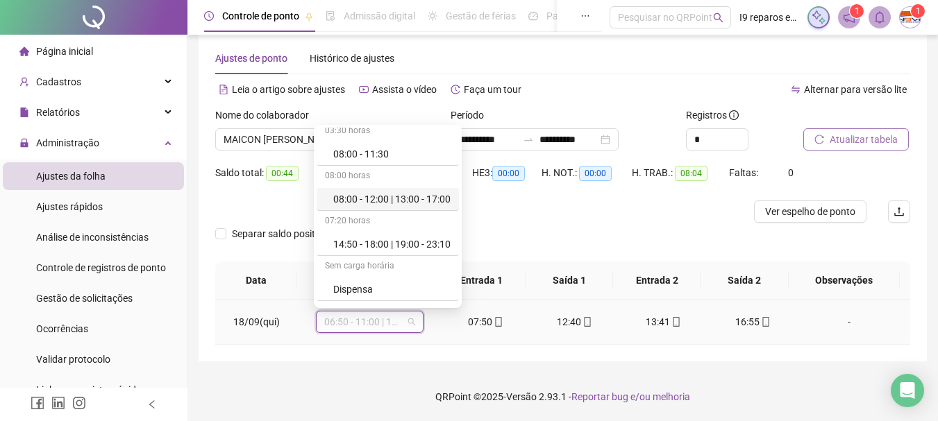
click at [409, 210] on div "08:00 - 12:00 | 13:00 - 17:00" at bounding box center [388, 199] width 142 height 23
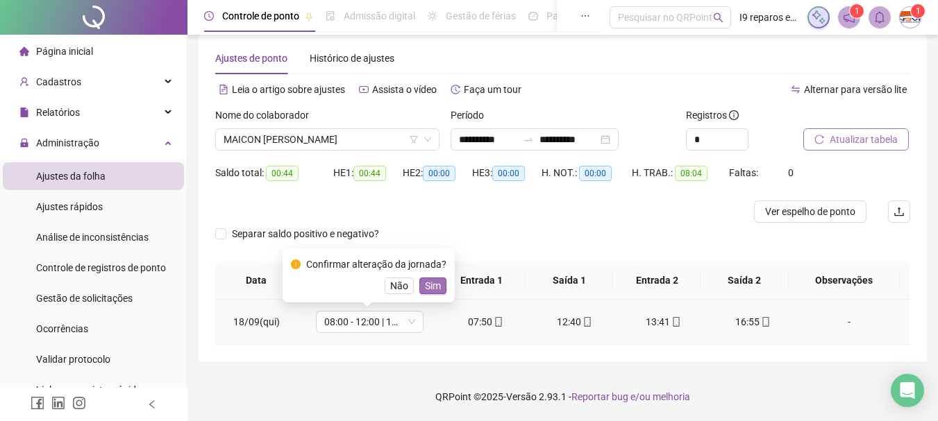
click at [432, 288] on span "Sim" at bounding box center [433, 285] width 16 height 15
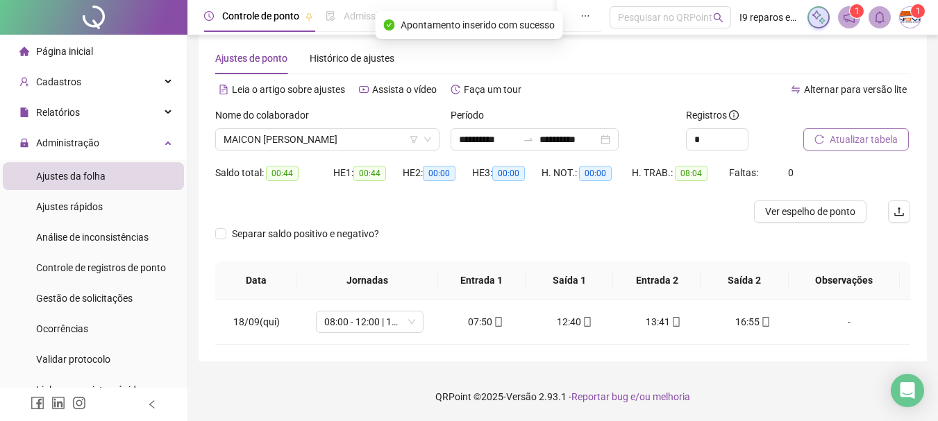
click at [865, 142] on span "Atualizar tabela" at bounding box center [864, 139] width 68 height 15
click at [362, 146] on span "MAICON [PERSON_NAME]" at bounding box center [328, 139] width 208 height 21
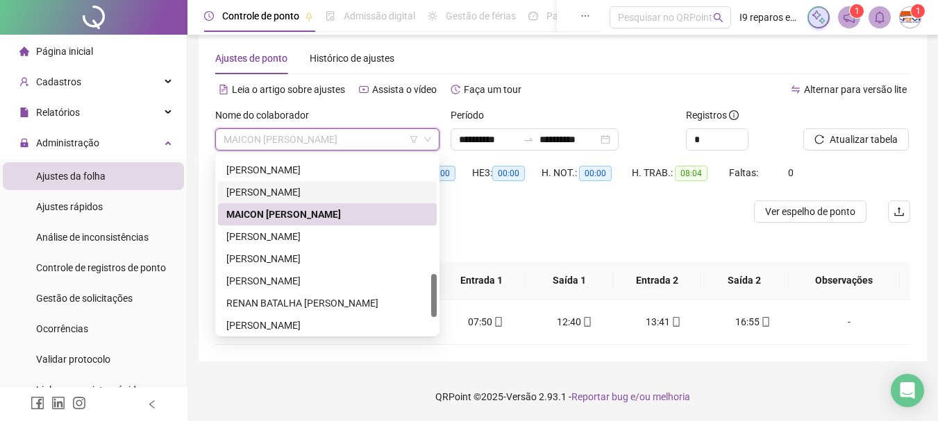
click at [312, 191] on div "[PERSON_NAME]" at bounding box center [327, 192] width 202 height 15
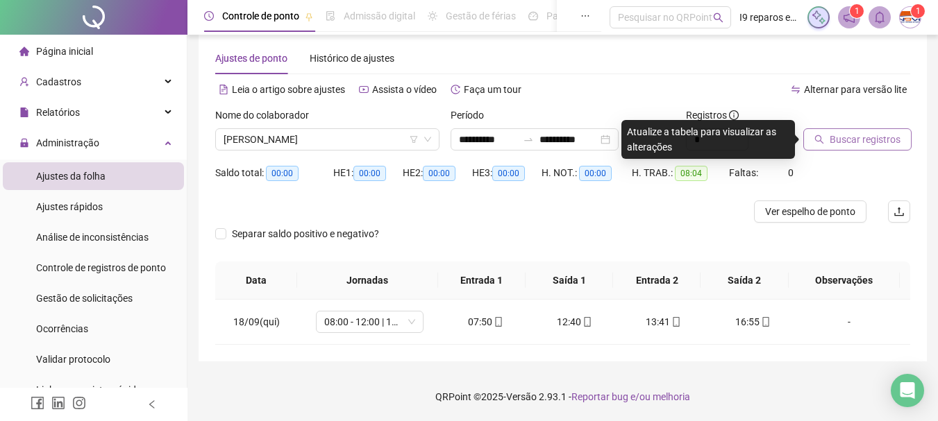
click at [837, 140] on span "Buscar registros" at bounding box center [865, 139] width 71 height 15
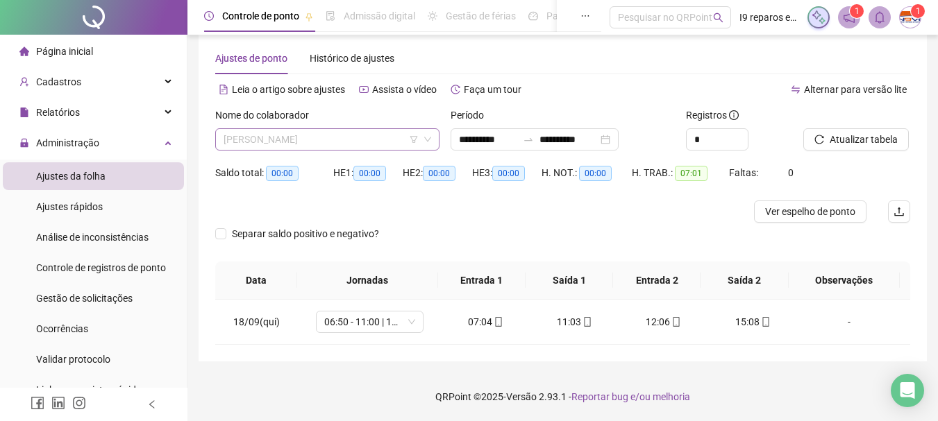
click at [348, 129] on span "[PERSON_NAME]" at bounding box center [328, 139] width 208 height 21
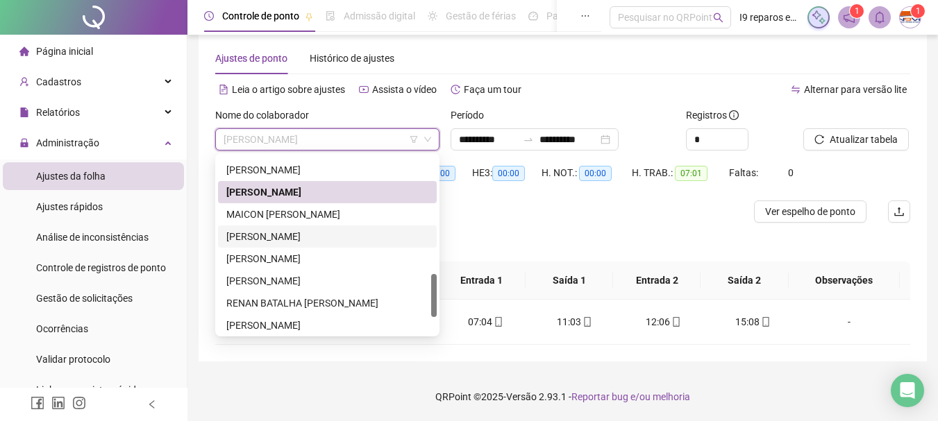
scroll to position [417, 0]
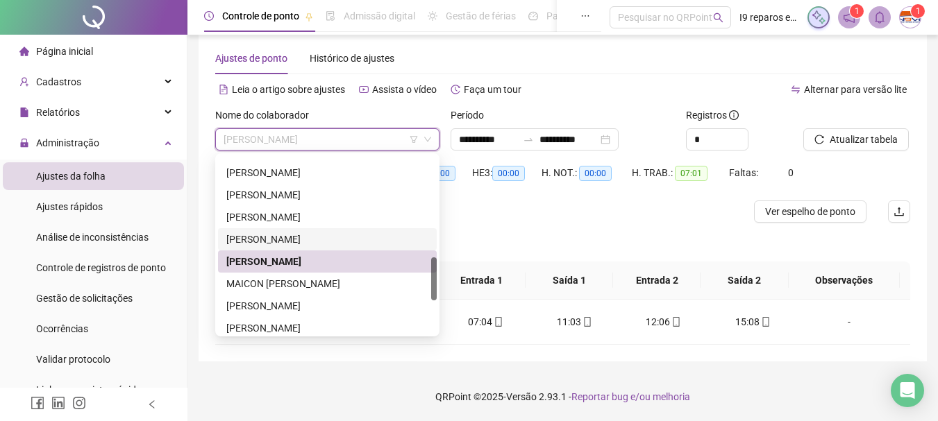
click at [313, 232] on div "[PERSON_NAME]" at bounding box center [327, 239] width 202 height 15
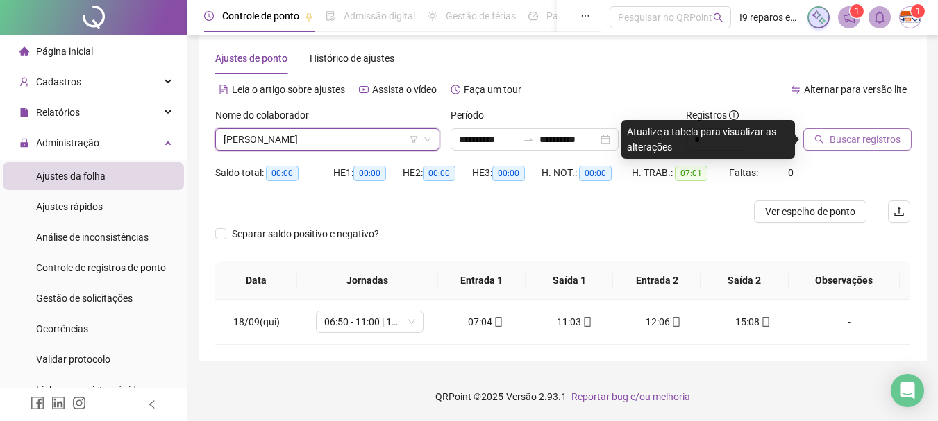
click at [851, 139] on span "Buscar registros" at bounding box center [865, 139] width 71 height 15
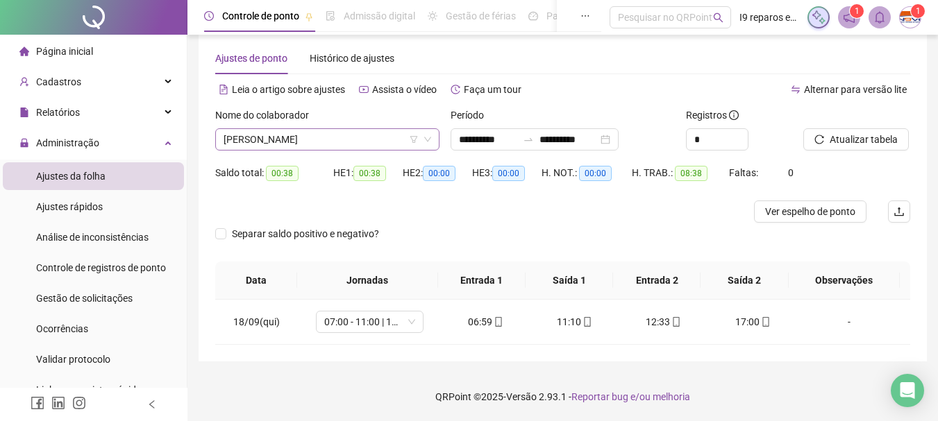
click at [370, 133] on span "[PERSON_NAME]" at bounding box center [328, 139] width 208 height 21
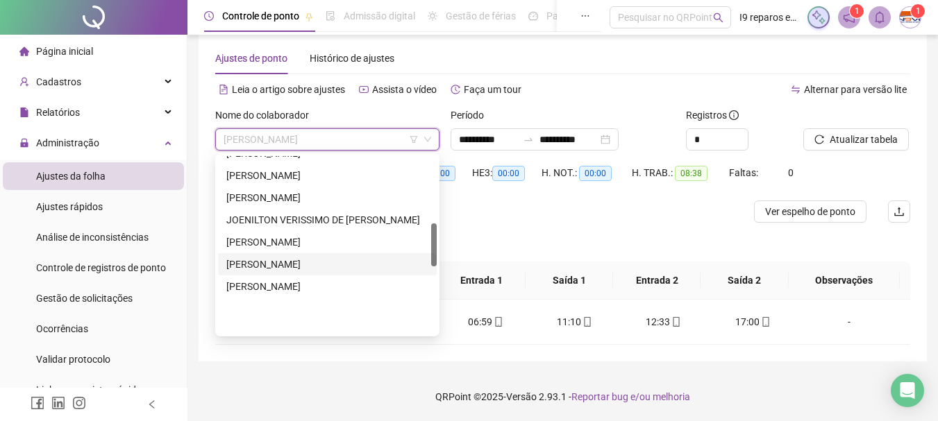
scroll to position [278, 0]
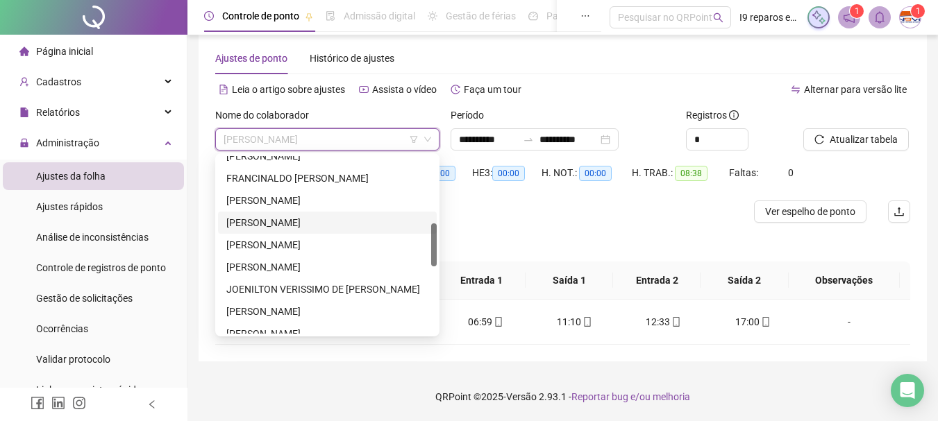
click at [284, 226] on div "[PERSON_NAME]" at bounding box center [327, 222] width 202 height 15
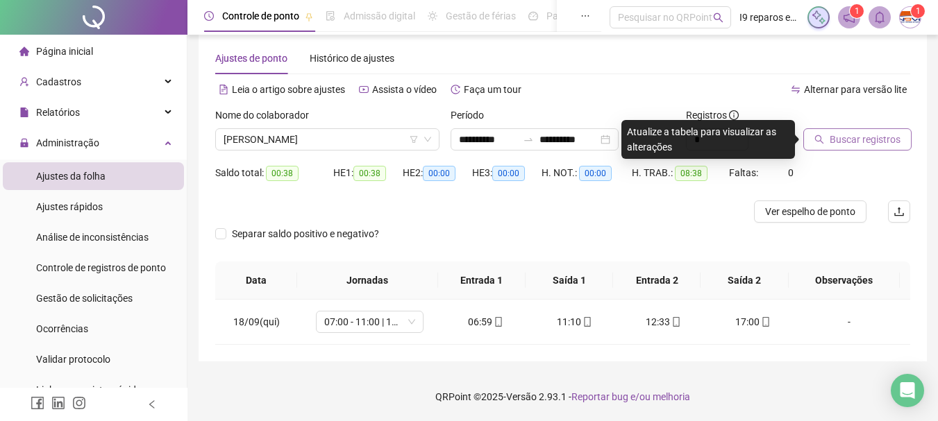
click at [889, 134] on span "Buscar registros" at bounding box center [865, 139] width 71 height 15
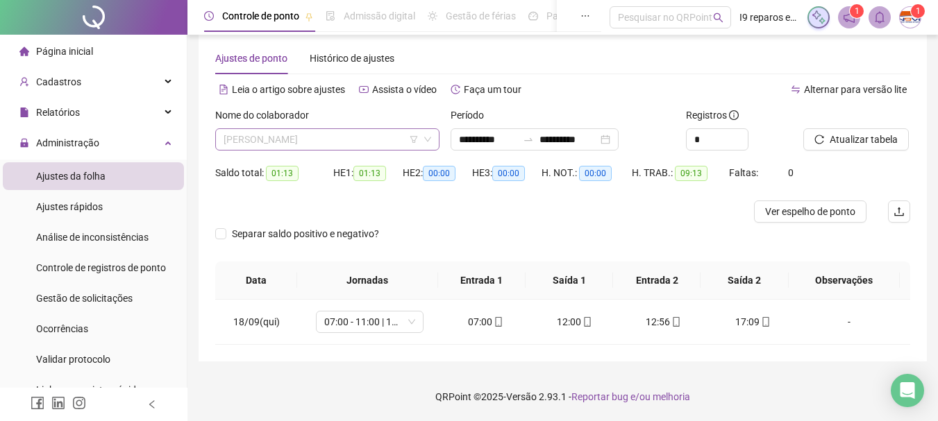
click at [376, 129] on span "[PERSON_NAME]" at bounding box center [328, 139] width 208 height 21
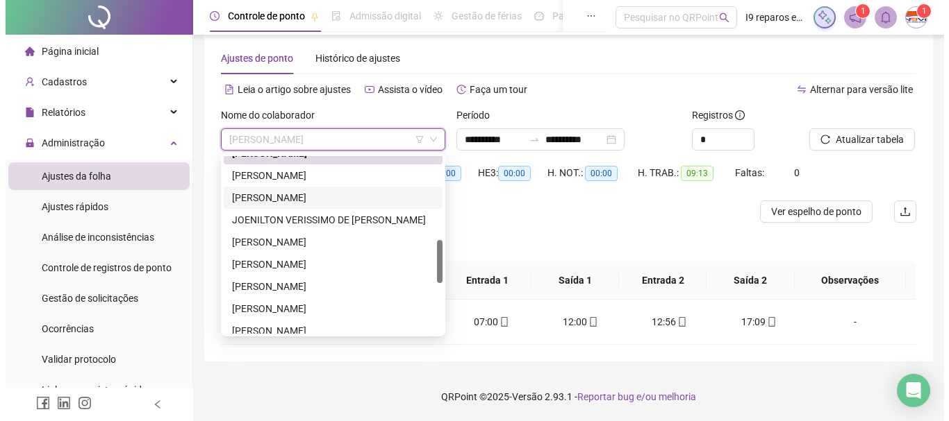
scroll to position [417, 0]
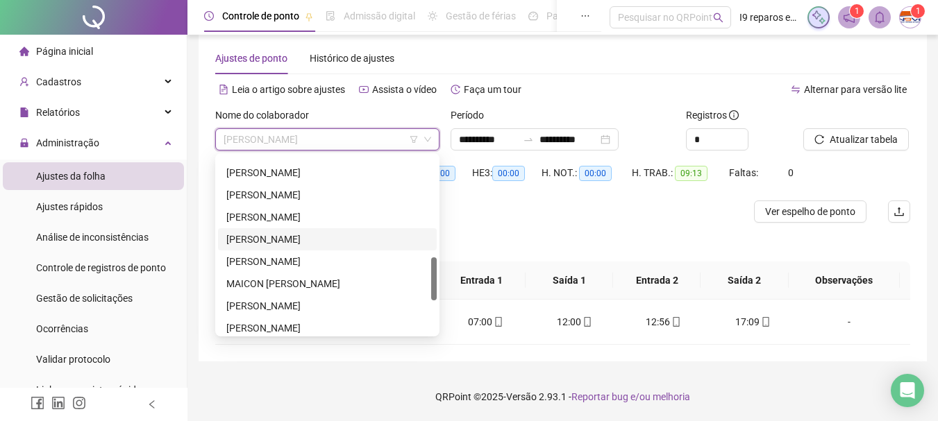
click at [342, 245] on div "[PERSON_NAME]" at bounding box center [327, 239] width 202 height 15
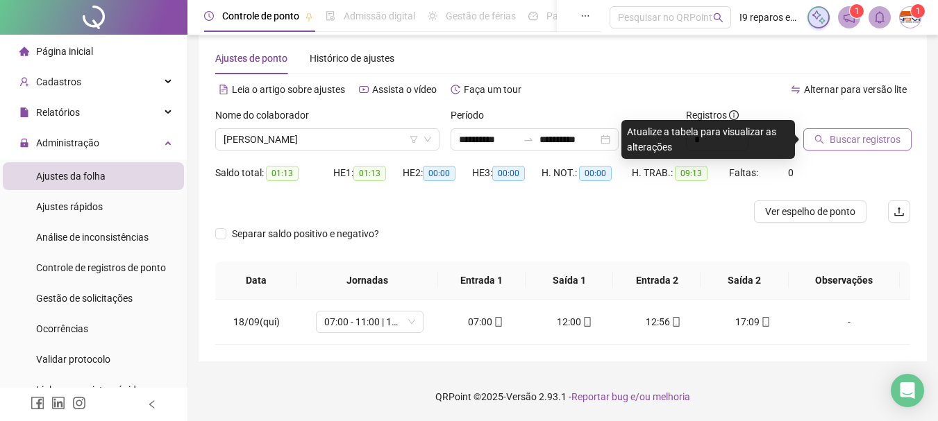
click at [858, 143] on span "Buscar registros" at bounding box center [865, 139] width 71 height 15
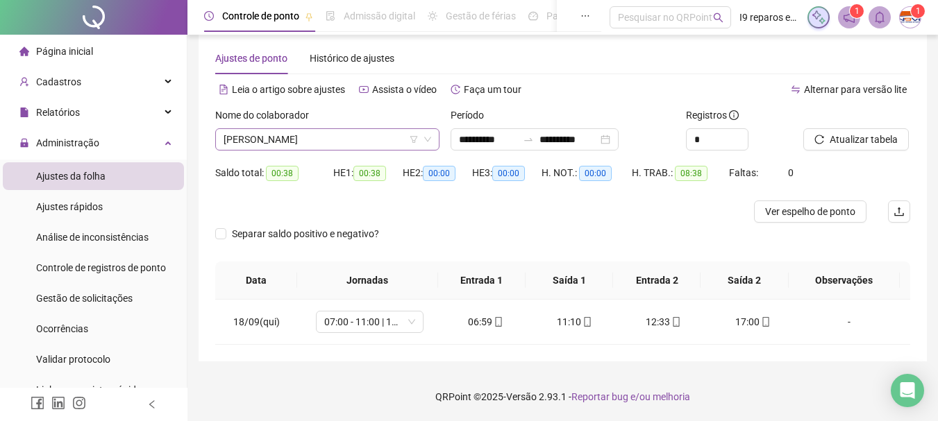
click at [365, 133] on span "[PERSON_NAME]" at bounding box center [328, 139] width 208 height 21
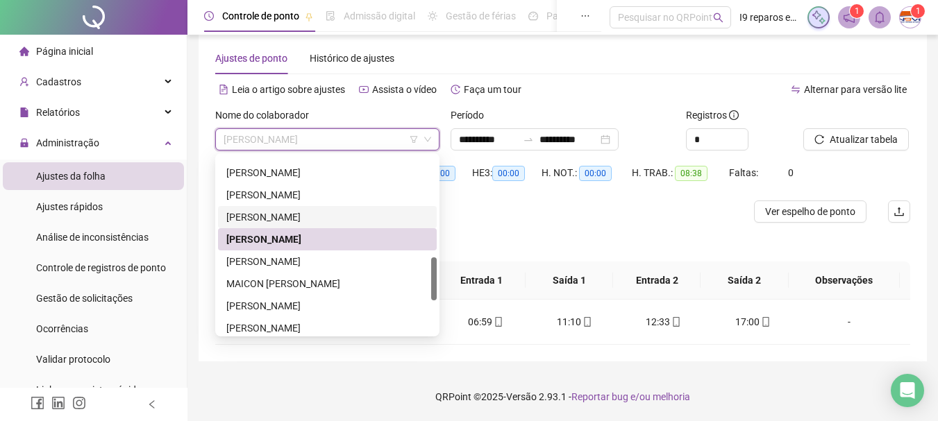
click at [337, 216] on div "[PERSON_NAME]" at bounding box center [327, 217] width 202 height 15
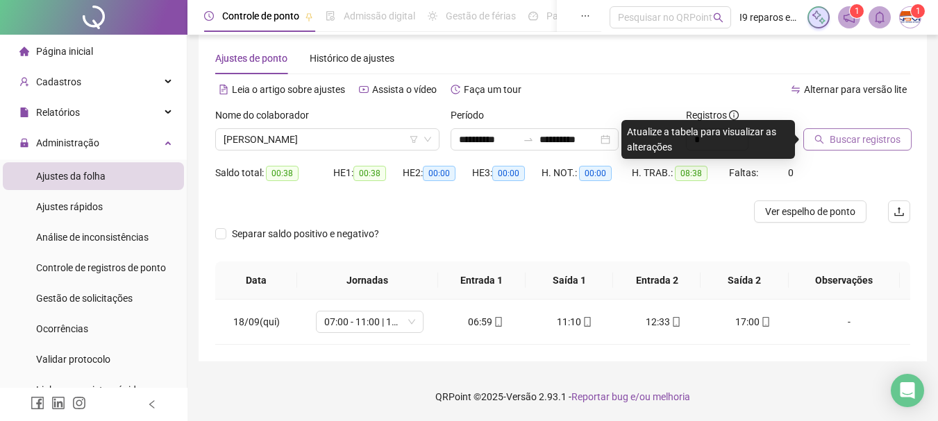
click at [833, 143] on span "Buscar registros" at bounding box center [865, 139] width 71 height 15
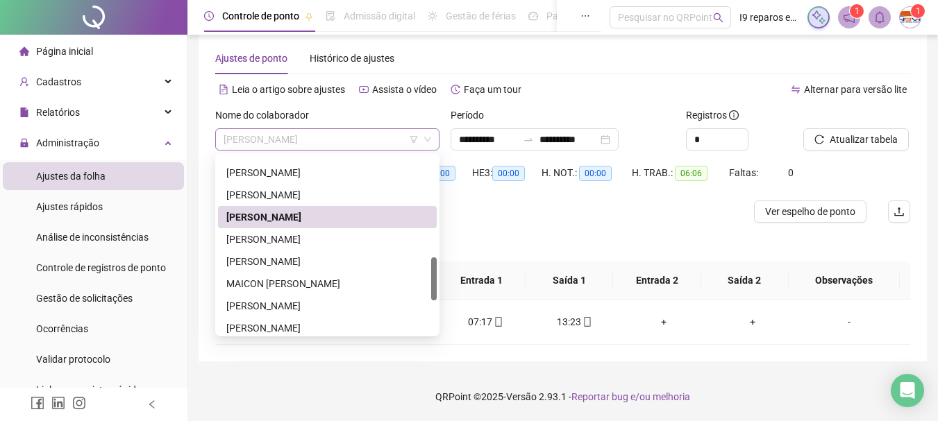
click at [358, 135] on span "[PERSON_NAME]" at bounding box center [328, 139] width 208 height 21
click at [300, 190] on div "[PERSON_NAME]" at bounding box center [327, 194] width 202 height 15
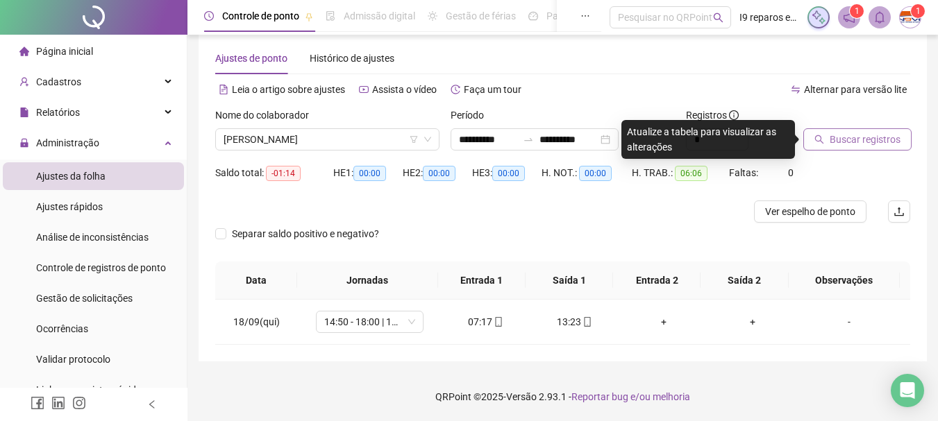
click at [862, 136] on span "Buscar registros" at bounding box center [865, 139] width 71 height 15
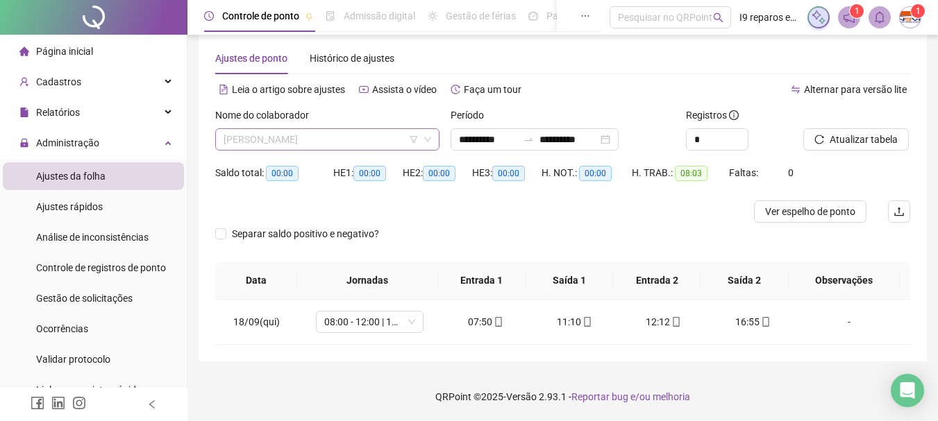
click at [346, 138] on span "[PERSON_NAME]" at bounding box center [328, 139] width 208 height 21
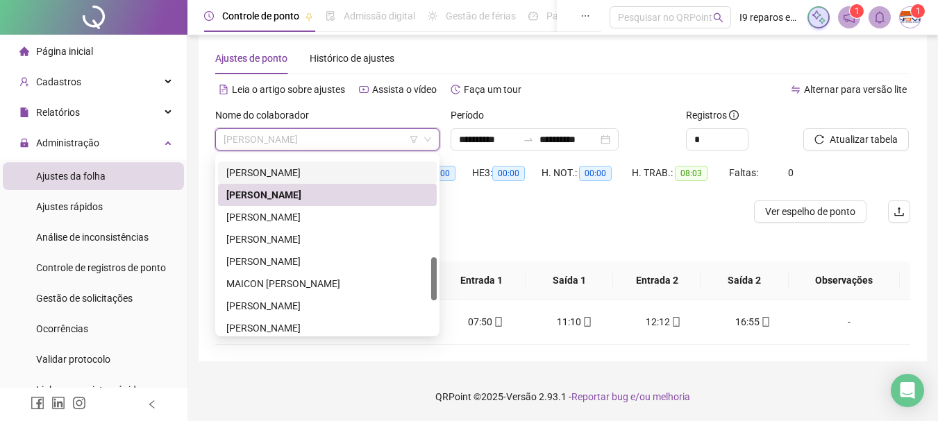
click at [328, 175] on div "[PERSON_NAME]" at bounding box center [327, 172] width 202 height 15
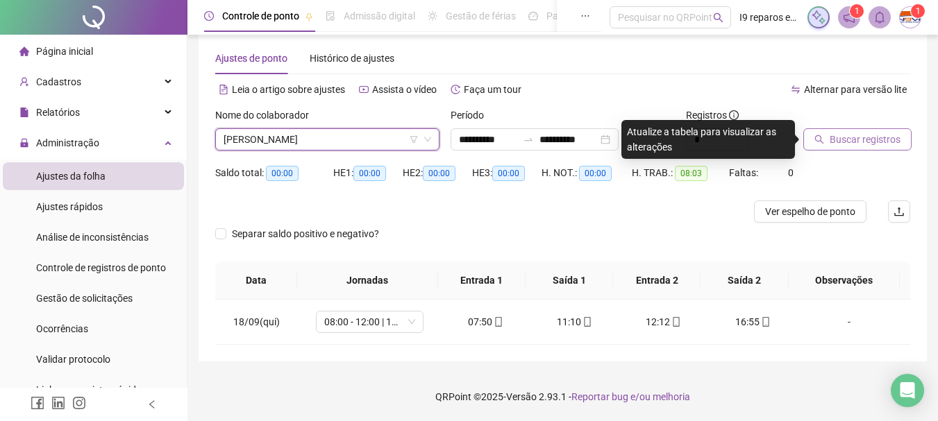
click at [829, 137] on button "Buscar registros" at bounding box center [857, 139] width 108 height 22
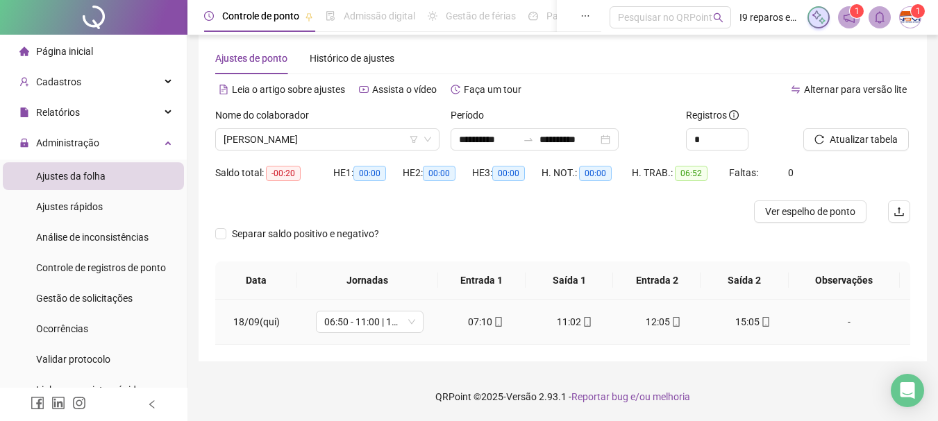
click at [845, 323] on div "-" at bounding box center [849, 322] width 82 height 15
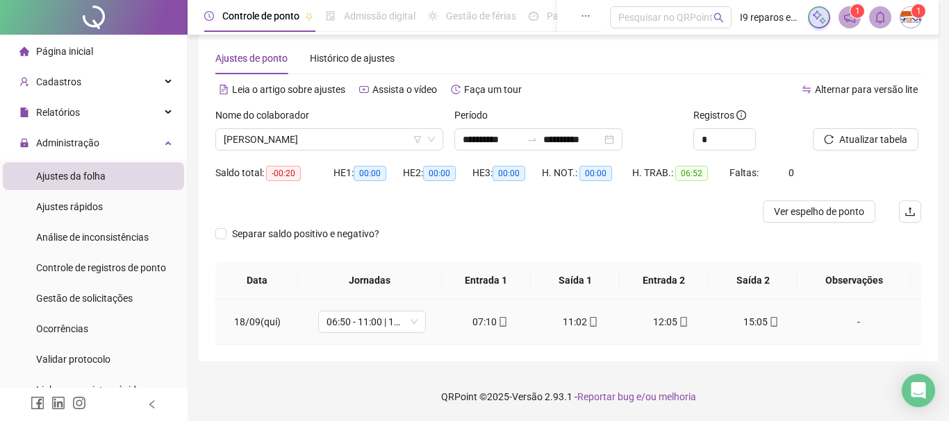
type input "*****"
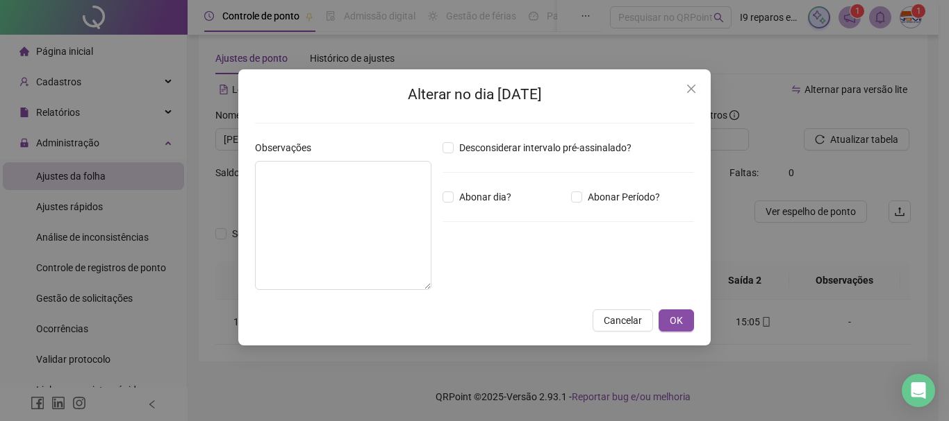
click at [574, 205] on div "Desconsiderar intervalo pré-assinalado? Abonar dia? Abonar Período? Horas a abo…" at bounding box center [568, 220] width 262 height 161
click at [574, 203] on label "Abonar Período?" at bounding box center [618, 197] width 94 height 15
drag, startPoint x: 507, startPoint y: 280, endPoint x: 504, endPoint y: 266, distance: 14.2
click at [506, 271] on input "*****" at bounding box center [479, 273] width 56 height 17
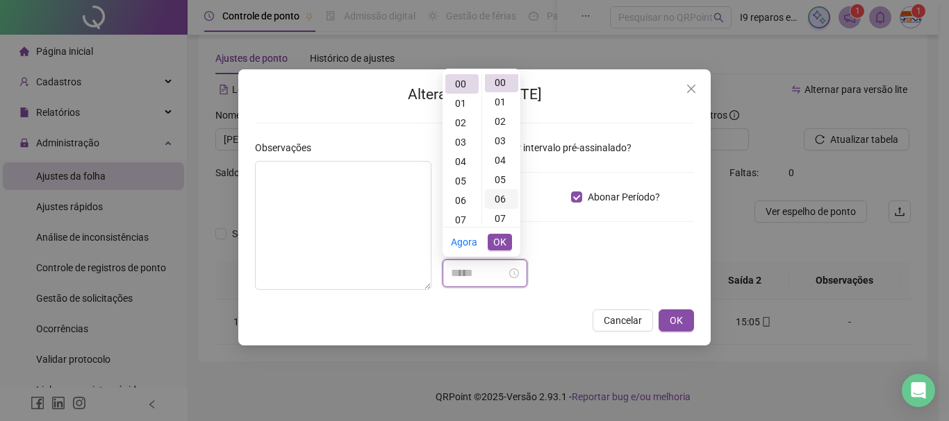
scroll to position [0, 0]
click at [508, 199] on div "20" at bounding box center [501, 194] width 33 height 19
type input "*****"
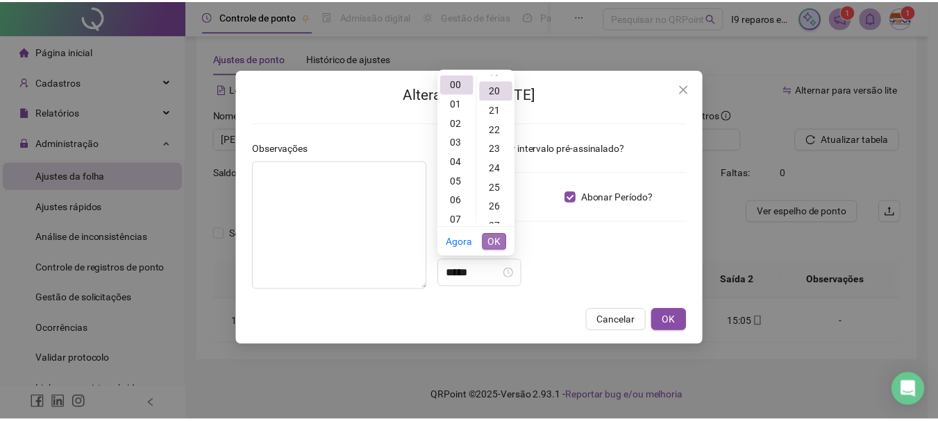
scroll to position [389, 0]
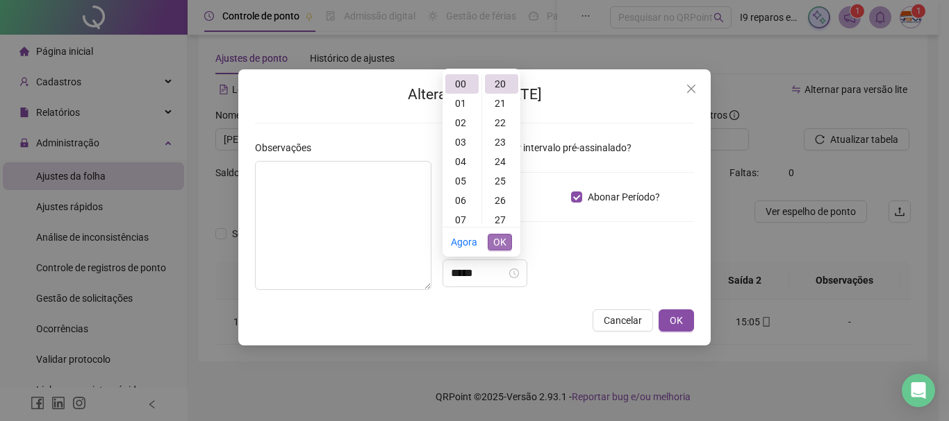
drag, startPoint x: 504, startPoint y: 240, endPoint x: 570, endPoint y: 267, distance: 71.0
click at [504, 242] on span "OK" at bounding box center [499, 242] width 13 height 15
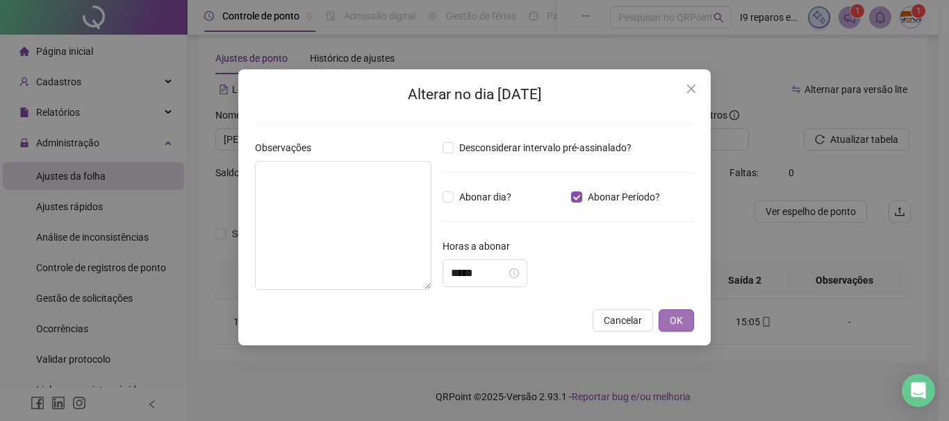
click at [674, 319] on span "OK" at bounding box center [675, 320] width 13 height 15
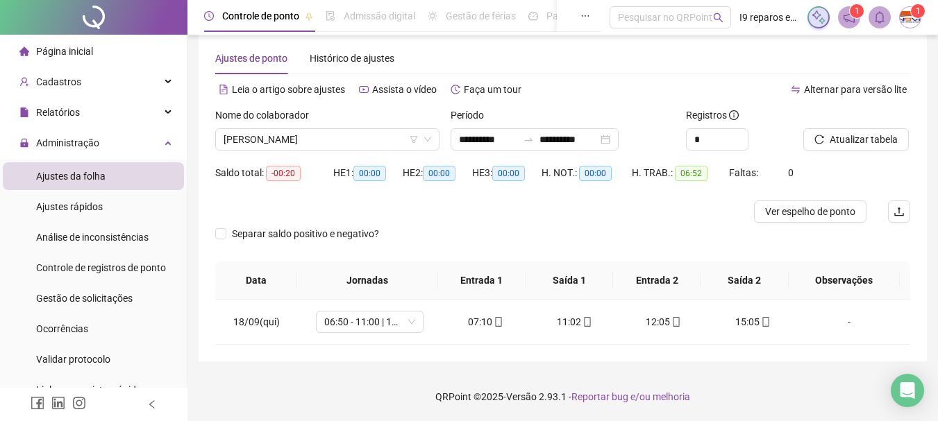
click at [890, 142] on span "Atualizar tabela" at bounding box center [864, 139] width 68 height 15
click at [310, 140] on span "[PERSON_NAME]" at bounding box center [328, 139] width 208 height 21
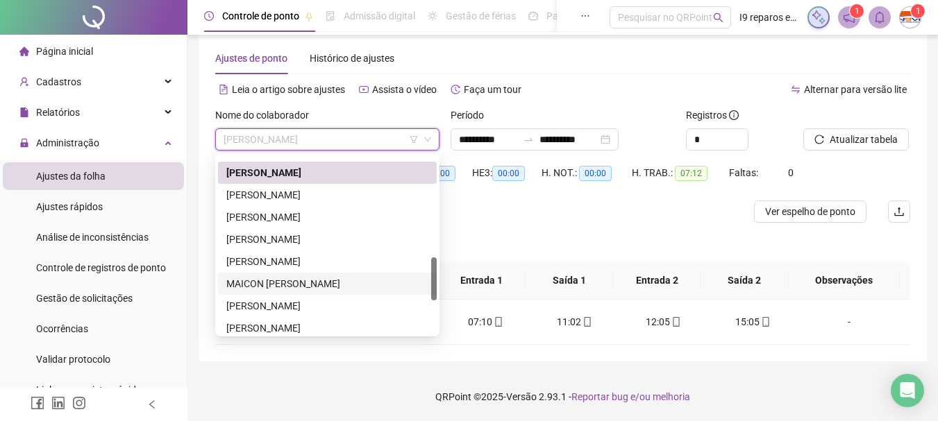
scroll to position [347, 0]
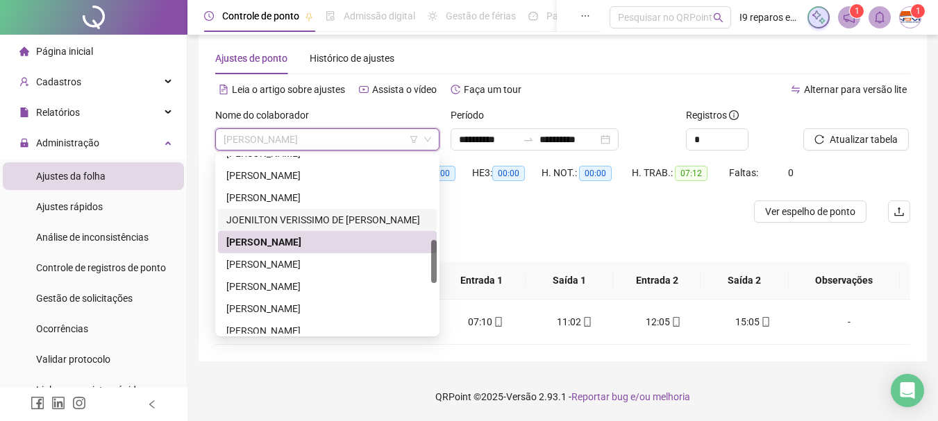
click at [276, 224] on div "JOENILTON VERISSIMO DE [PERSON_NAME]" at bounding box center [327, 219] width 202 height 15
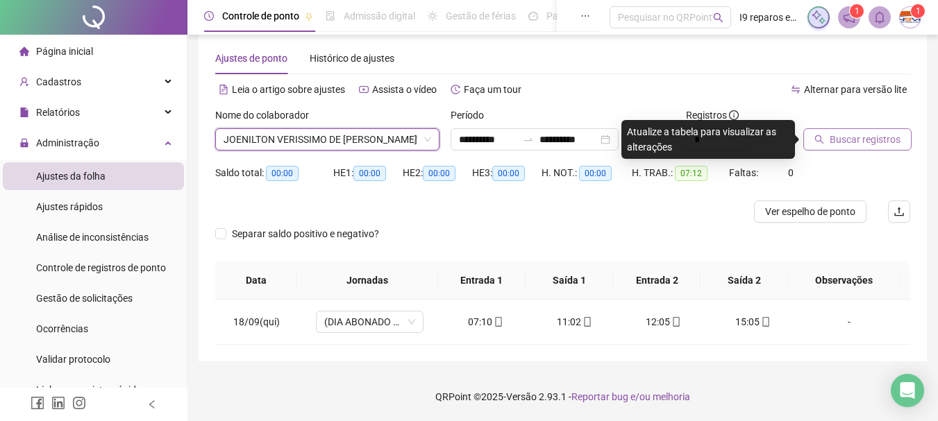
click at [835, 135] on span "Buscar registros" at bounding box center [865, 139] width 71 height 15
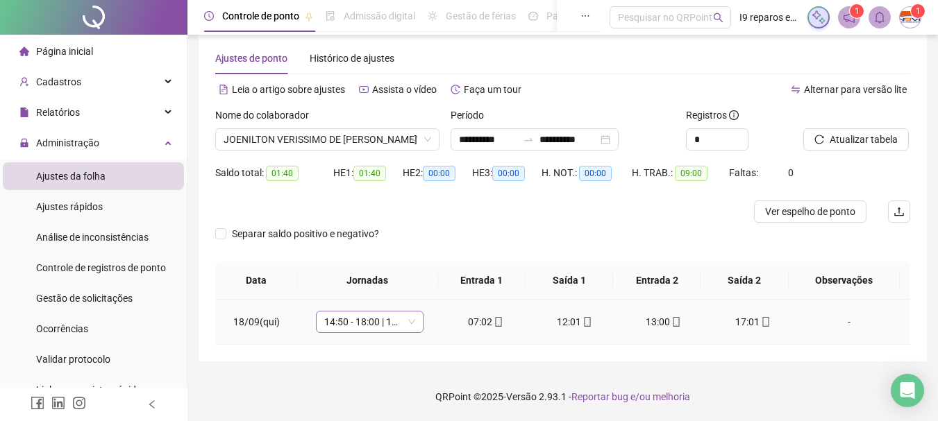
click at [397, 319] on span "14:50 - 18:00 | 19:00 - 23:10" at bounding box center [369, 322] width 91 height 21
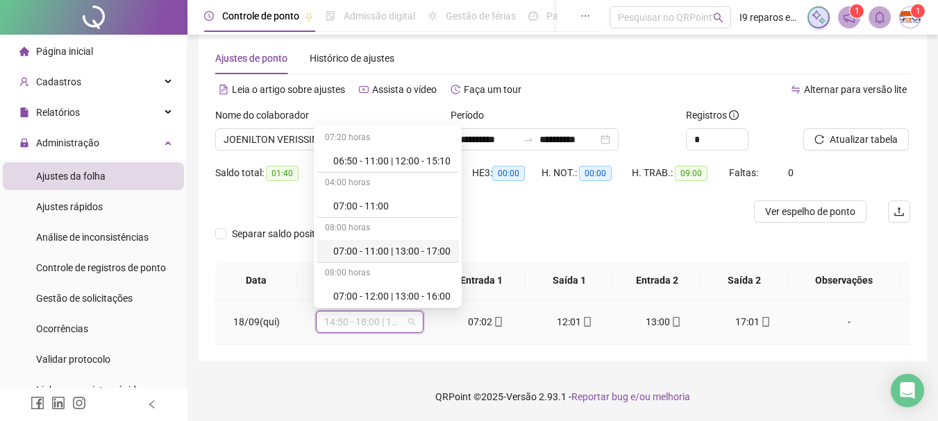
click at [399, 249] on div "07:00 - 11:00 | 13:00 - 17:00" at bounding box center [391, 251] width 117 height 15
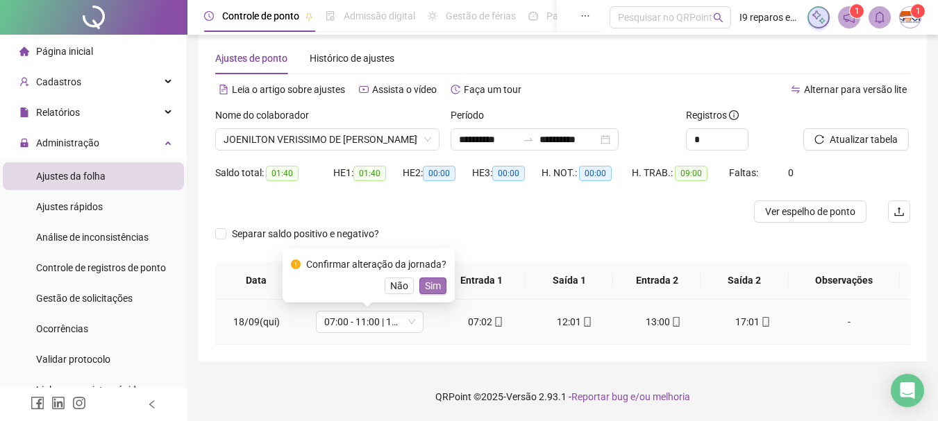
drag, startPoint x: 429, startPoint y: 288, endPoint x: 582, endPoint y: 237, distance: 161.0
click at [432, 287] on span "Sim" at bounding box center [433, 285] width 16 height 15
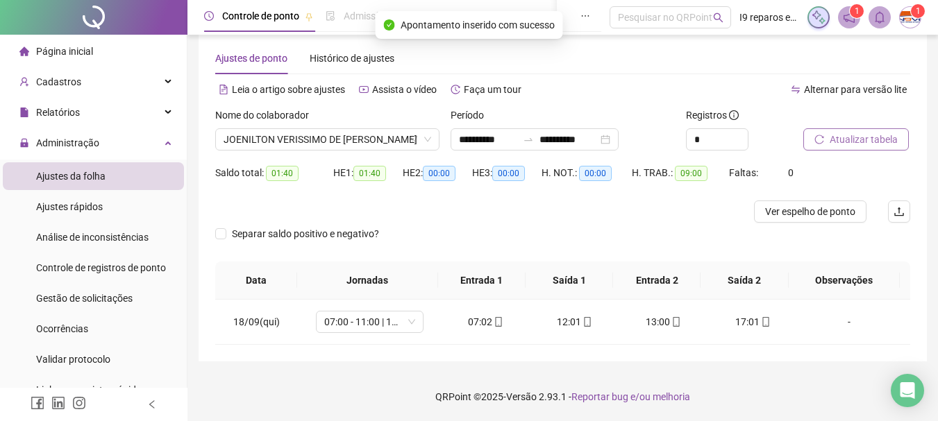
click at [880, 137] on span "Atualizar tabela" at bounding box center [864, 139] width 68 height 15
click at [325, 138] on span "JOENILTON VERISSIMO DE [PERSON_NAME]" at bounding box center [328, 139] width 208 height 21
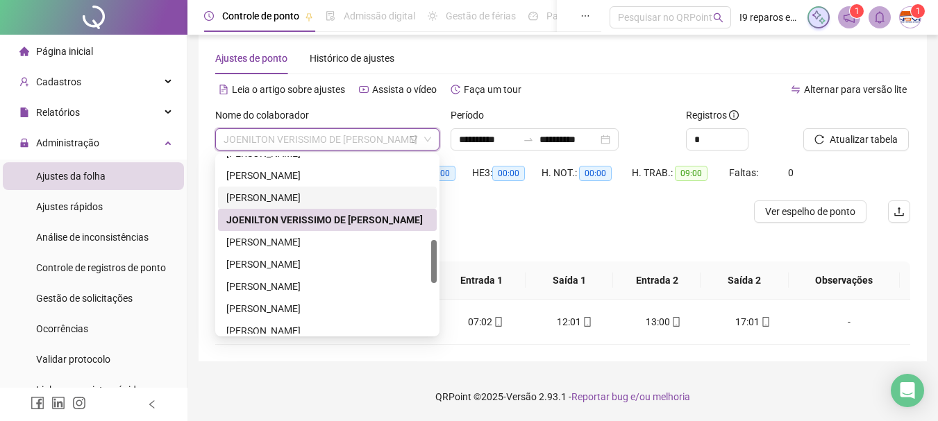
click at [271, 203] on div "[PERSON_NAME]" at bounding box center [327, 197] width 202 height 15
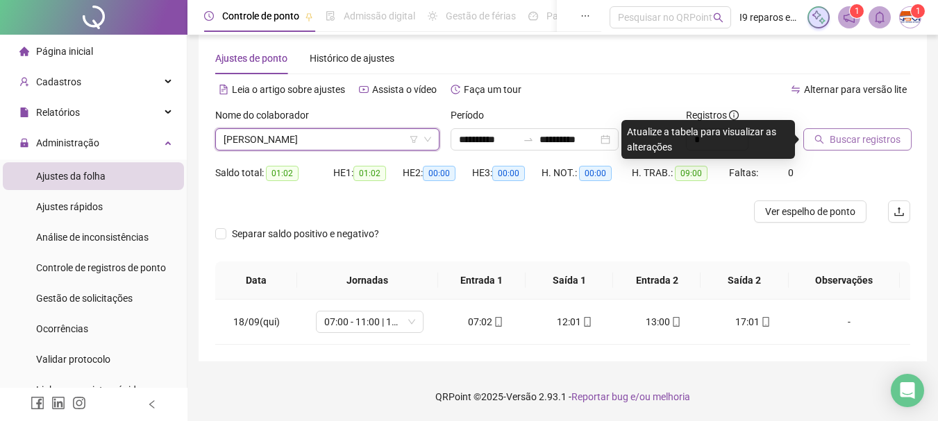
click at [844, 138] on span "Buscar registros" at bounding box center [865, 139] width 71 height 15
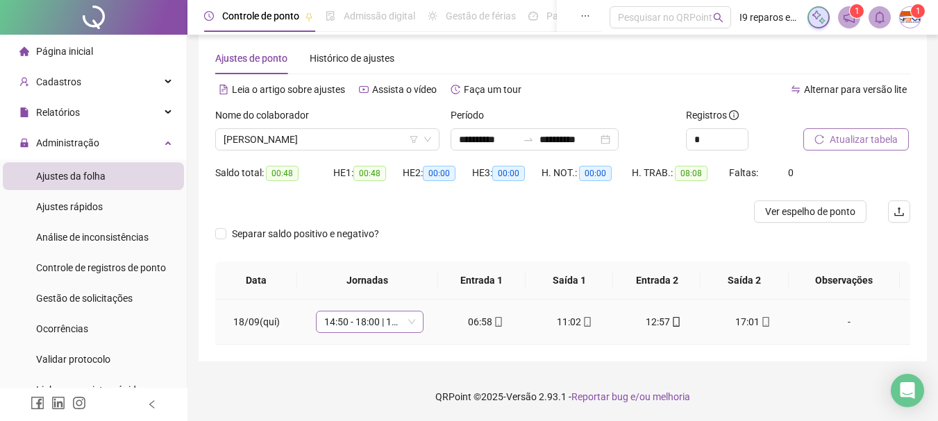
click at [410, 322] on span "14:50 - 18:00 | 19:00 - 23:10" at bounding box center [369, 322] width 91 height 21
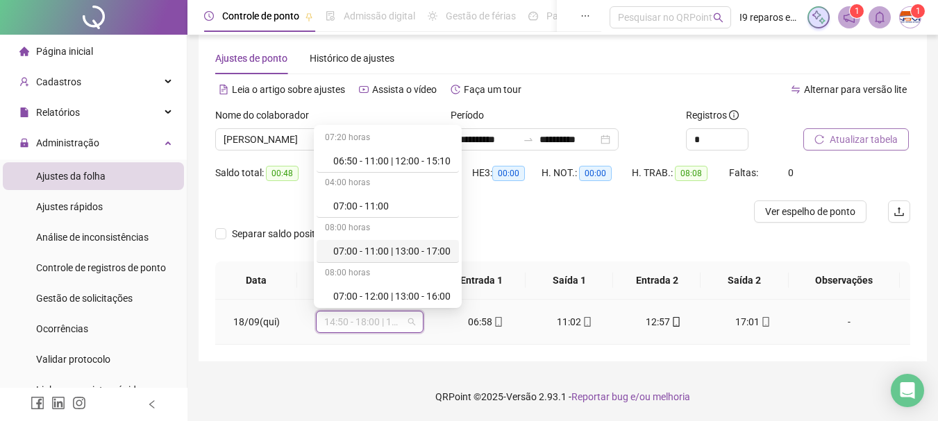
click at [416, 249] on div "07:00 - 11:00 | 13:00 - 17:00" at bounding box center [391, 251] width 117 height 15
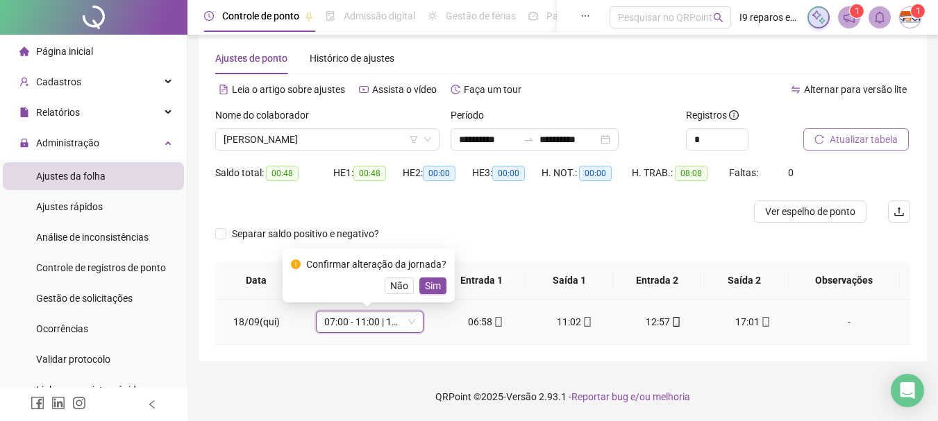
click at [426, 283] on span "Sim" at bounding box center [433, 285] width 16 height 15
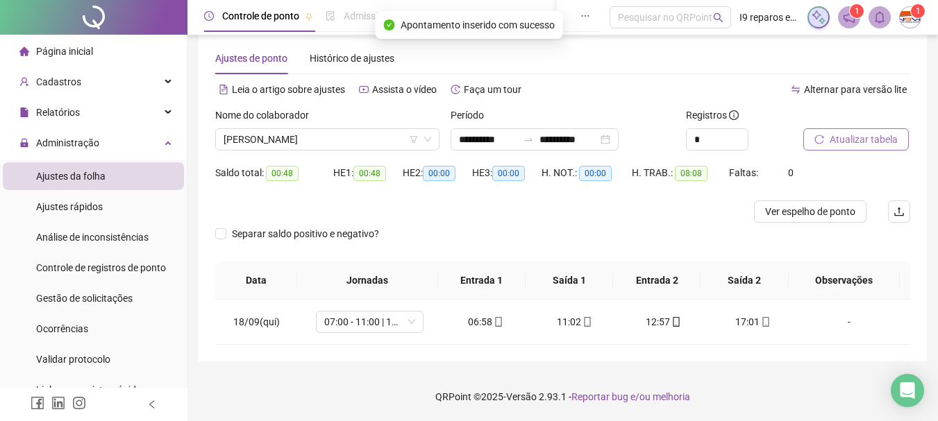
click at [872, 128] on button "Atualizar tabela" at bounding box center [856, 139] width 106 height 22
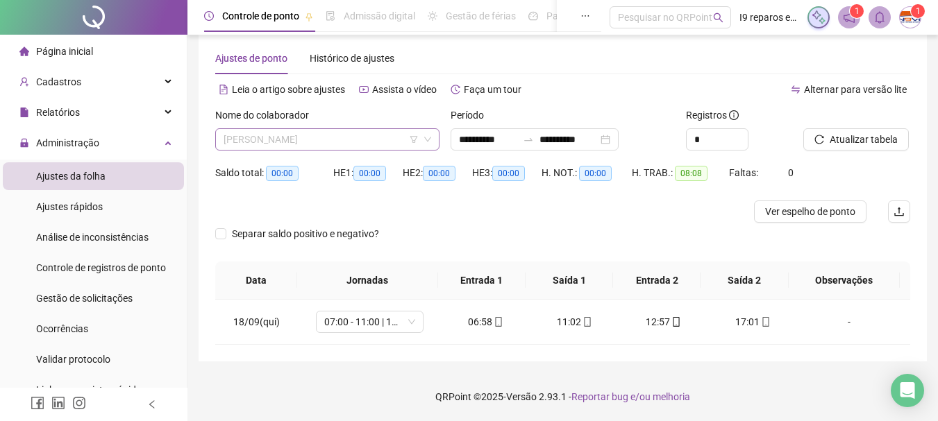
click at [369, 140] on span "[PERSON_NAME]" at bounding box center [328, 139] width 208 height 21
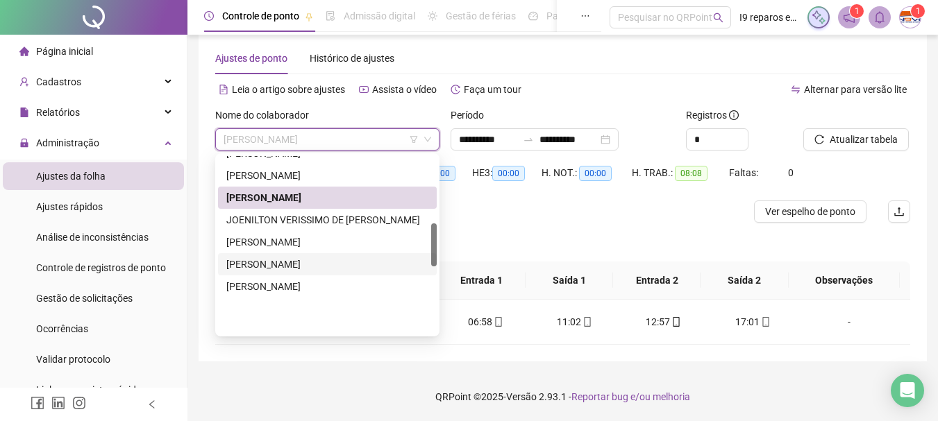
scroll to position [278, 0]
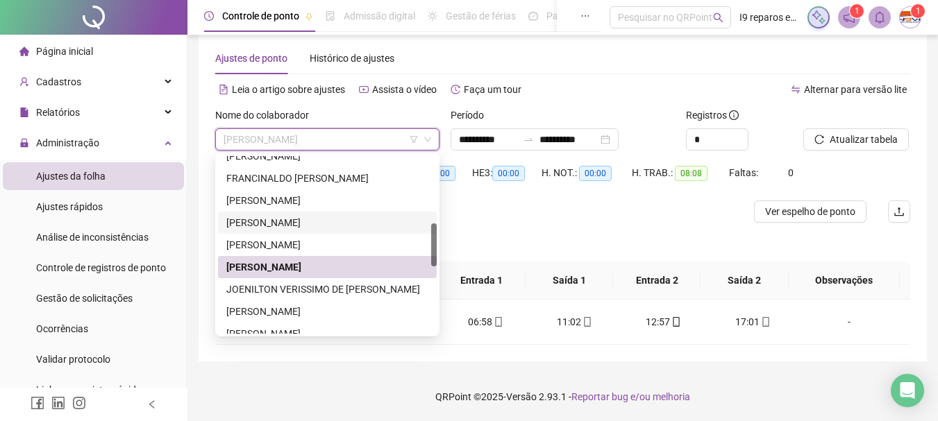
click at [303, 221] on div "[PERSON_NAME]" at bounding box center [327, 222] width 202 height 15
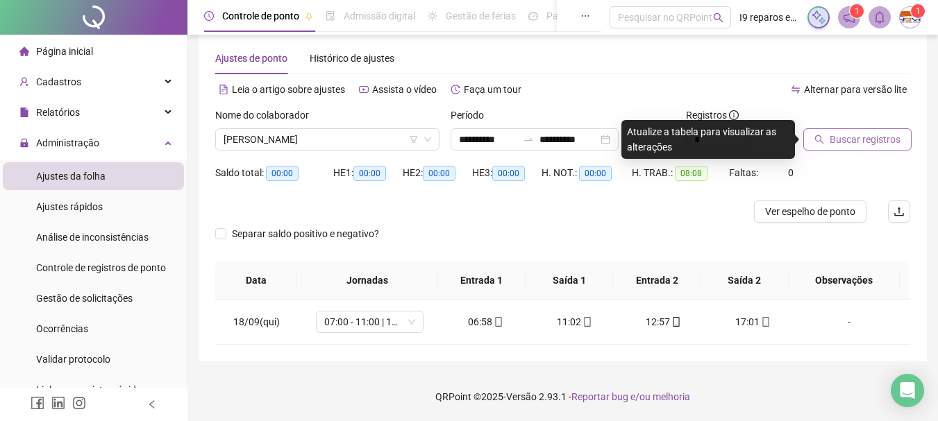
click at [852, 137] on span "Buscar registros" at bounding box center [865, 139] width 71 height 15
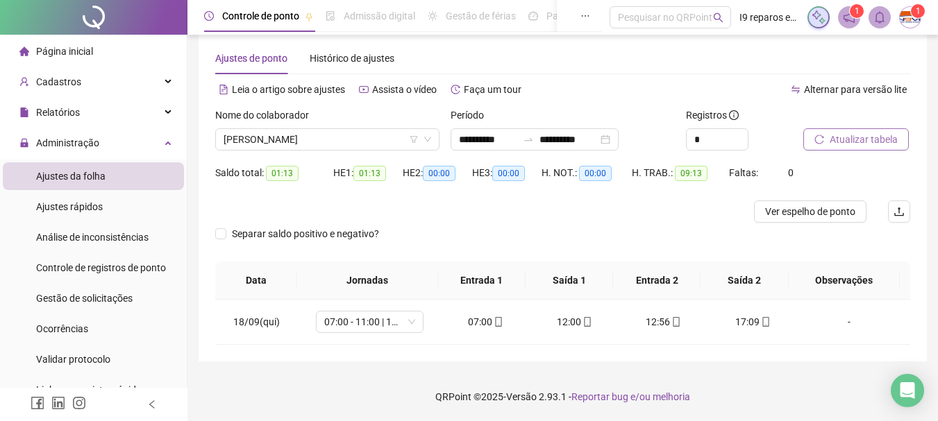
click at [352, 117] on div "Nome do colaborador" at bounding box center [327, 118] width 224 height 21
click at [347, 138] on span "[PERSON_NAME]" at bounding box center [328, 139] width 208 height 21
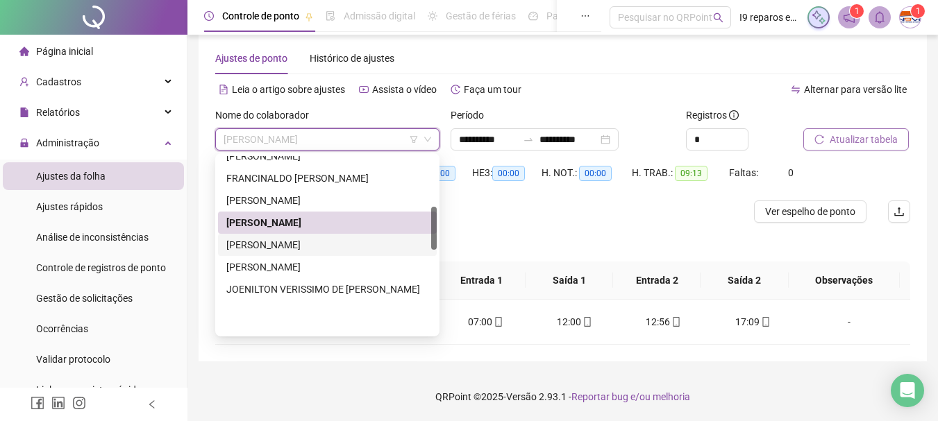
scroll to position [208, 0]
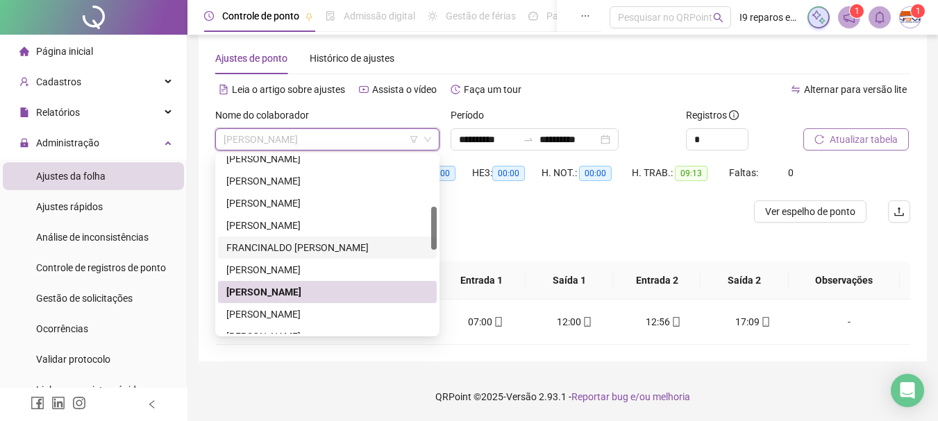
drag, startPoint x: 318, startPoint y: 248, endPoint x: 347, endPoint y: 242, distance: 29.7
click at [318, 247] on div "FRANCINALDO [PERSON_NAME]" at bounding box center [327, 247] width 202 height 15
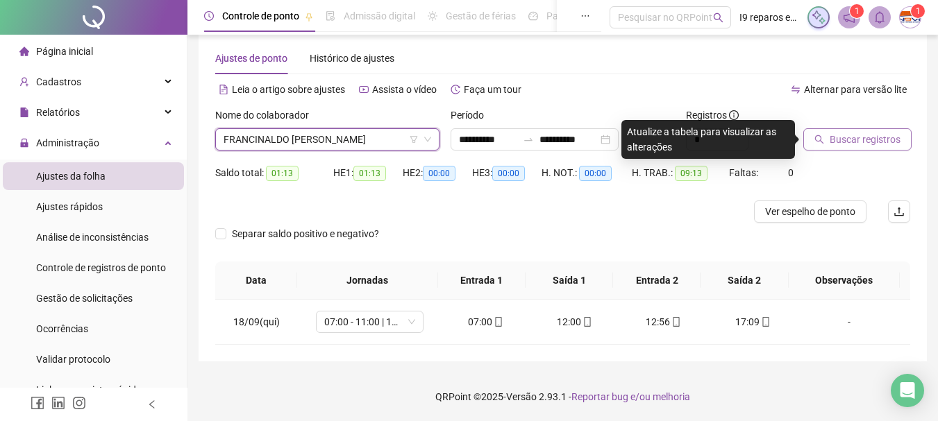
click at [857, 133] on span "Buscar registros" at bounding box center [865, 139] width 71 height 15
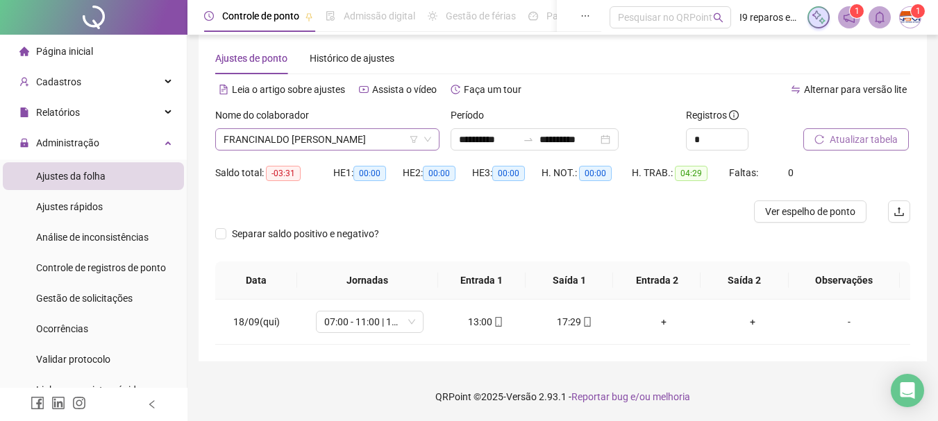
drag, startPoint x: 347, startPoint y: 133, endPoint x: 347, endPoint y: 140, distance: 7.6
click at [347, 137] on span "FRANCINALDO [PERSON_NAME]" at bounding box center [328, 139] width 208 height 21
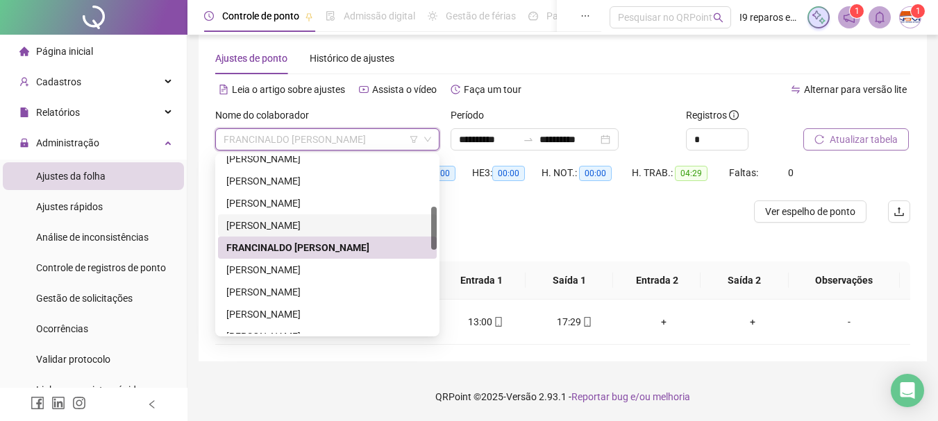
click at [343, 216] on div "[PERSON_NAME]" at bounding box center [327, 226] width 219 height 22
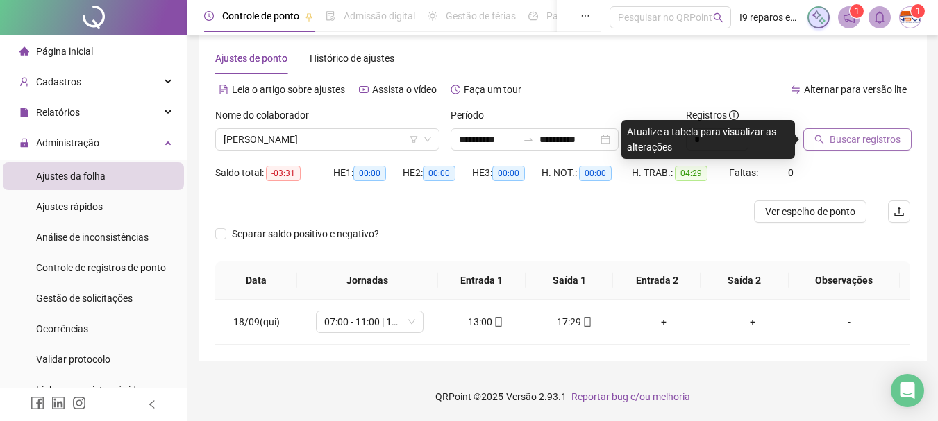
click at [851, 143] on span "Buscar registros" at bounding box center [865, 139] width 71 height 15
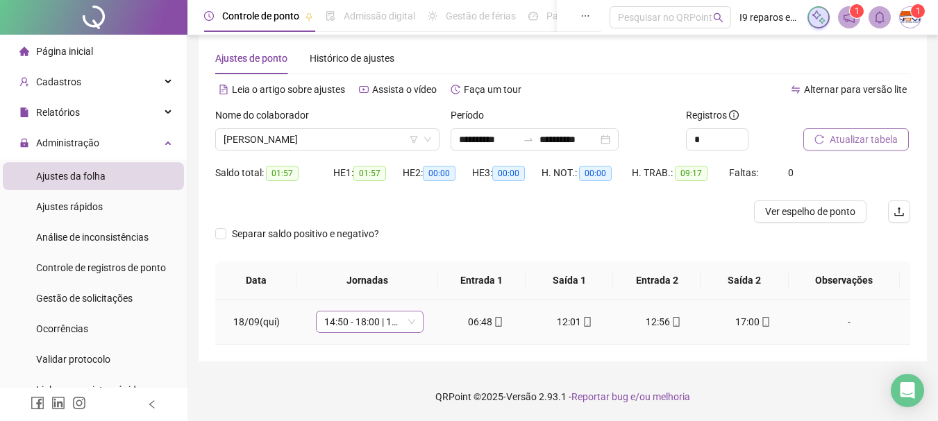
click at [406, 326] on span "14:50 - 18:00 | 19:00 - 23:10" at bounding box center [369, 322] width 91 height 21
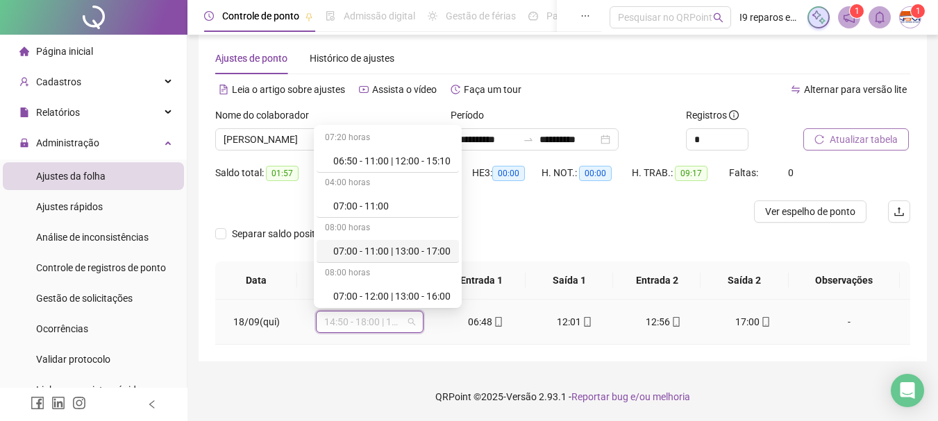
click at [390, 248] on div "07:00 - 11:00 | 13:00 - 17:00" at bounding box center [391, 251] width 117 height 15
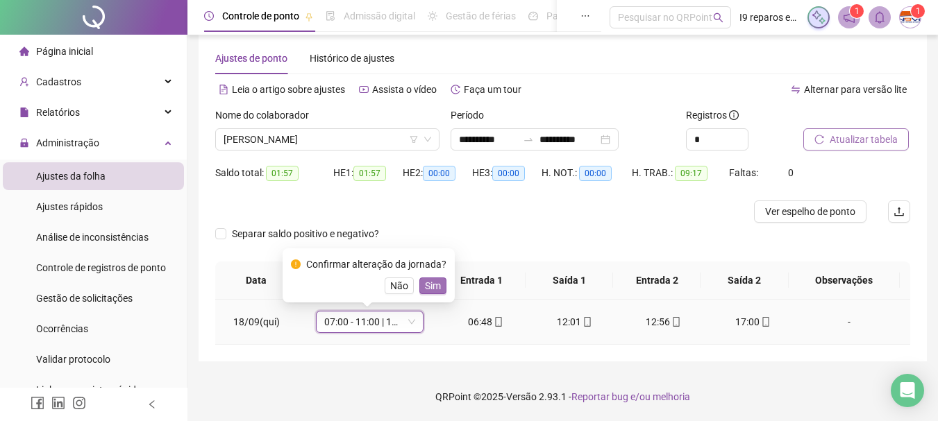
click at [429, 282] on span "Sim" at bounding box center [433, 285] width 16 height 15
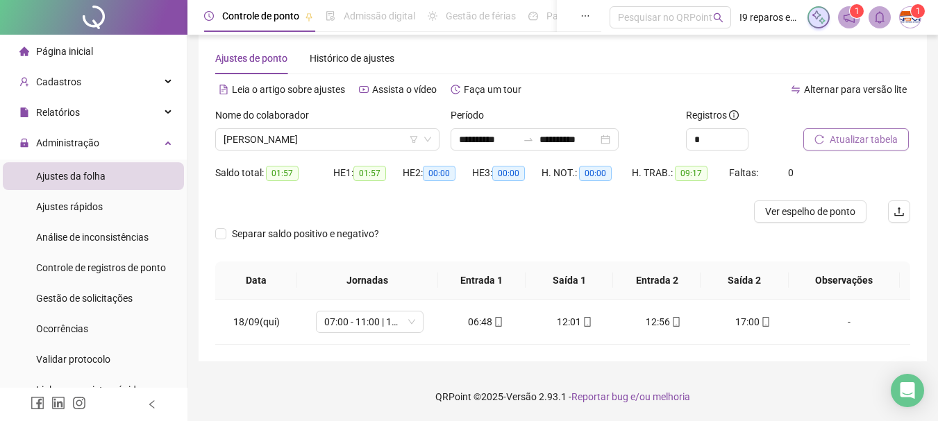
click at [844, 132] on span "Atualizar tabela" at bounding box center [864, 139] width 68 height 15
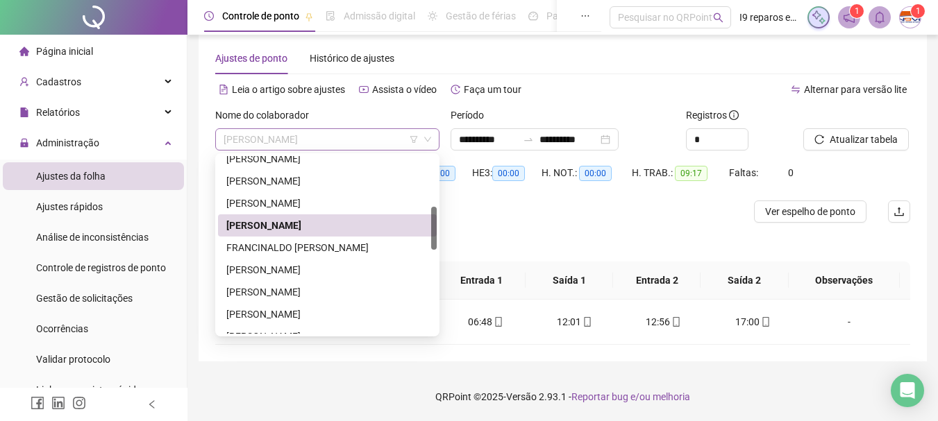
click at [305, 140] on span "[PERSON_NAME]" at bounding box center [328, 139] width 208 height 21
click at [288, 203] on div "[PERSON_NAME]" at bounding box center [327, 203] width 202 height 15
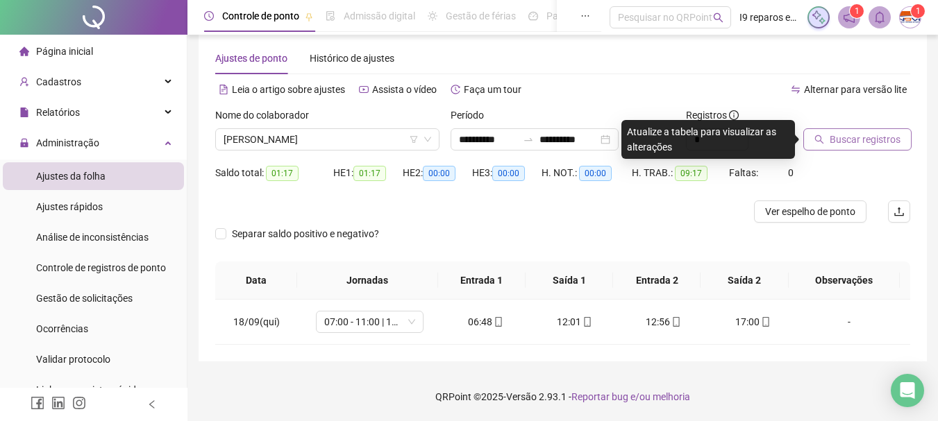
click at [826, 142] on button "Buscar registros" at bounding box center [857, 139] width 108 height 22
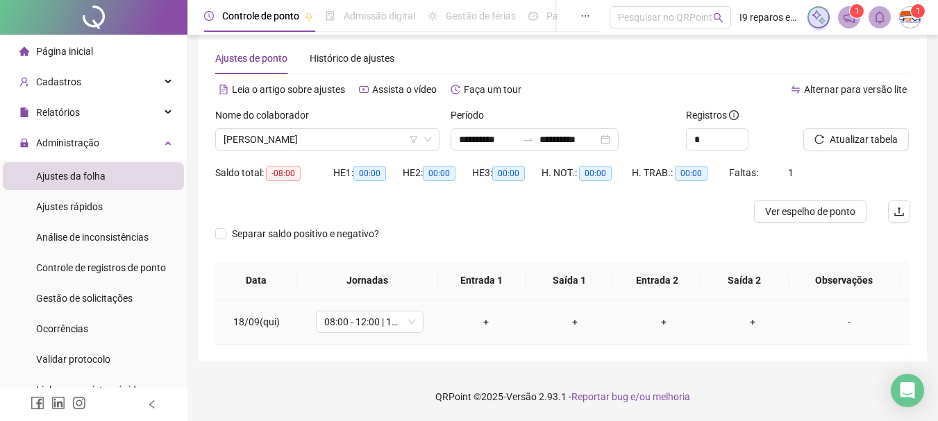
click at [478, 323] on div "+" at bounding box center [486, 322] width 67 height 15
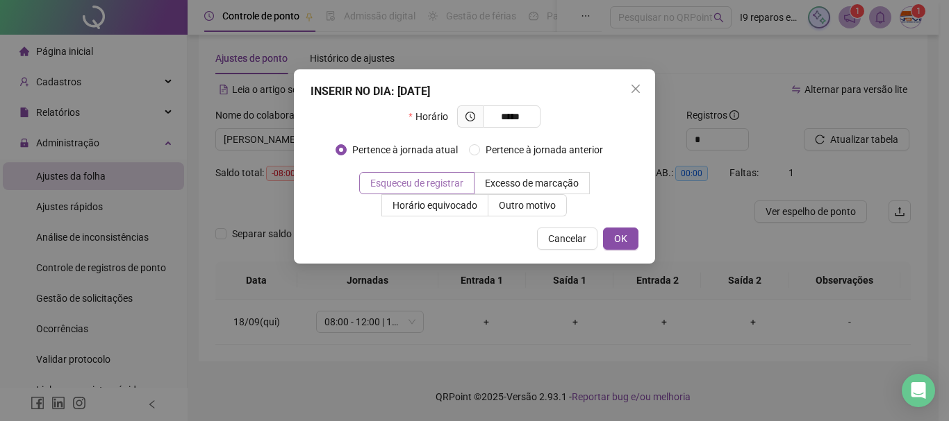
type input "*****"
drag, startPoint x: 390, startPoint y: 184, endPoint x: 400, endPoint y: 183, distance: 9.8
click at [393, 183] on span "Esqueceu de registrar" at bounding box center [416, 183] width 93 height 11
click at [617, 233] on span "OK" at bounding box center [620, 238] width 13 height 15
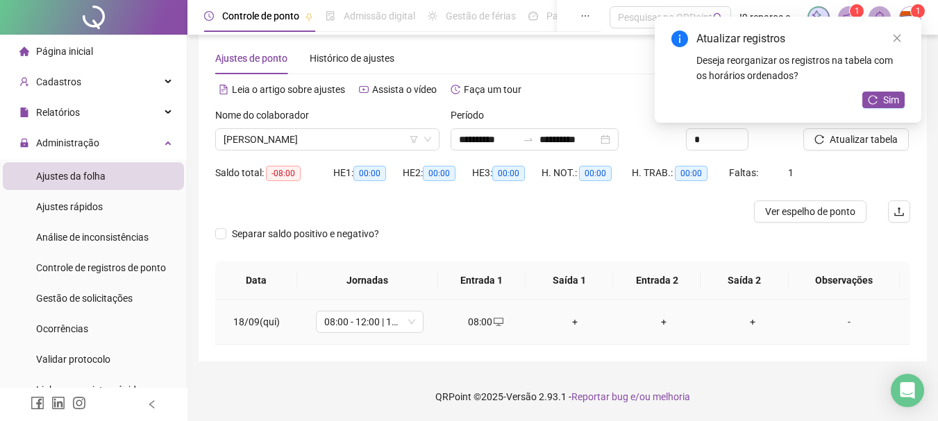
click at [570, 317] on div "+" at bounding box center [575, 322] width 67 height 15
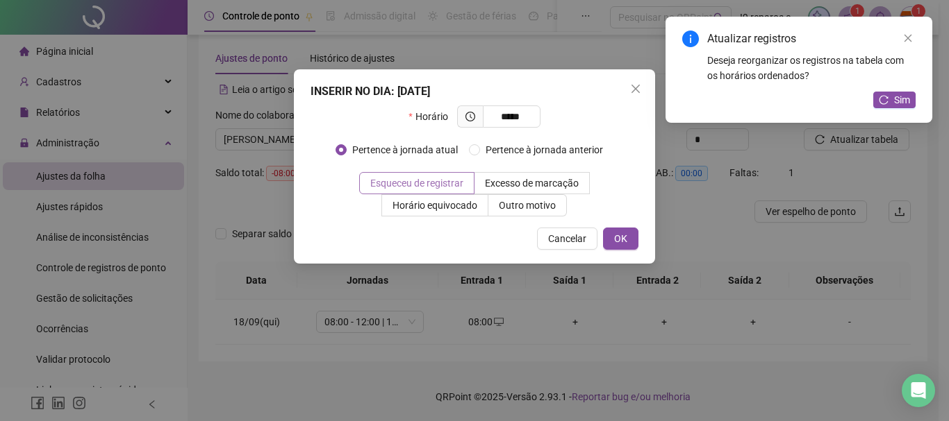
type input "*****"
drag, startPoint x: 457, startPoint y: 183, endPoint x: 496, endPoint y: 191, distance: 40.3
click at [463, 183] on span "Esqueceu de registrar" at bounding box center [416, 183] width 93 height 11
click at [624, 233] on span "OK" at bounding box center [620, 238] width 13 height 15
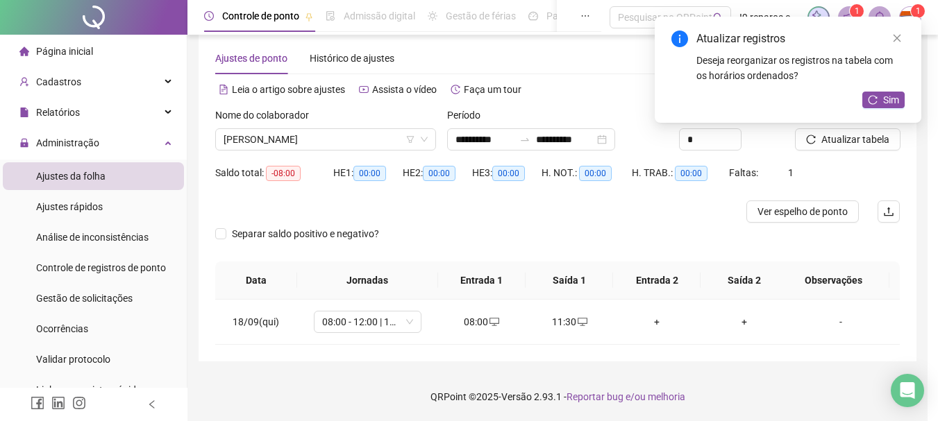
click at [658, 323] on div "+" at bounding box center [656, 322] width 65 height 15
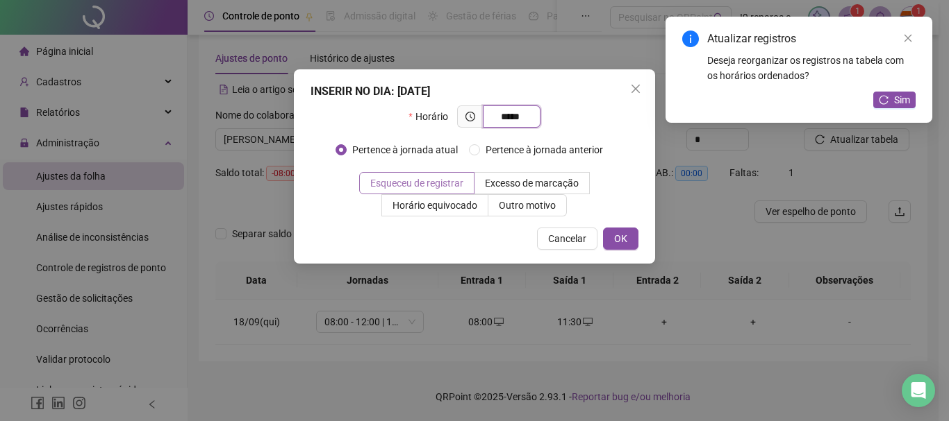
type input "*****"
drag, startPoint x: 434, startPoint y: 185, endPoint x: 468, endPoint y: 184, distance: 34.0
click at [438, 184] on span "Esqueceu de registrar" at bounding box center [416, 183] width 93 height 11
drag, startPoint x: 613, startPoint y: 238, endPoint x: 626, endPoint y: 247, distance: 16.0
click at [617, 240] on button "OK" at bounding box center [620, 239] width 35 height 22
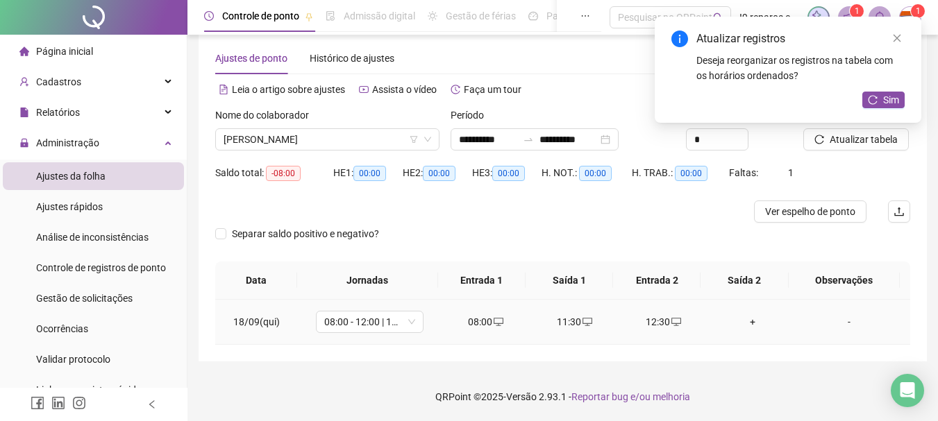
click at [748, 324] on div "+" at bounding box center [752, 322] width 67 height 15
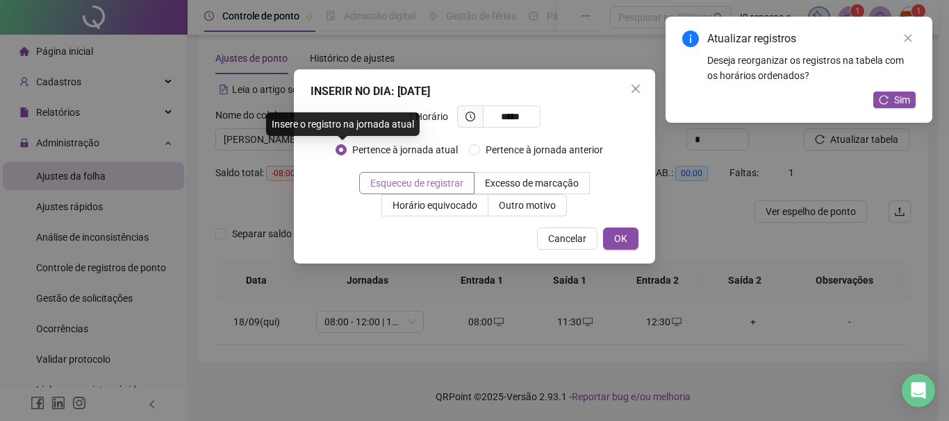
type input "*****"
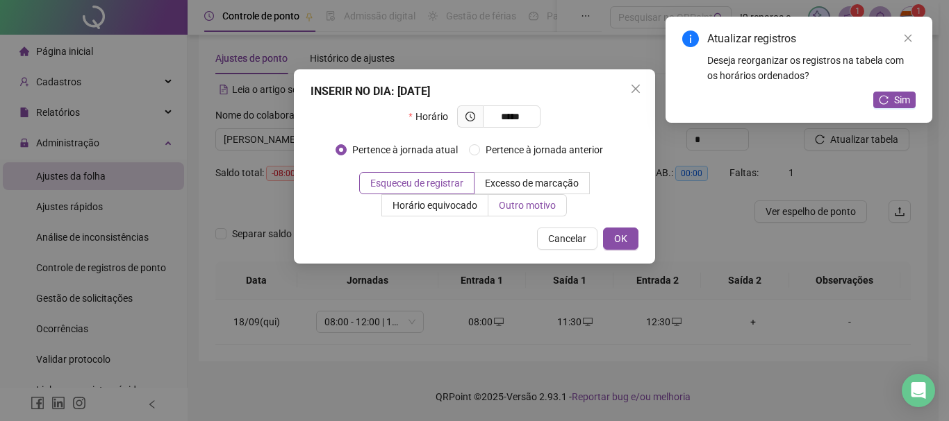
drag, startPoint x: 444, startPoint y: 180, endPoint x: 544, endPoint y: 213, distance: 106.1
click at [447, 185] on span "Esqueceu de registrar" at bounding box center [416, 183] width 93 height 11
drag, startPoint x: 614, startPoint y: 237, endPoint x: 739, endPoint y: 210, distance: 127.9
click at [615, 237] on span "OK" at bounding box center [620, 238] width 13 height 15
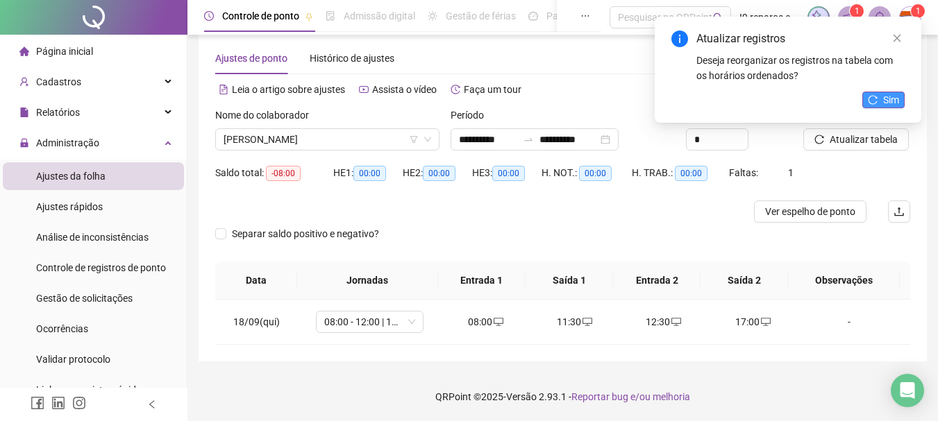
click at [897, 106] on span "Sim" at bounding box center [891, 99] width 16 height 15
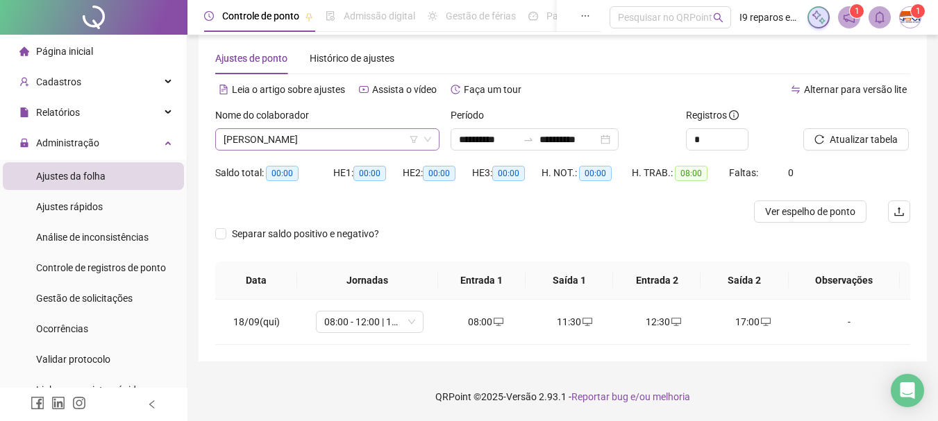
click at [305, 140] on span "[PERSON_NAME]" at bounding box center [328, 139] width 208 height 21
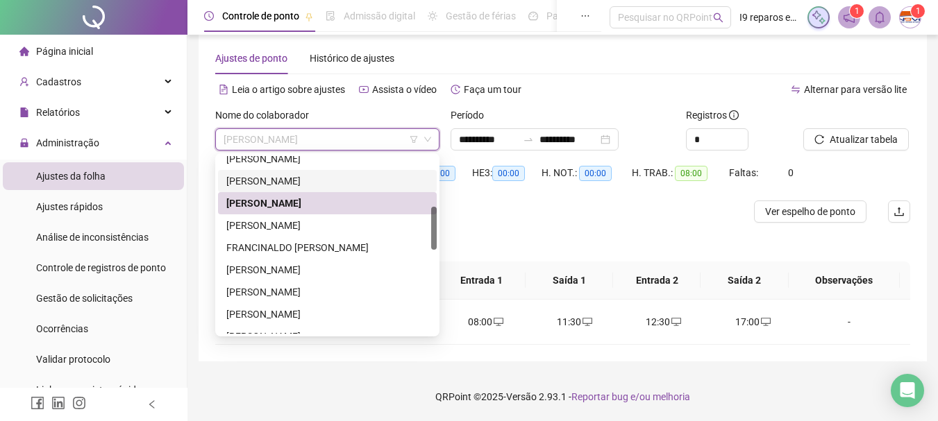
click at [299, 185] on div "[PERSON_NAME]" at bounding box center [327, 181] width 202 height 15
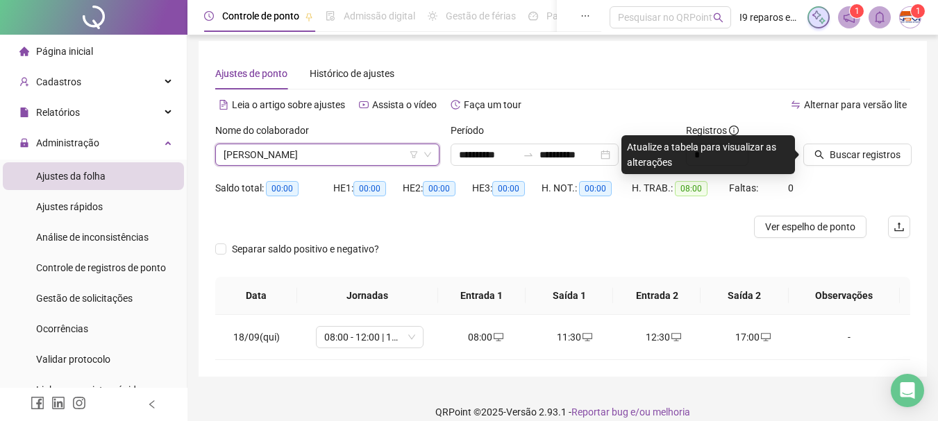
scroll to position [0, 0]
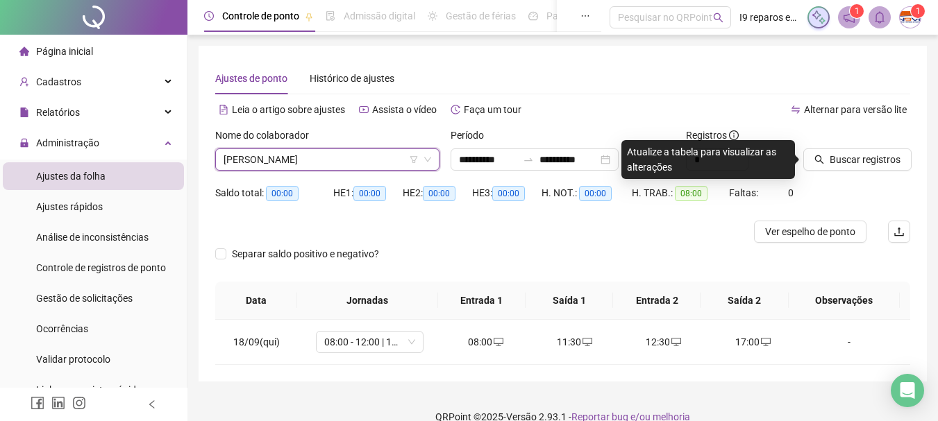
click at [304, 163] on span "[PERSON_NAME]" at bounding box center [328, 159] width 208 height 21
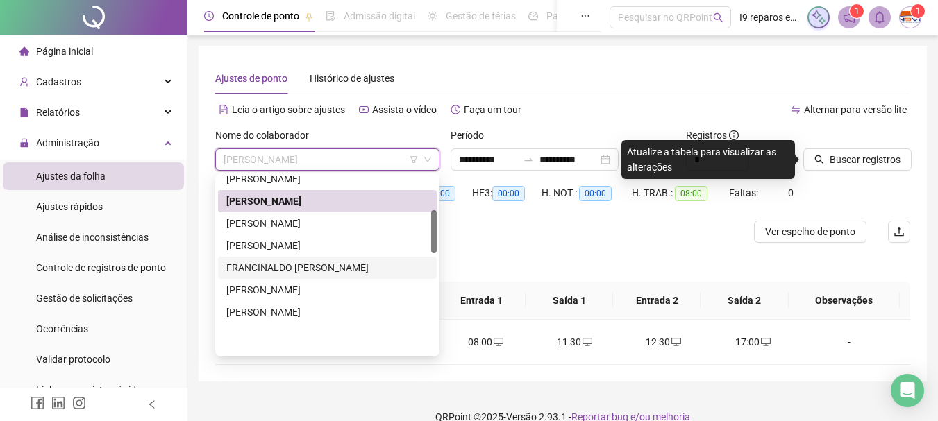
scroll to position [69, 0]
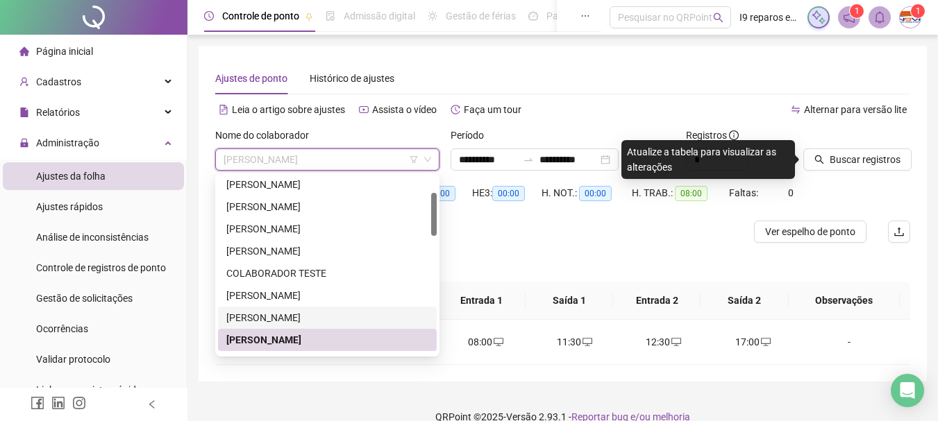
click at [272, 319] on div "[PERSON_NAME]" at bounding box center [327, 317] width 202 height 15
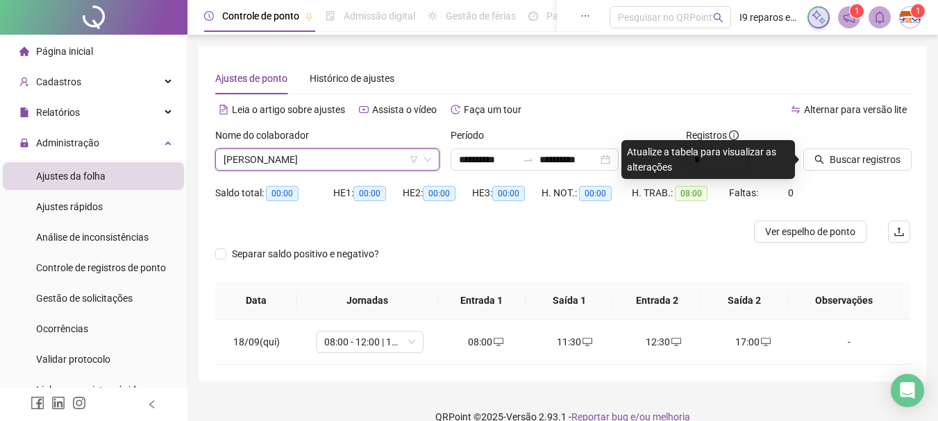
click at [855, 140] on div at bounding box center [839, 138] width 72 height 21
click at [851, 166] on span "Buscar registros" at bounding box center [865, 159] width 71 height 15
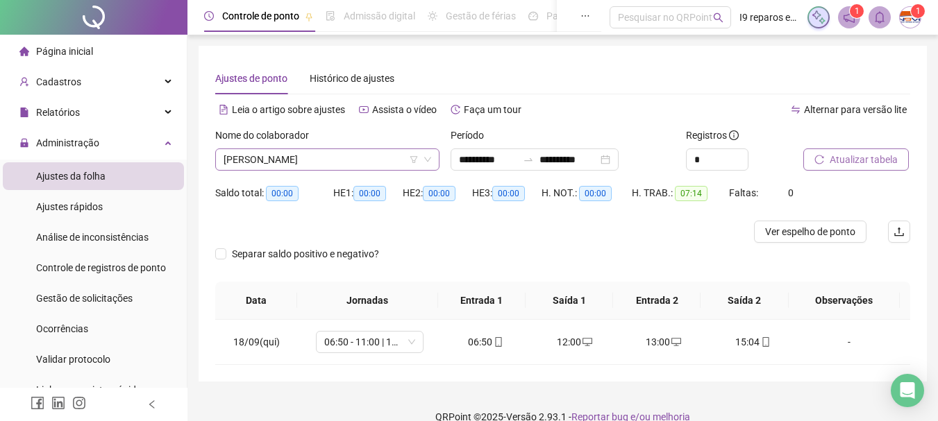
click at [323, 157] on span "[PERSON_NAME]" at bounding box center [328, 159] width 208 height 21
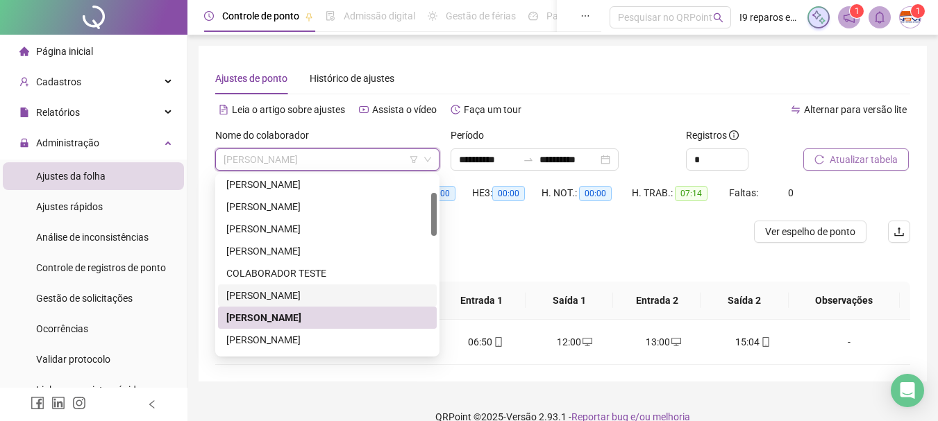
click at [296, 287] on div "[PERSON_NAME]" at bounding box center [327, 296] width 219 height 22
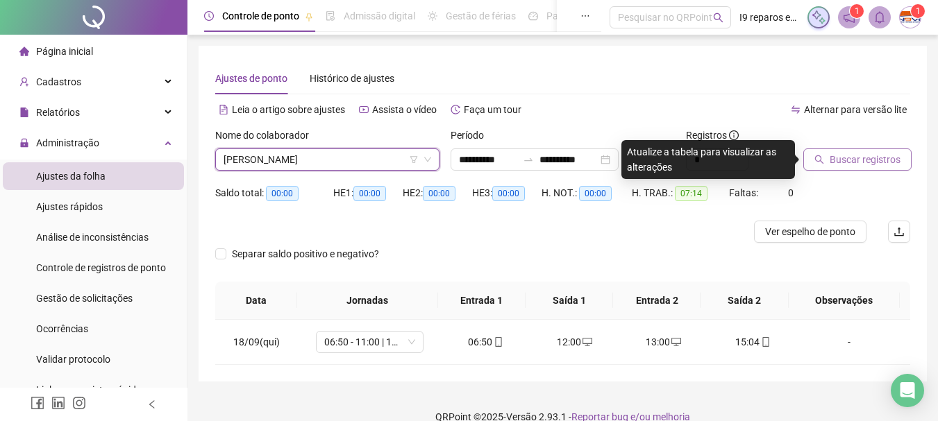
click at [858, 159] on span "Buscar registros" at bounding box center [865, 159] width 71 height 15
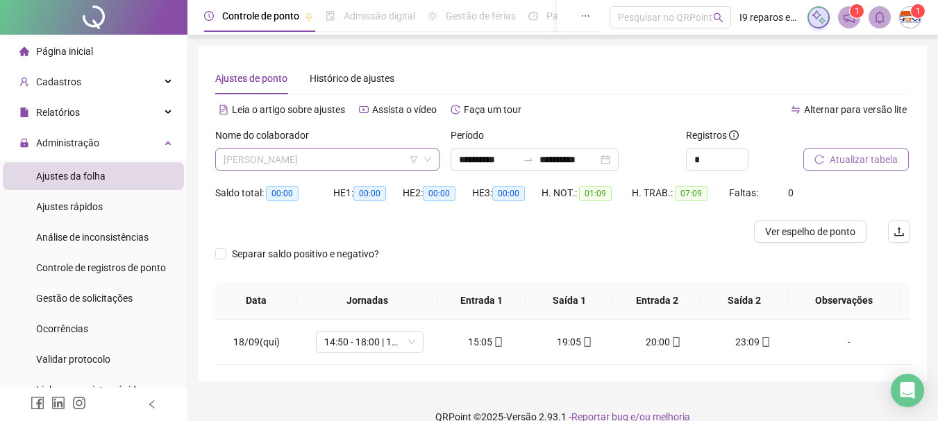
drag, startPoint x: 340, startPoint y: 158, endPoint x: 308, endPoint y: 192, distance: 45.7
click at [339, 158] on span "[PERSON_NAME]" at bounding box center [328, 159] width 208 height 21
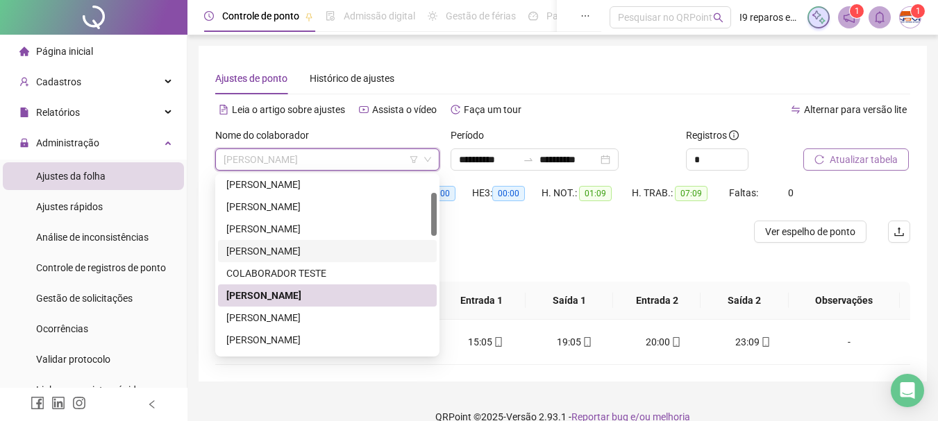
click at [290, 249] on div "[PERSON_NAME]" at bounding box center [327, 251] width 202 height 15
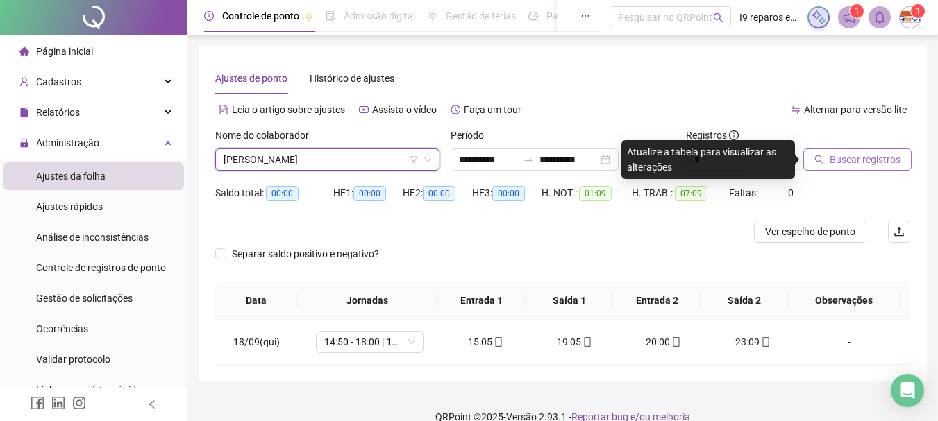
click at [850, 160] on span "Buscar registros" at bounding box center [865, 159] width 71 height 15
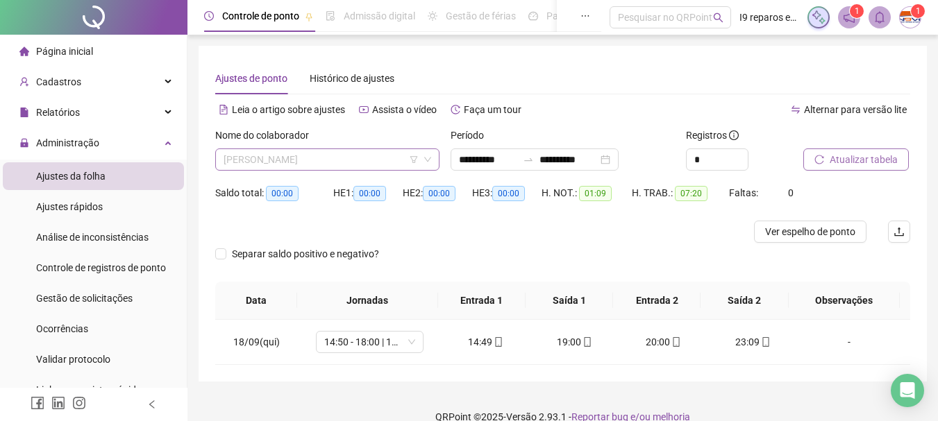
click at [303, 165] on span "[PERSON_NAME]" at bounding box center [328, 159] width 208 height 21
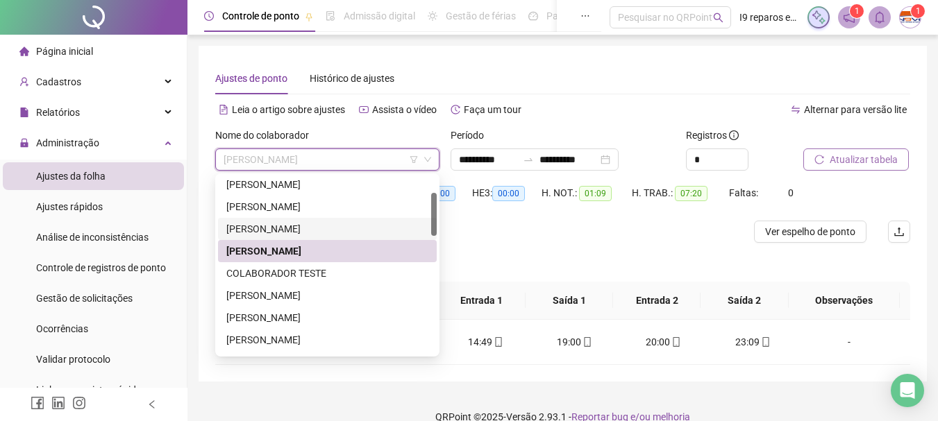
click at [294, 226] on div "[PERSON_NAME]" at bounding box center [327, 229] width 202 height 15
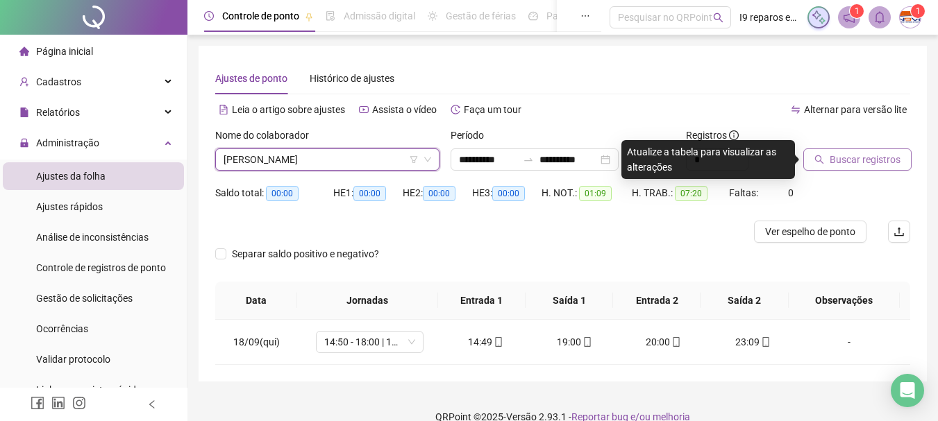
click at [858, 153] on span "Buscar registros" at bounding box center [865, 159] width 71 height 15
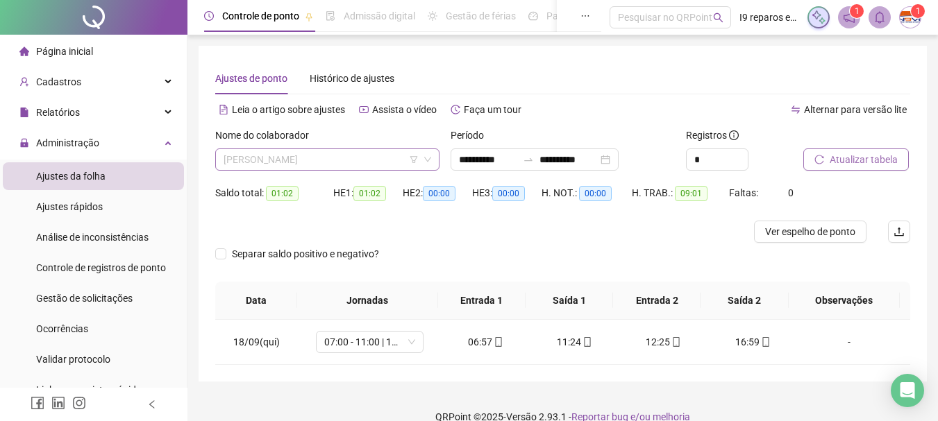
click at [309, 157] on span "[PERSON_NAME]" at bounding box center [328, 159] width 208 height 21
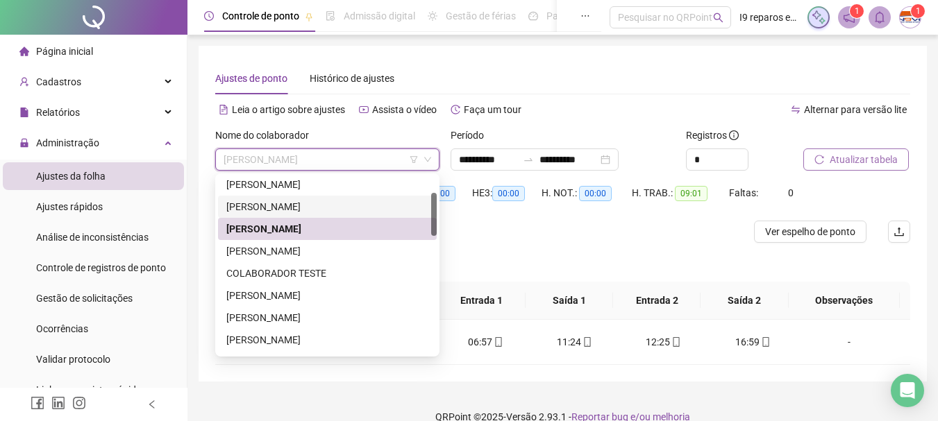
click at [299, 212] on div "[PERSON_NAME]" at bounding box center [327, 206] width 202 height 15
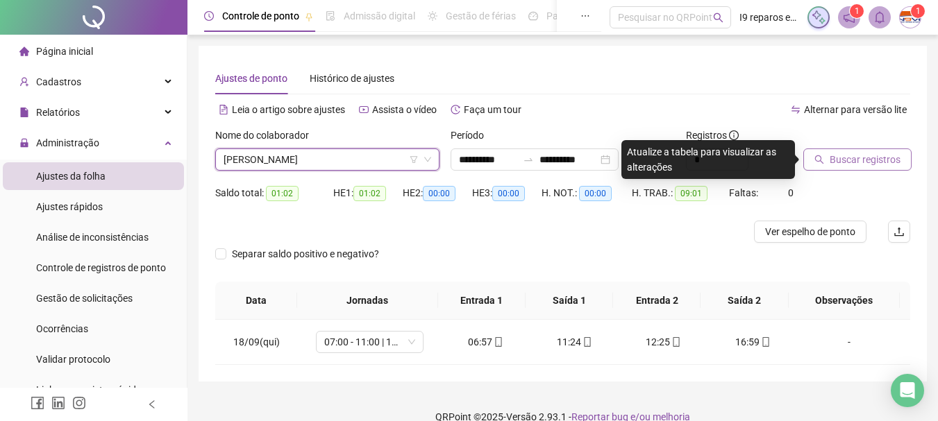
click at [821, 165] on button "Buscar registros" at bounding box center [857, 160] width 108 height 22
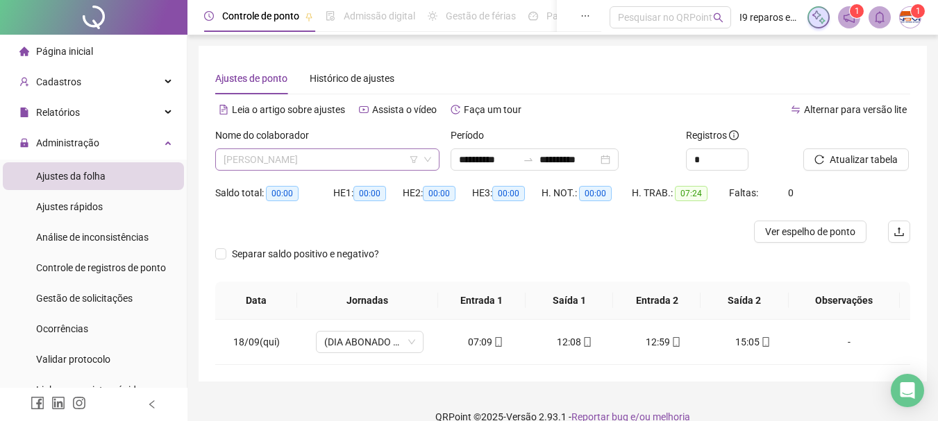
click at [356, 157] on span "[PERSON_NAME]" at bounding box center [328, 159] width 208 height 21
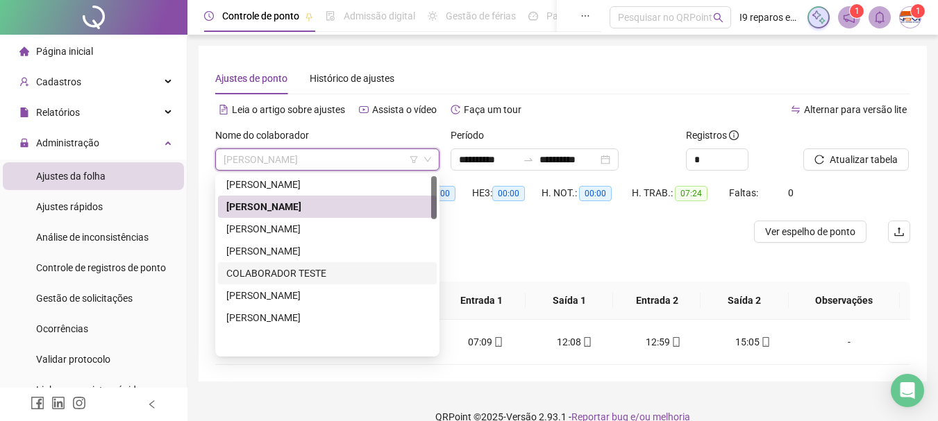
scroll to position [0, 0]
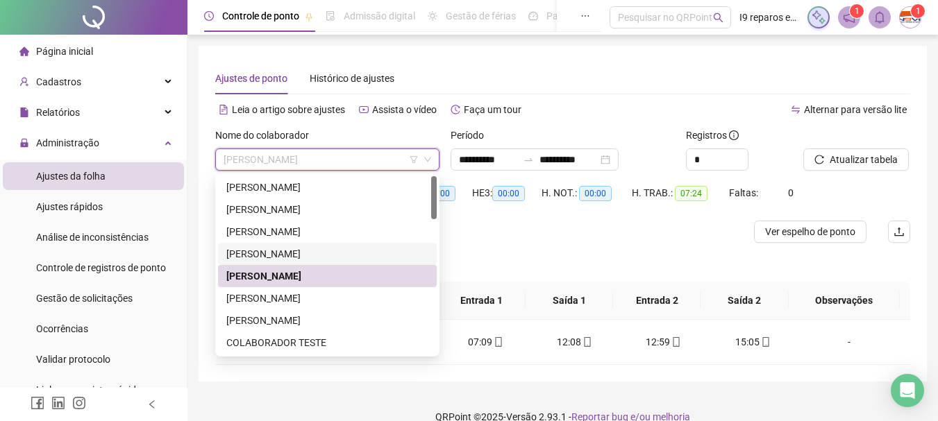
drag, startPoint x: 329, startPoint y: 252, endPoint x: 659, endPoint y: 209, distance: 332.6
click at [331, 251] on div "[PERSON_NAME]" at bounding box center [327, 254] width 202 height 15
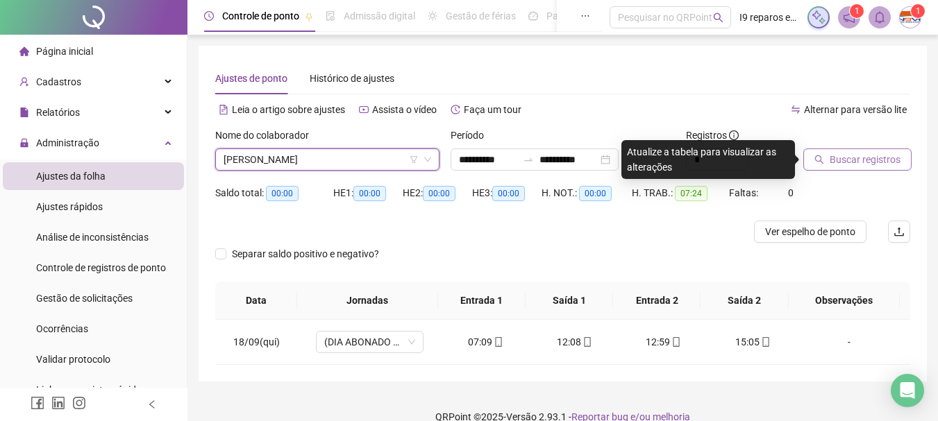
click at [852, 163] on span "Buscar registros" at bounding box center [865, 159] width 71 height 15
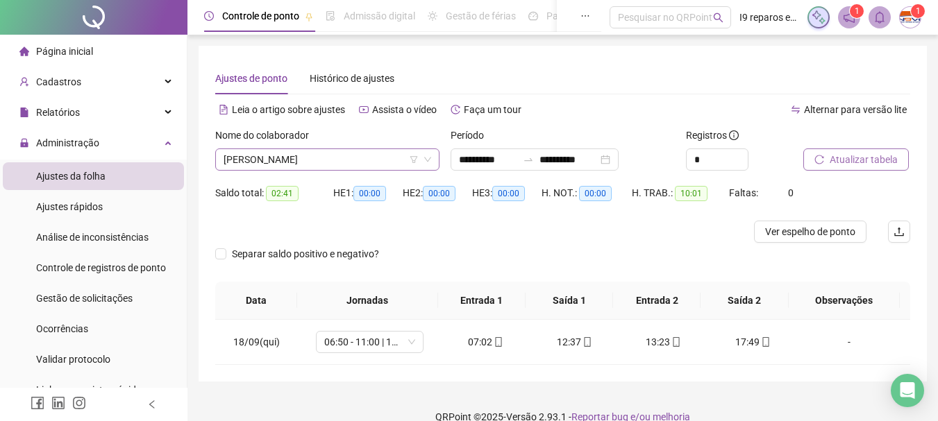
click at [351, 156] on span "[PERSON_NAME]" at bounding box center [328, 159] width 208 height 21
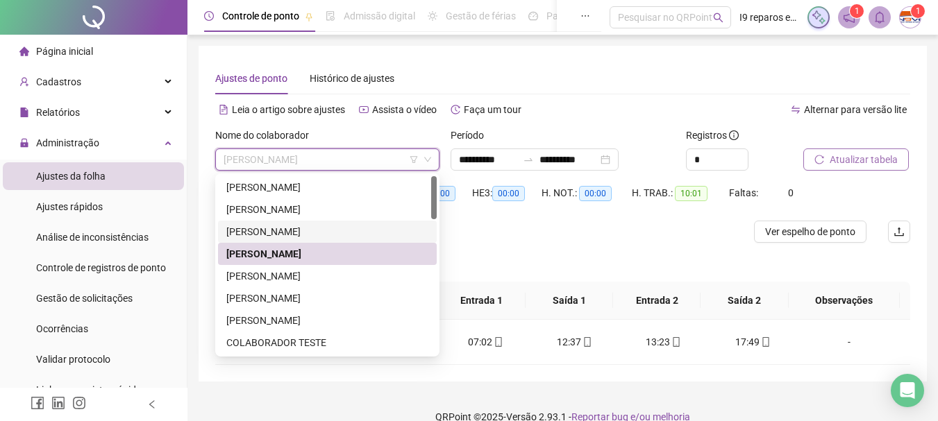
click at [324, 233] on div "[PERSON_NAME]" at bounding box center [327, 231] width 202 height 15
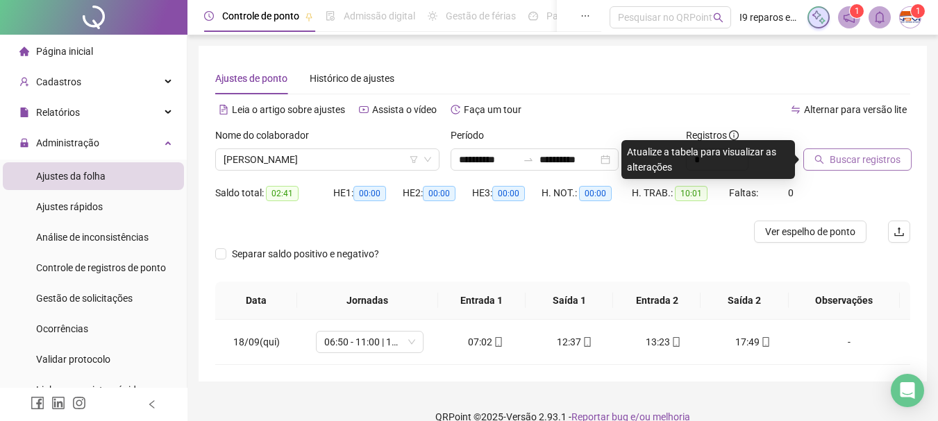
click at [849, 158] on span "Buscar registros" at bounding box center [865, 159] width 71 height 15
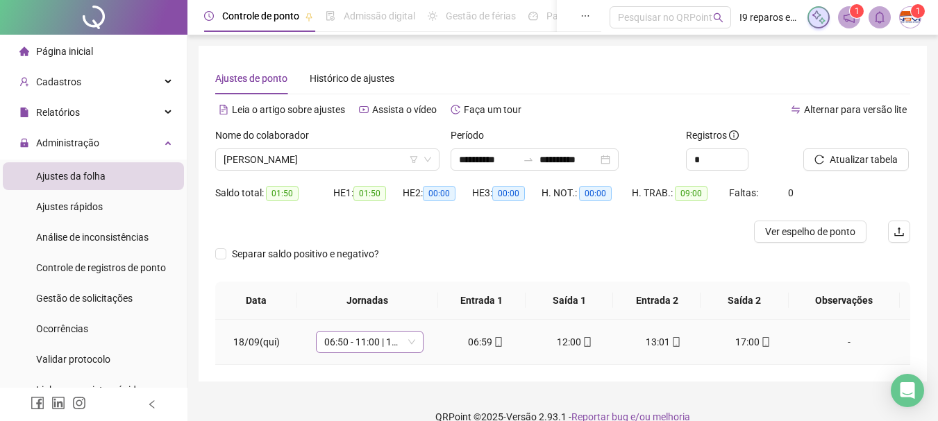
click at [362, 345] on span "06:50 - 11:00 | 12:00 - 15:10" at bounding box center [369, 342] width 91 height 21
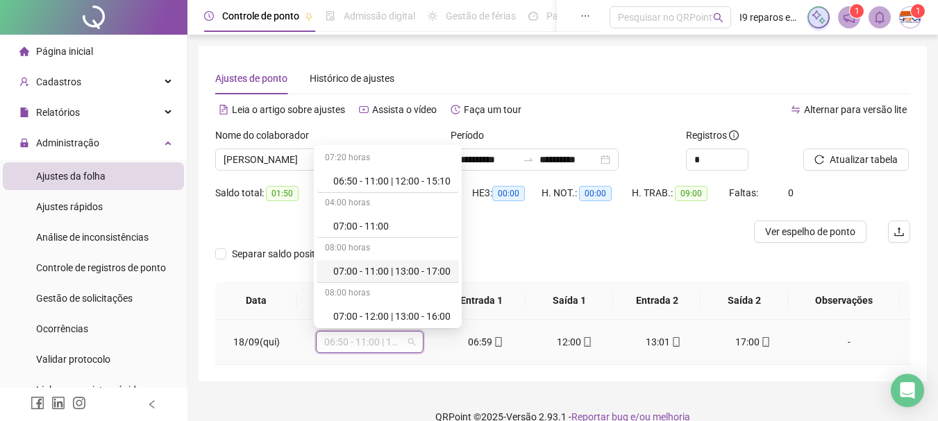
click at [365, 274] on div "07:00 - 11:00 | 13:00 - 17:00" at bounding box center [391, 271] width 117 height 15
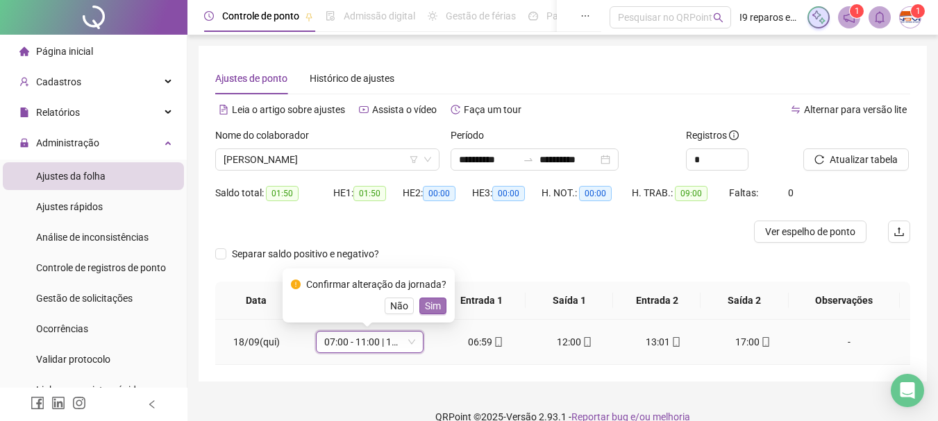
click at [433, 303] on span "Sim" at bounding box center [433, 306] width 16 height 15
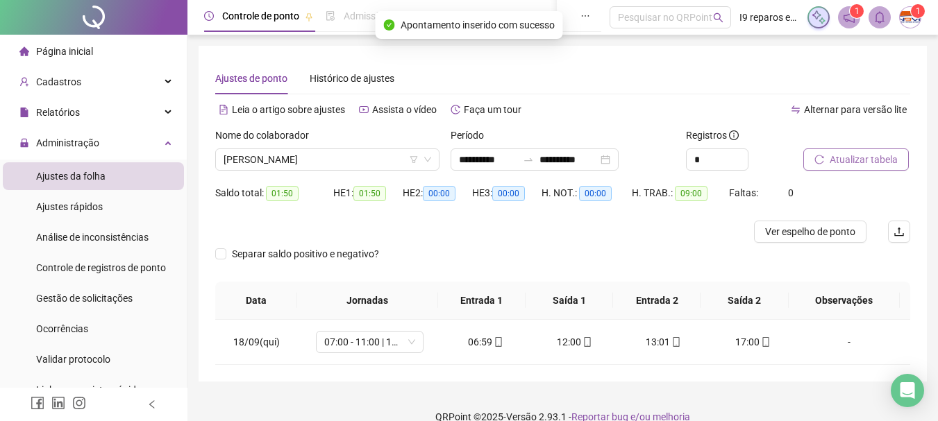
click at [850, 160] on span "Atualizar tabela" at bounding box center [864, 159] width 68 height 15
click at [371, 163] on span "[PERSON_NAME]" at bounding box center [328, 159] width 208 height 21
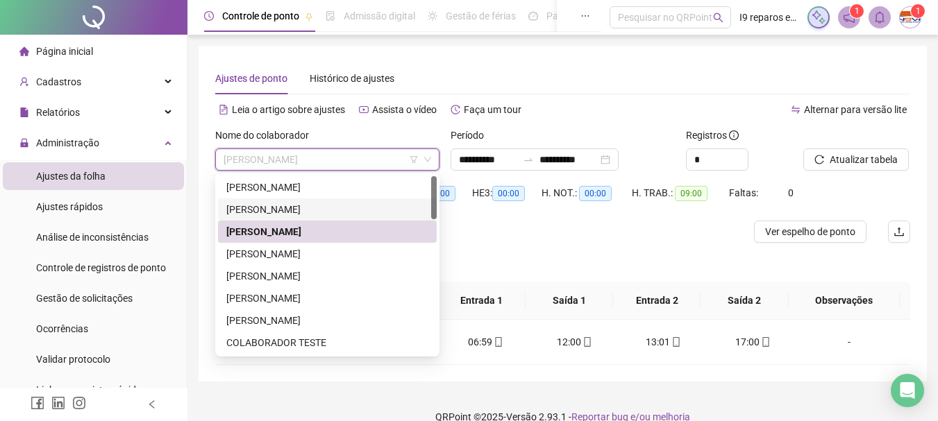
click at [340, 203] on div "[PERSON_NAME]" at bounding box center [327, 209] width 202 height 15
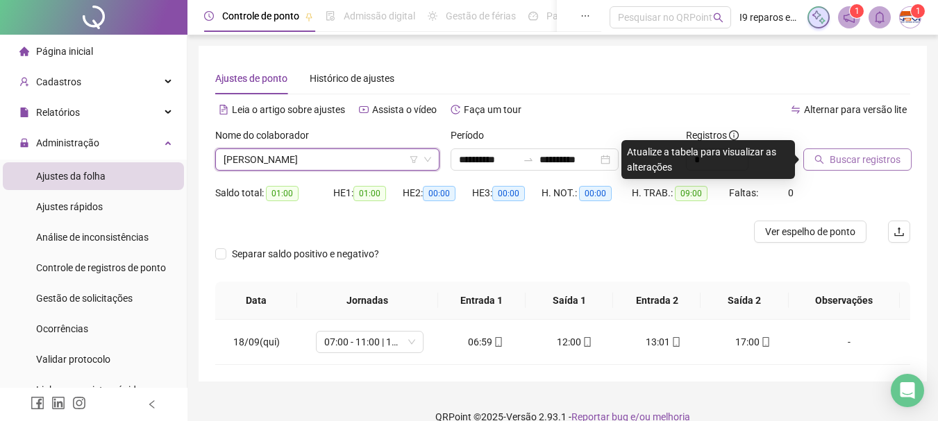
click at [878, 158] on span "Buscar registros" at bounding box center [865, 159] width 71 height 15
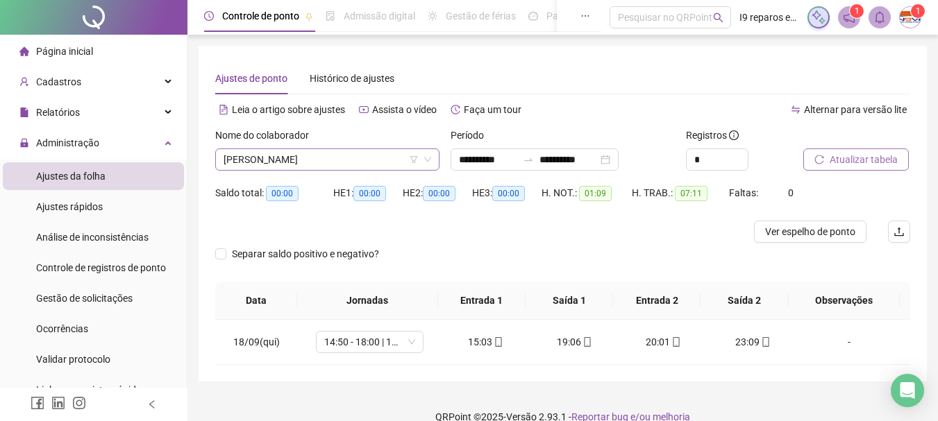
click at [372, 162] on span "[PERSON_NAME]" at bounding box center [328, 159] width 208 height 21
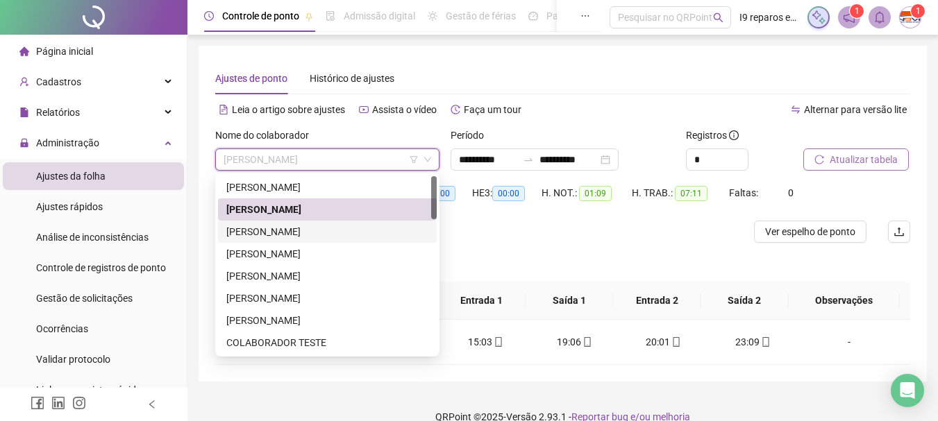
click at [312, 231] on div "[PERSON_NAME]" at bounding box center [327, 231] width 202 height 15
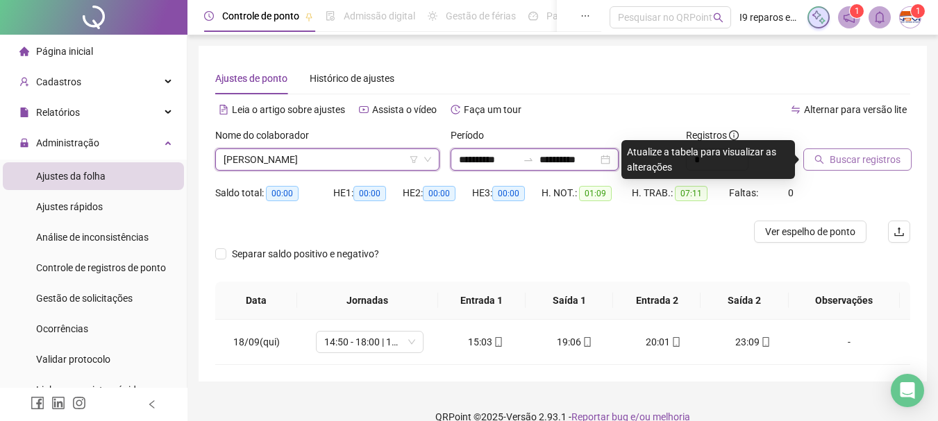
click at [467, 163] on input "**********" at bounding box center [488, 159] width 58 height 15
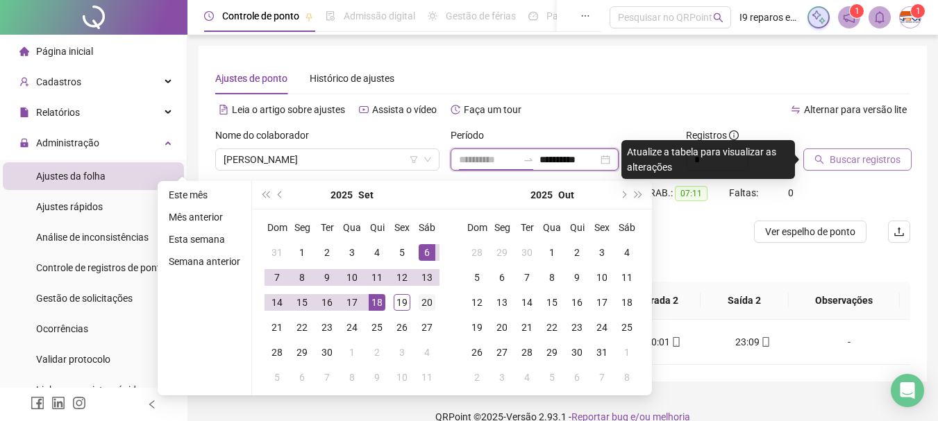
type input "**********"
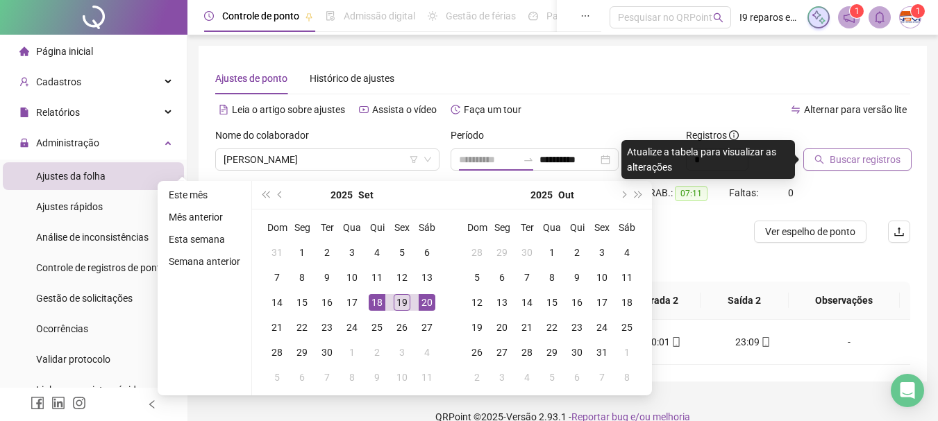
click at [424, 305] on div "20" at bounding box center [427, 302] width 17 height 17
type input "**********"
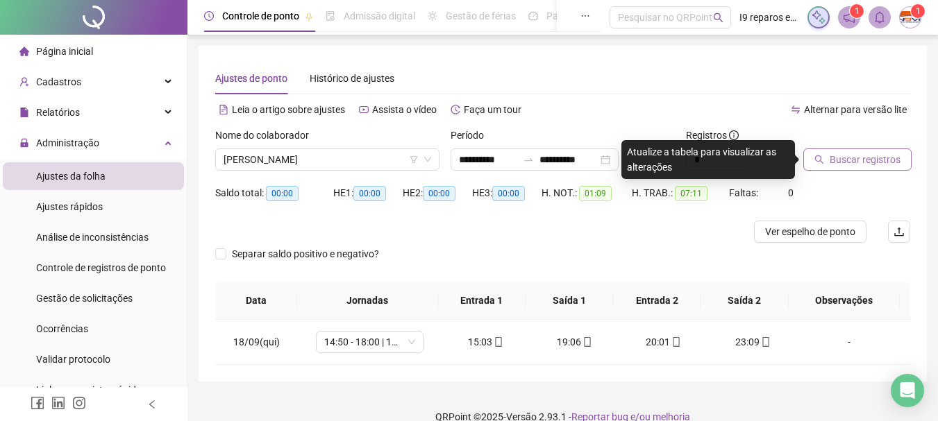
click at [818, 159] on icon "search" at bounding box center [819, 160] width 10 height 10
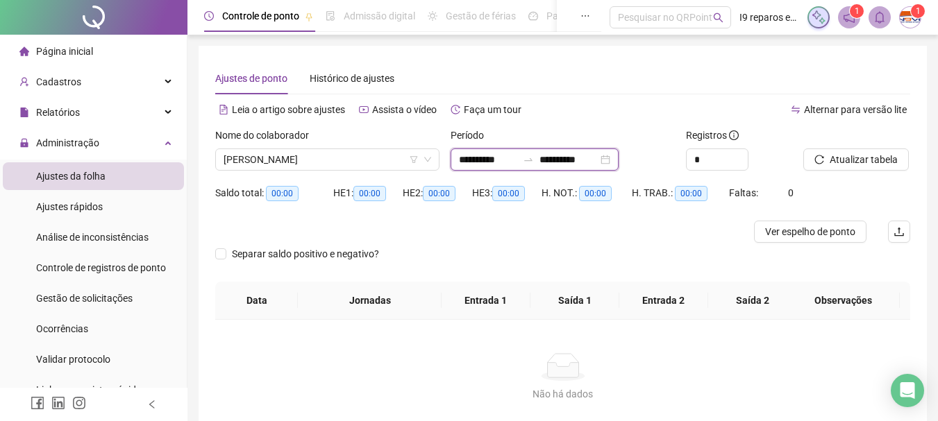
click at [472, 158] on input "**********" at bounding box center [488, 159] width 58 height 15
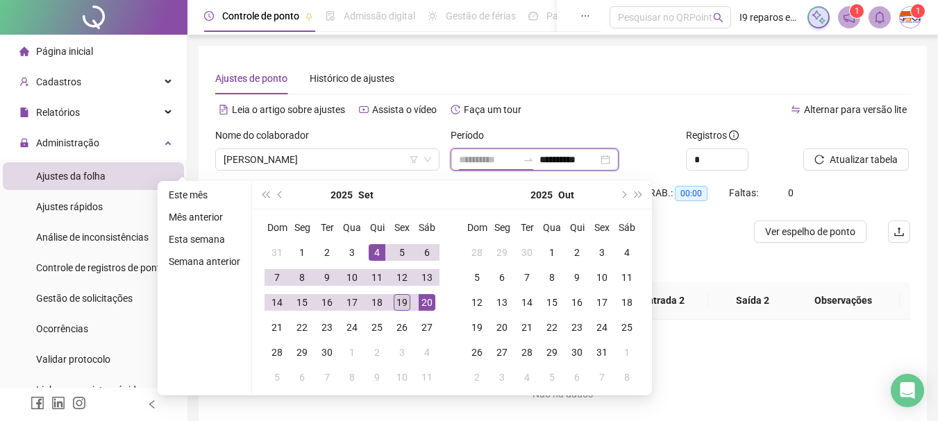
type input "**********"
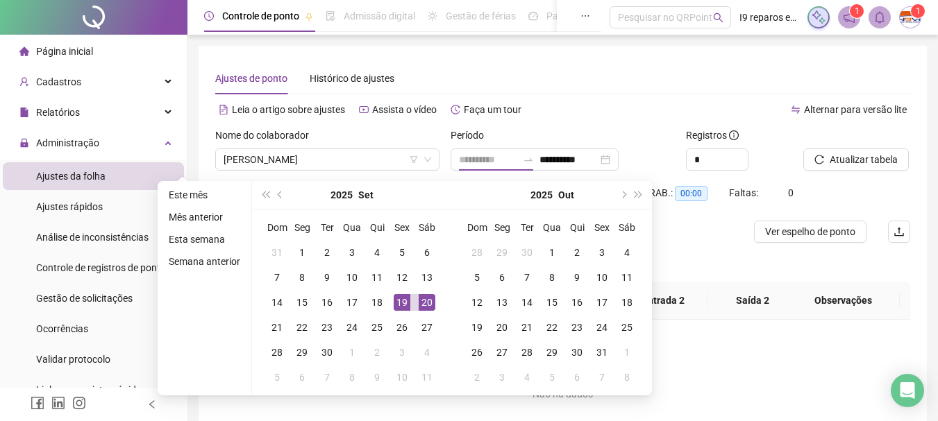
click at [404, 299] on div "19" at bounding box center [402, 302] width 17 height 17
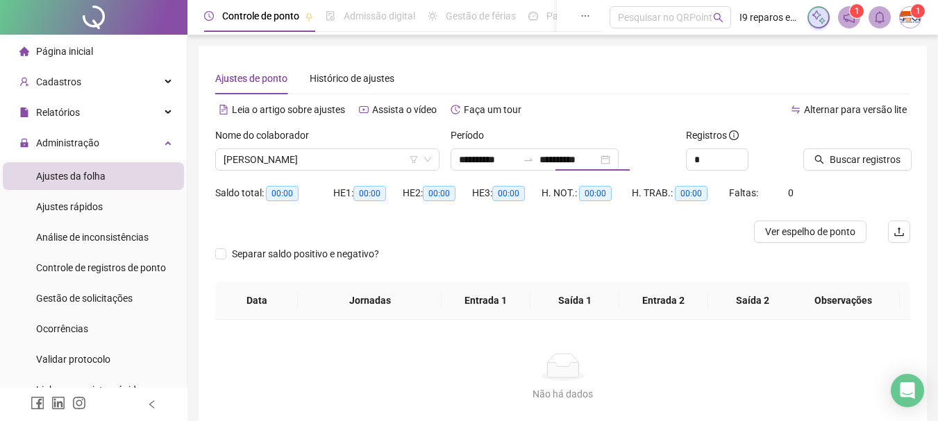
type input "**********"
click at [829, 158] on button "Buscar registros" at bounding box center [857, 160] width 108 height 22
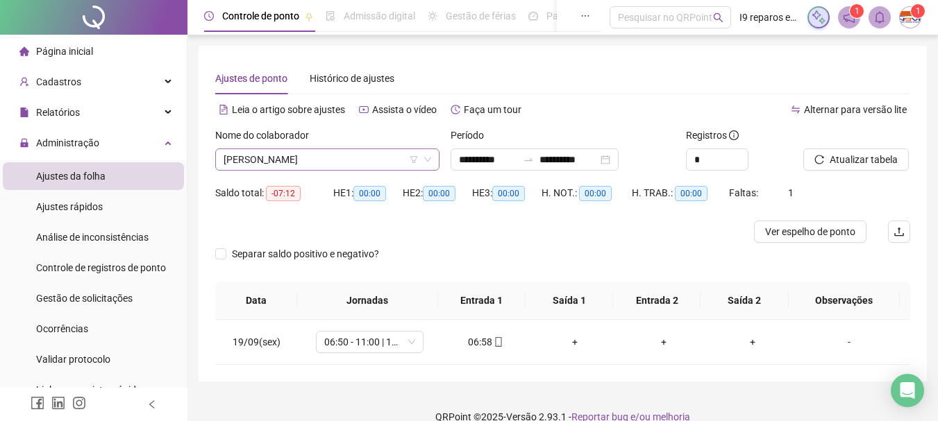
click at [312, 161] on span "[PERSON_NAME]" at bounding box center [328, 159] width 208 height 21
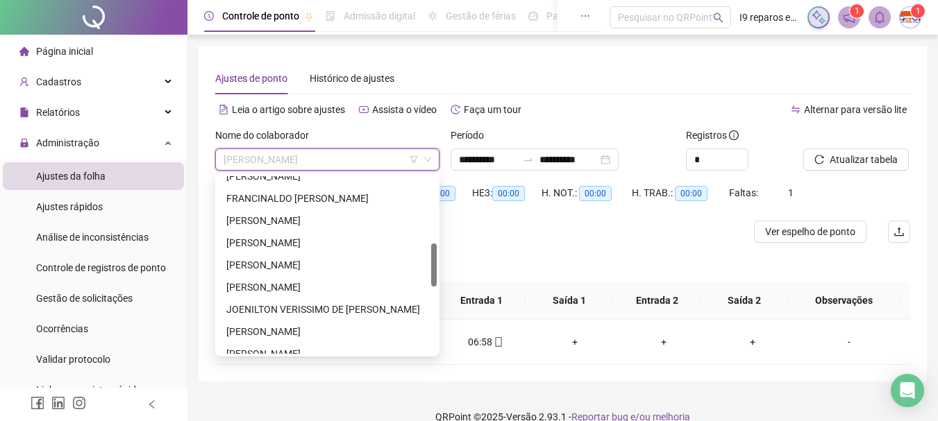
scroll to position [555, 0]
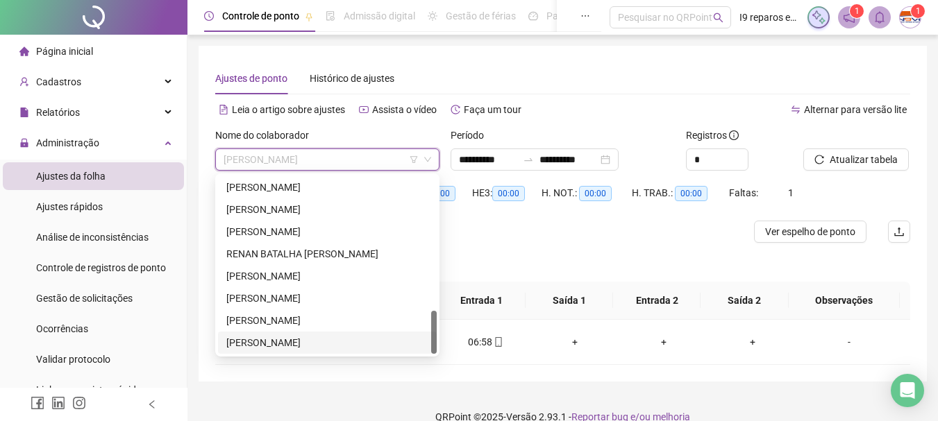
click at [283, 348] on div "[PERSON_NAME]" at bounding box center [327, 342] width 202 height 15
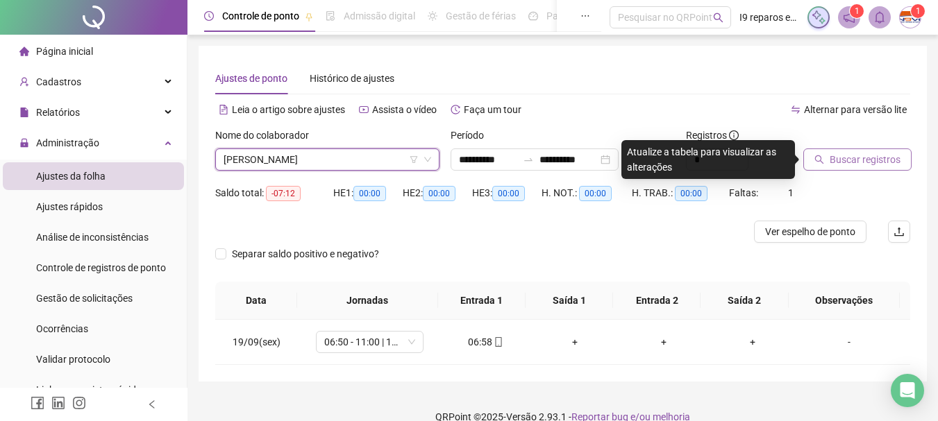
click at [846, 161] on span "Buscar registros" at bounding box center [865, 159] width 71 height 15
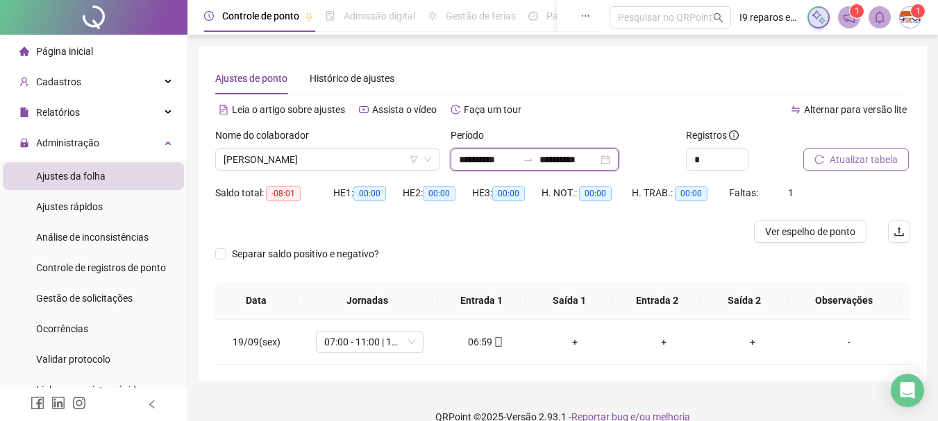
click at [466, 160] on input "**********" at bounding box center [488, 159] width 58 height 15
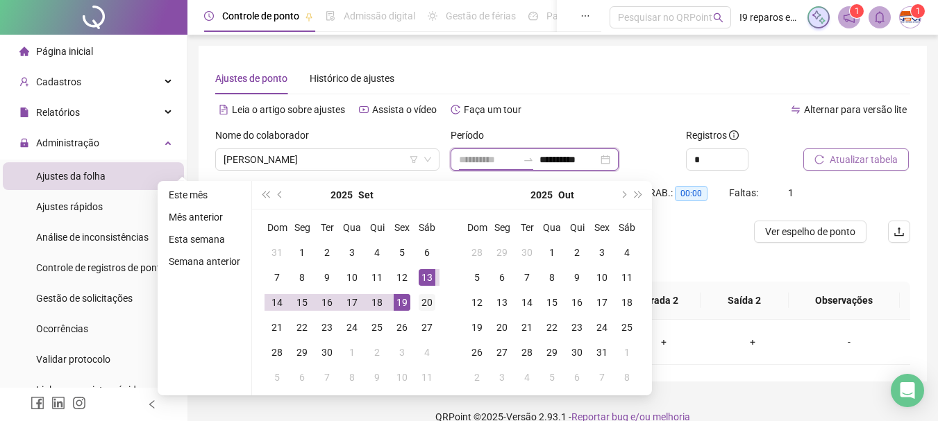
type input "**********"
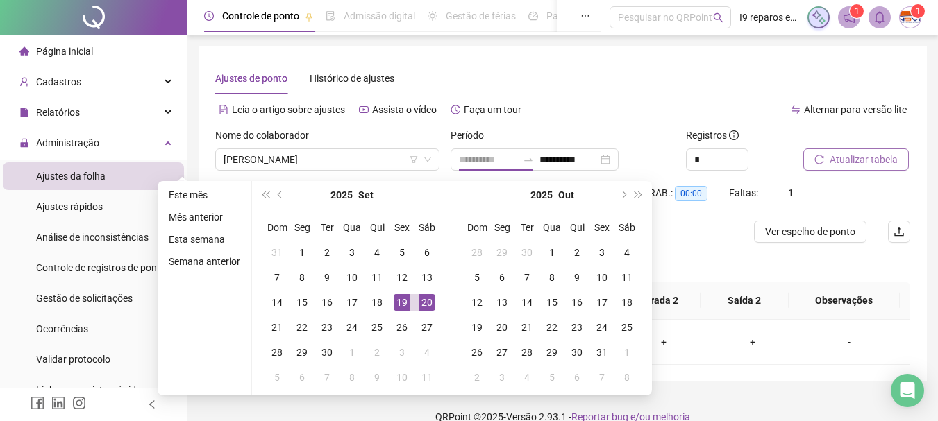
click at [424, 306] on div "20" at bounding box center [427, 302] width 17 height 17
type input "**********"
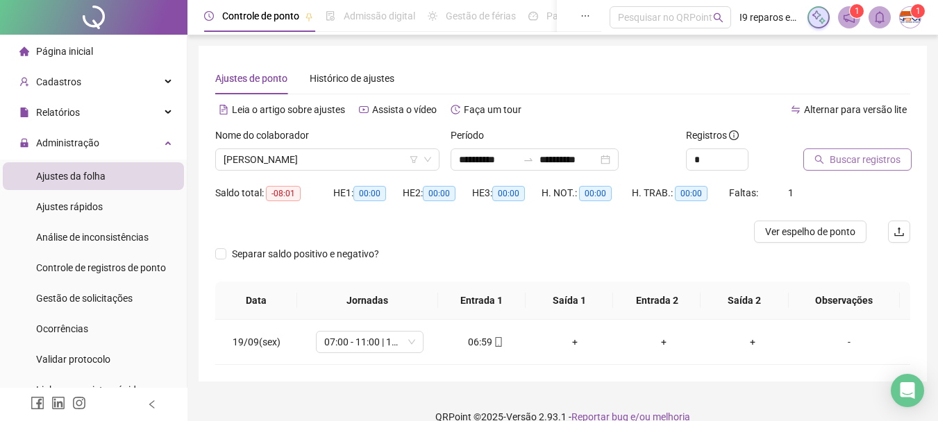
click at [846, 160] on span "Buscar registros" at bounding box center [865, 159] width 71 height 15
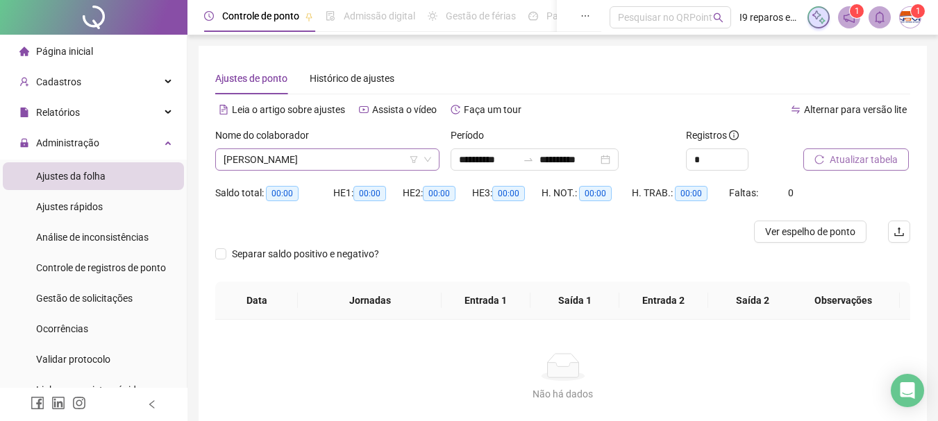
click at [342, 156] on span "[PERSON_NAME]" at bounding box center [328, 159] width 208 height 21
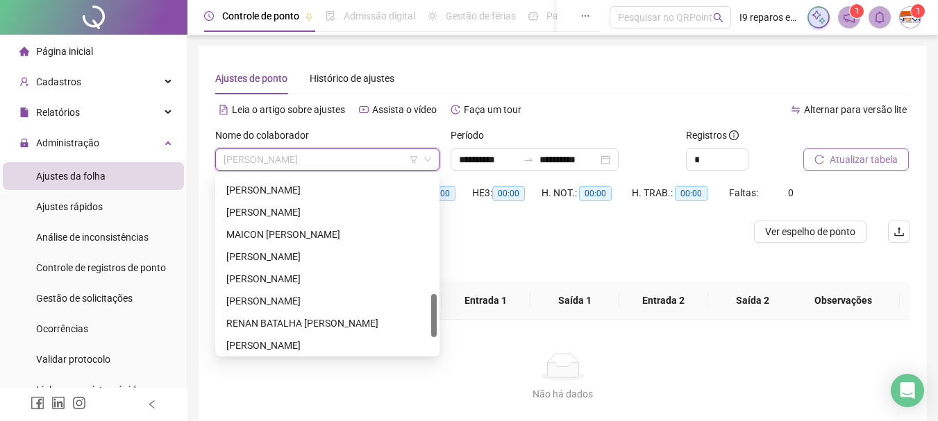
scroll to position [417, 0]
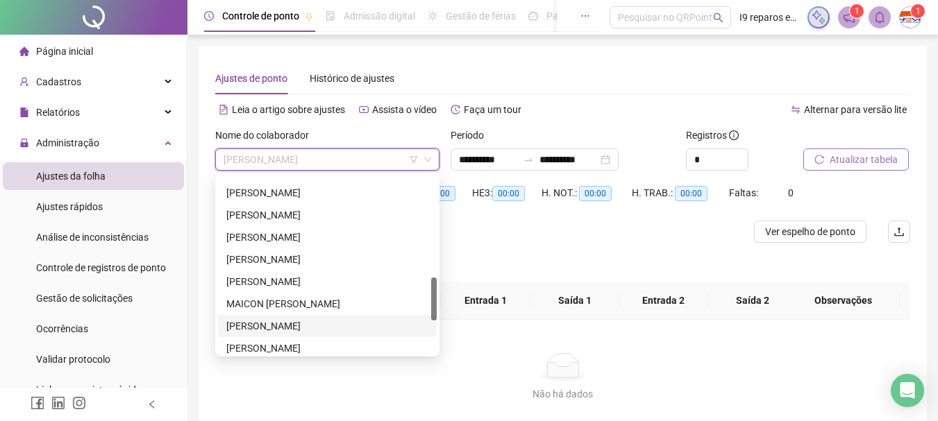
click at [294, 328] on div "[PERSON_NAME]" at bounding box center [327, 326] width 202 height 15
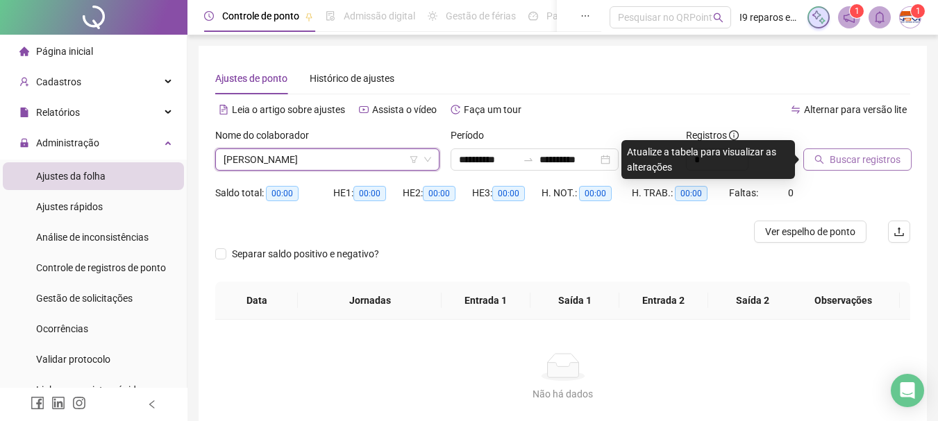
click at [862, 158] on span "Buscar registros" at bounding box center [865, 159] width 71 height 15
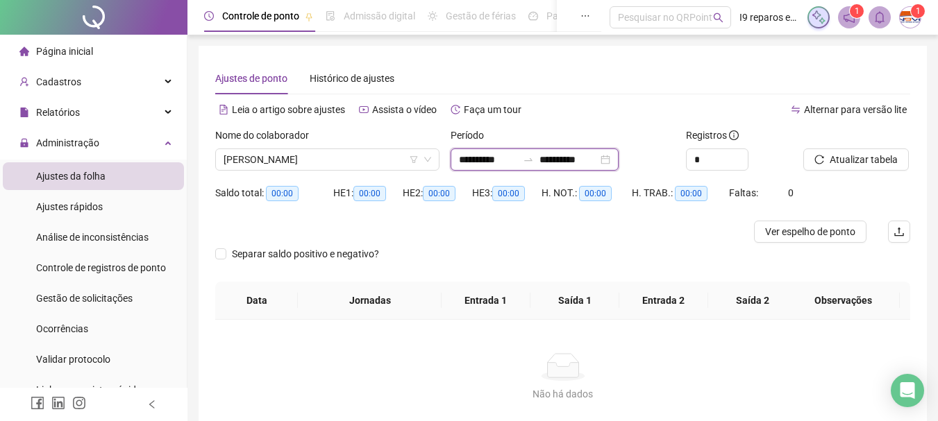
click at [485, 161] on input "**********" at bounding box center [488, 159] width 58 height 15
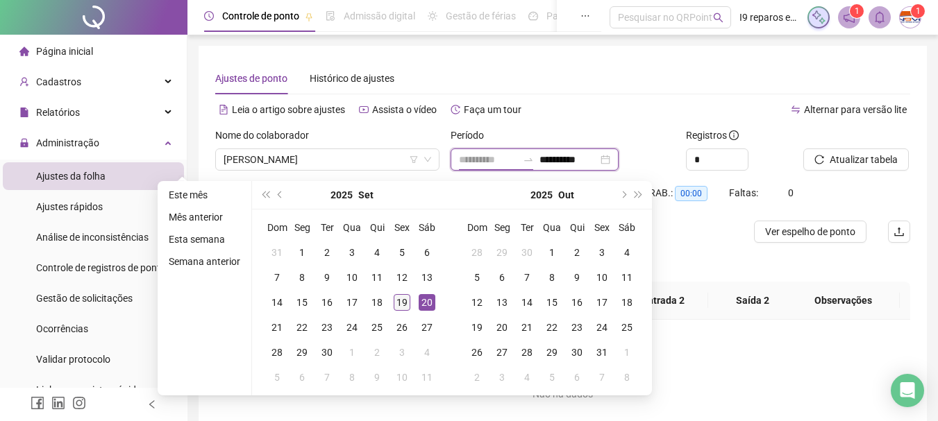
type input "**********"
click at [405, 305] on div "19" at bounding box center [402, 302] width 17 height 17
type input "**********"
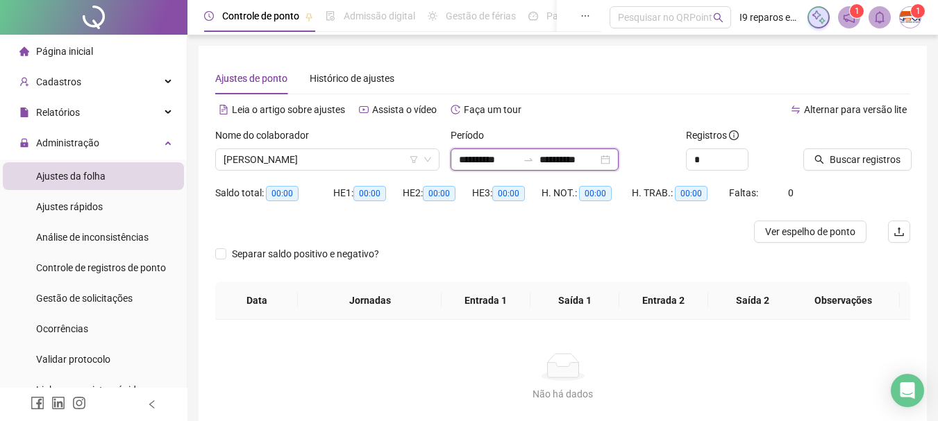
click at [481, 159] on input "**********" at bounding box center [488, 159] width 58 height 15
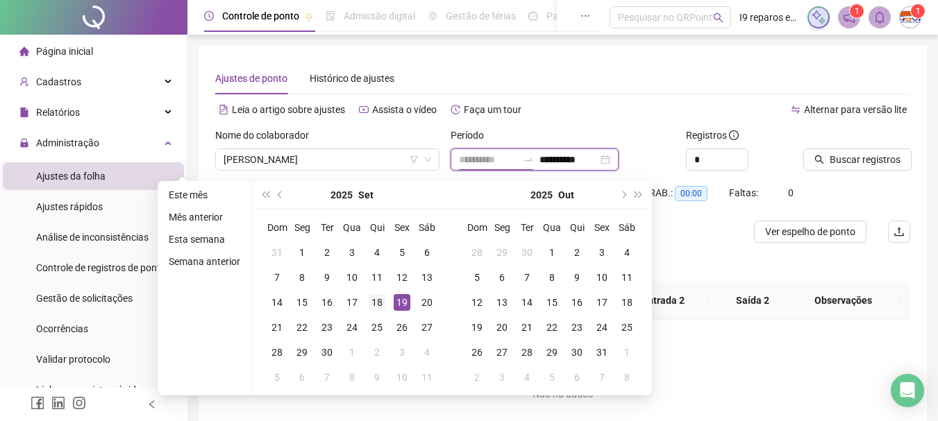
type input "**********"
click at [376, 306] on div "18" at bounding box center [377, 302] width 17 height 17
drag, startPoint x: 376, startPoint y: 306, endPoint x: 537, endPoint y: 235, distance: 176.3
click at [378, 306] on div "18" at bounding box center [377, 302] width 17 height 17
type input "**********"
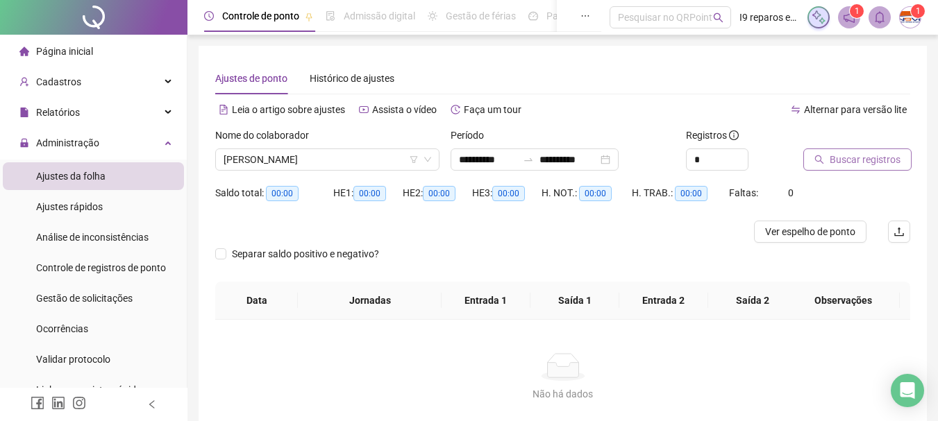
click at [844, 165] on span "Buscar registros" at bounding box center [865, 159] width 71 height 15
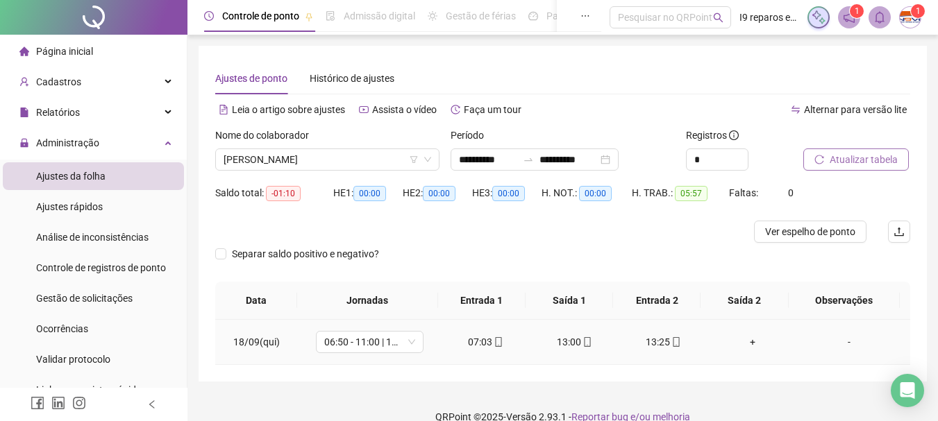
click at [749, 341] on div "+" at bounding box center [752, 342] width 67 height 15
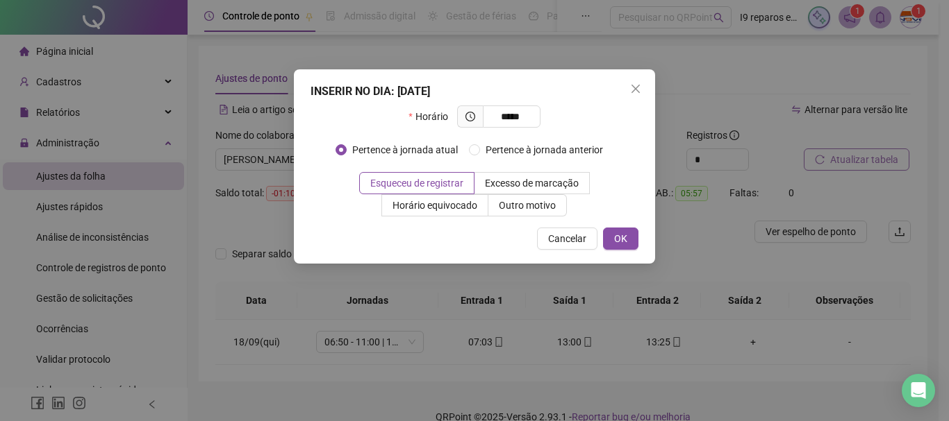
type input "*****"
click at [412, 172] on div "Pertence à jornada atual [GEOGRAPHIC_DATA] à jornada anterior" at bounding box center [474, 155] width 278 height 33
click at [413, 178] on span "Esqueceu de registrar" at bounding box center [416, 183] width 93 height 11
click at [626, 245] on span "OK" at bounding box center [620, 238] width 13 height 15
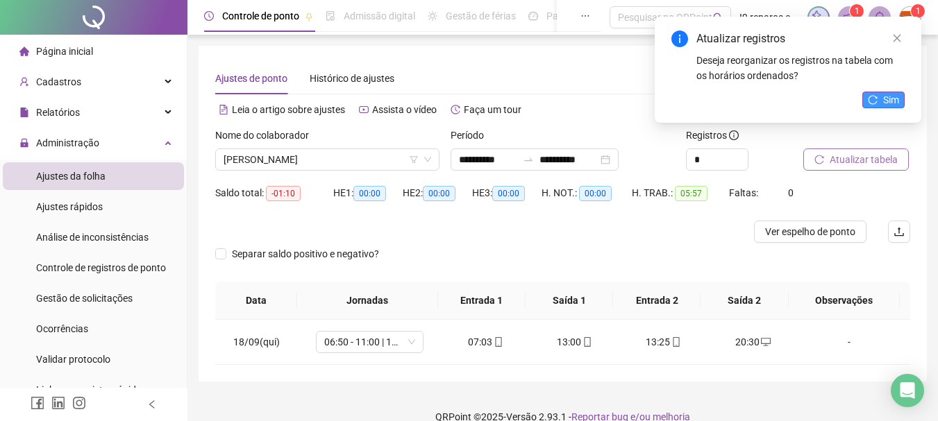
click at [898, 94] on span "Sim" at bounding box center [891, 99] width 16 height 15
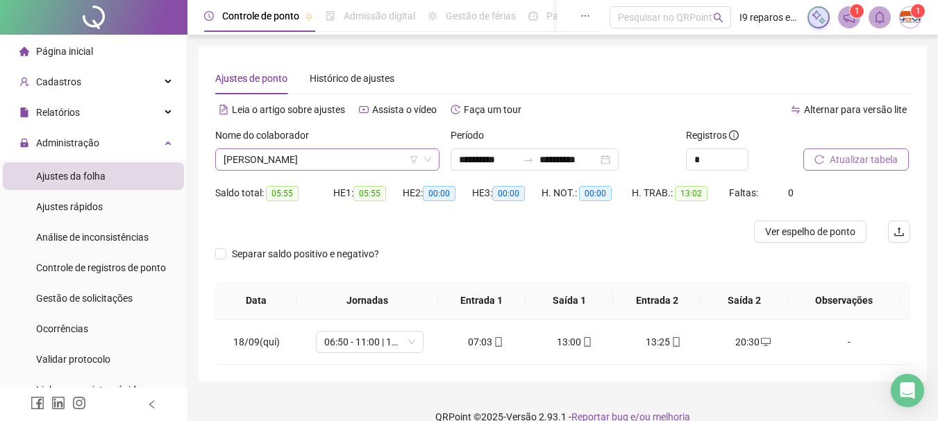
click at [367, 164] on span "[PERSON_NAME]" at bounding box center [328, 159] width 208 height 21
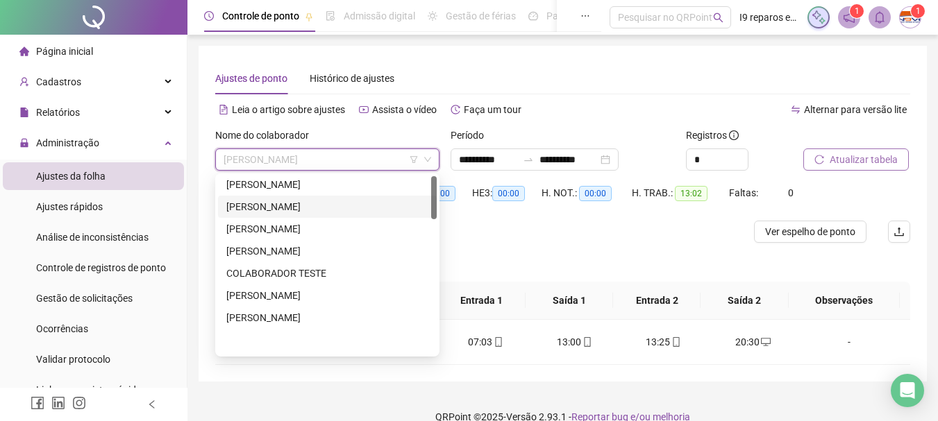
scroll to position [0, 0]
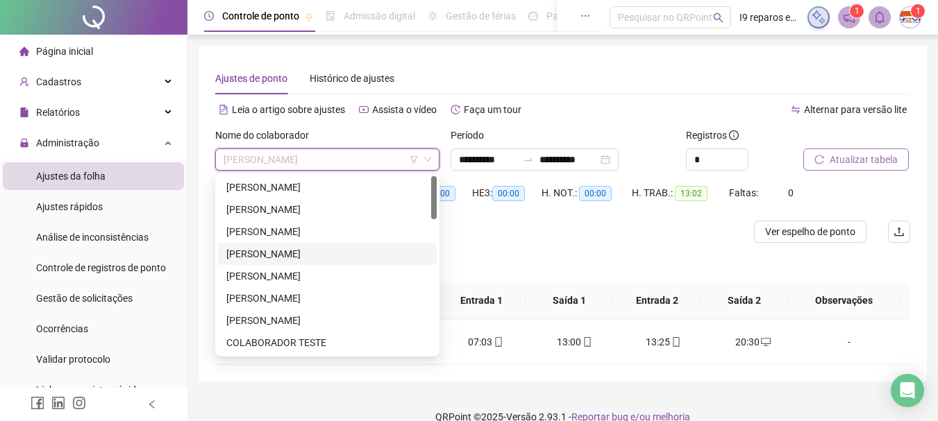
click at [334, 254] on div "[PERSON_NAME]" at bounding box center [327, 254] width 202 height 15
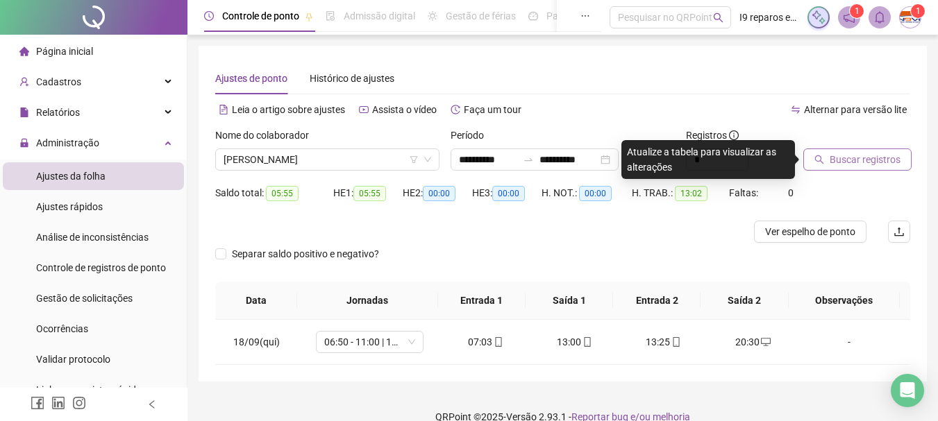
click at [860, 161] on span "Buscar registros" at bounding box center [865, 159] width 71 height 15
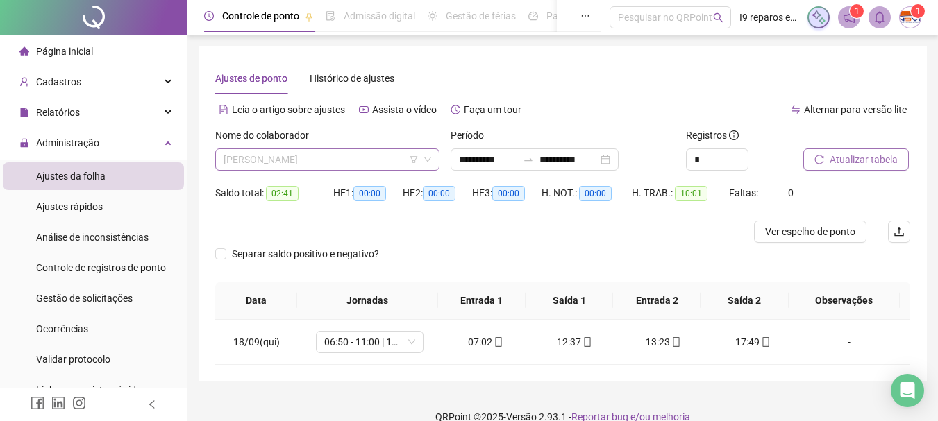
click at [295, 164] on span "[PERSON_NAME]" at bounding box center [328, 159] width 208 height 21
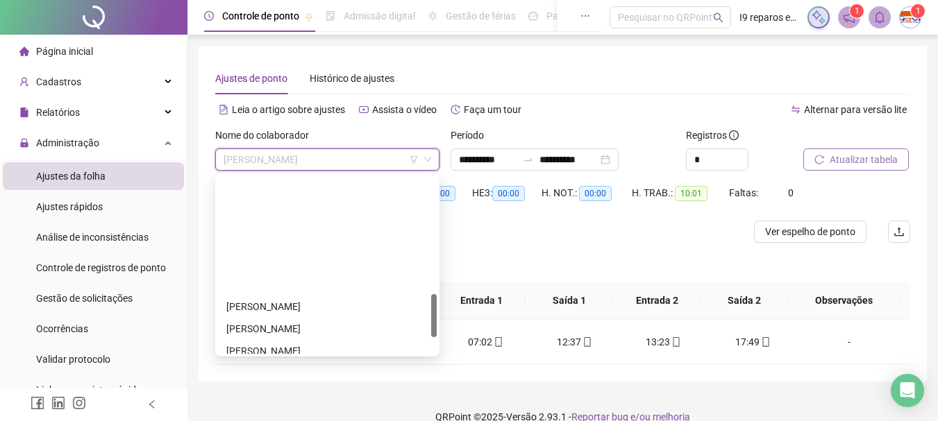
scroll to position [555, 0]
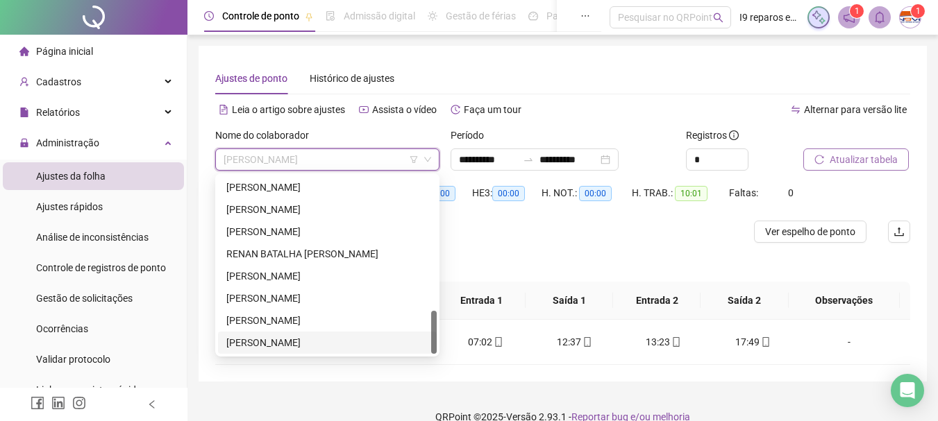
click at [274, 340] on div "[PERSON_NAME]" at bounding box center [327, 342] width 202 height 15
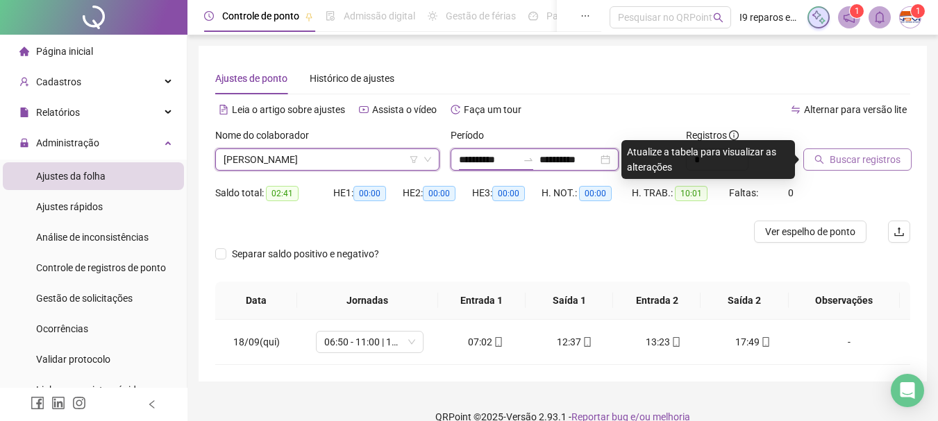
click at [498, 160] on input "**********" at bounding box center [488, 159] width 58 height 15
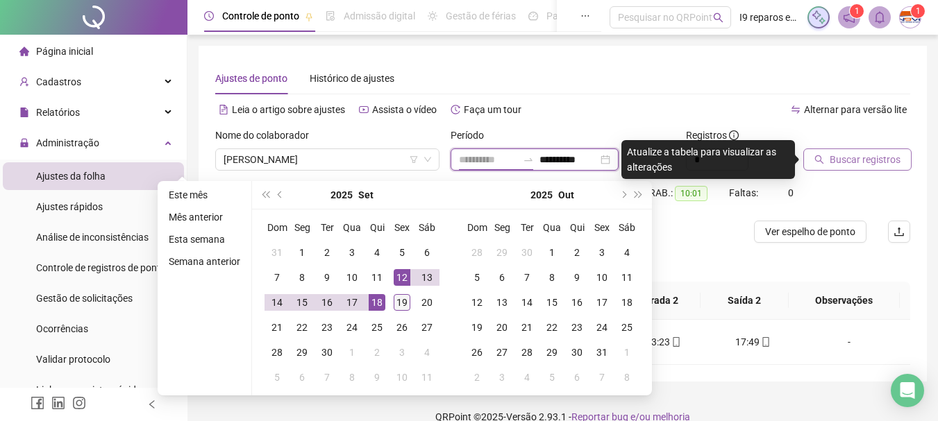
type input "**********"
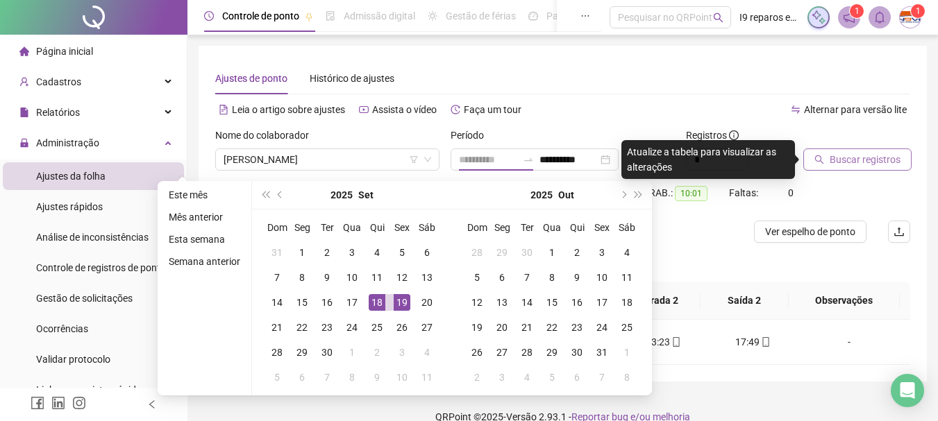
click at [395, 308] on div "19" at bounding box center [402, 302] width 17 height 17
type input "**********"
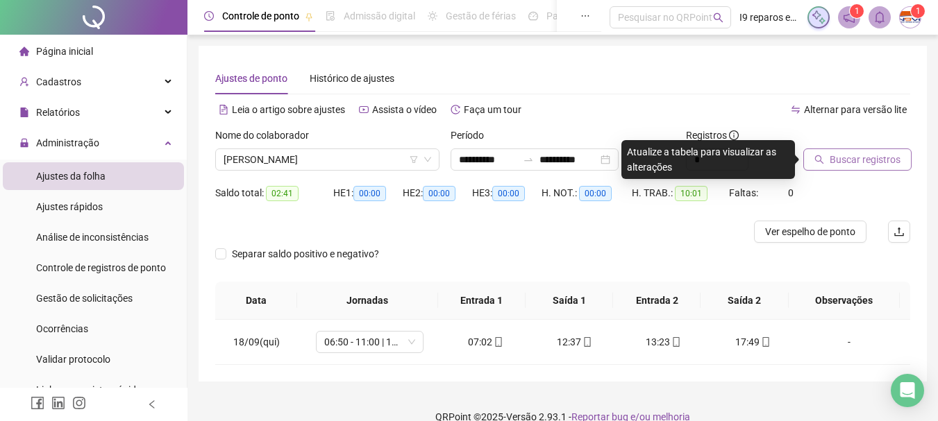
click at [851, 153] on span "Buscar registros" at bounding box center [865, 159] width 71 height 15
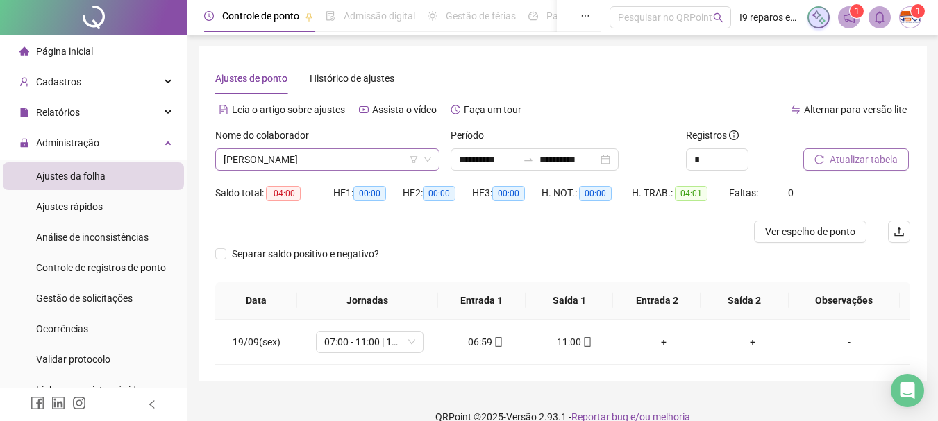
click at [310, 160] on span "[PERSON_NAME]" at bounding box center [328, 159] width 208 height 21
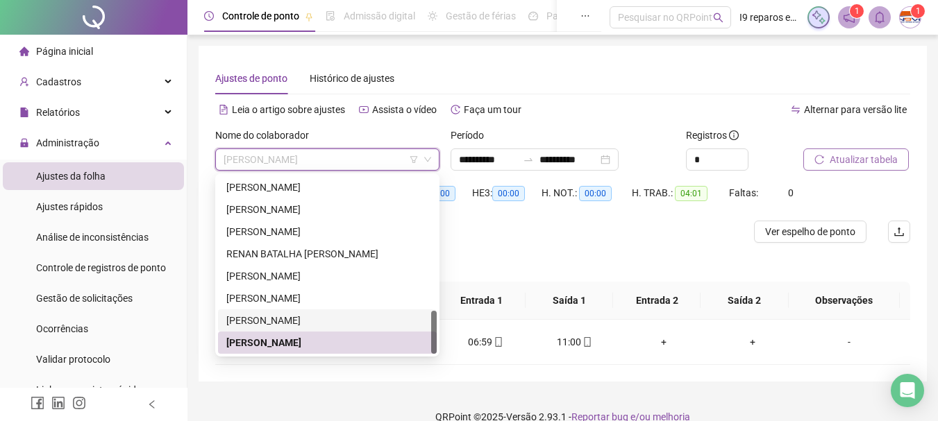
click at [292, 328] on div "[PERSON_NAME]" at bounding box center [327, 321] width 219 height 22
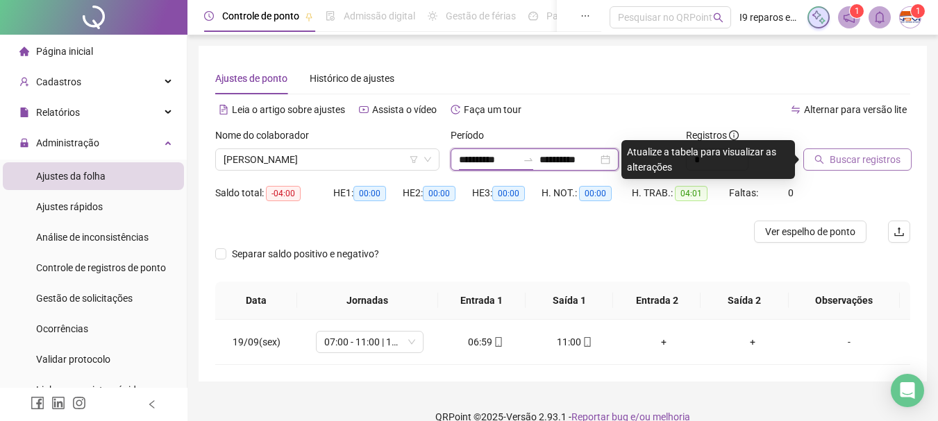
click at [465, 164] on input "**********" at bounding box center [488, 159] width 58 height 15
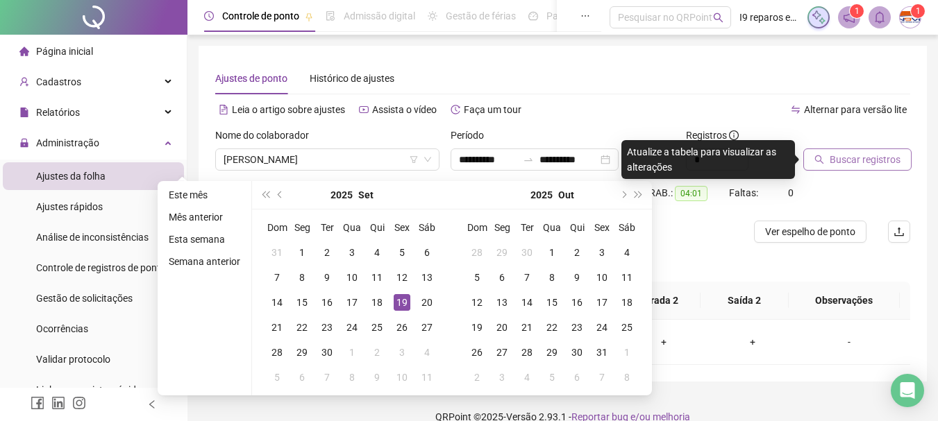
click at [828, 169] on button "Buscar registros" at bounding box center [857, 160] width 108 height 22
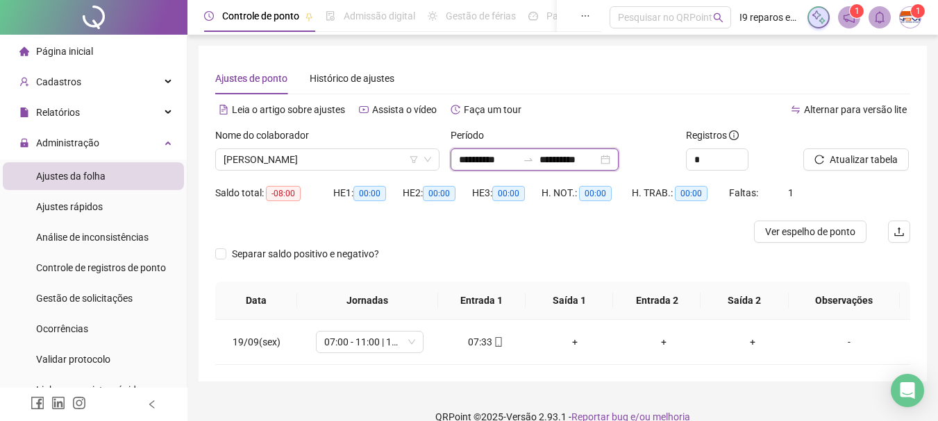
click at [500, 158] on input "**********" at bounding box center [488, 159] width 58 height 15
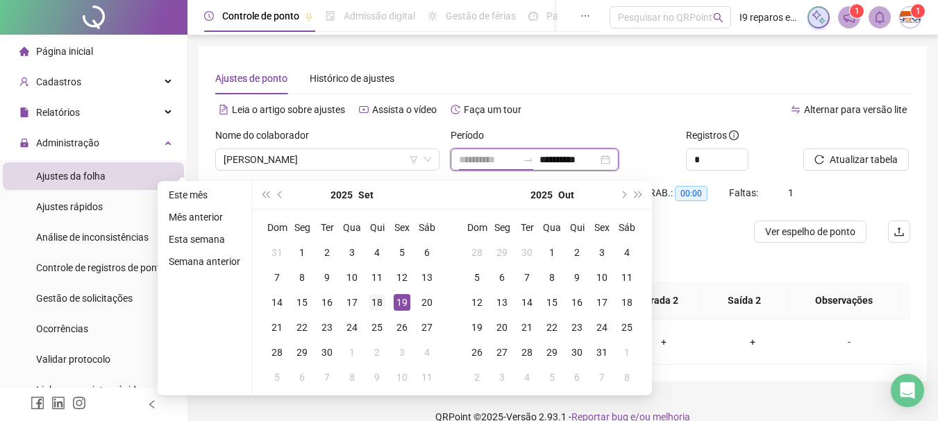
type input "**********"
click at [383, 304] on div "18" at bounding box center [377, 302] width 17 height 17
type input "**********"
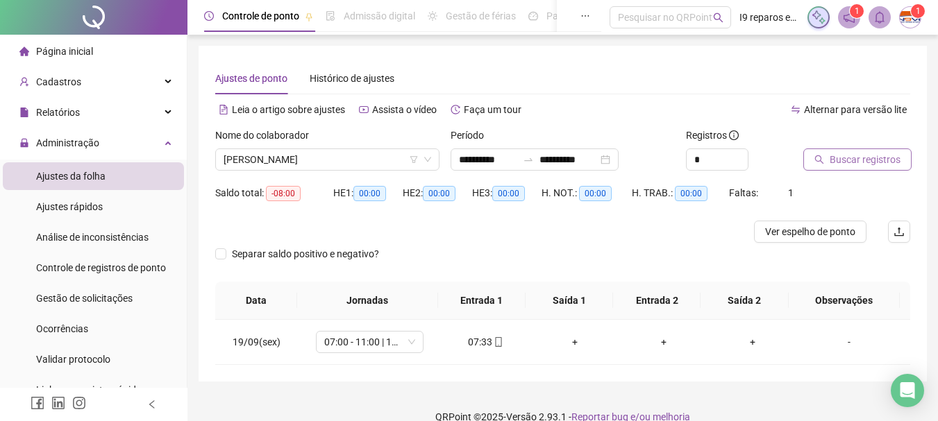
click at [834, 162] on span "Buscar registros" at bounding box center [865, 159] width 71 height 15
click at [483, 338] on div "+" at bounding box center [486, 342] width 67 height 15
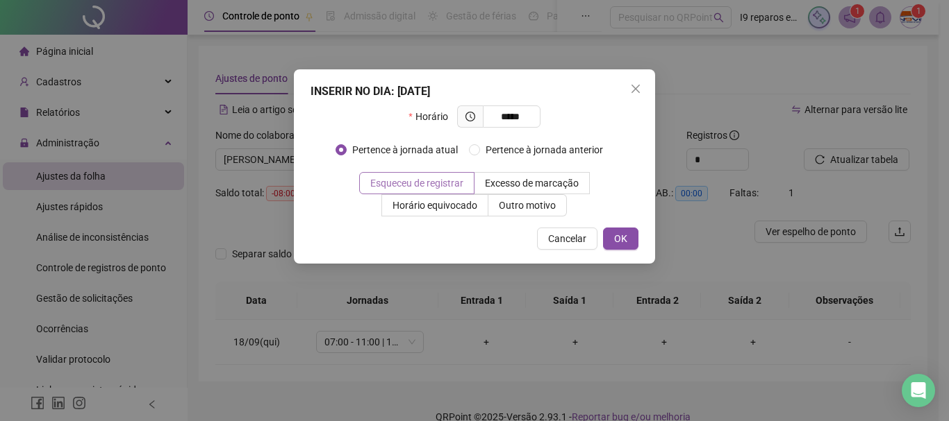
type input "*****"
drag, startPoint x: 378, startPoint y: 178, endPoint x: 463, endPoint y: 206, distance: 89.8
click at [385, 179] on span "Esqueceu de registrar" at bounding box center [416, 183] width 93 height 11
click at [626, 235] on span "OK" at bounding box center [620, 238] width 13 height 15
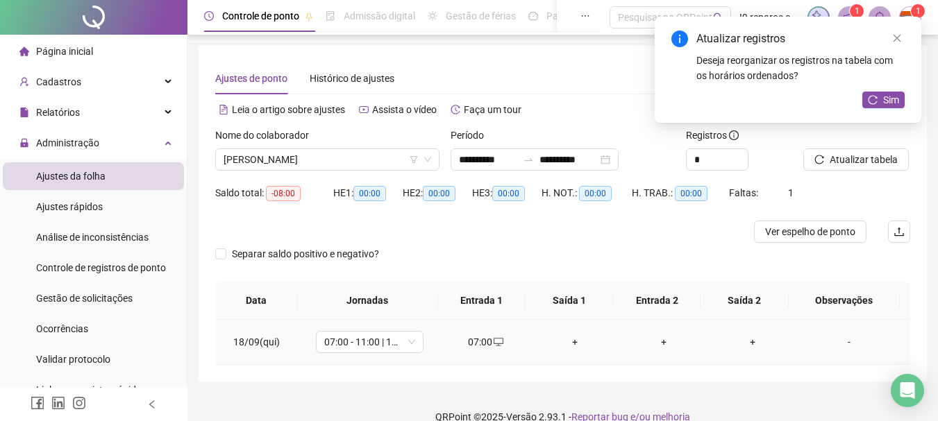
click at [568, 342] on div "+" at bounding box center [575, 342] width 67 height 15
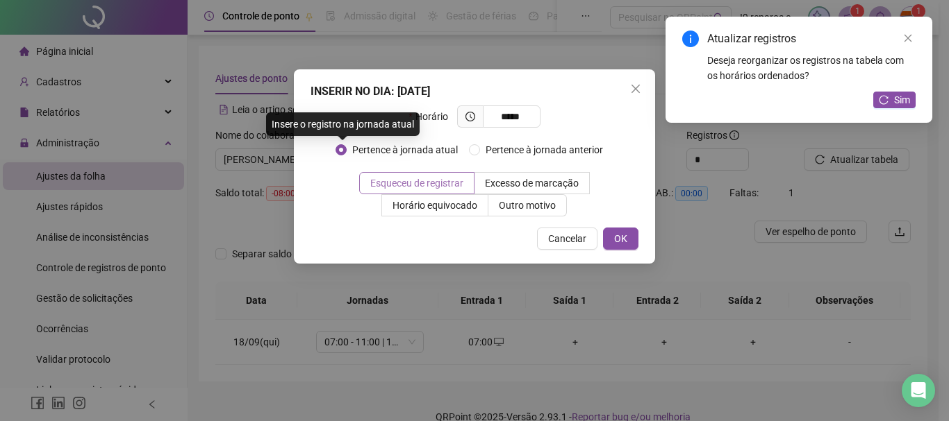
type input "*****"
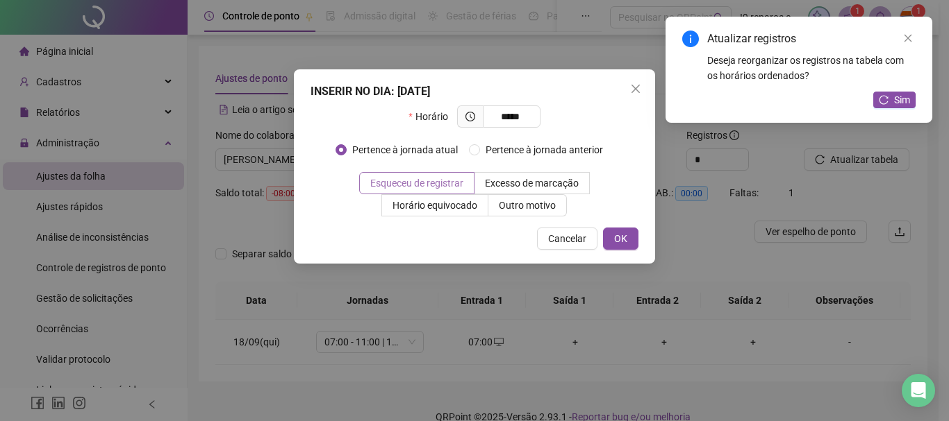
click at [409, 185] on span "Esqueceu de registrar" at bounding box center [416, 183] width 93 height 11
click at [627, 232] on button "OK" at bounding box center [620, 239] width 35 height 22
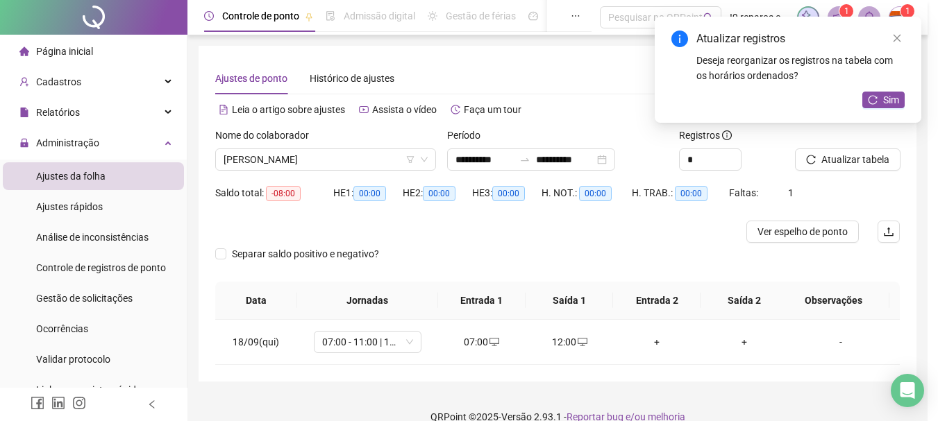
click at [653, 348] on div "+" at bounding box center [656, 342] width 65 height 15
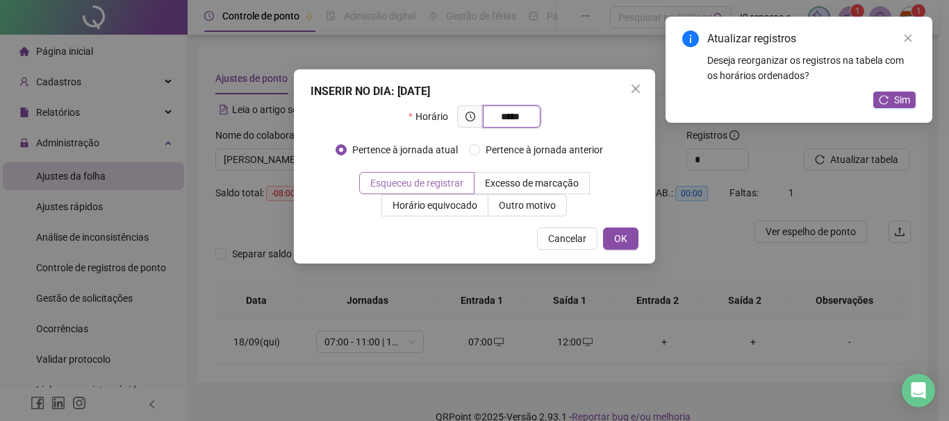
type input "*****"
click at [453, 183] on span "Esqueceu de registrar" at bounding box center [416, 183] width 93 height 11
drag, startPoint x: 608, startPoint y: 240, endPoint x: 685, endPoint y: 280, distance: 86.6
click at [610, 242] on button "OK" at bounding box center [620, 239] width 35 height 22
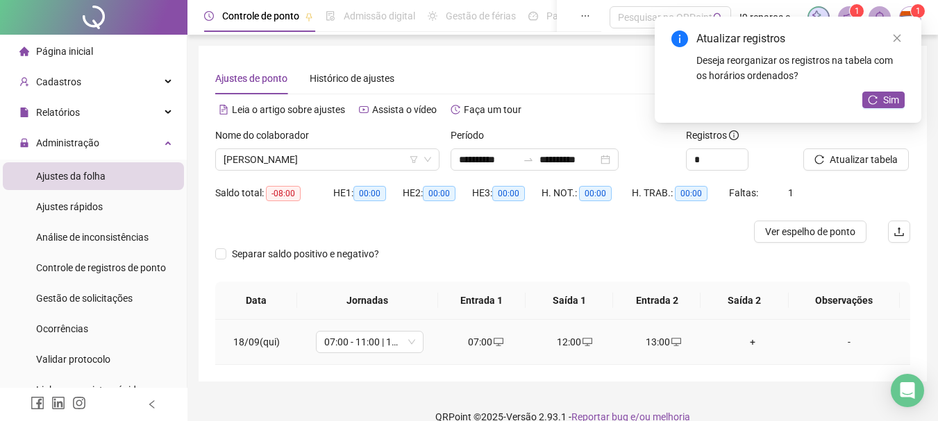
click at [745, 343] on div "+" at bounding box center [752, 342] width 67 height 15
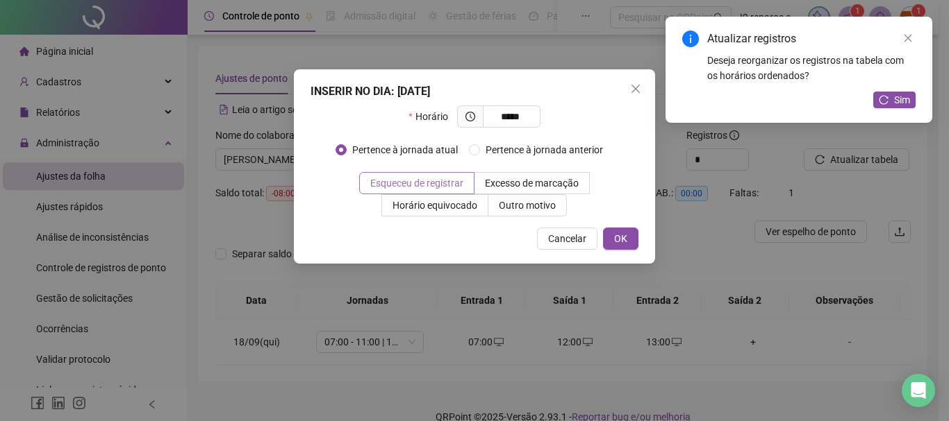
type input "*****"
click at [450, 183] on span "Esqueceu de registrar" at bounding box center [416, 183] width 93 height 11
click at [621, 244] on span "OK" at bounding box center [620, 238] width 13 height 15
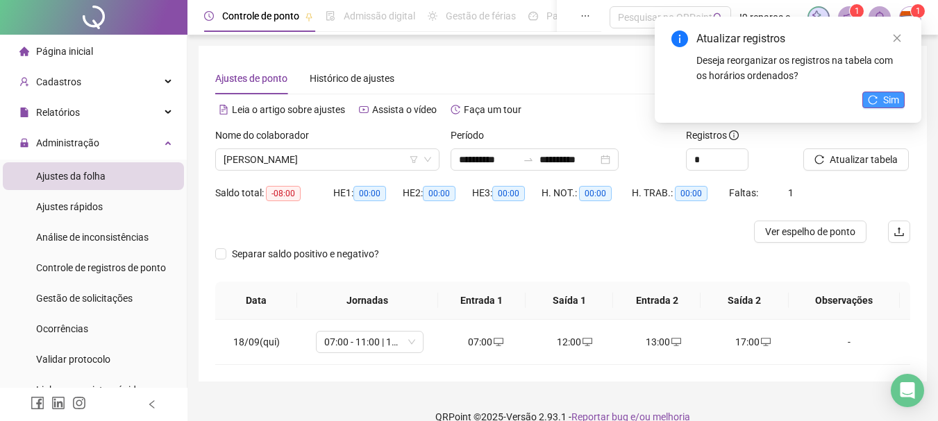
click at [883, 103] on button "Sim" at bounding box center [883, 100] width 42 height 17
